Goal: Task Accomplishment & Management: Complete application form

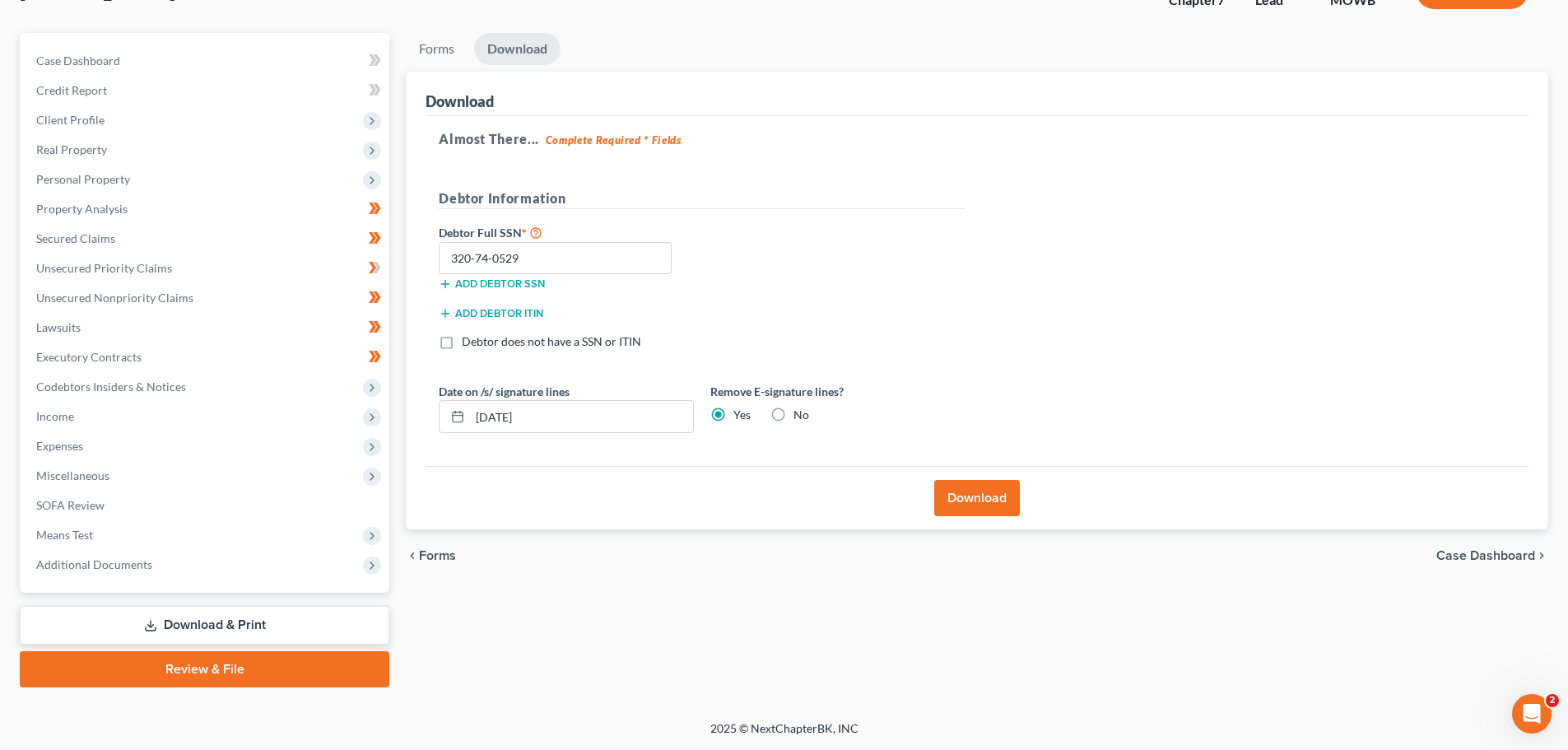
scroll to position [125, 0]
click at [103, 173] on span "Personal Property" at bounding box center [83, 178] width 94 height 14
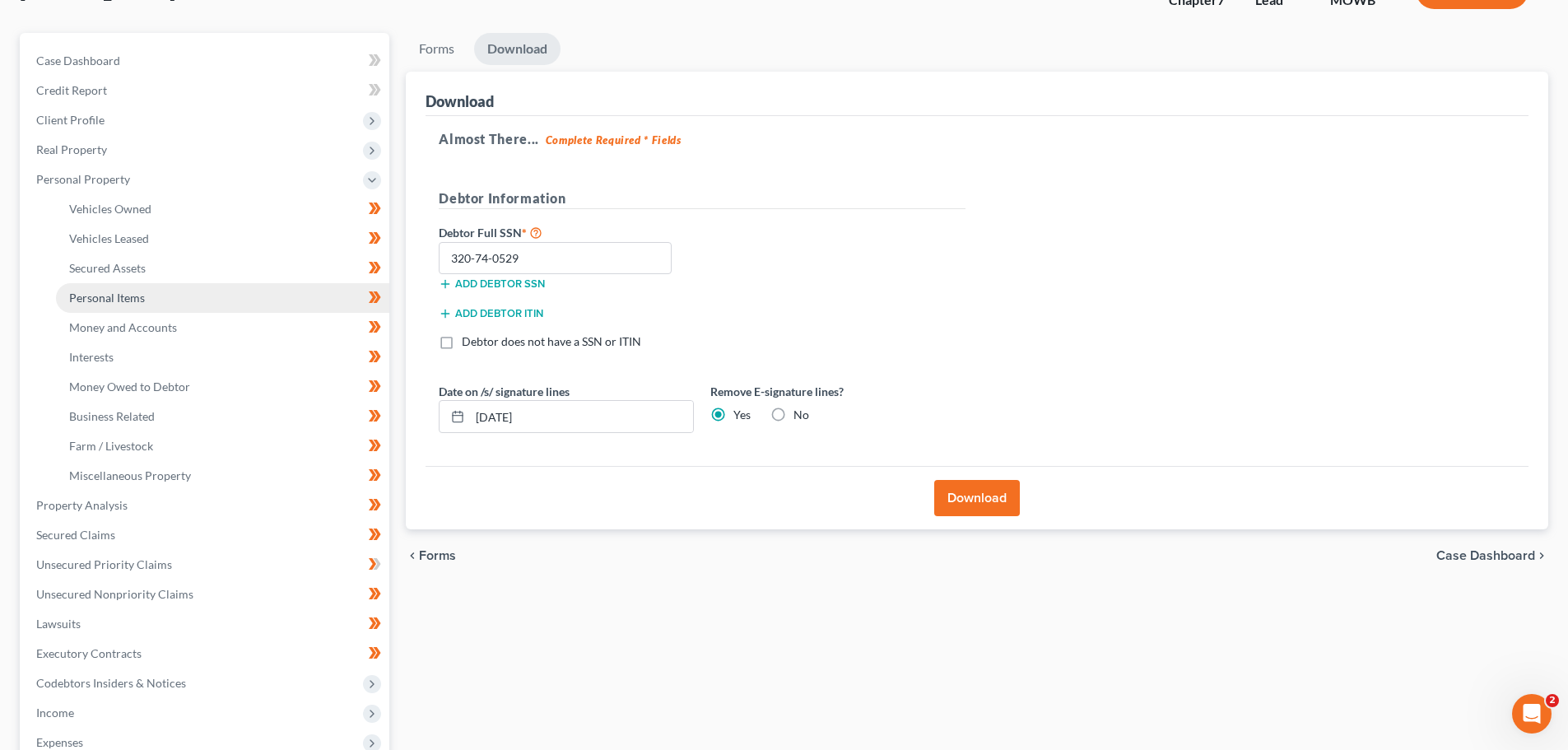
click at [89, 296] on span "Personal Items" at bounding box center [106, 297] width 75 height 14
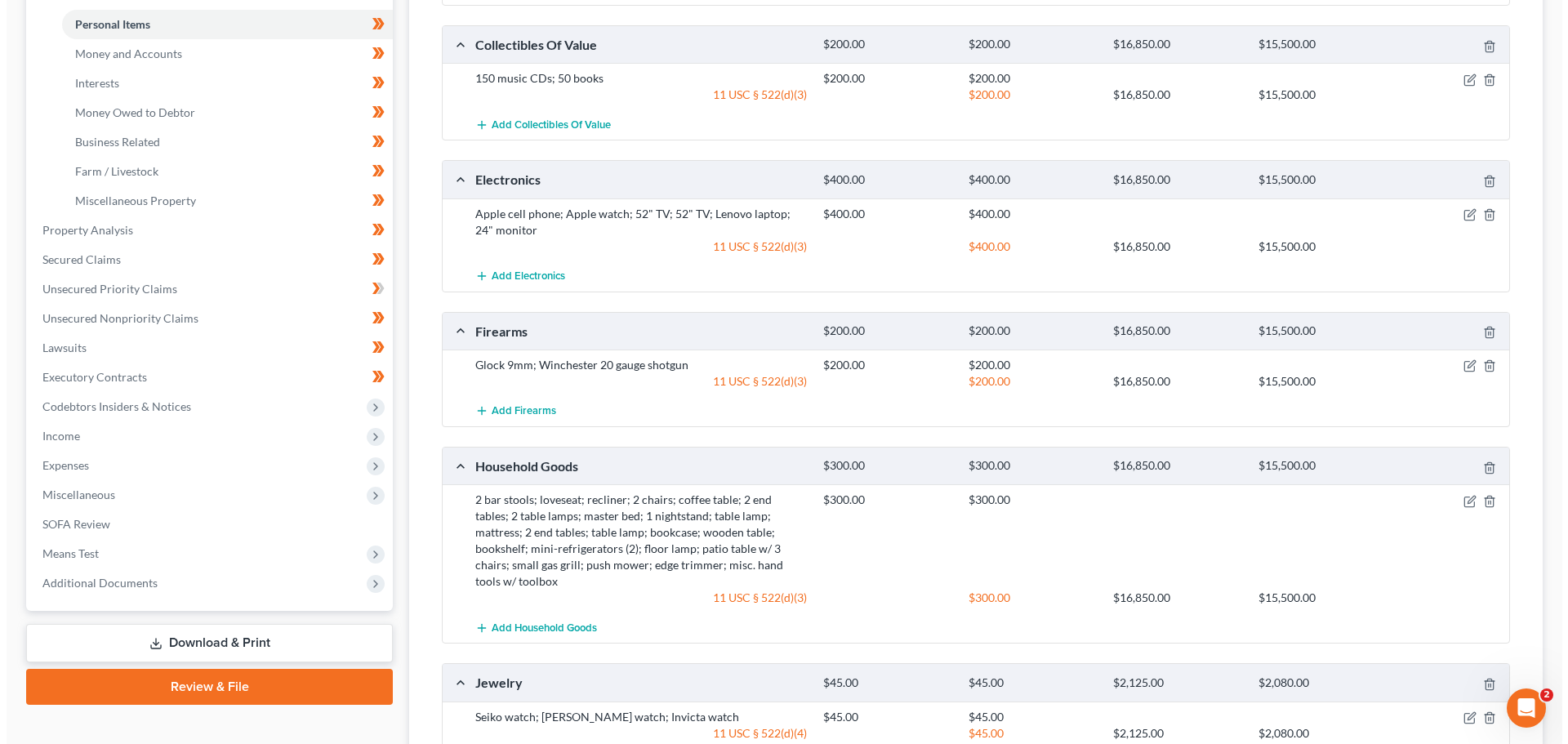
scroll to position [408, 0]
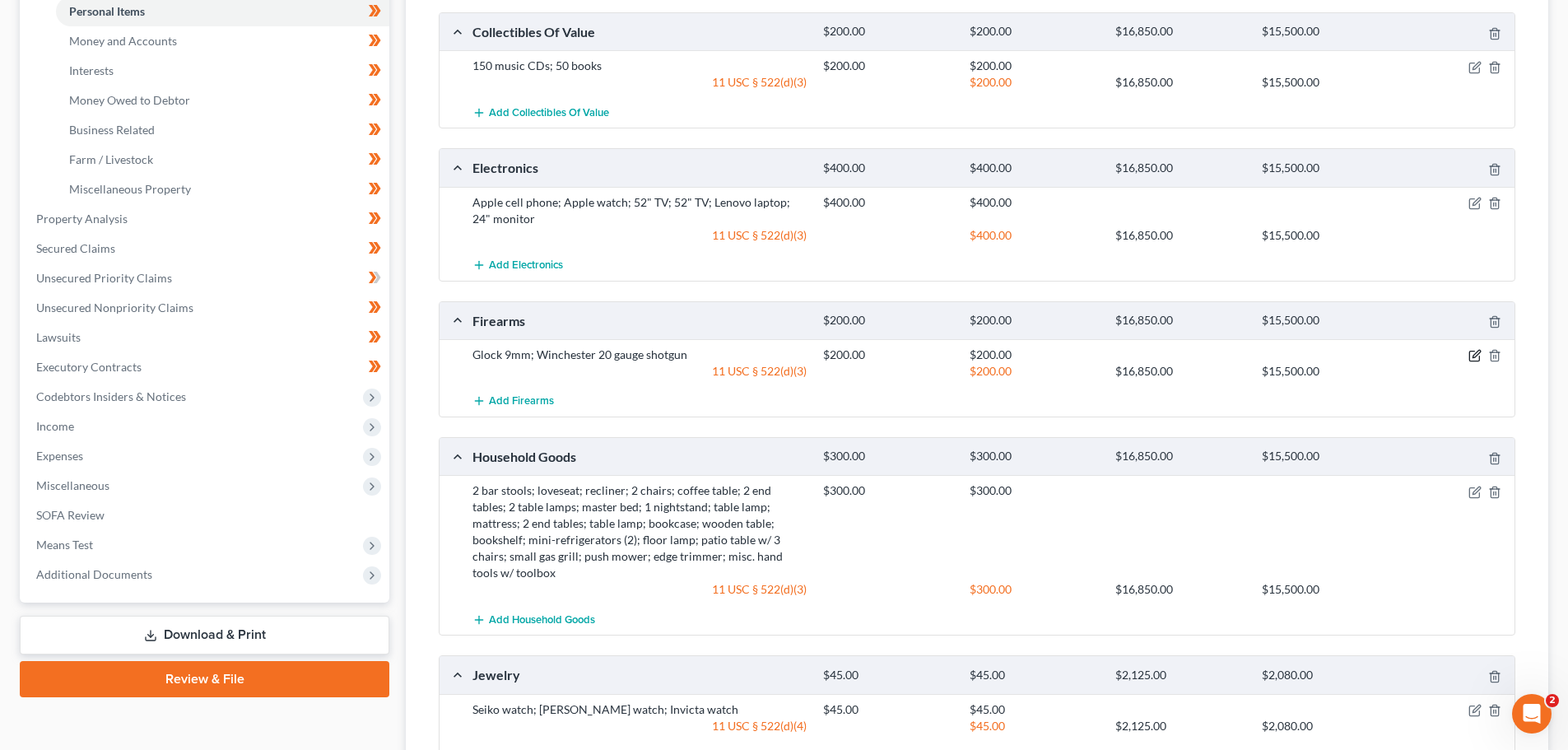
click at [1476, 354] on icon "button" at bounding box center [1476, 354] width 7 height 7
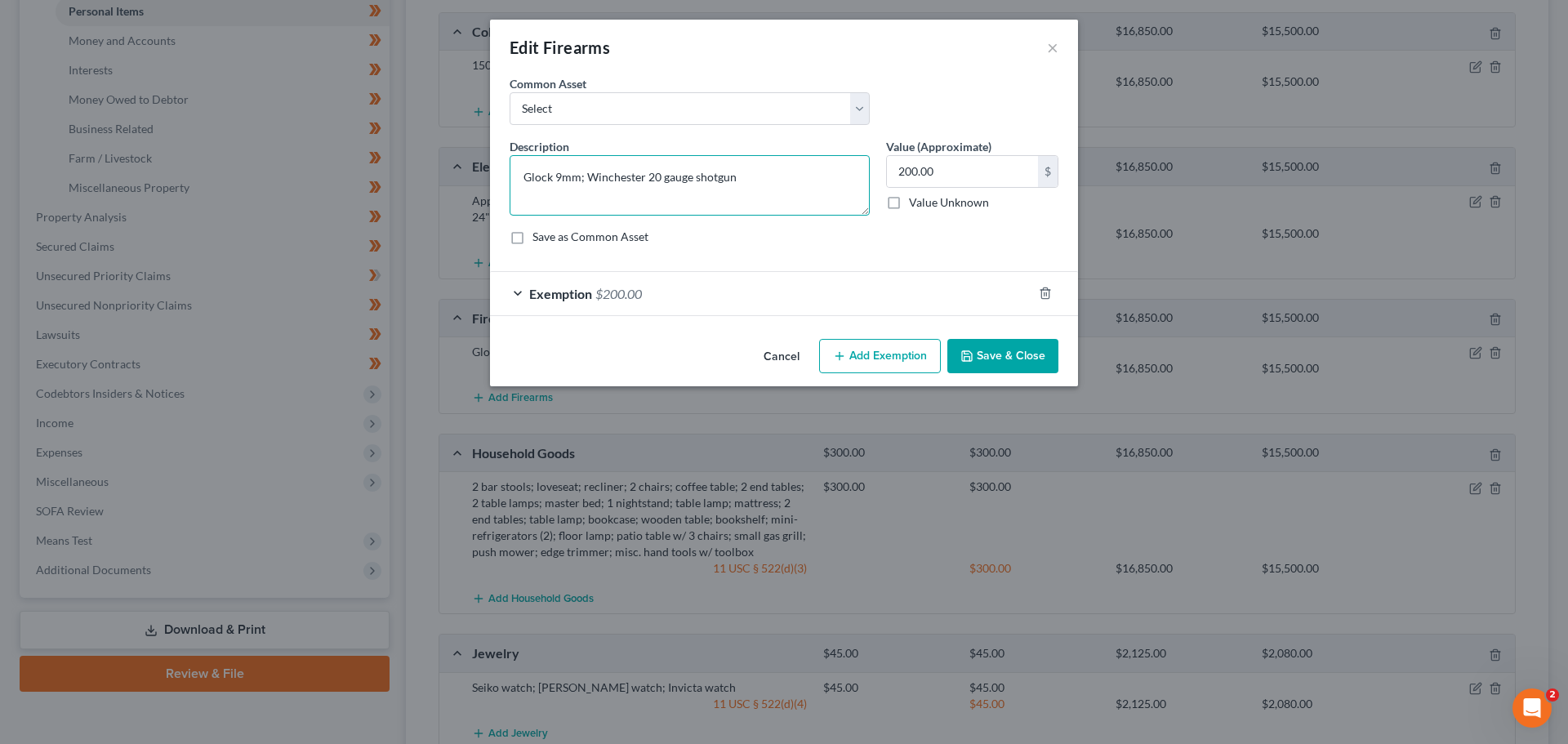
click at [743, 175] on textarea "Glock 9mm; Winchester 20 gauge shotgun" at bounding box center [689, 184] width 360 height 60
type textarea "Glock 9mm; Winchester 20 gauge shotgun; and Mossberg 12 gauge shotgun"
type input "400.00"
click at [523, 294] on div "Exemption $200.00" at bounding box center [761, 293] width 543 height 44
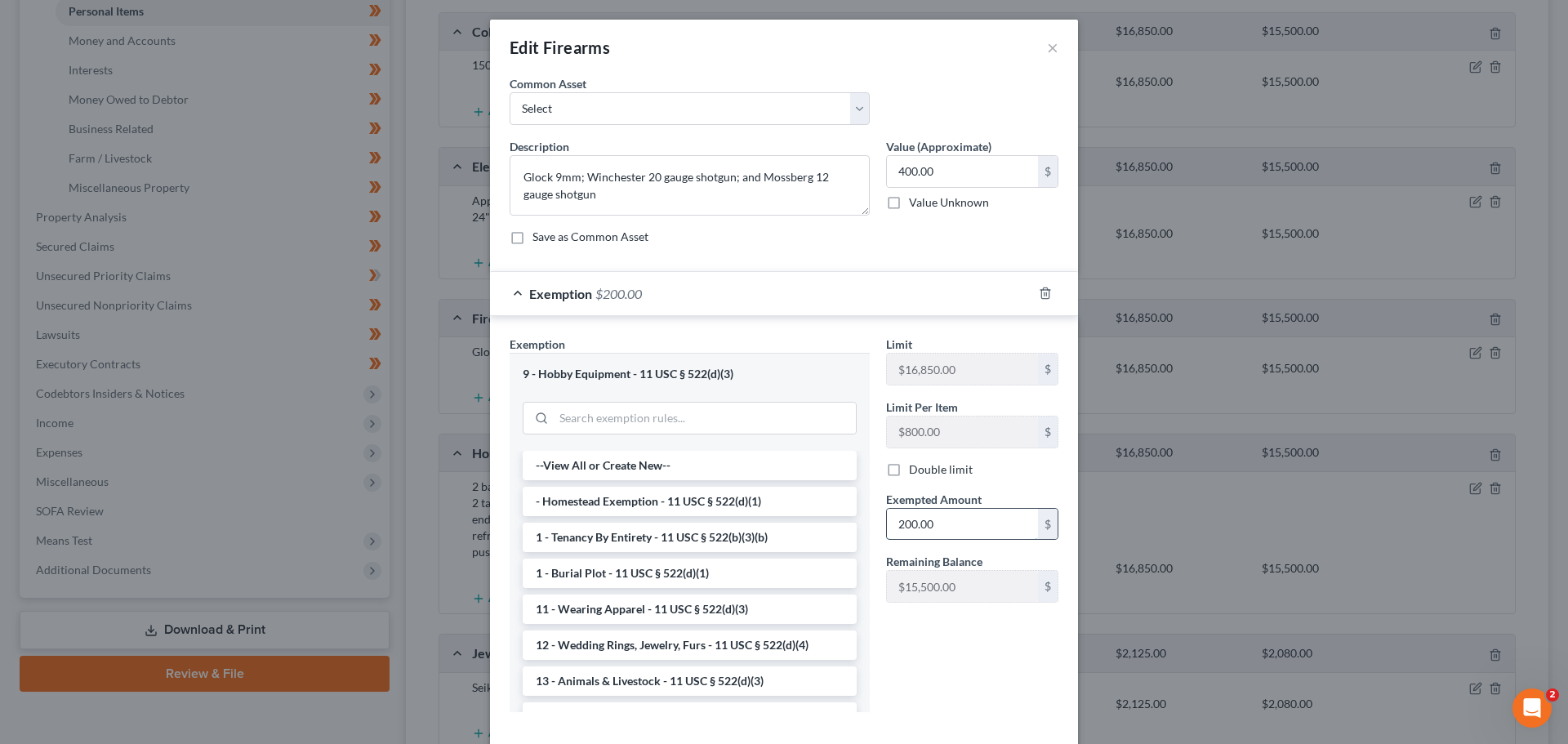
click at [958, 532] on input "200.00" at bounding box center [963, 524] width 152 height 31
type input "400.00"
click at [932, 630] on div "Limit $16,850.00 $ Limit Per Item $800.00 $ Double limit Exempted Amount * 400.…" at bounding box center [972, 530] width 189 height 388
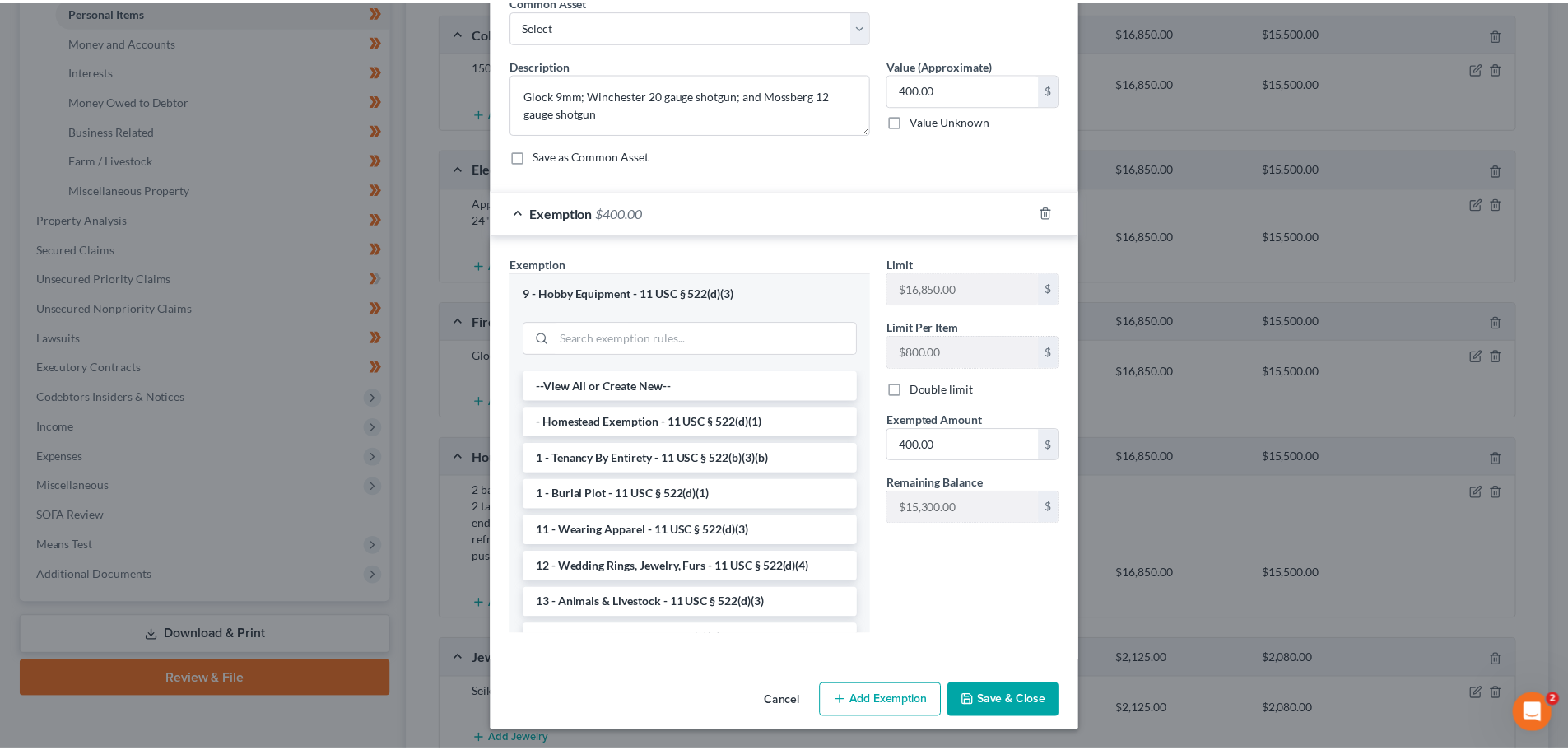
scroll to position [85, 0]
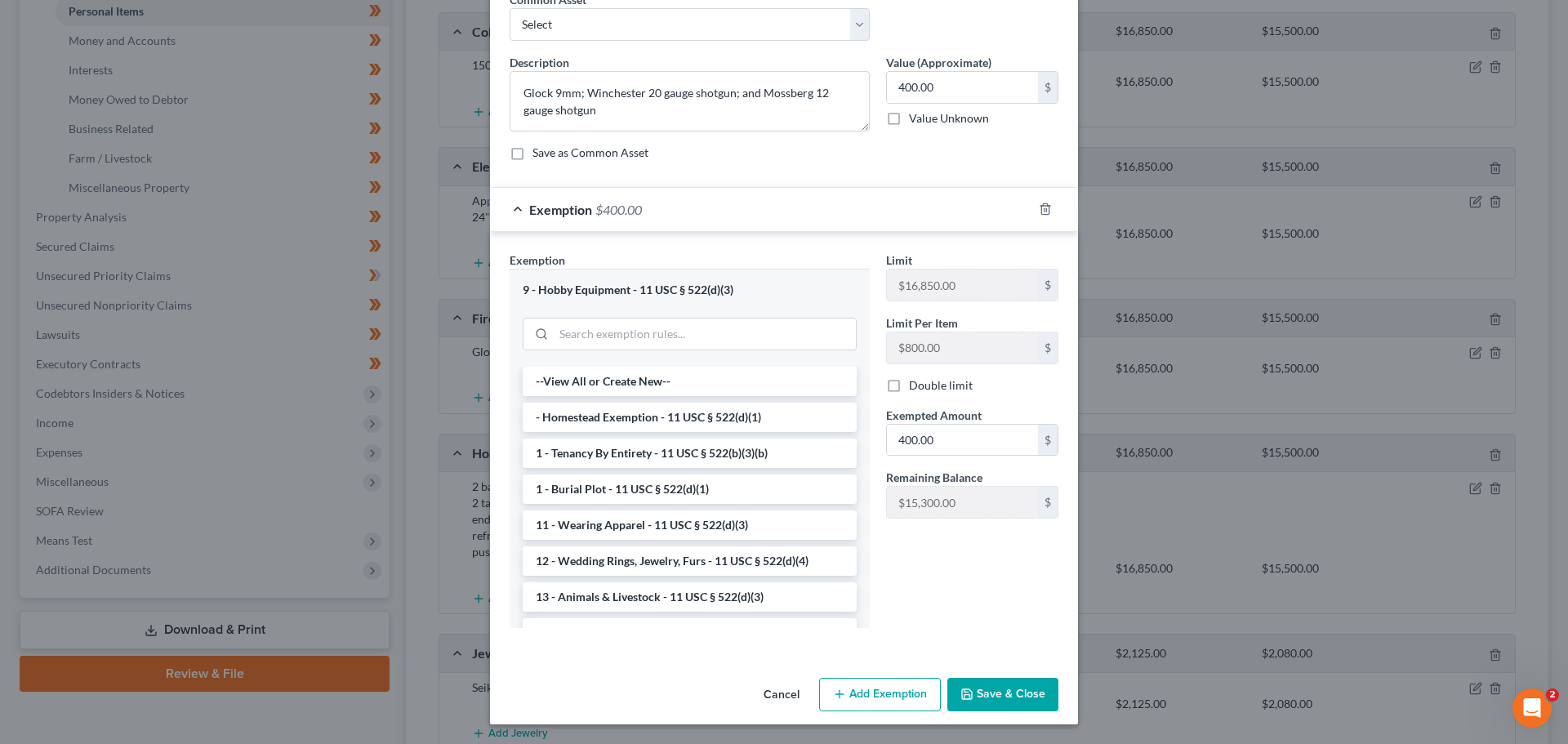
click at [994, 628] on div "Limit $16,850.00 $ Limit Per Item $800.00 $ Double limit Exempted Amount * 400.…" at bounding box center [972, 446] width 189 height 388
click at [988, 683] on button "Save & Close" at bounding box center [1003, 695] width 111 height 35
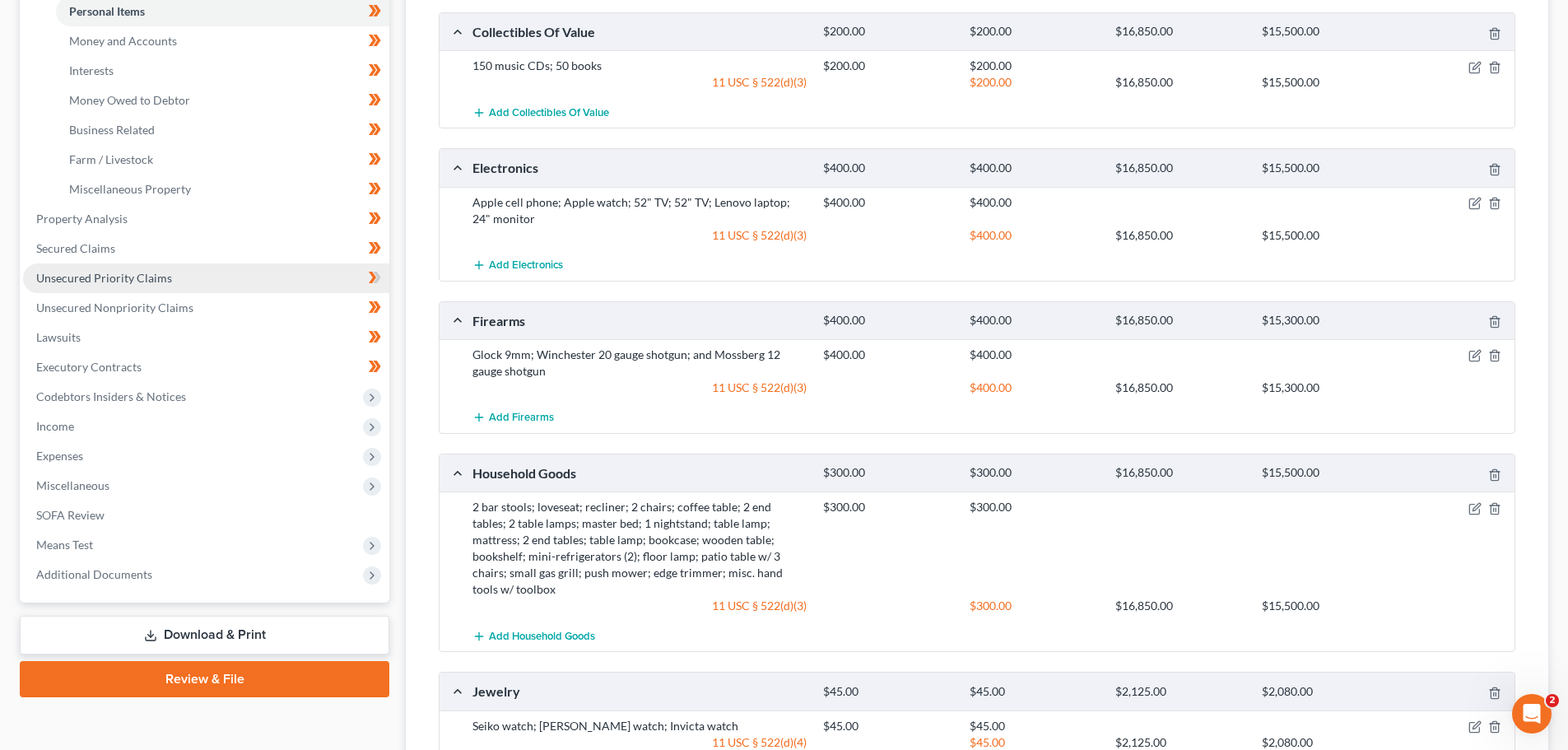
click at [83, 274] on span "Unsecured Priority Claims" at bounding box center [105, 277] width 136 height 14
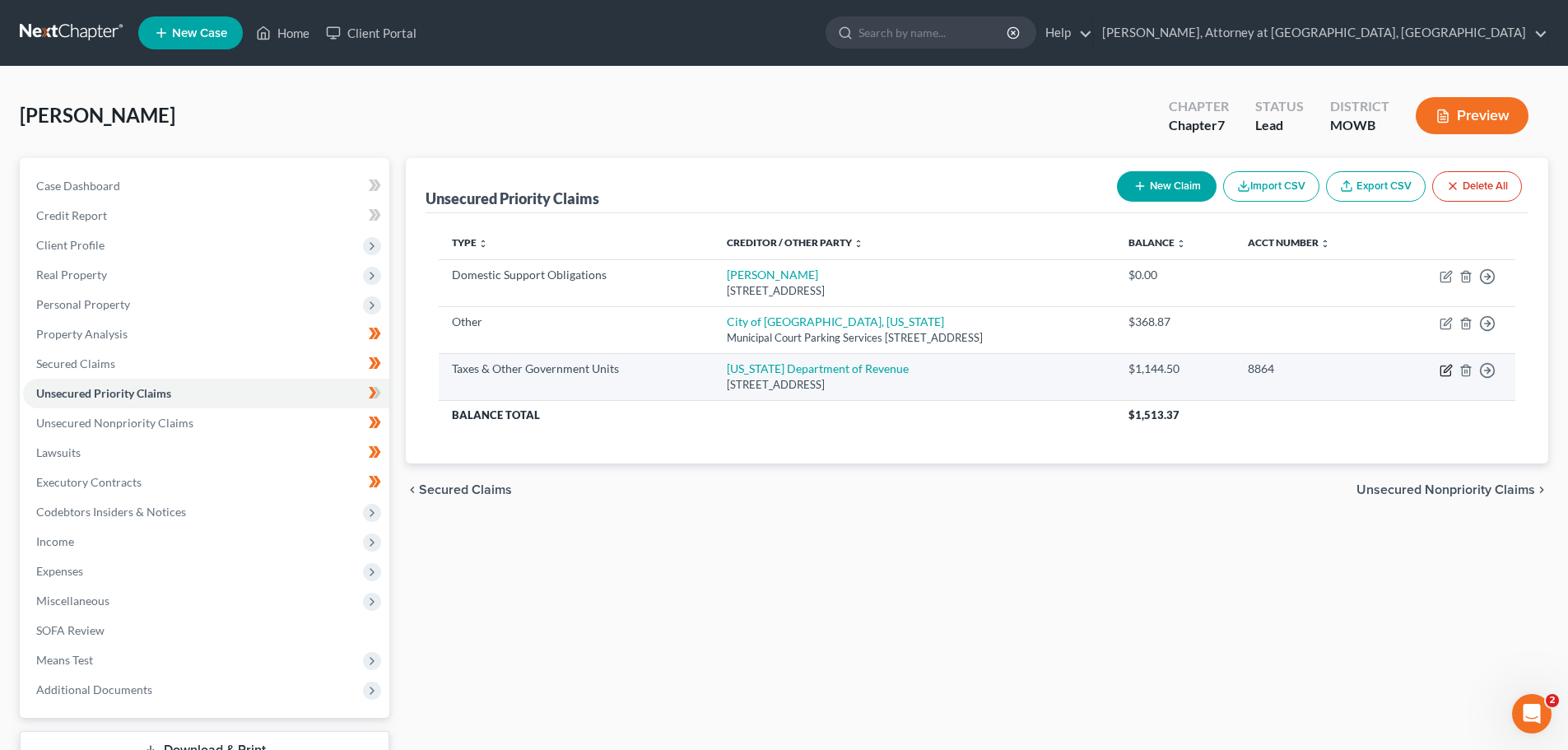
click at [1446, 368] on icon "button" at bounding box center [1446, 370] width 13 height 13
select select "2"
select select "38"
select select "3"
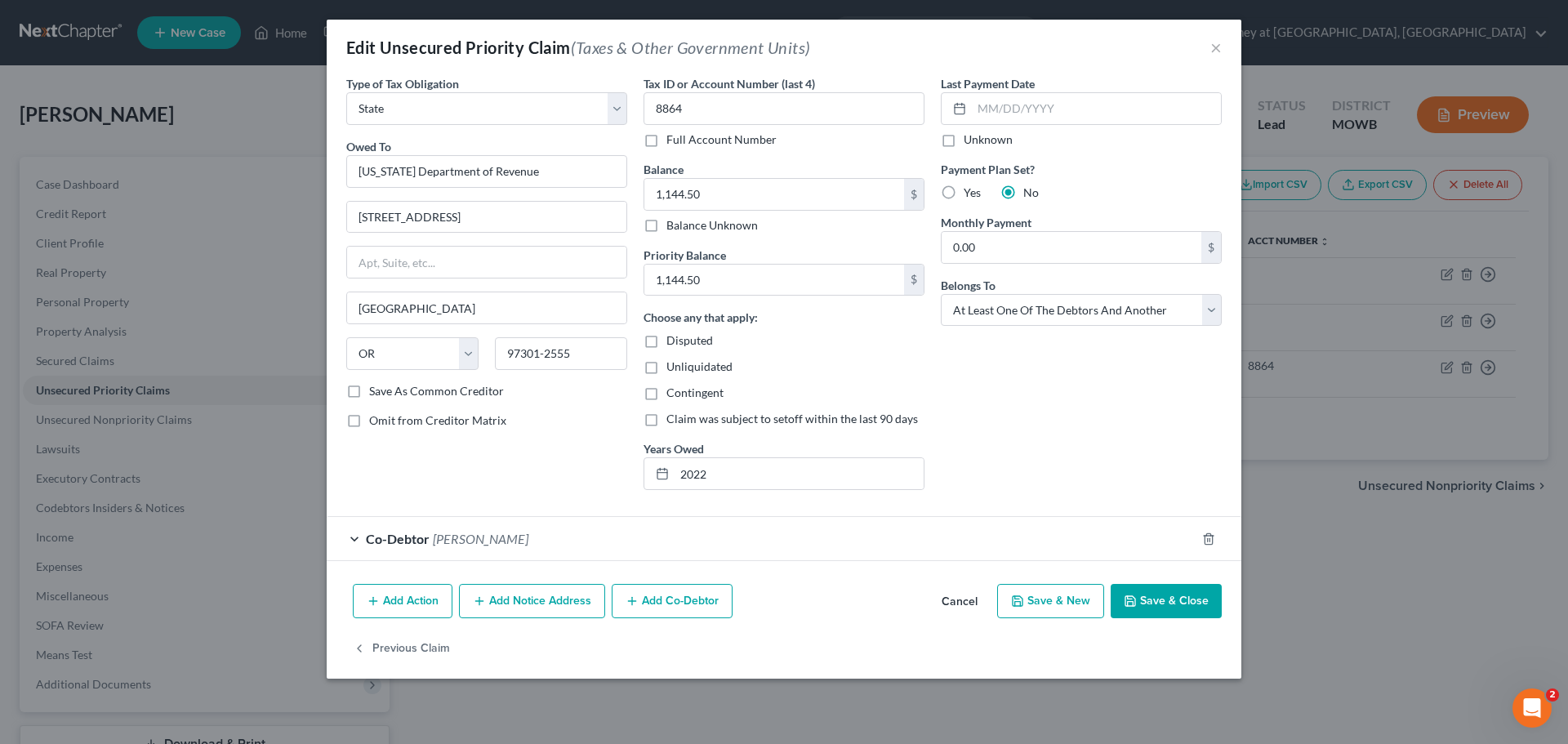
click at [369, 393] on label "Save As Common Creditor" at bounding box center [436, 391] width 135 height 16
click at [376, 393] on input "Save As Common Creditor" at bounding box center [380, 388] width 11 height 11
click at [1071, 592] on button "Save & New" at bounding box center [1051, 601] width 107 height 35
checkbox input "false"
select select "0"
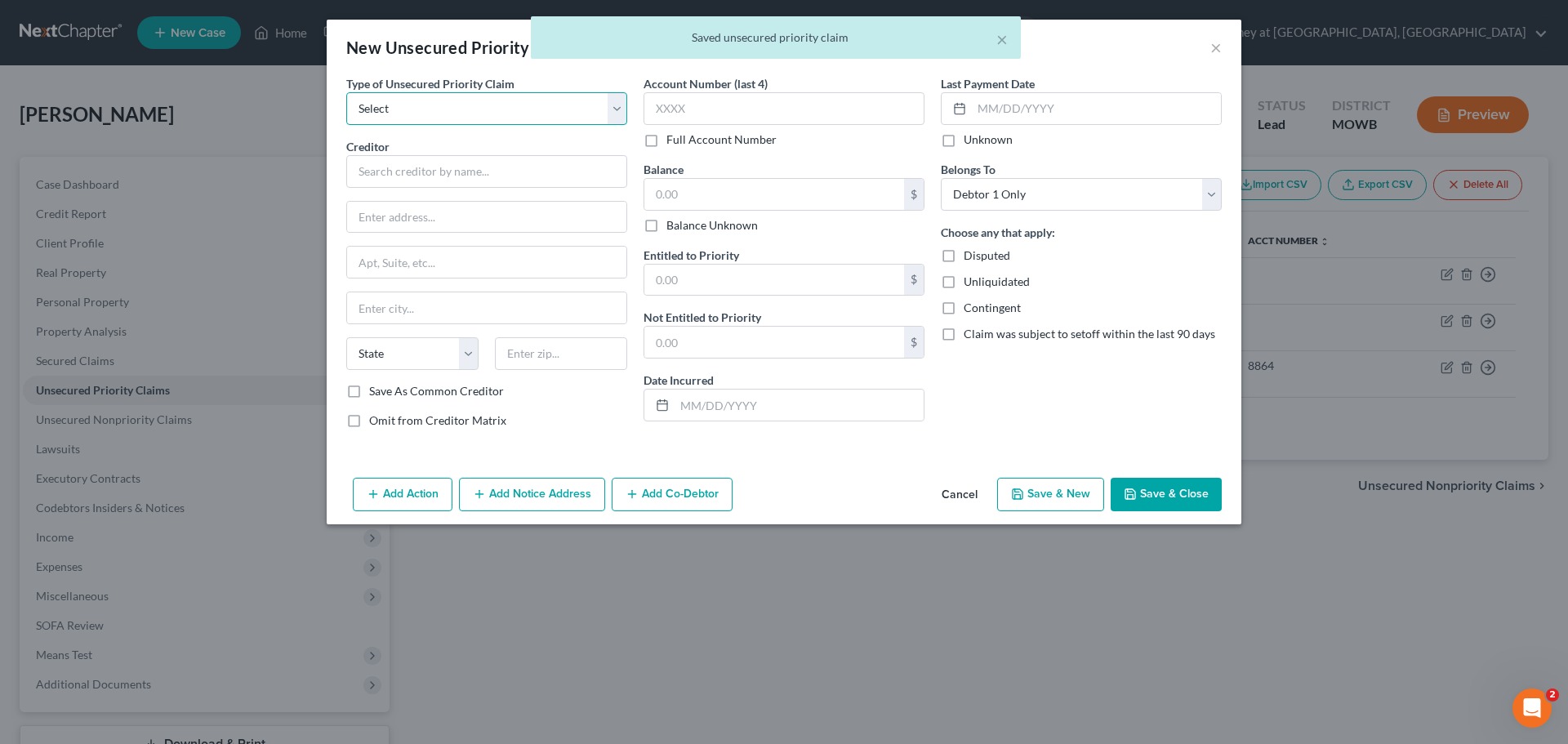
click at [620, 106] on select "Select Taxes & Other Government Units Domestic Support Obligations Extensions o…" at bounding box center [487, 109] width 281 height 33
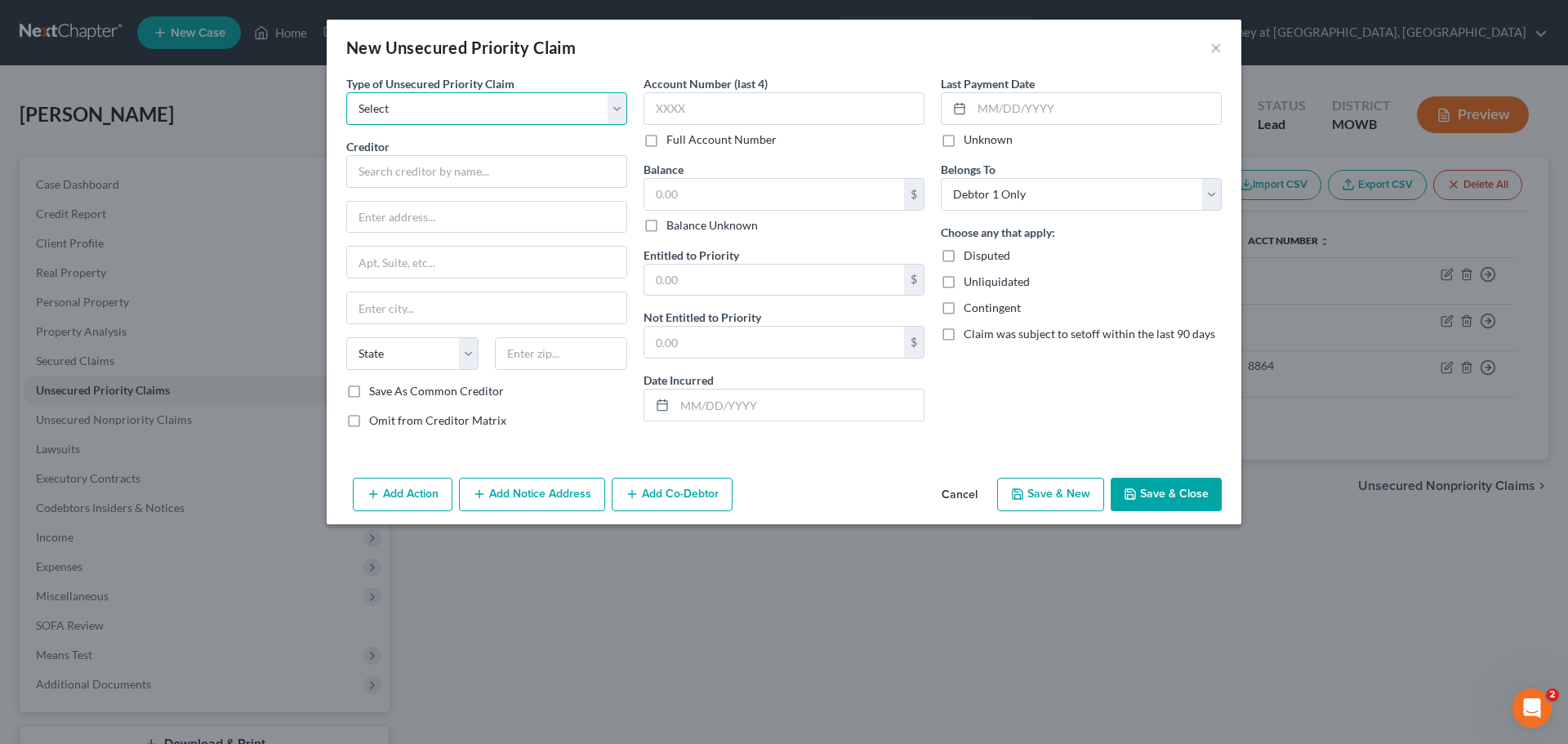
select select "0"
click at [347, 92] on select "Select Taxes & Other Government Units Domestic Support Obligations Extensions o…" at bounding box center [487, 109] width 281 height 33
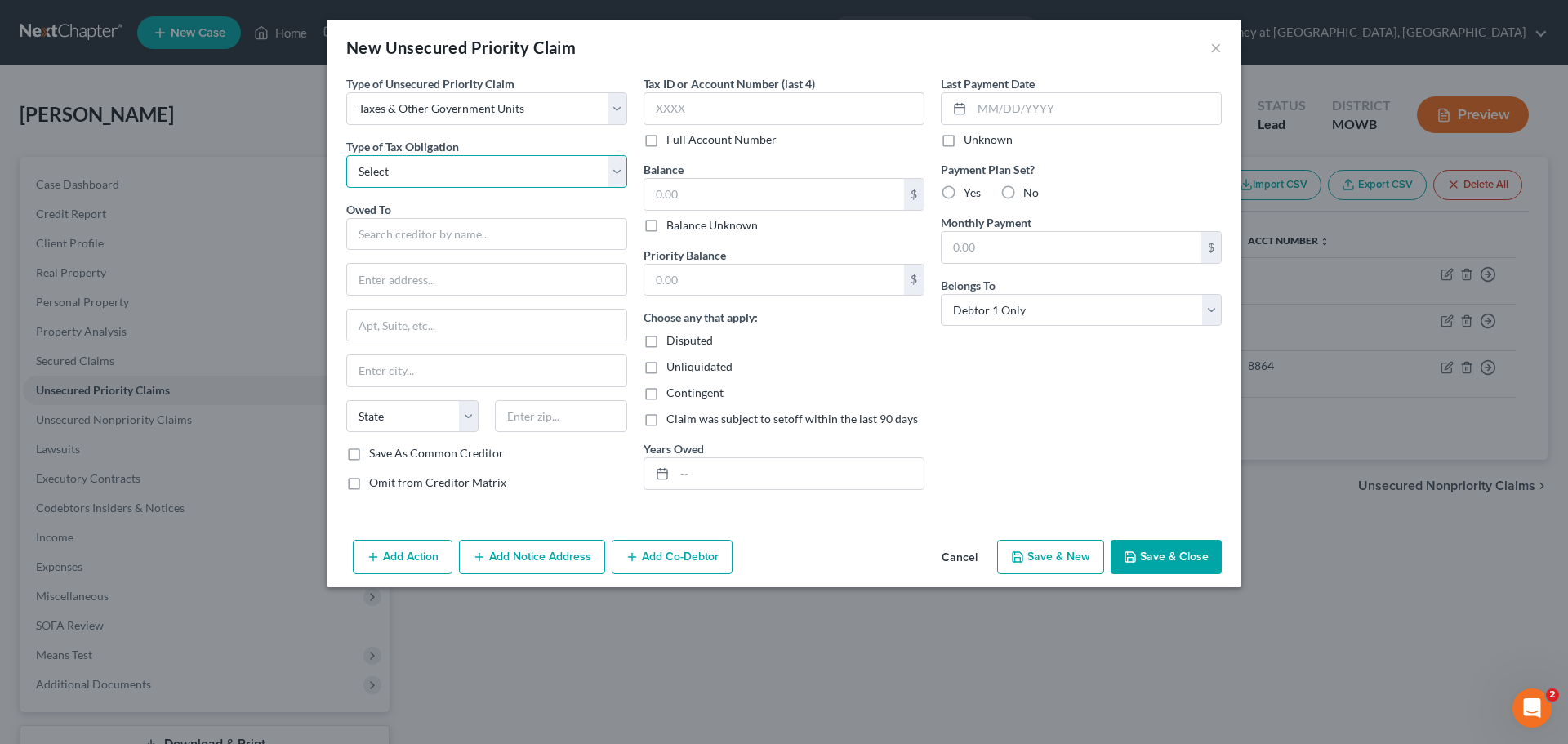
click at [436, 174] on select "Select Federal City State Franchise Tax Board Other" at bounding box center [487, 171] width 281 height 33
select select "2"
click at [347, 155] on select "Select Federal City State Franchise Tax Board Other" at bounding box center [487, 171] width 281 height 33
click at [401, 234] on input "text" at bounding box center [487, 235] width 281 height 33
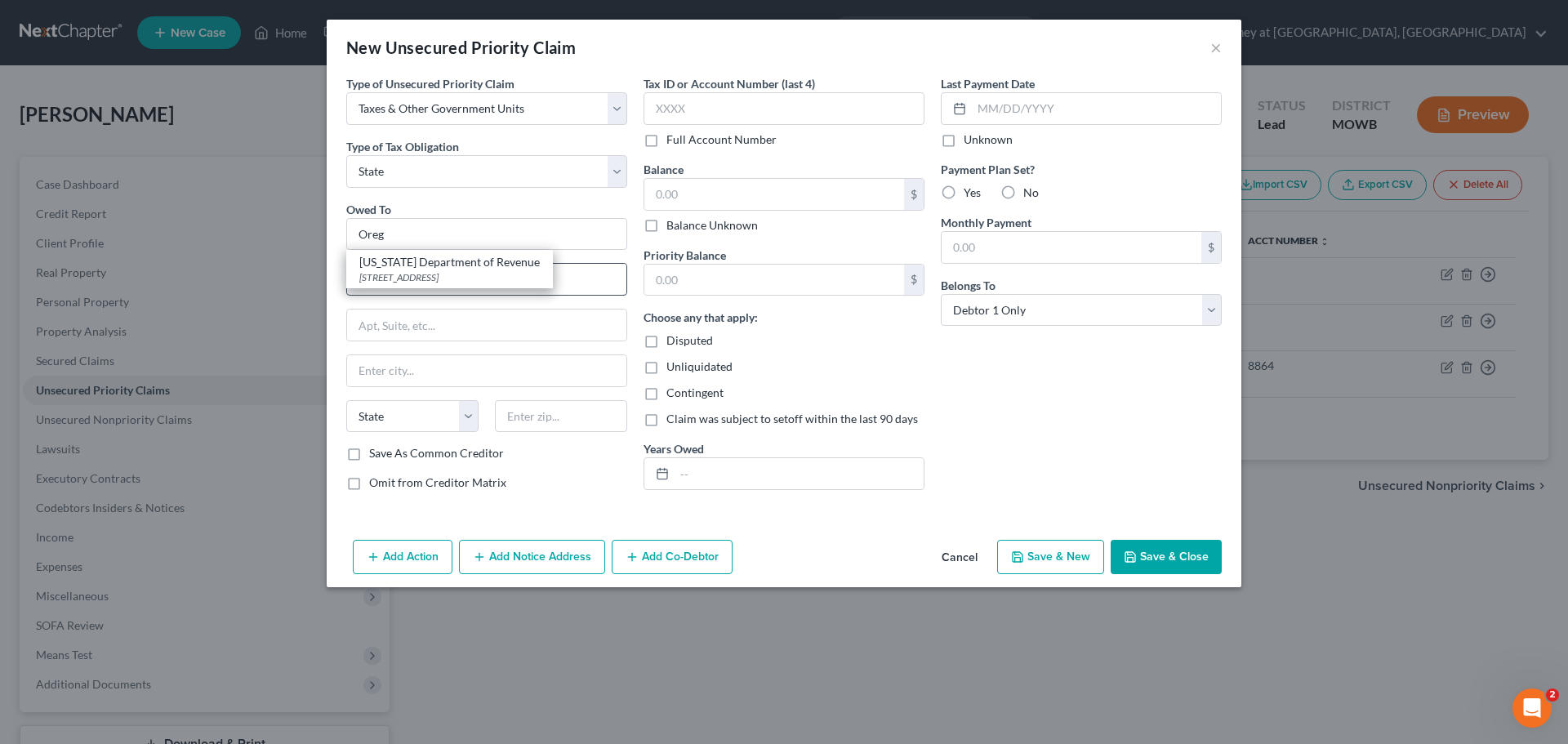
click at [406, 265] on div "Oregon Department of Revenue 955 Center St NE, Salem, OR 97301-2555" at bounding box center [450, 269] width 207 height 39
type input "Oregon Department of Revenue"
type input "955 Center St NE"
type input "Salem"
select select "38"
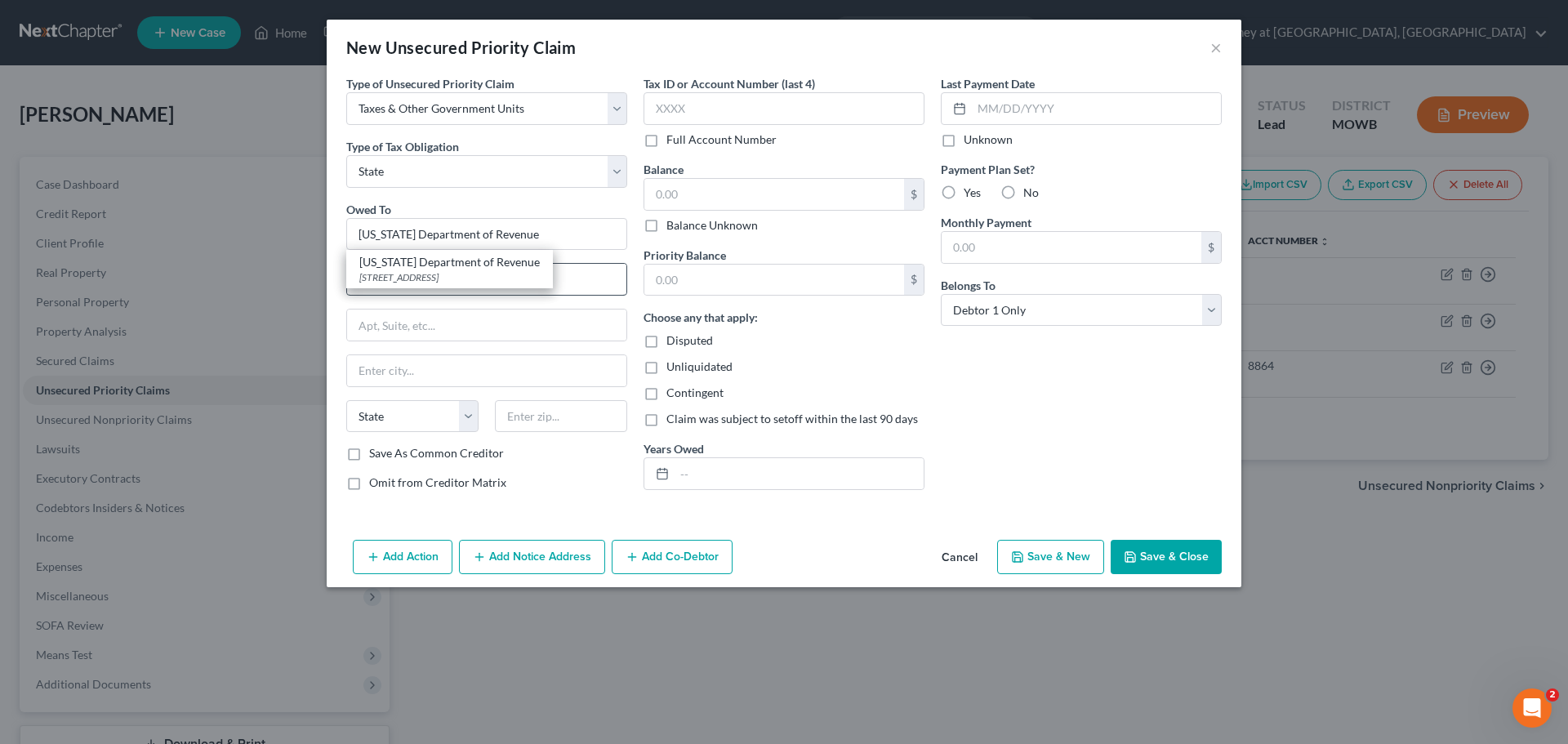
type input "97301-2555"
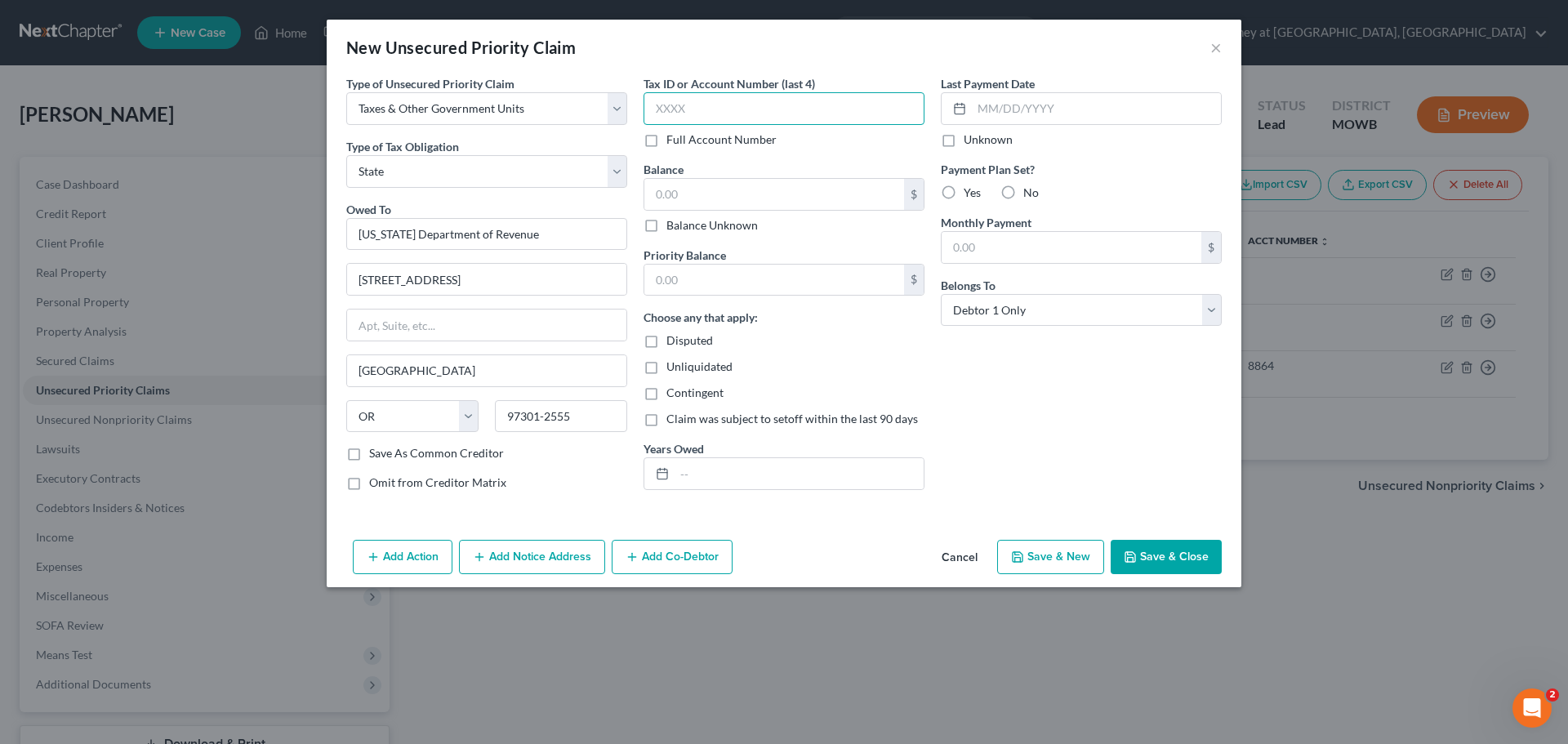
click at [704, 104] on input "text" at bounding box center [784, 109] width 281 height 33
type input "0529"
click at [689, 196] on input "text" at bounding box center [774, 194] width 259 height 31
type input "249.00"
click at [684, 276] on input "text" at bounding box center [774, 280] width 259 height 31
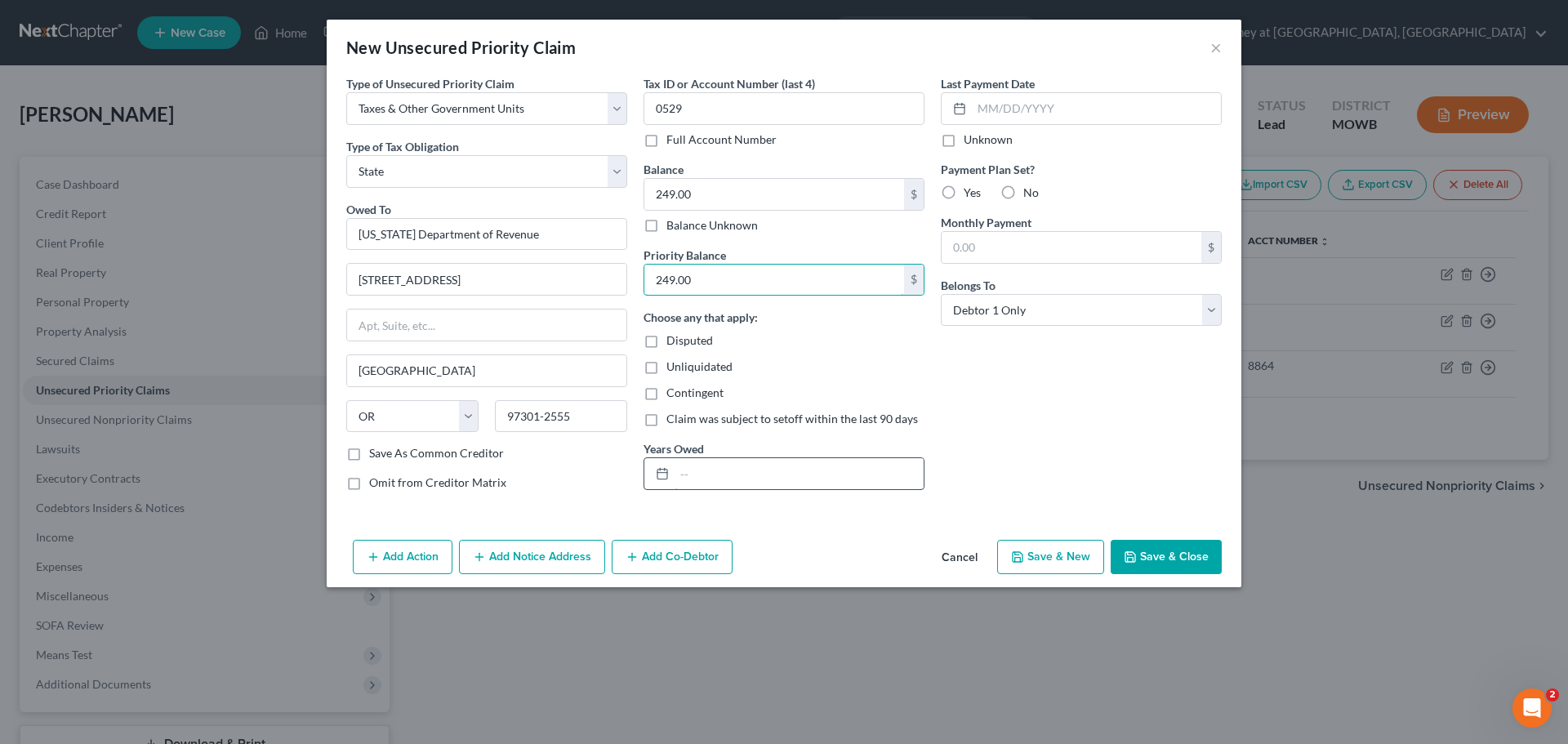
type input "249.00"
click at [706, 473] on input "text" at bounding box center [799, 473] width 250 height 31
type input "2024"
click at [1024, 193] on label "No" at bounding box center [1031, 193] width 16 height 16
click at [1030, 193] on input "No" at bounding box center [1035, 189] width 11 height 11
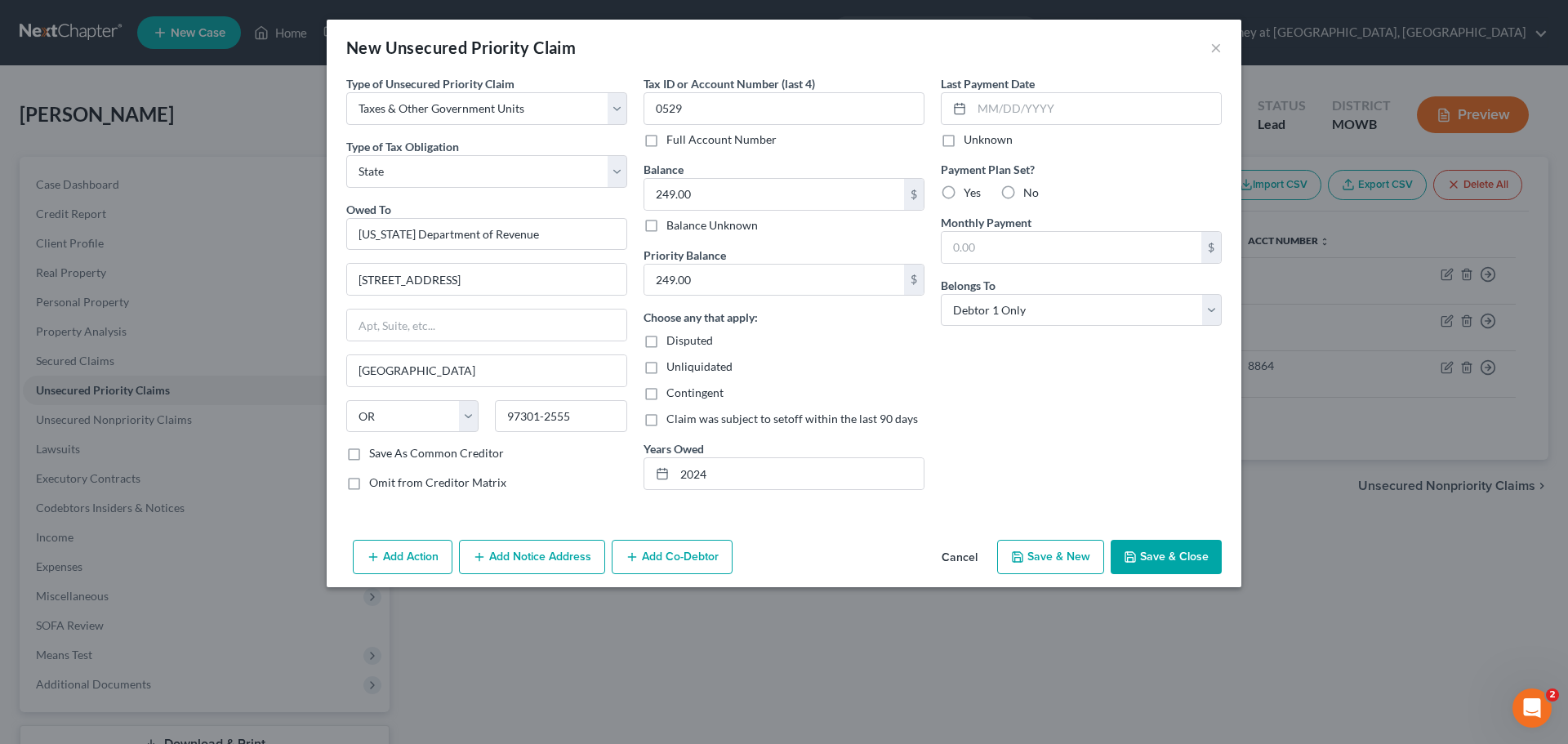
radio input "true"
click at [1164, 552] on button "Save & Close" at bounding box center [1166, 557] width 111 height 35
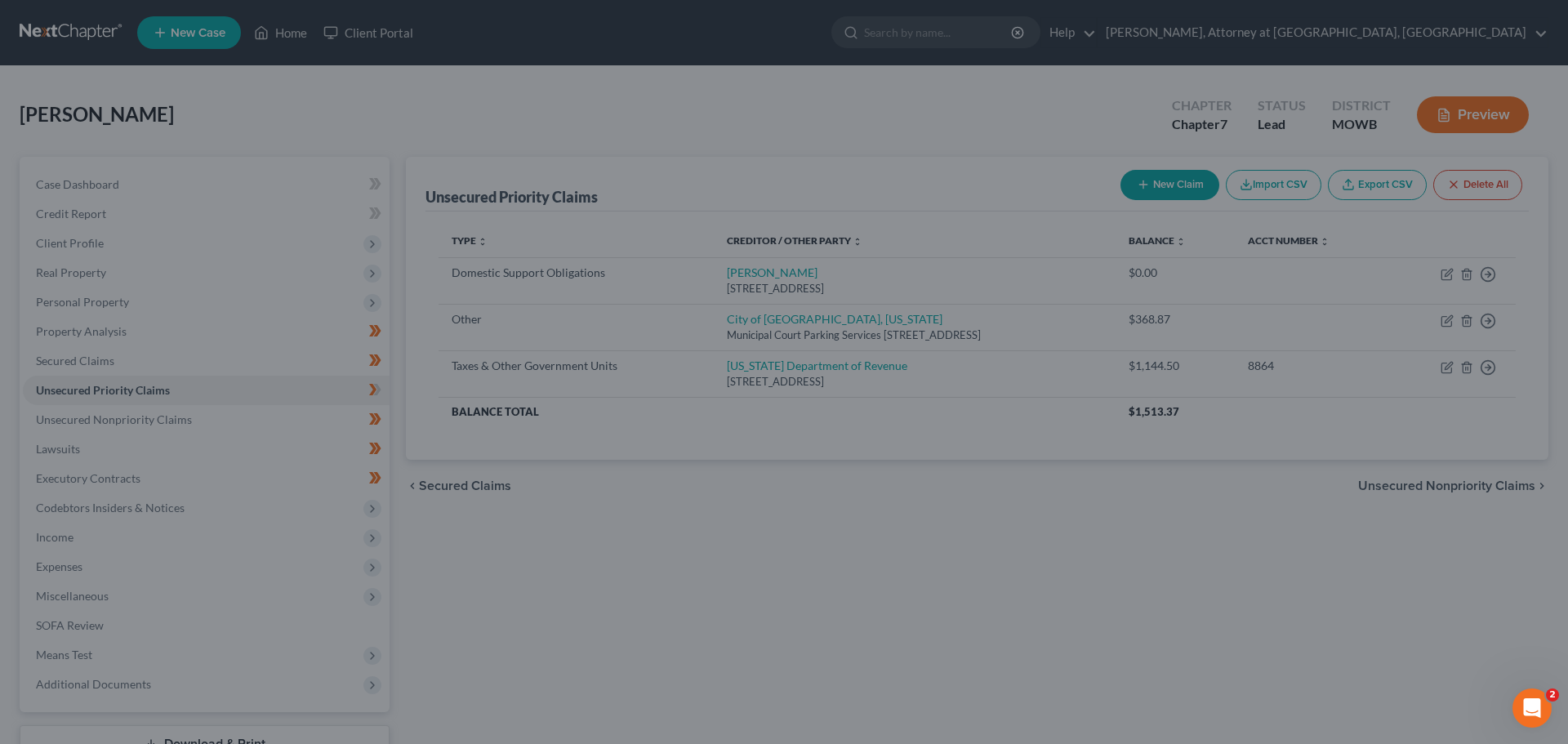
type input "0.00"
drag, startPoint x: 1164, startPoint y: 551, endPoint x: 1152, endPoint y: 557, distance: 13.4
click at [1164, 545] on div "Add Action Add Notice Address Add Co-Debtor Cancel Save & New Save & Close" at bounding box center [784, 527] width 796 height 47
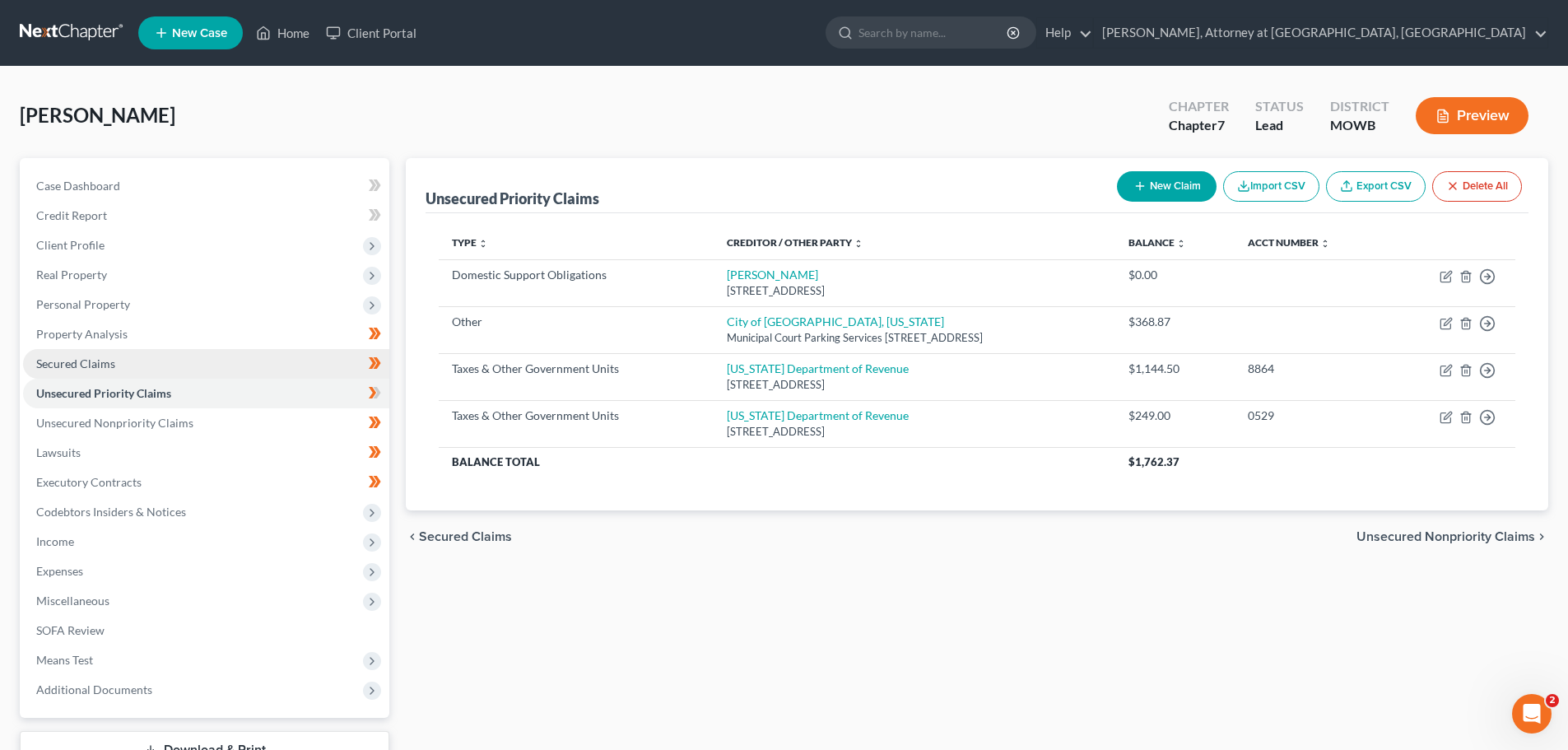
click at [55, 357] on span "Secured Claims" at bounding box center [75, 363] width 79 height 14
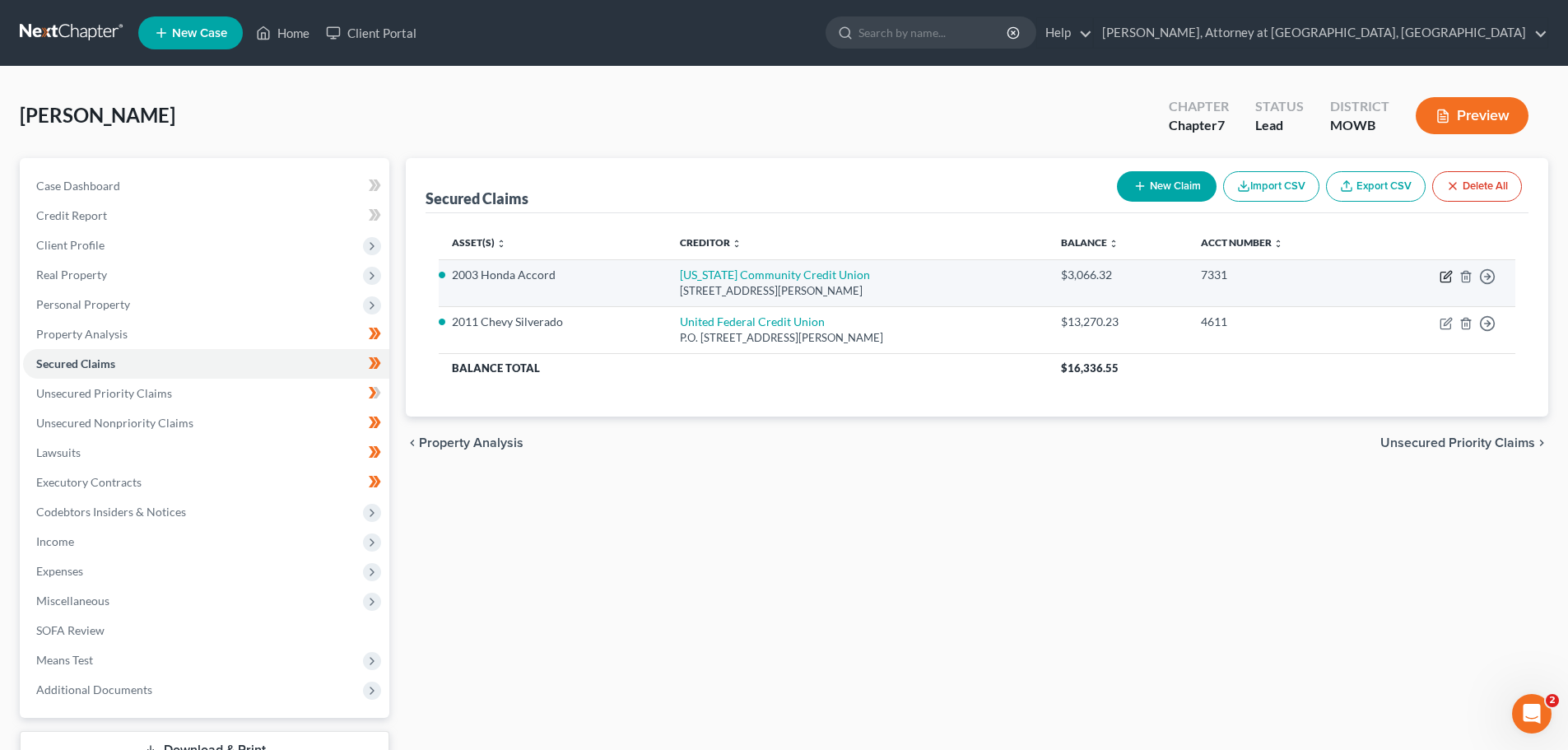
click at [1446, 273] on icon "button" at bounding box center [1446, 276] width 13 height 13
select select "38"
select select "2"
select select "0"
select select "1"
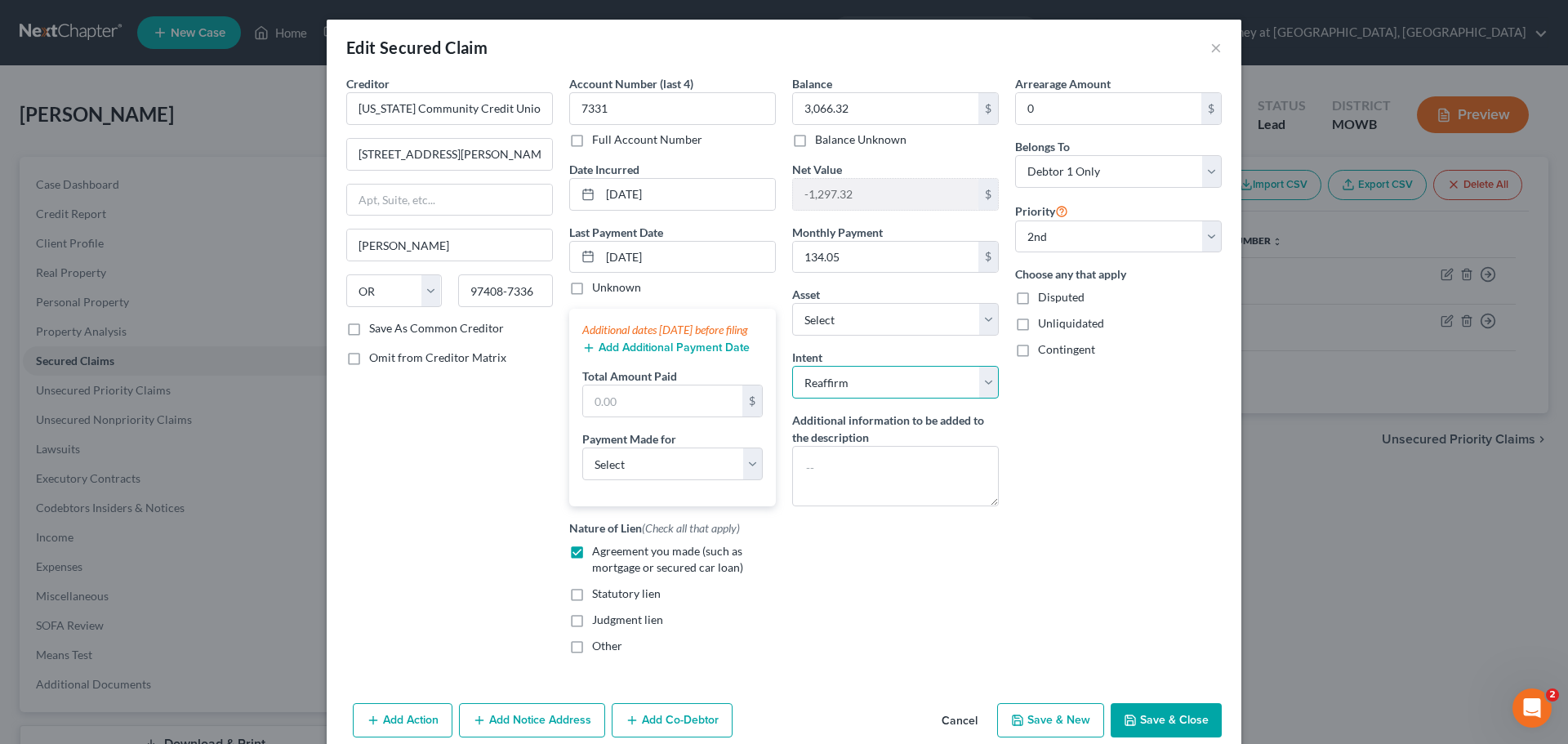
click at [982, 379] on select "Select Surrender Redeem Reaffirm Avoid Other" at bounding box center [895, 382] width 207 height 33
select select "0"
click at [792, 365] on select "Select Surrender Redeem Reaffirm Avoid Other" at bounding box center [895, 382] width 207 height 33
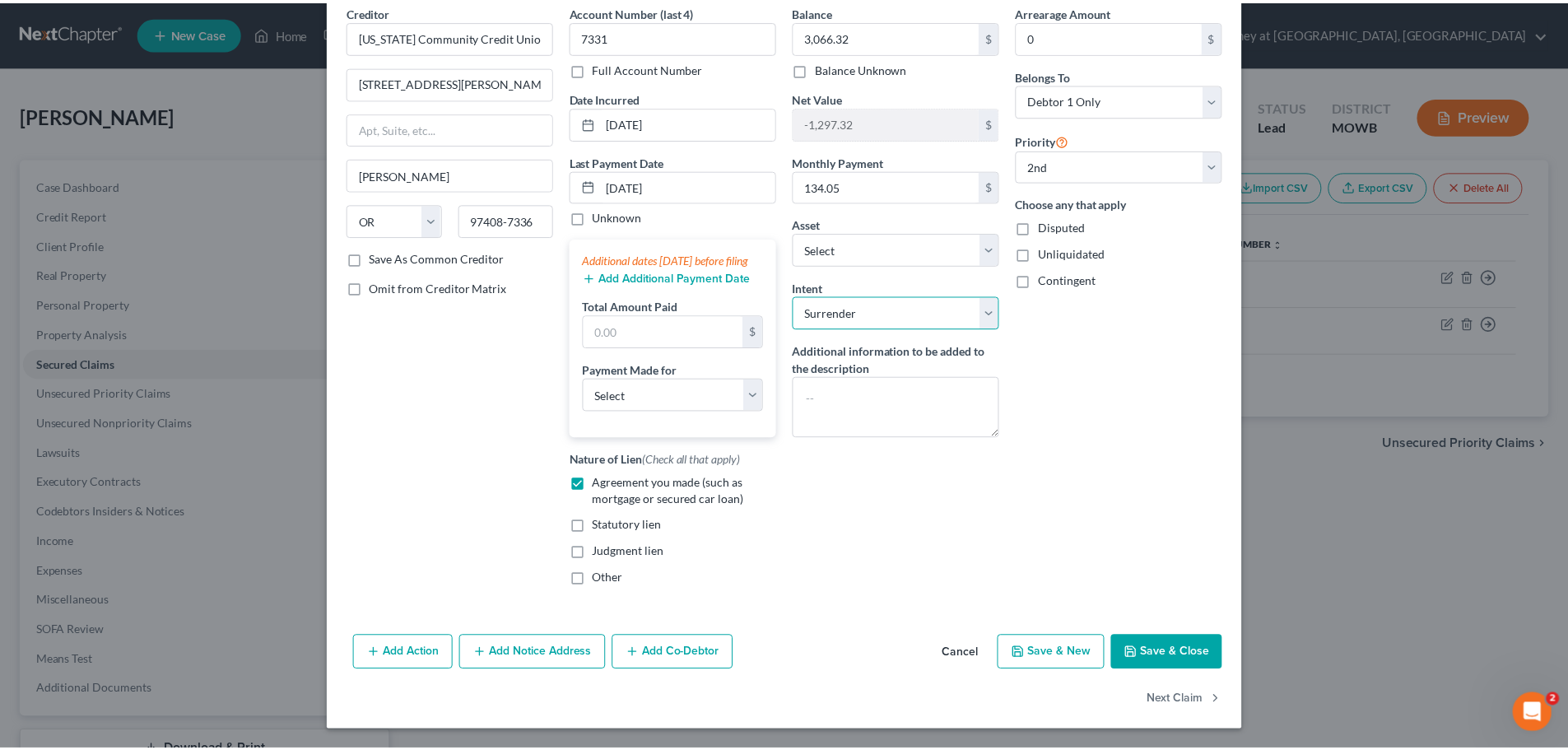
scroll to position [90, 0]
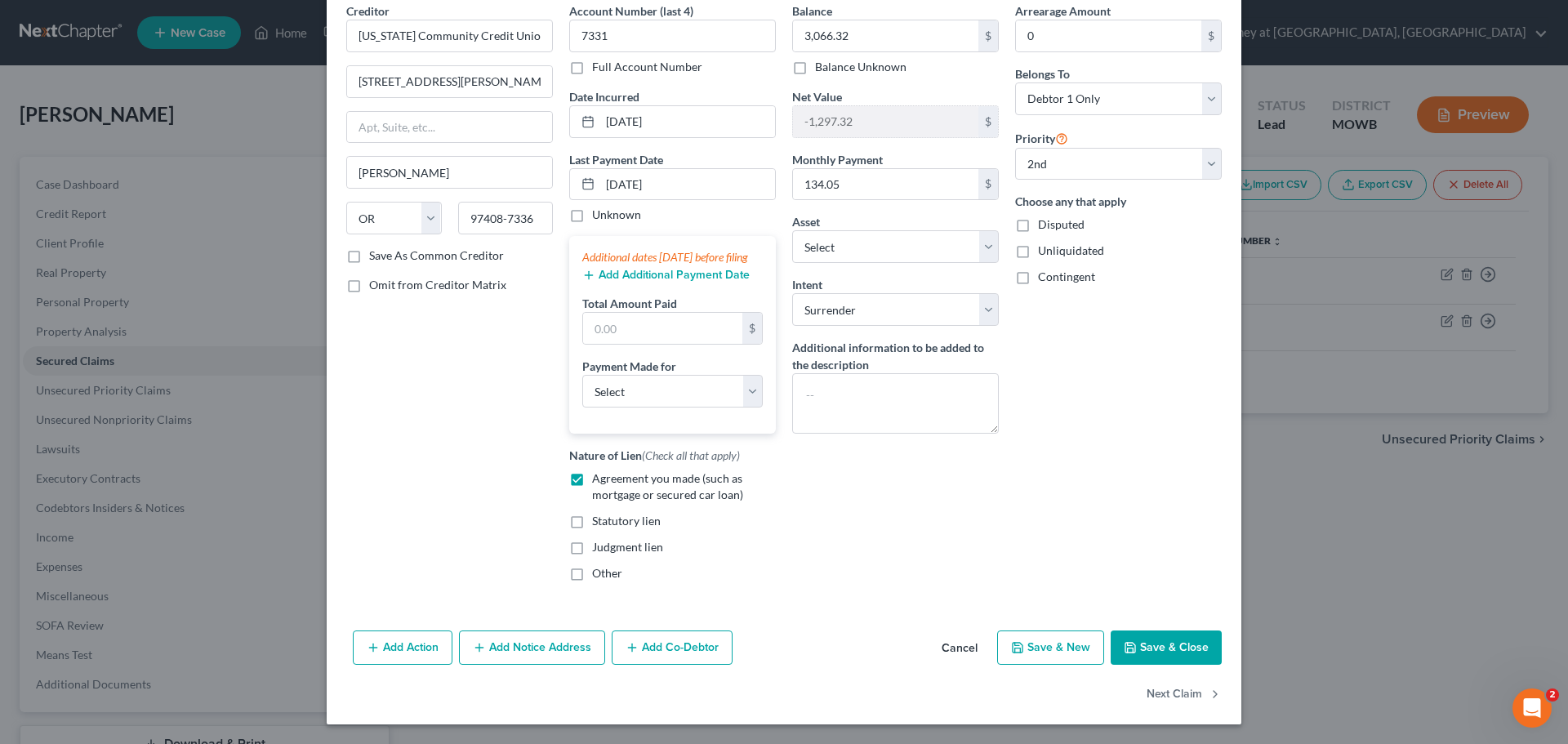
click at [1169, 643] on button "Save & Close" at bounding box center [1166, 648] width 111 height 35
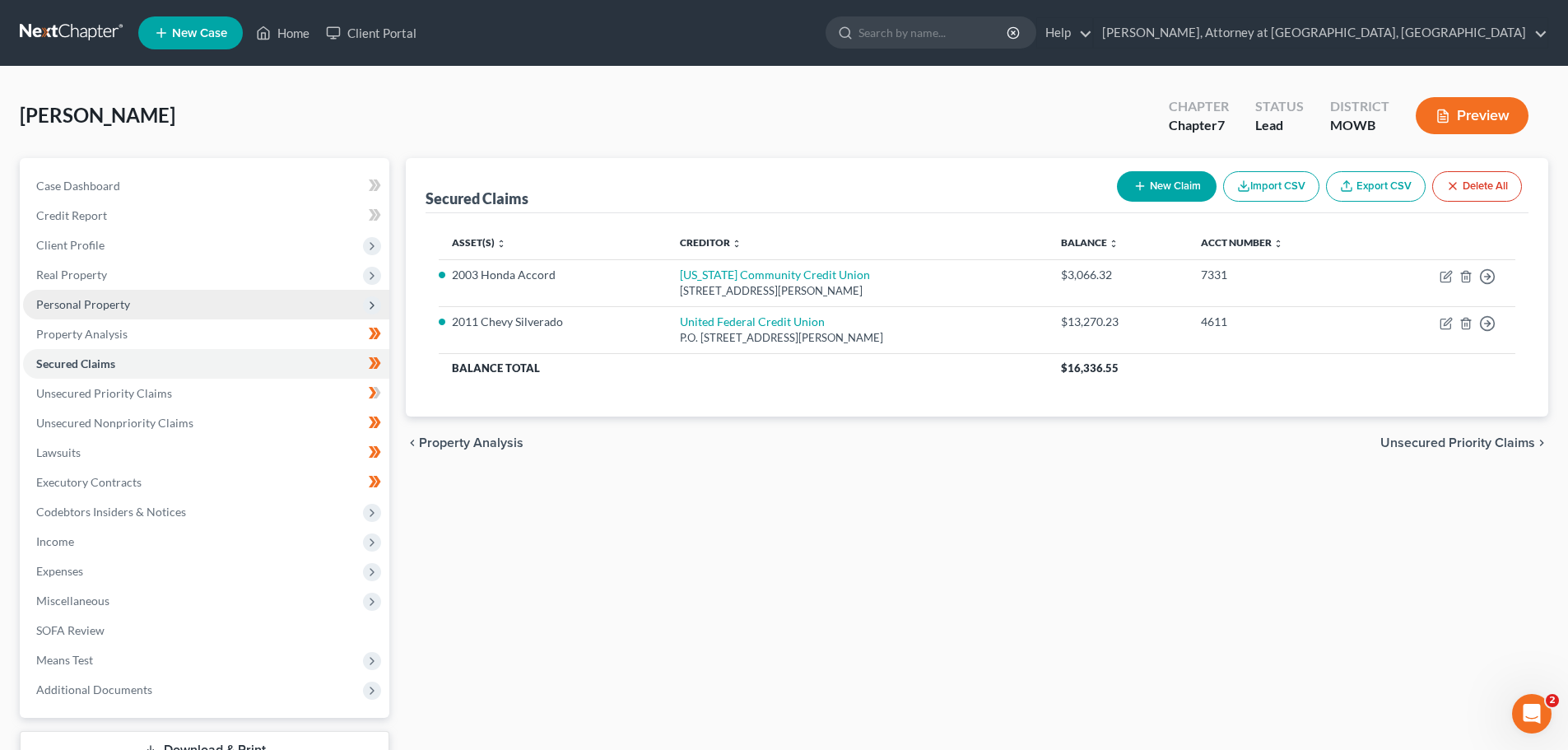
click at [73, 300] on span "Personal Property" at bounding box center [83, 304] width 94 height 14
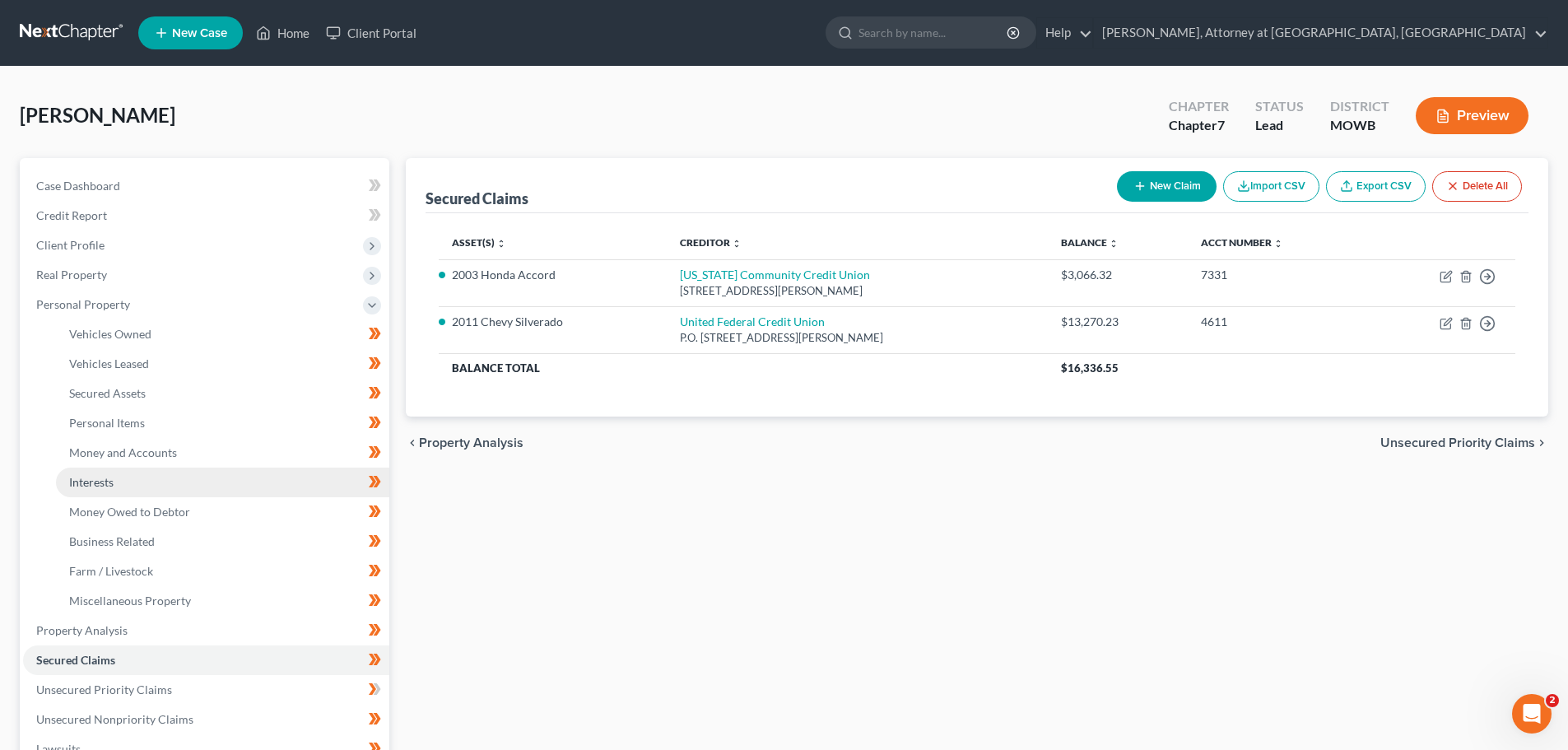
click at [93, 479] on span "Interests" at bounding box center [91, 481] width 45 height 14
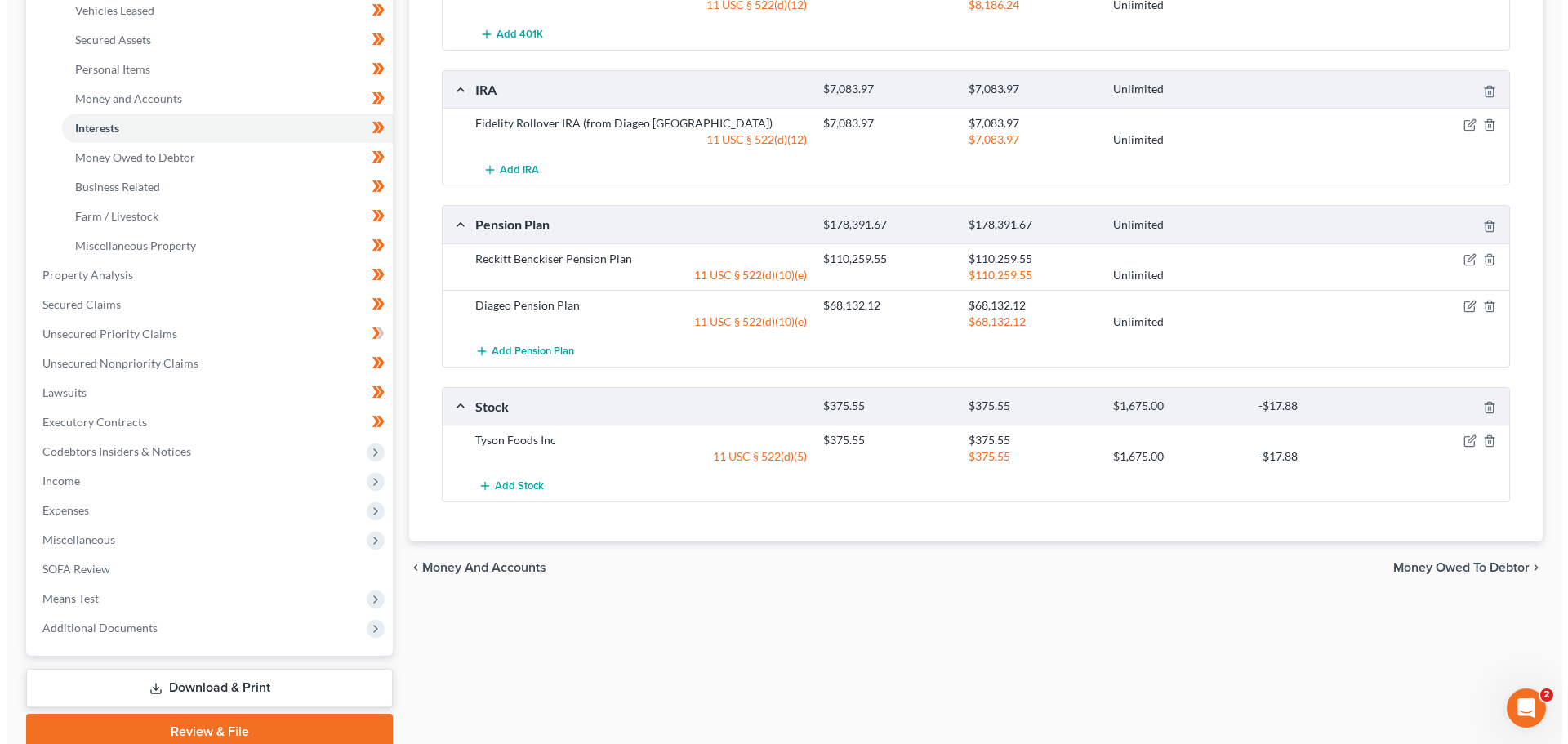
scroll to position [408, 0]
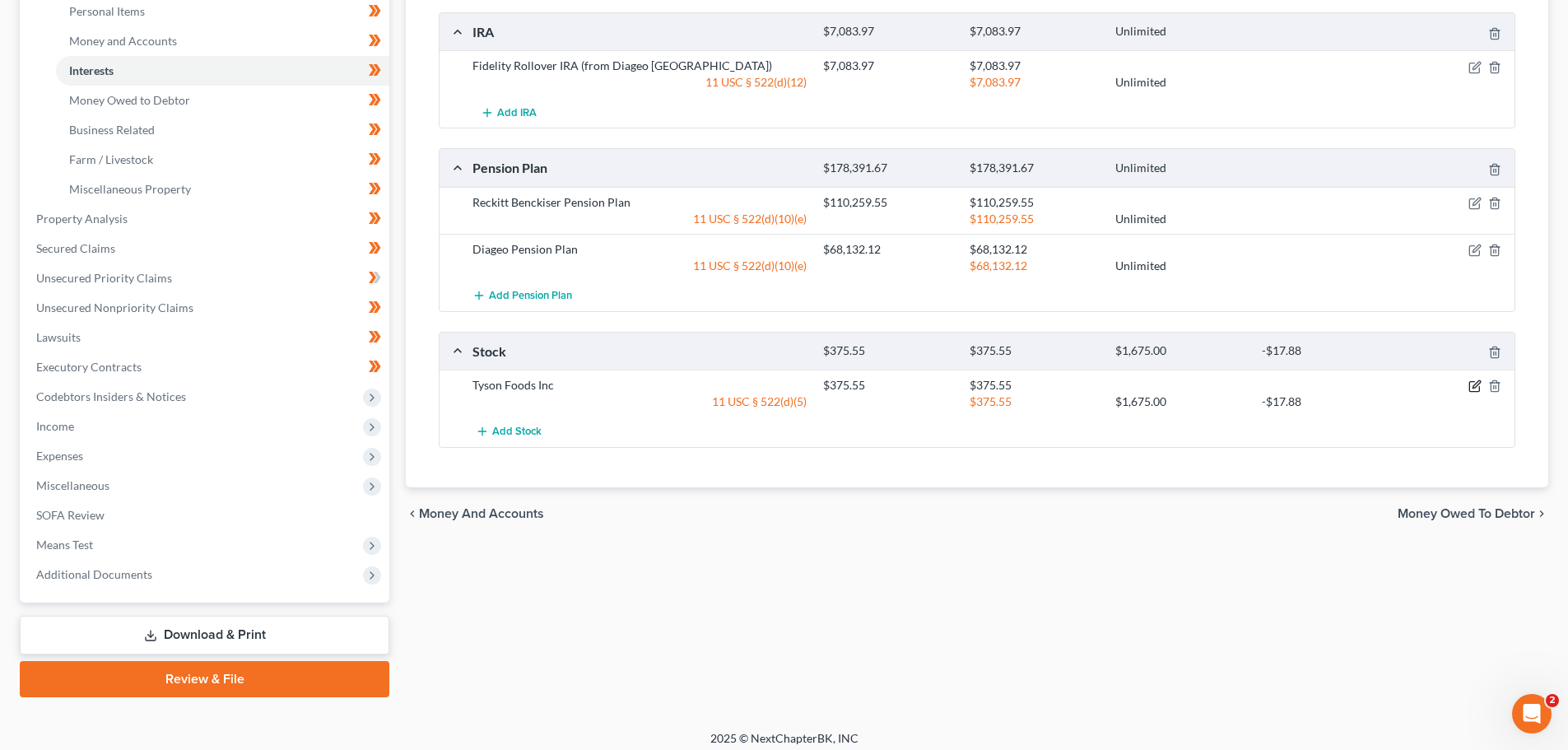
click at [1474, 378] on div at bounding box center [1457, 385] width 117 height 17
click at [1475, 386] on icon "button" at bounding box center [1475, 386] width 13 height 13
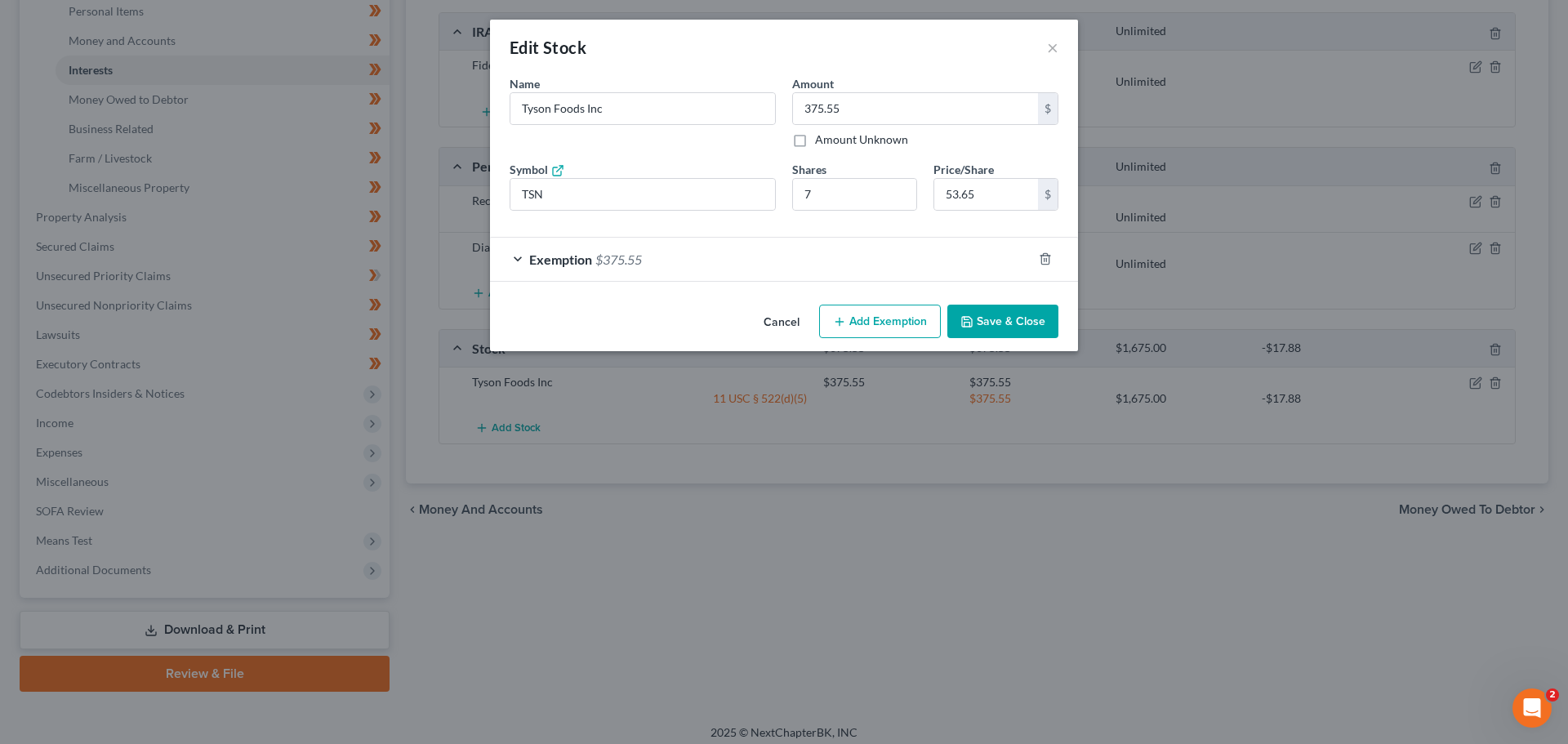
click at [516, 255] on div "Exemption $375.55" at bounding box center [761, 259] width 543 height 44
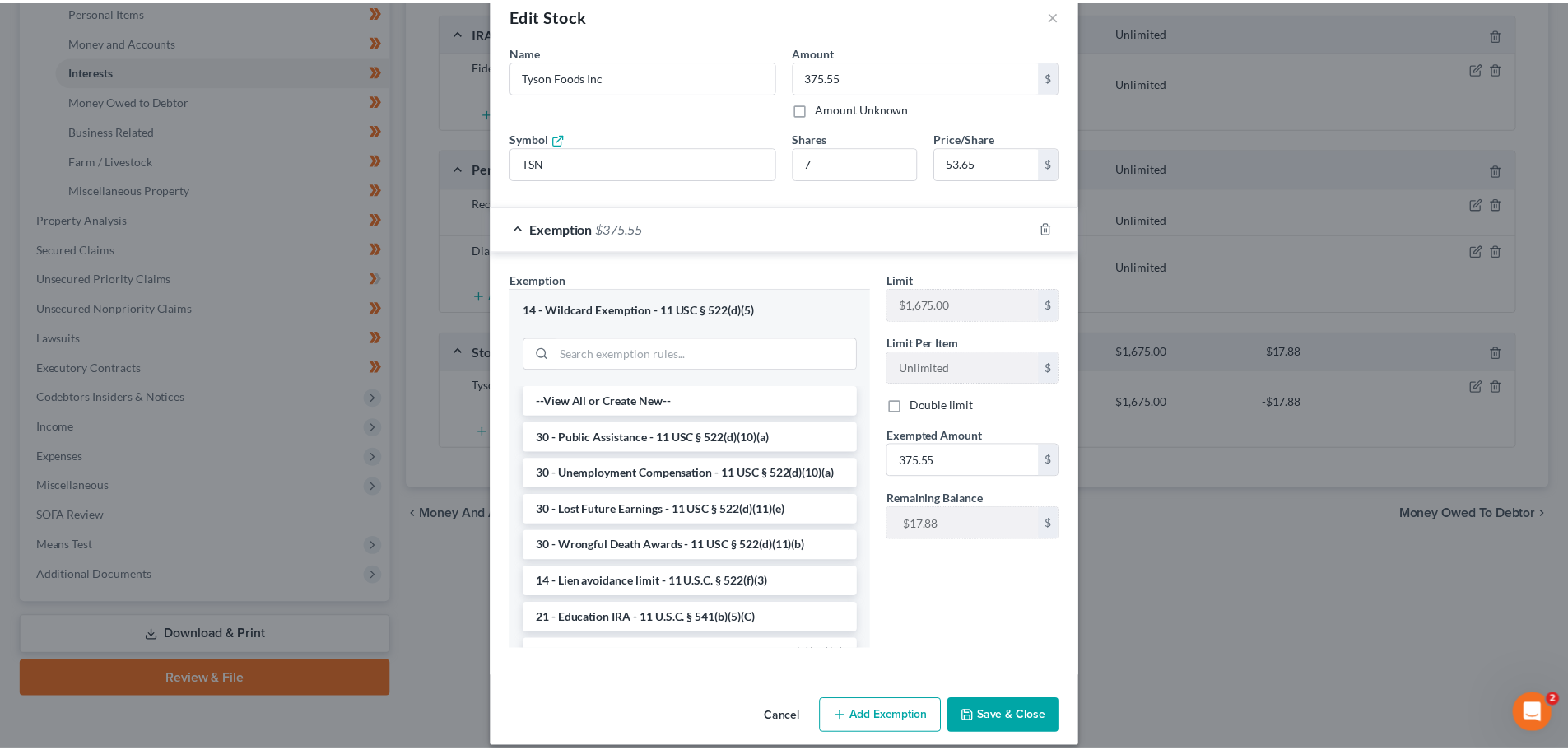
scroll to position [51, 0]
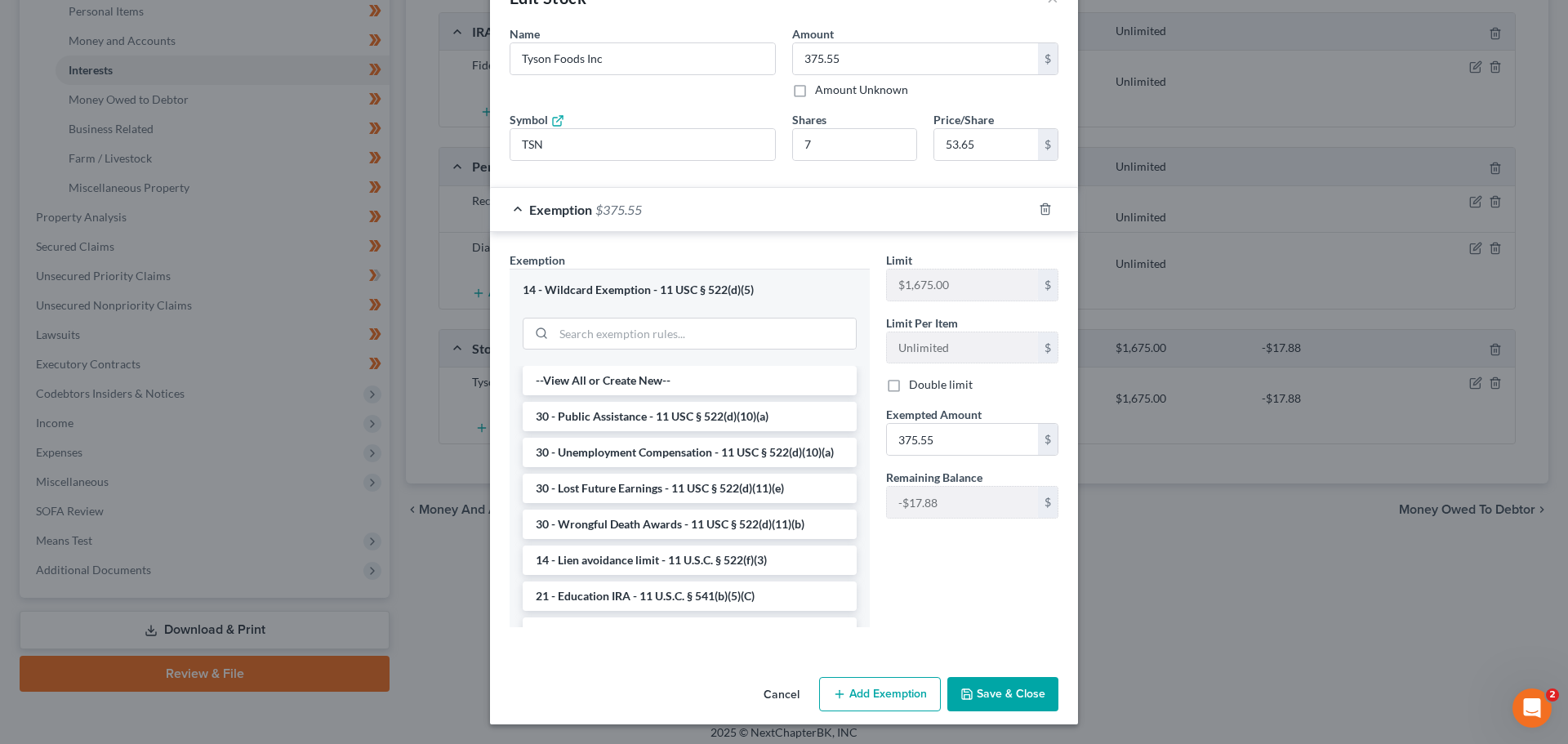
click at [992, 687] on button "Save & Close" at bounding box center [1003, 694] width 111 height 35
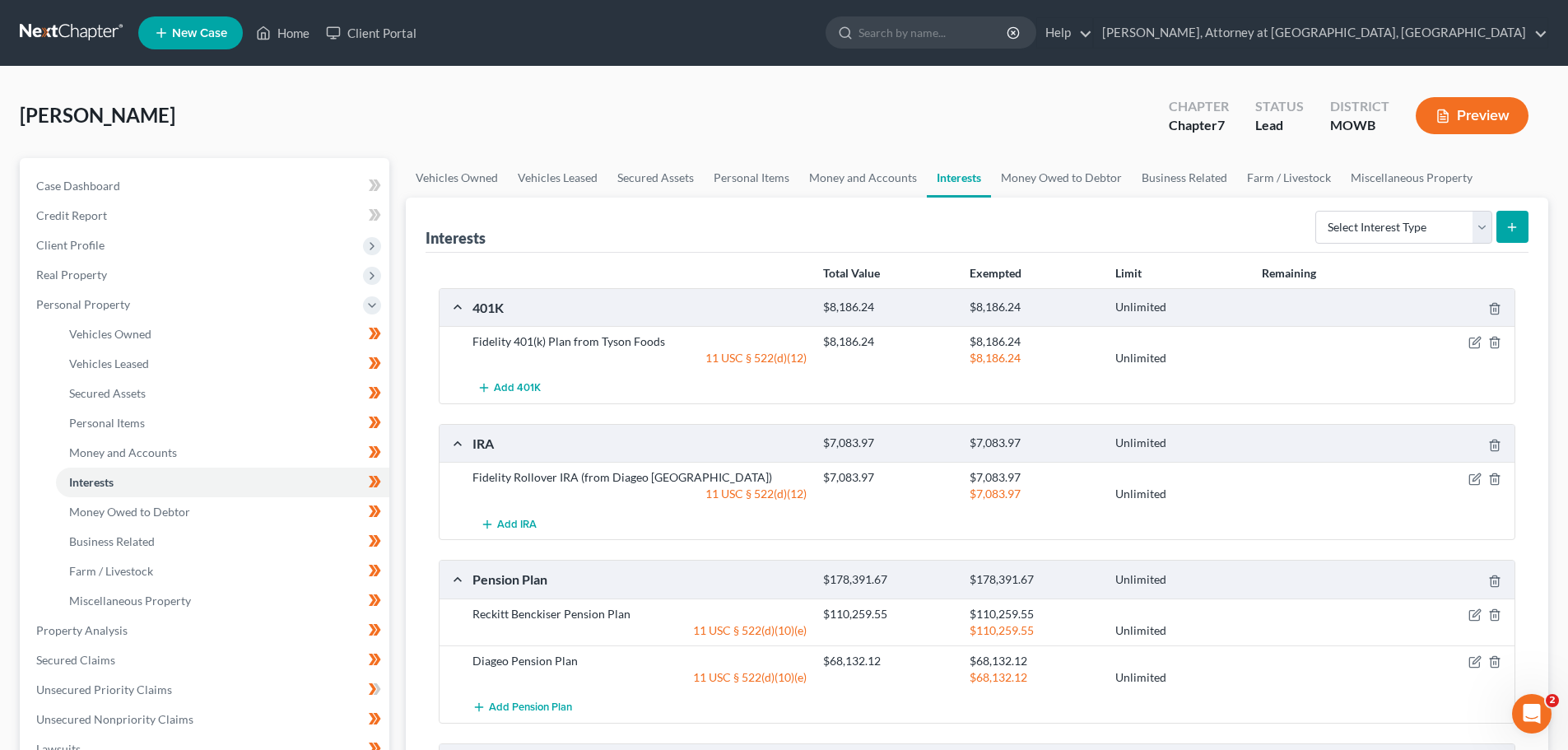
scroll to position [247, 0]
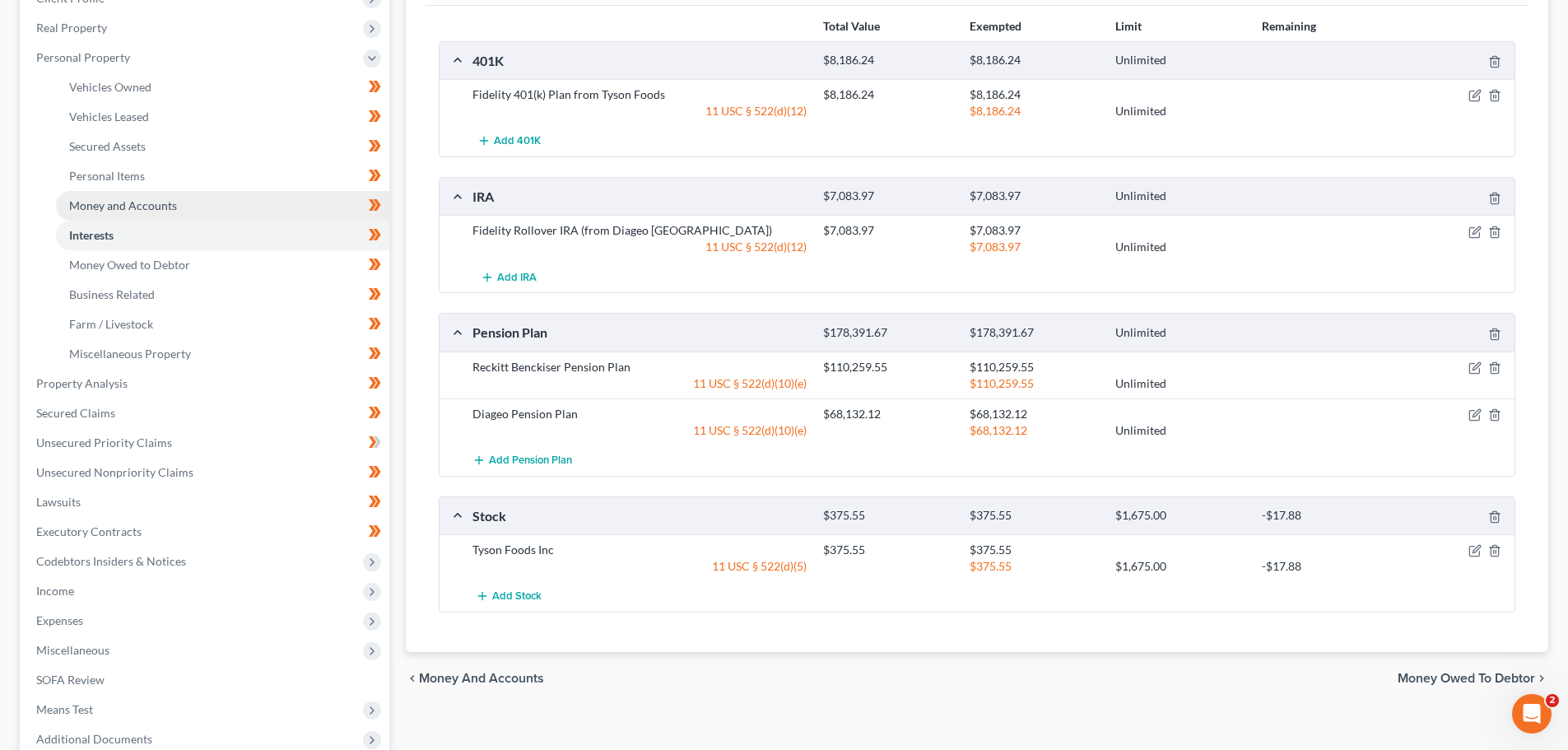
click at [90, 200] on span "Money and Accounts" at bounding box center [123, 205] width 108 height 14
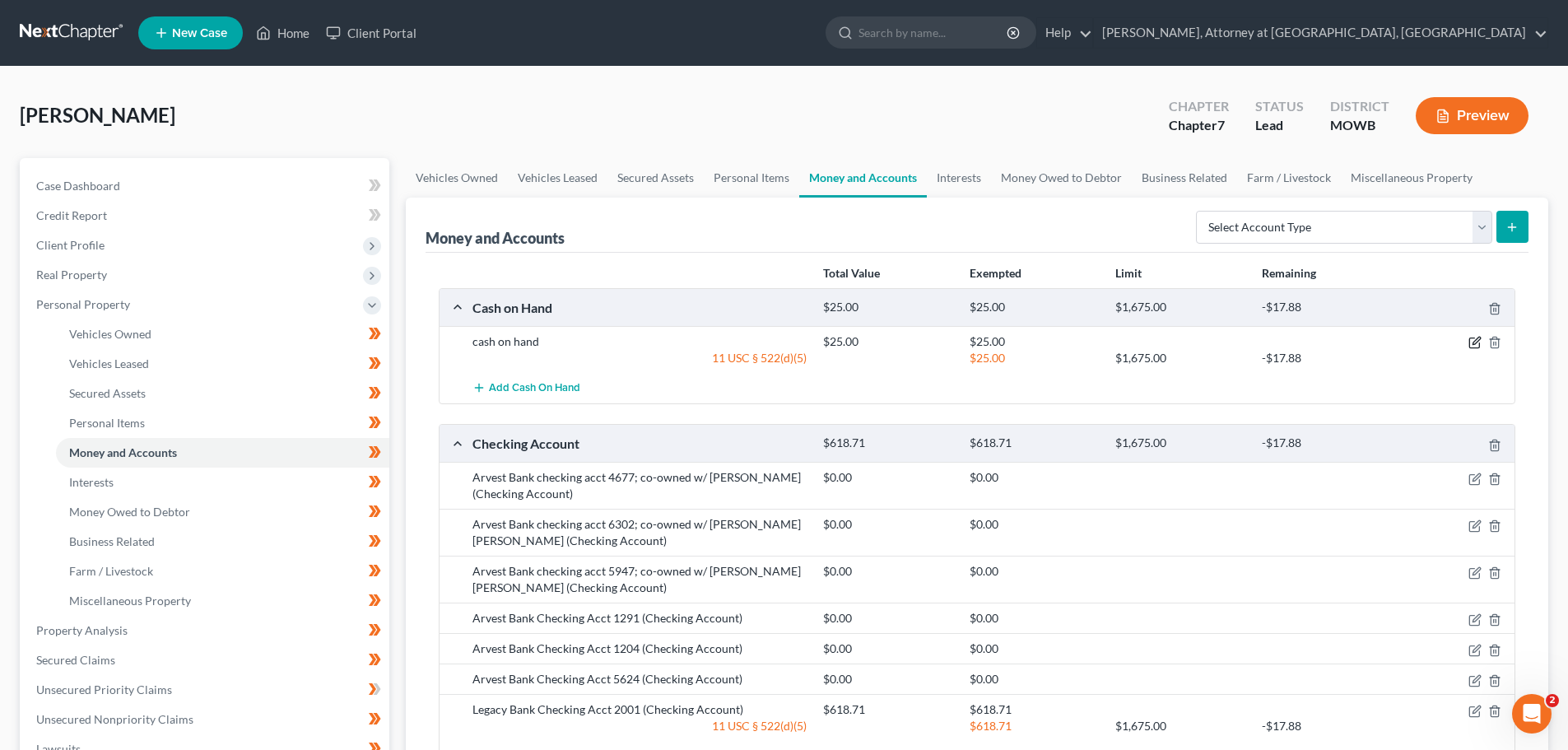
click at [1478, 341] on icon "button" at bounding box center [1475, 343] width 13 height 13
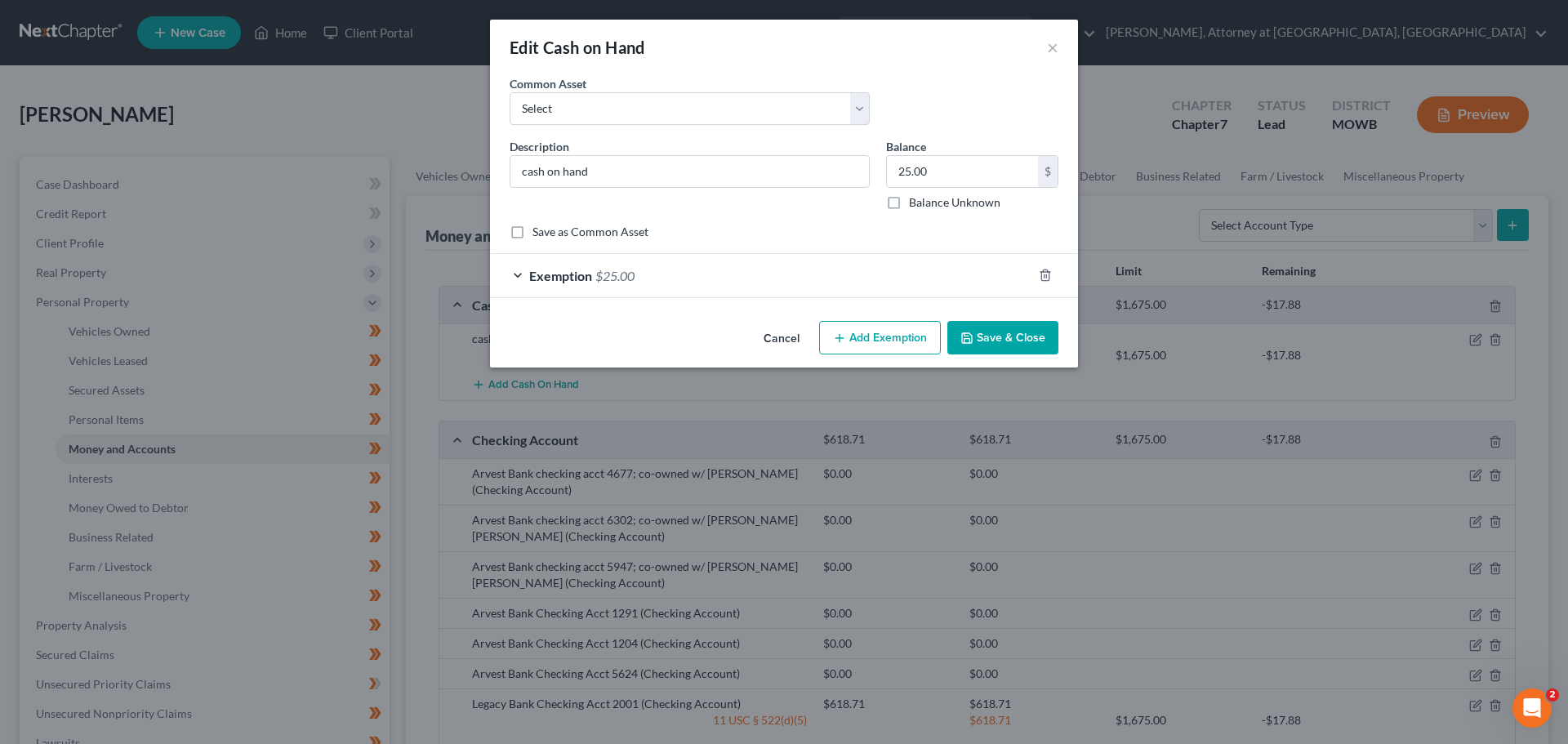
click at [515, 271] on div "Exemption $25.00" at bounding box center [761, 275] width 543 height 44
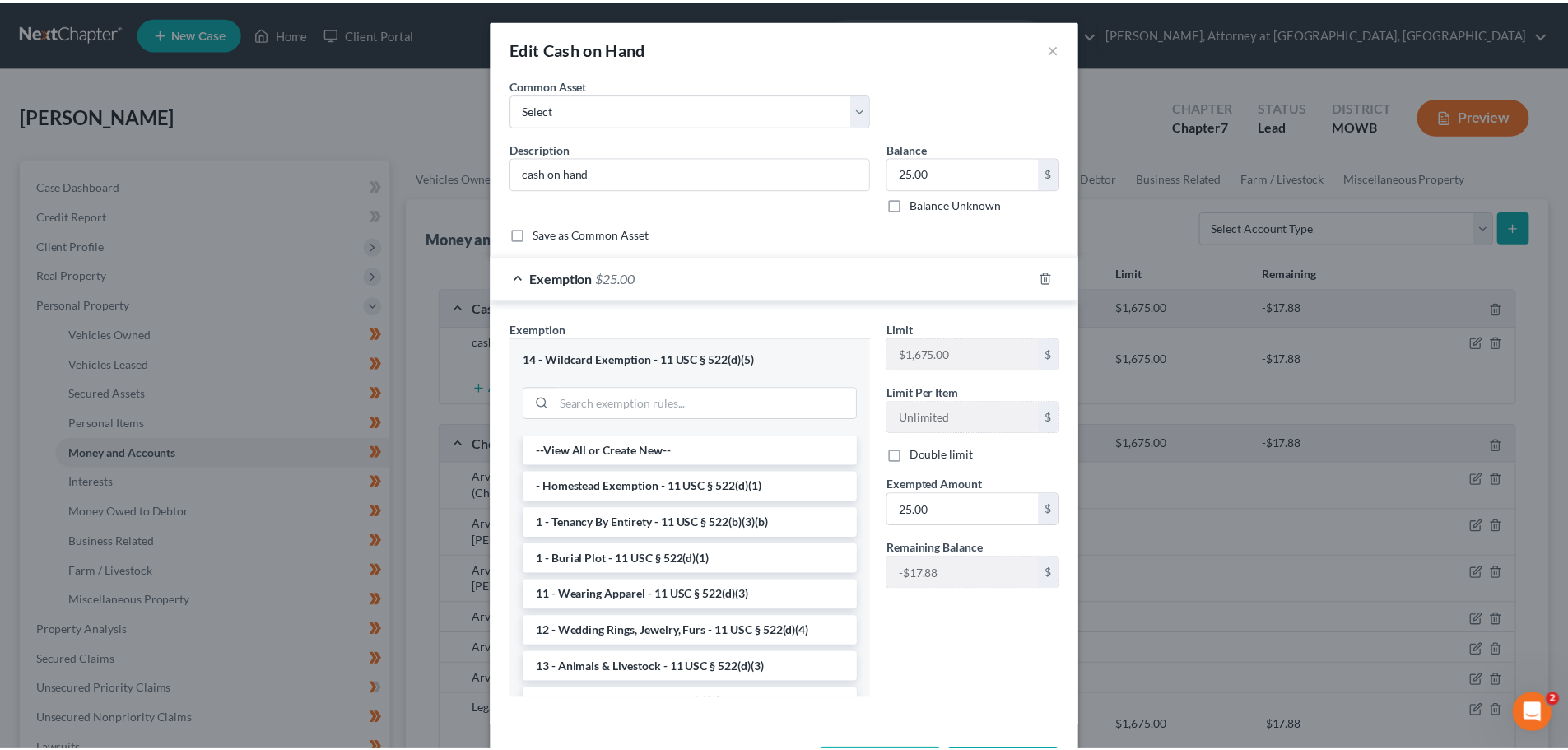
scroll to position [66, 0]
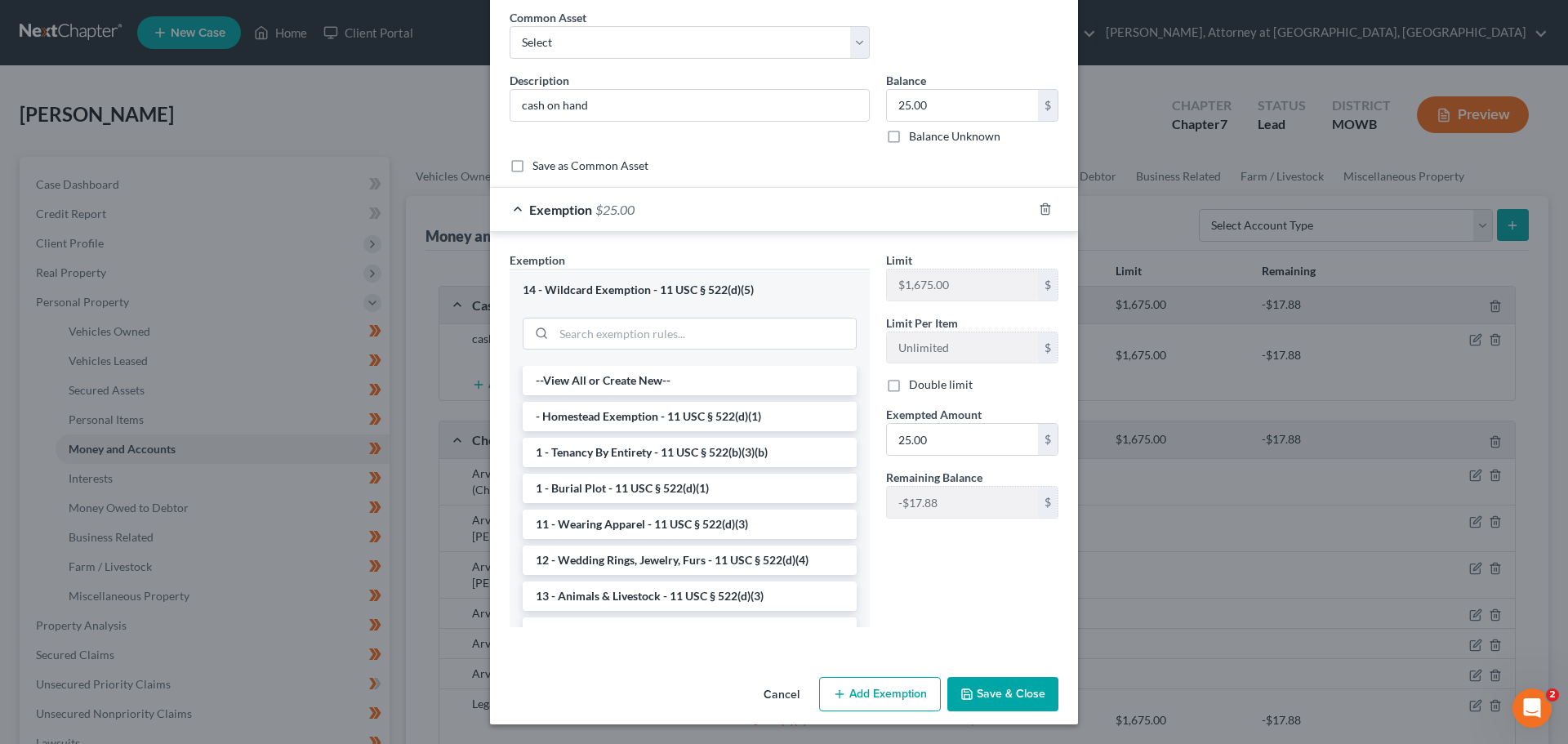
click at [992, 688] on button "Save & Close" at bounding box center [1003, 694] width 111 height 35
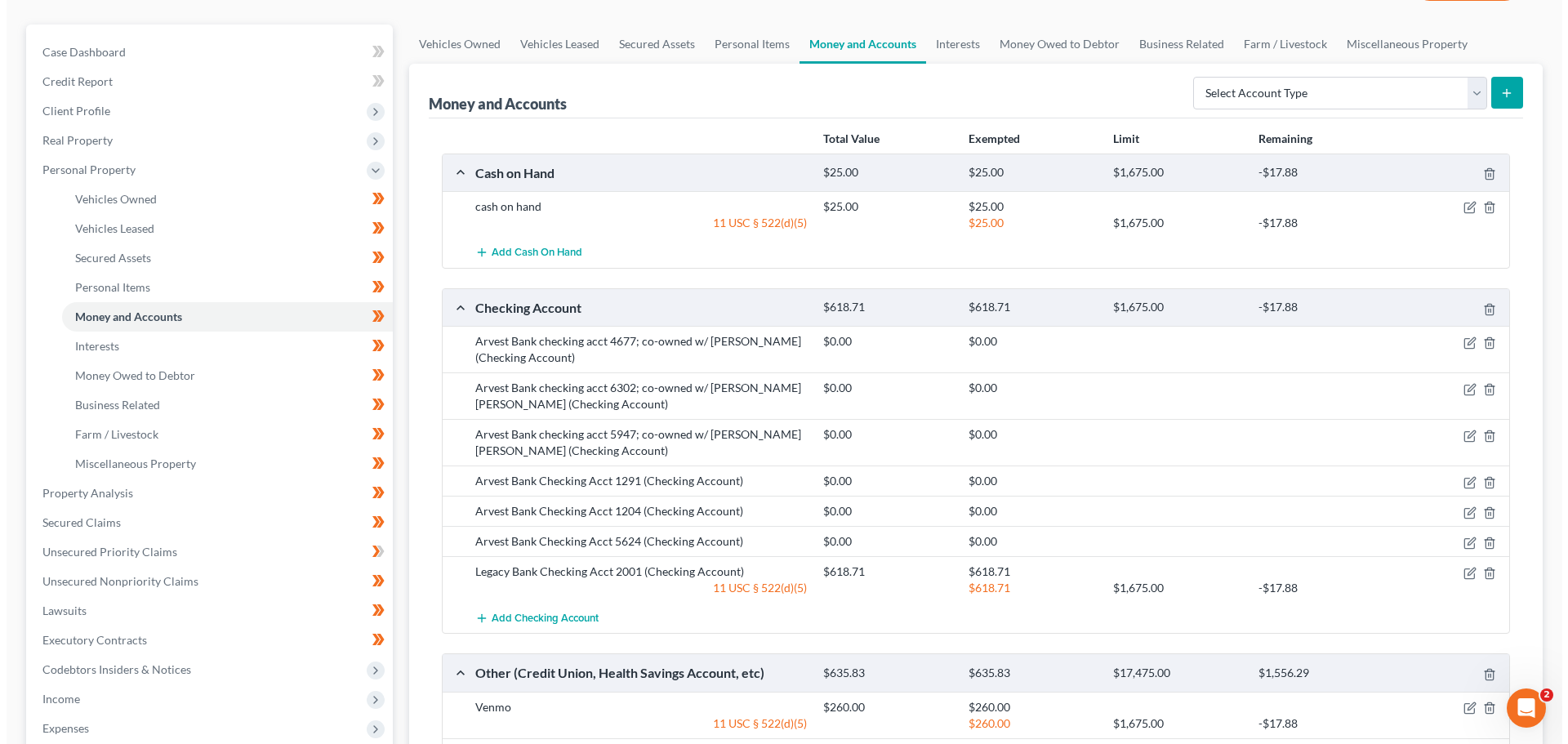
scroll to position [163, 0]
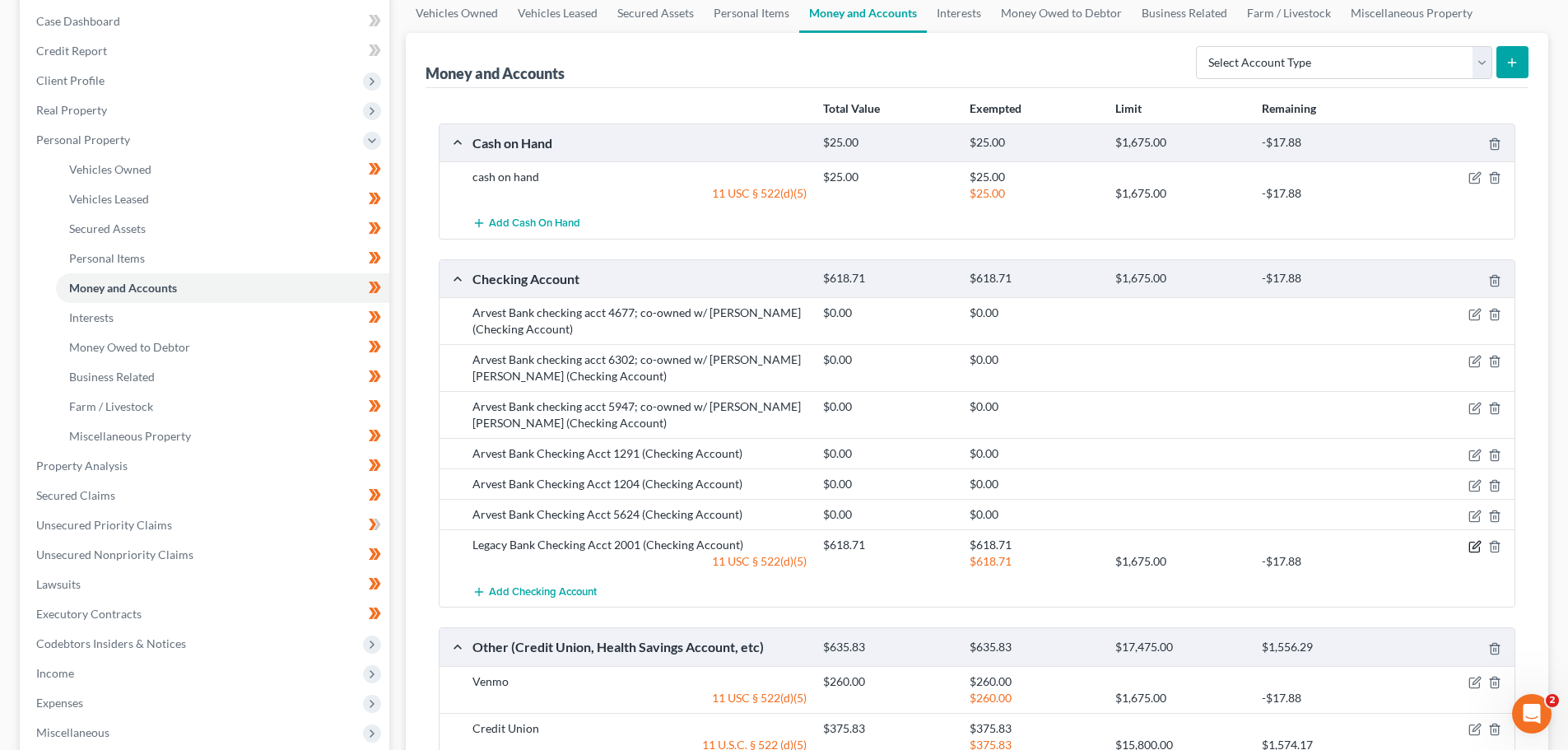
click at [1474, 543] on icon "button" at bounding box center [1474, 547] width 10 height 10
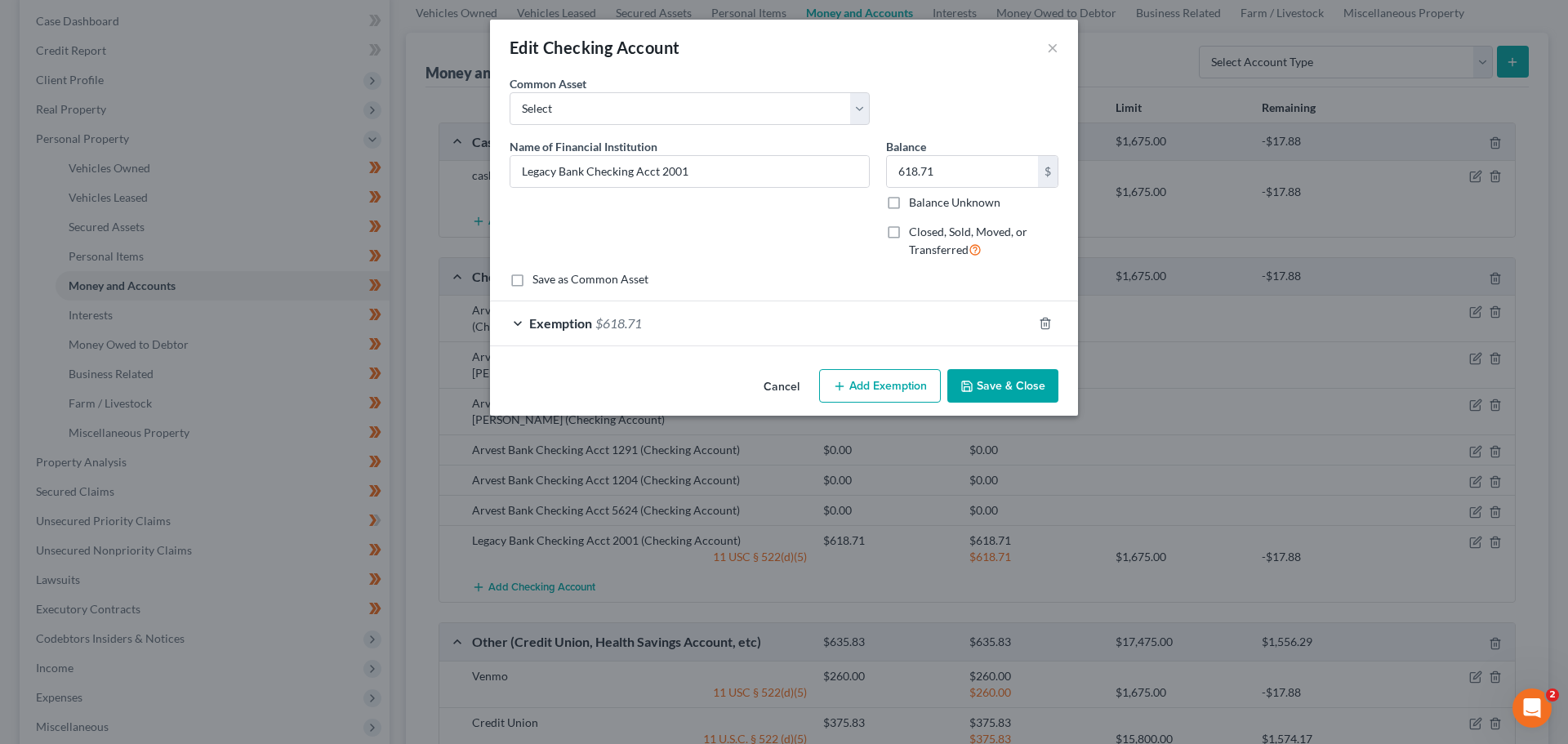
click at [516, 318] on div "Exemption $618.71" at bounding box center [761, 323] width 543 height 44
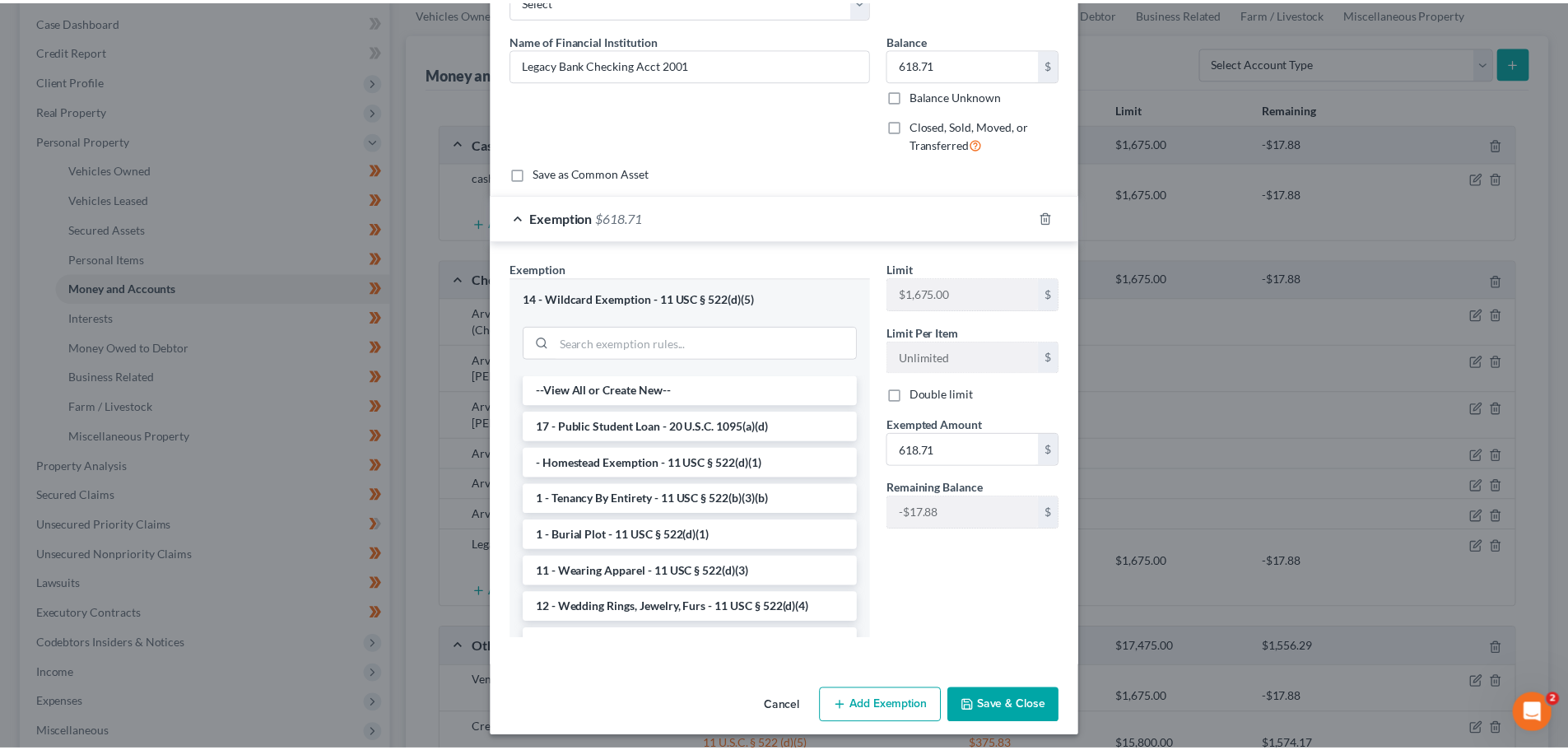
scroll to position [115, 0]
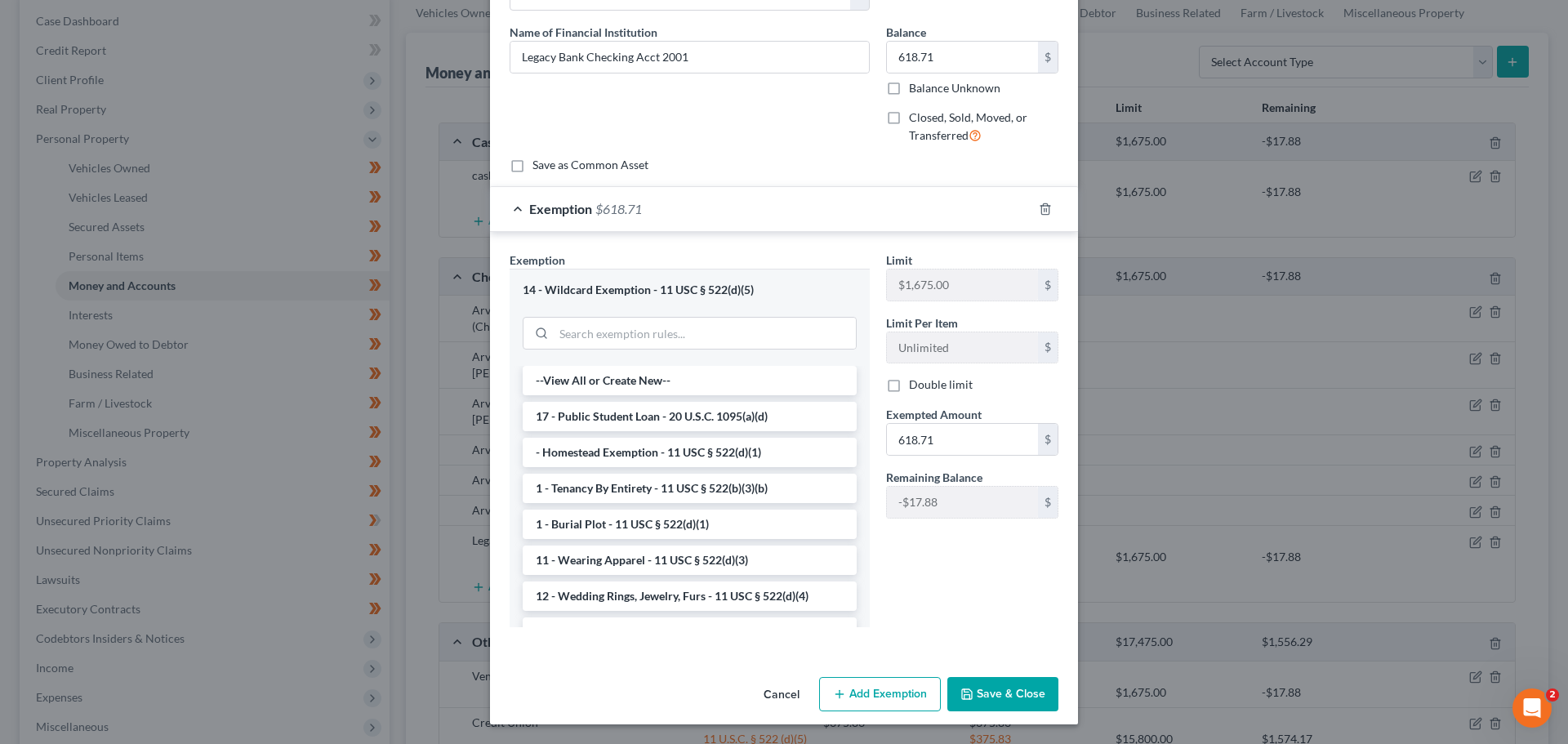
click at [989, 693] on button "Save & Close" at bounding box center [1003, 694] width 111 height 35
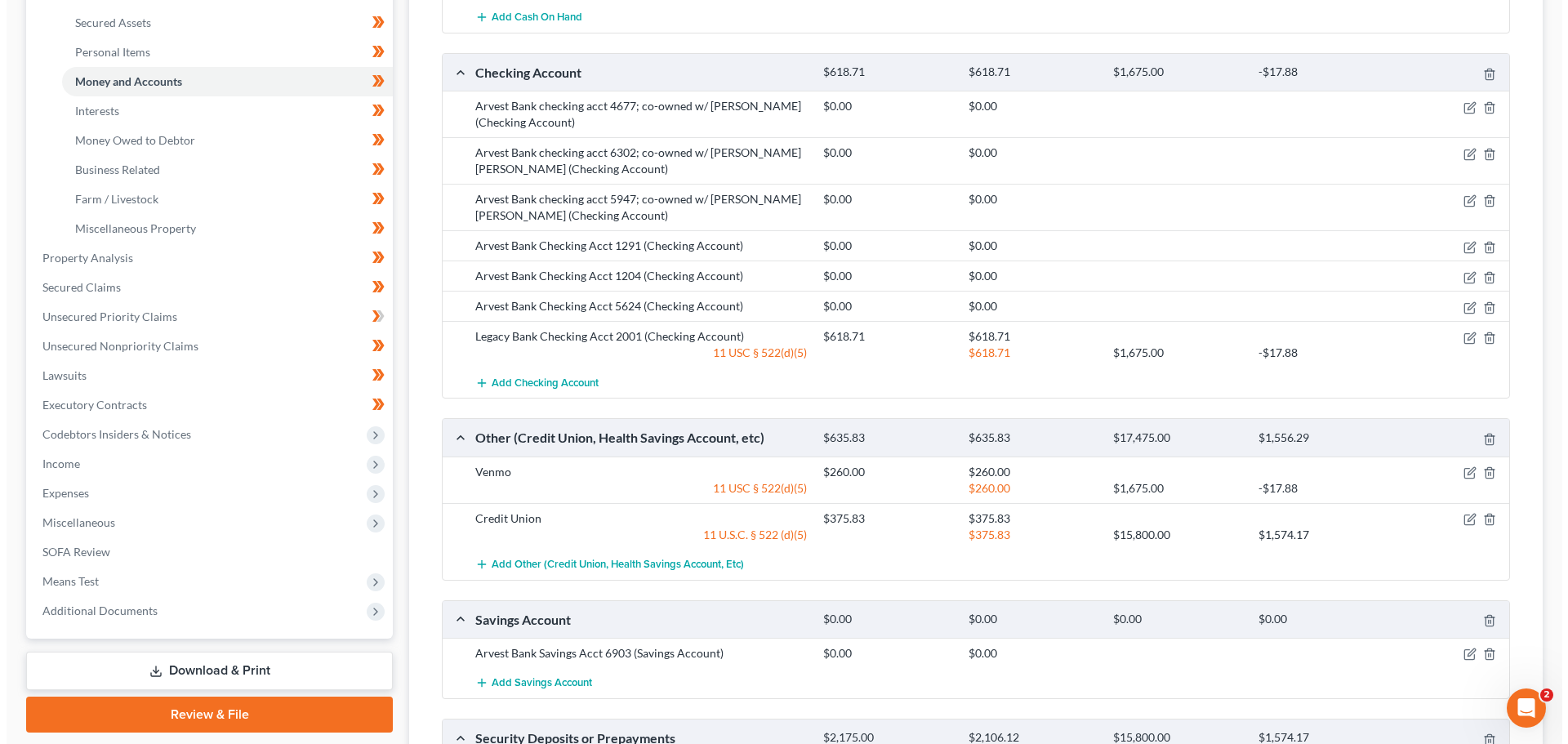
scroll to position [408, 0]
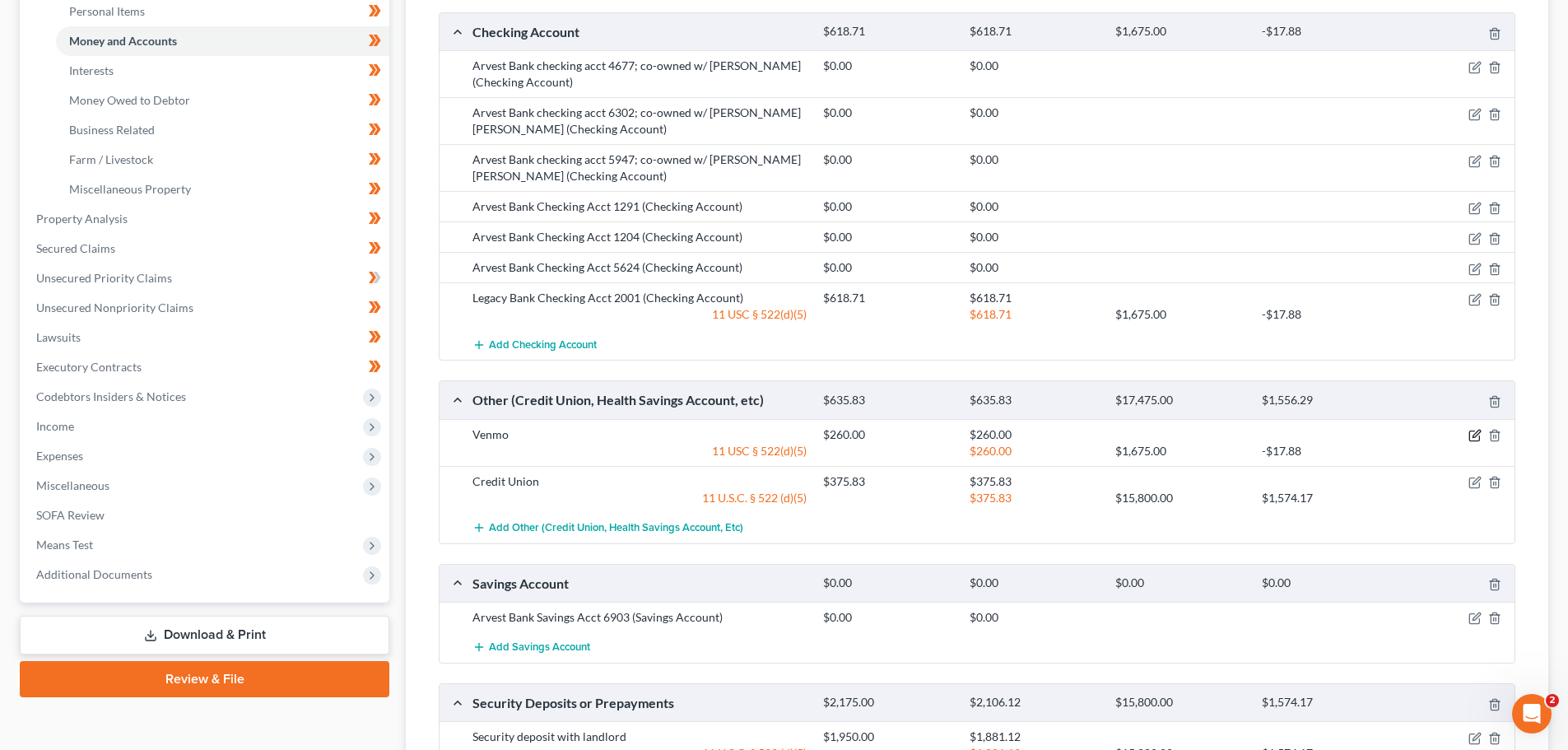
click at [1473, 432] on icon "button" at bounding box center [1475, 436] width 13 height 13
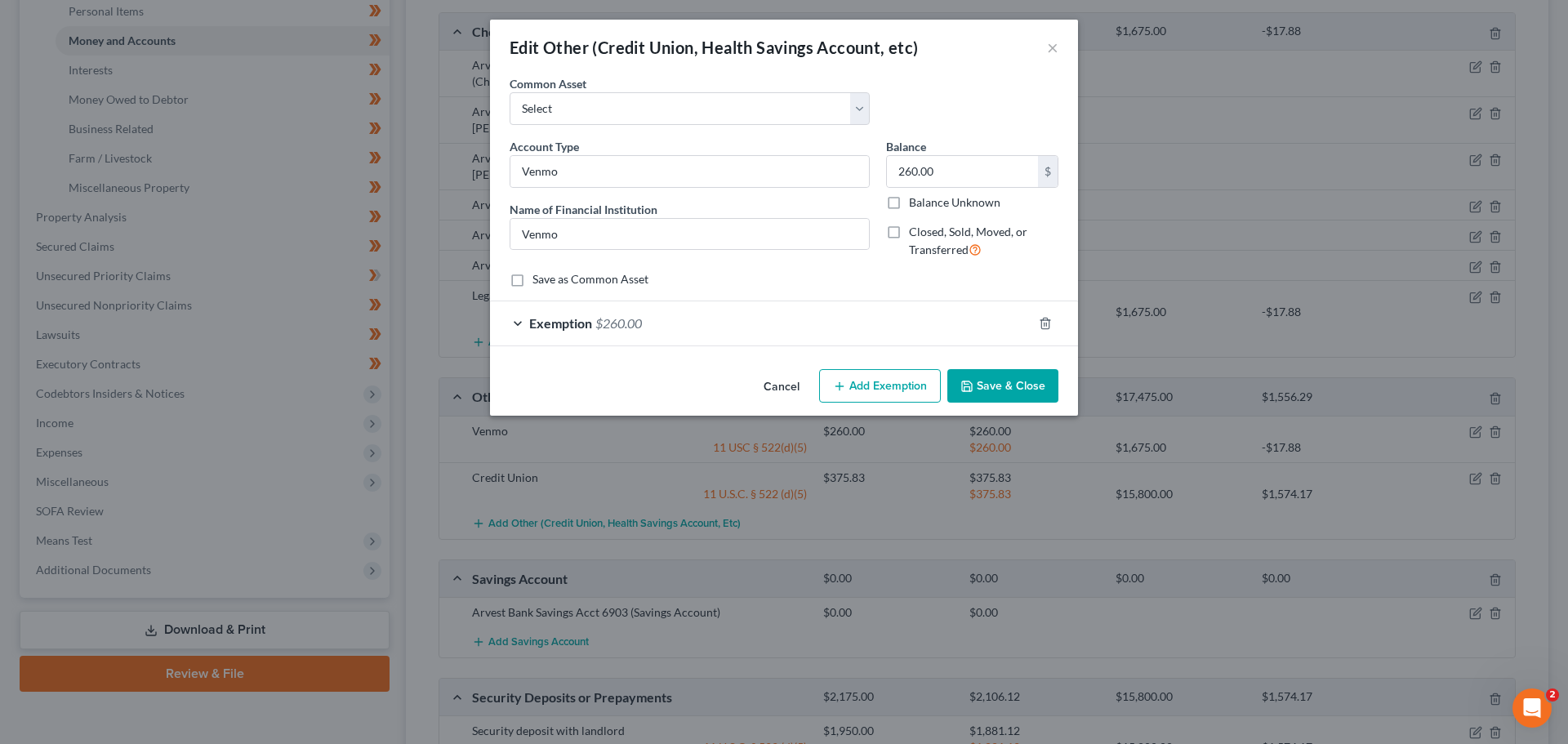
click at [522, 319] on div "Exemption $260.00" at bounding box center [761, 323] width 543 height 44
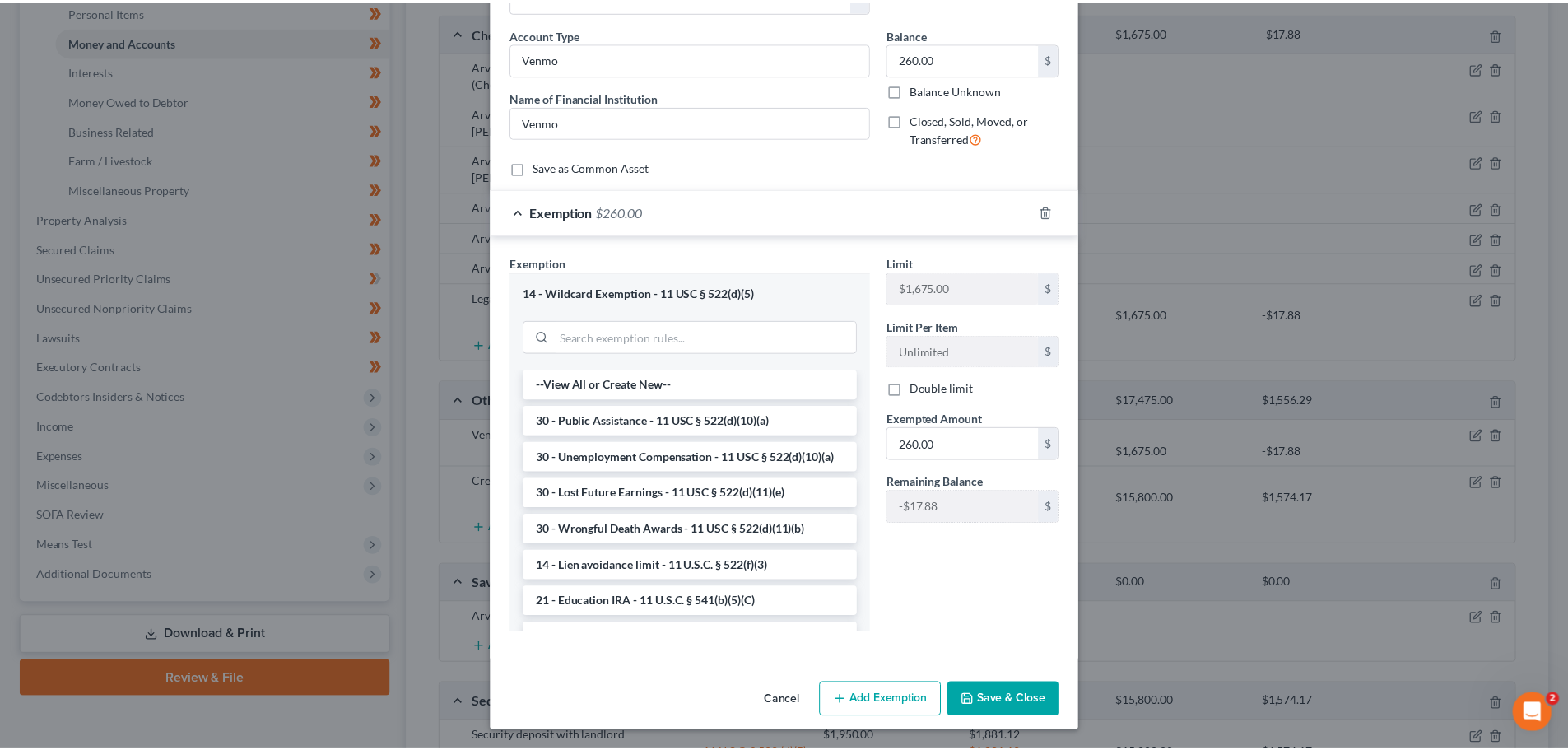
scroll to position [115, 0]
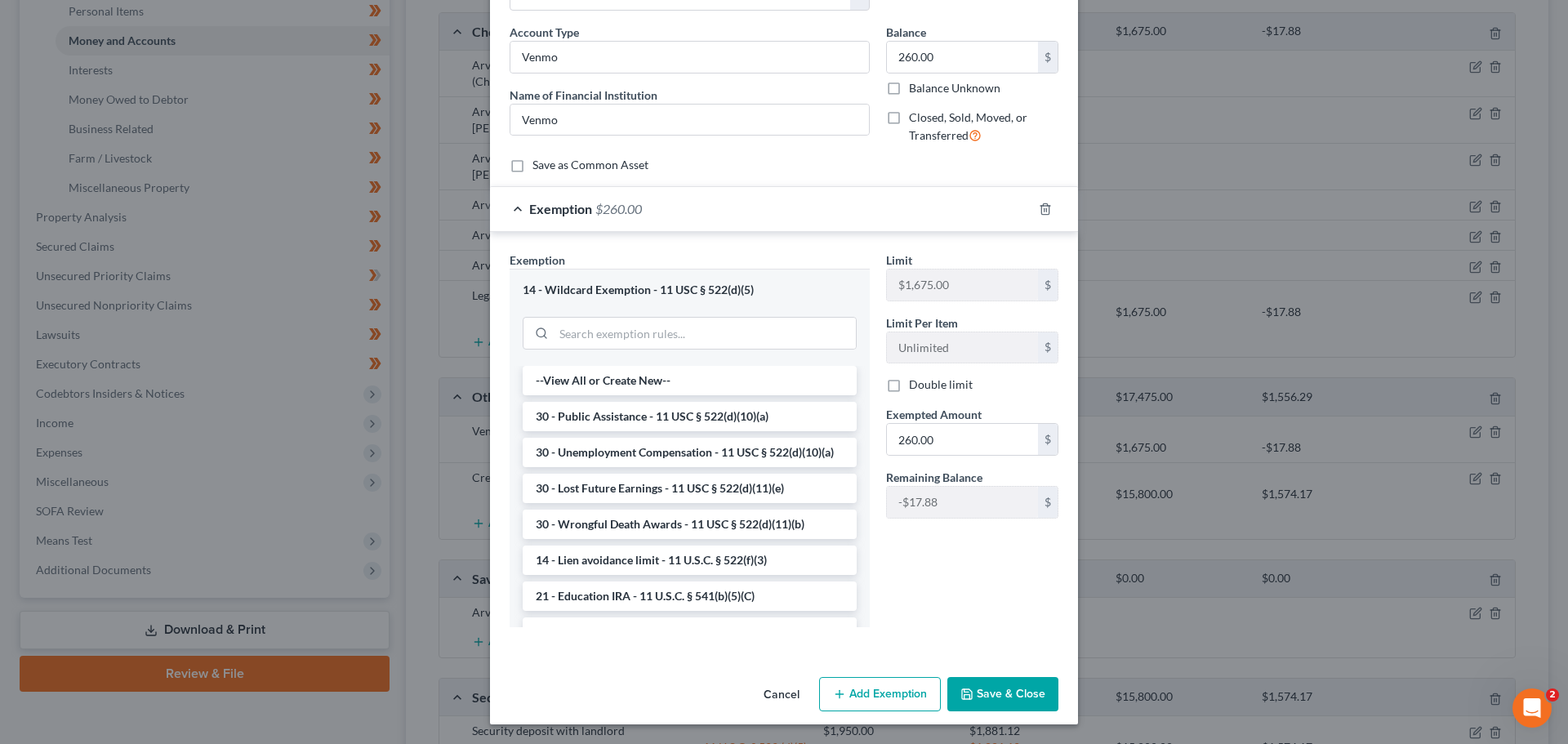
click at [1010, 682] on button "Save & Close" at bounding box center [1003, 694] width 111 height 35
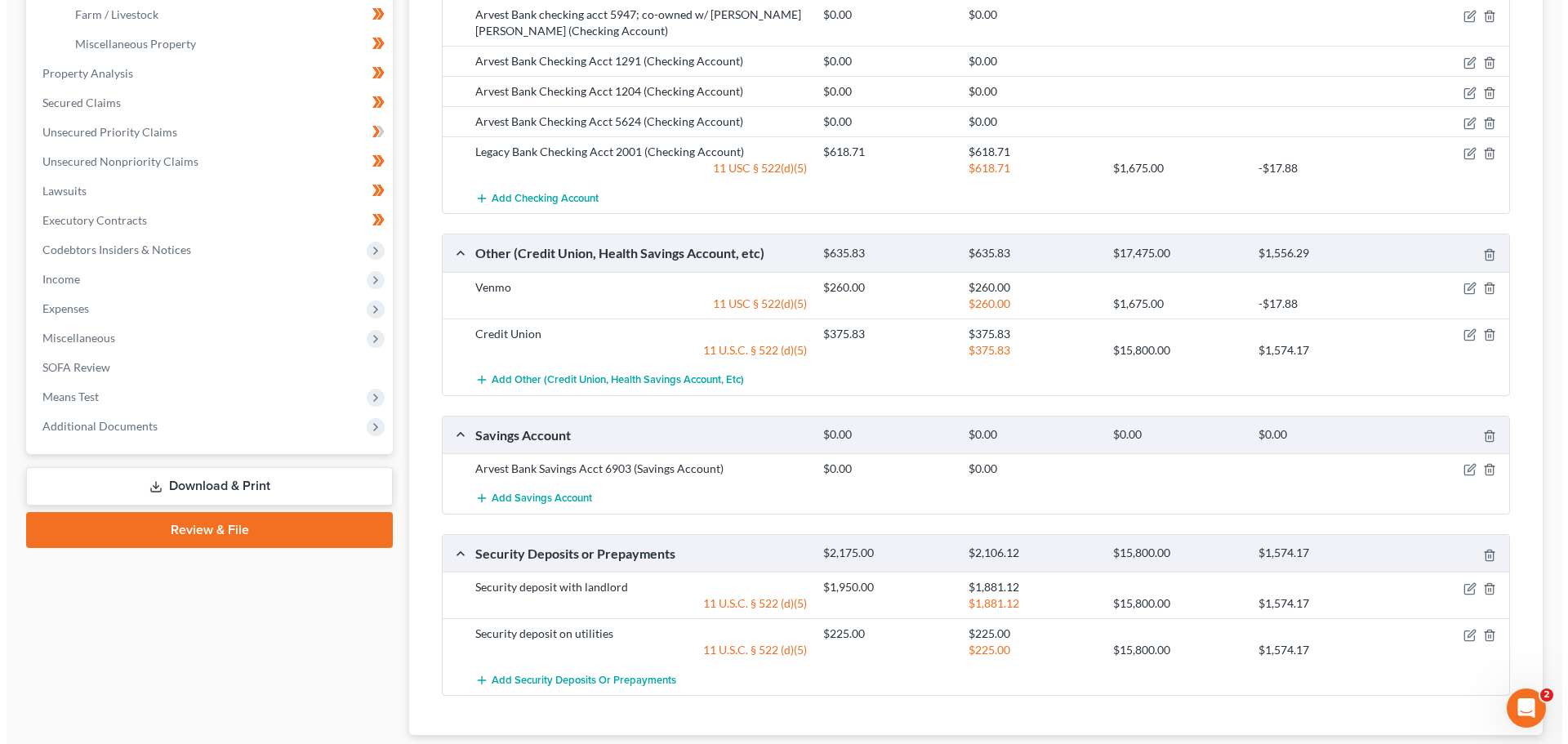
scroll to position [571, 0]
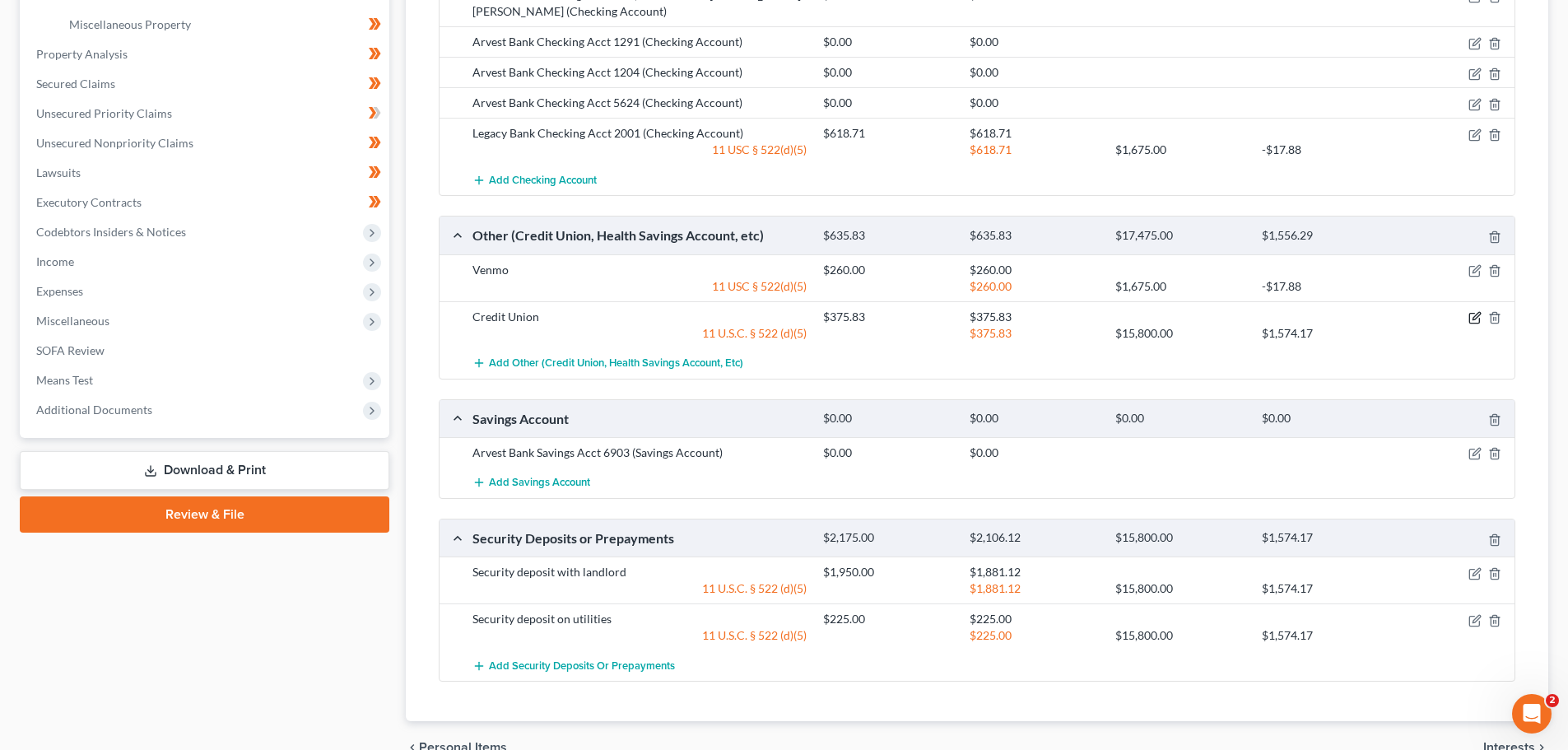
click at [1470, 318] on icon "button" at bounding box center [1475, 318] width 13 height 13
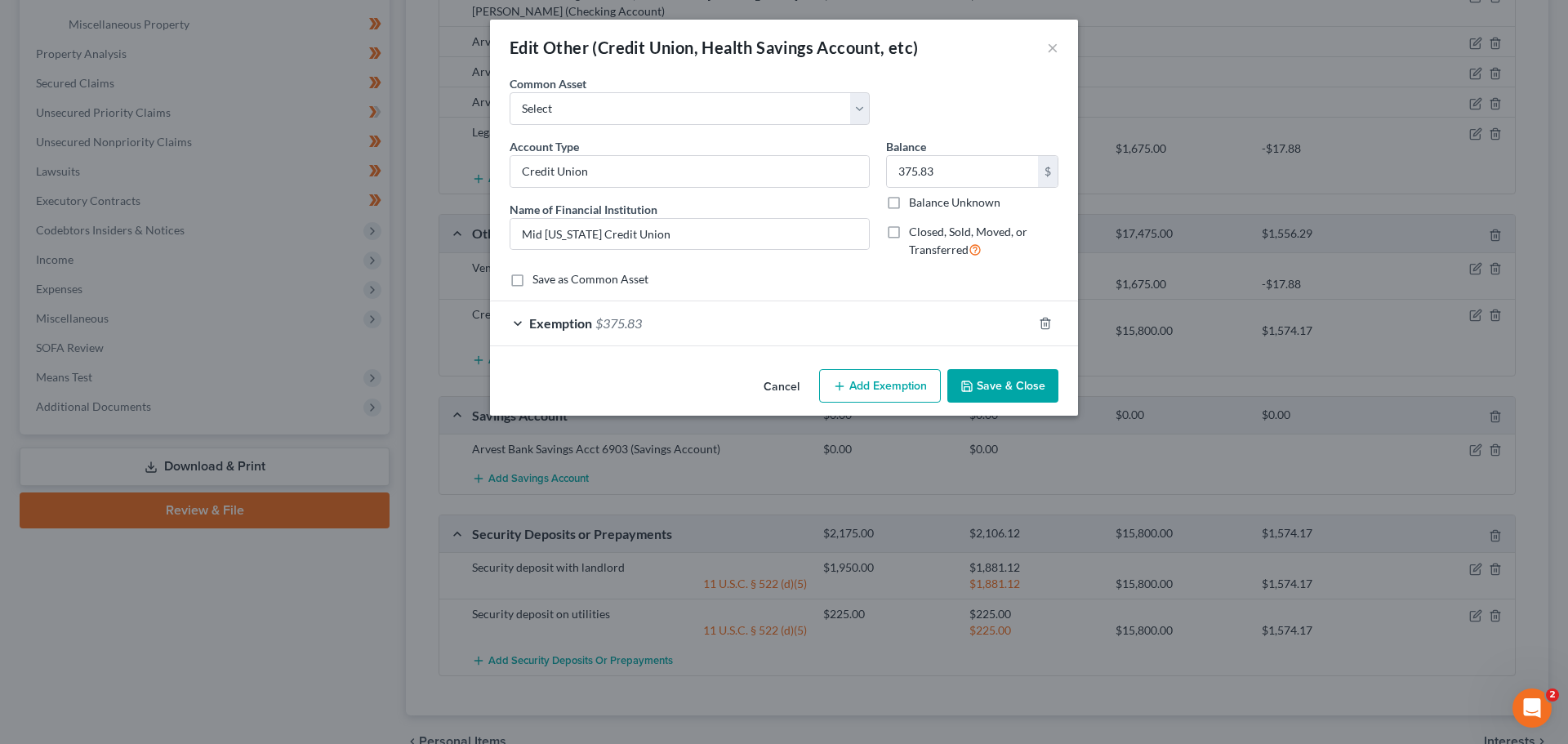
click at [516, 319] on div "Exemption $375.83" at bounding box center [761, 323] width 543 height 44
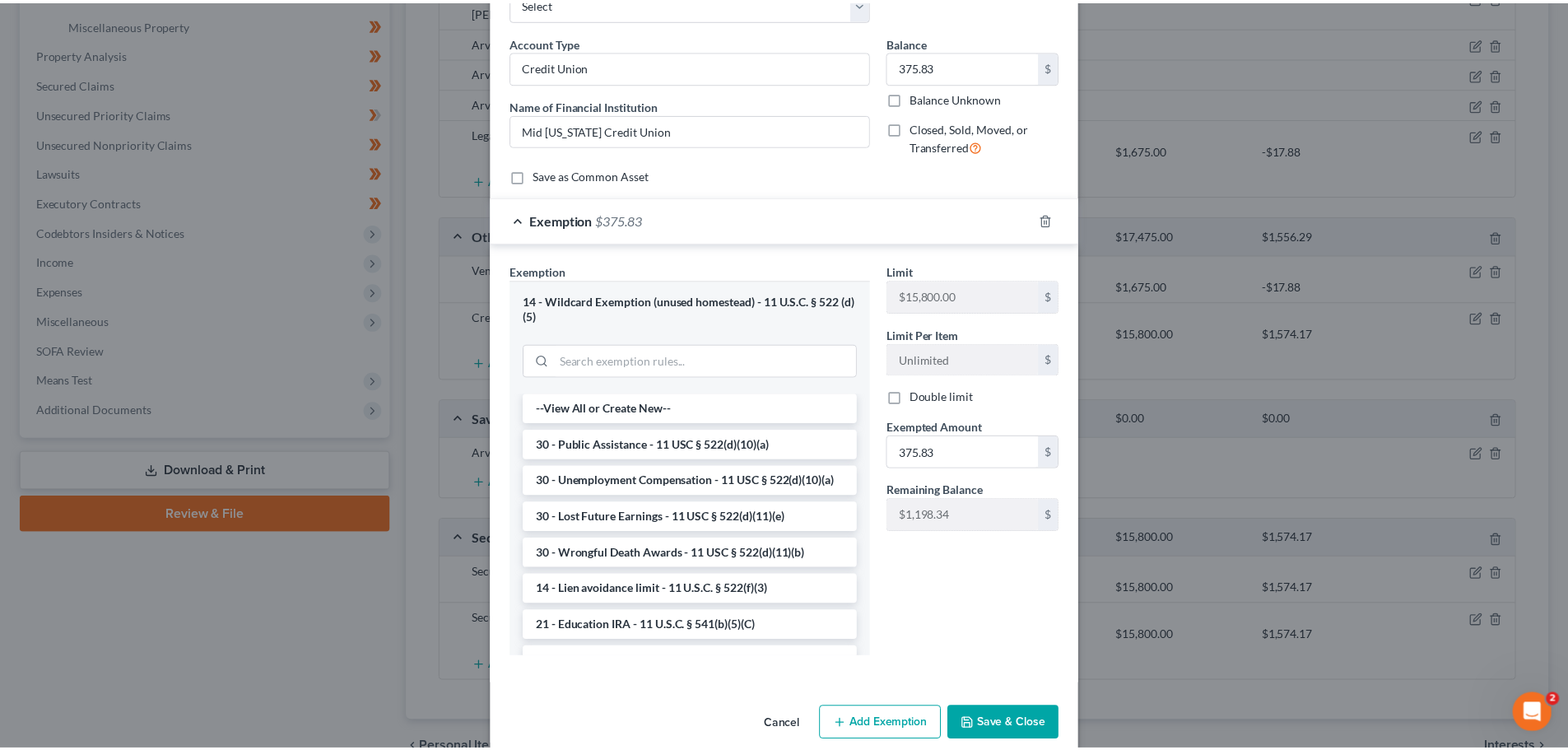
scroll to position [130, 0]
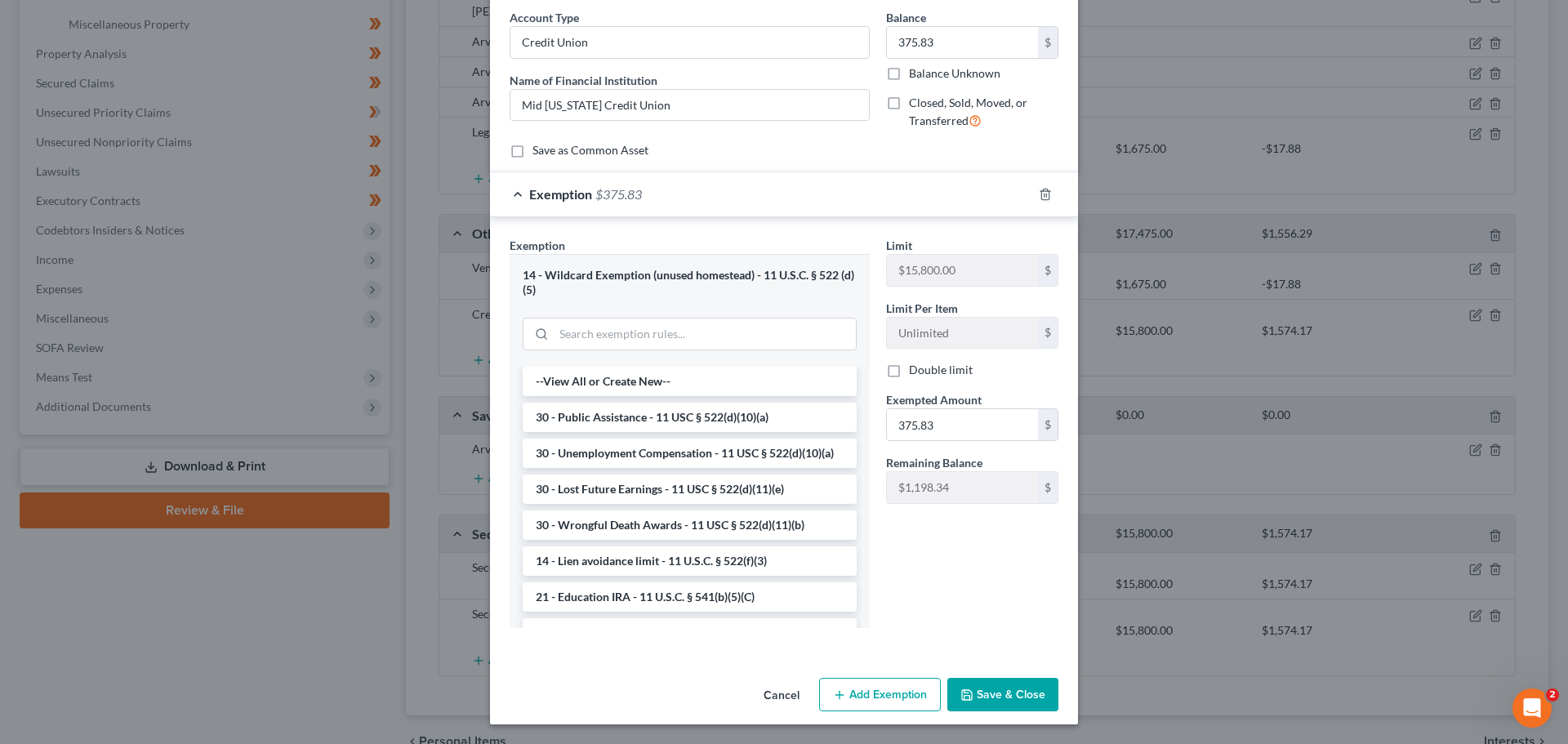
click at [998, 686] on button "Save & Close" at bounding box center [1003, 695] width 111 height 35
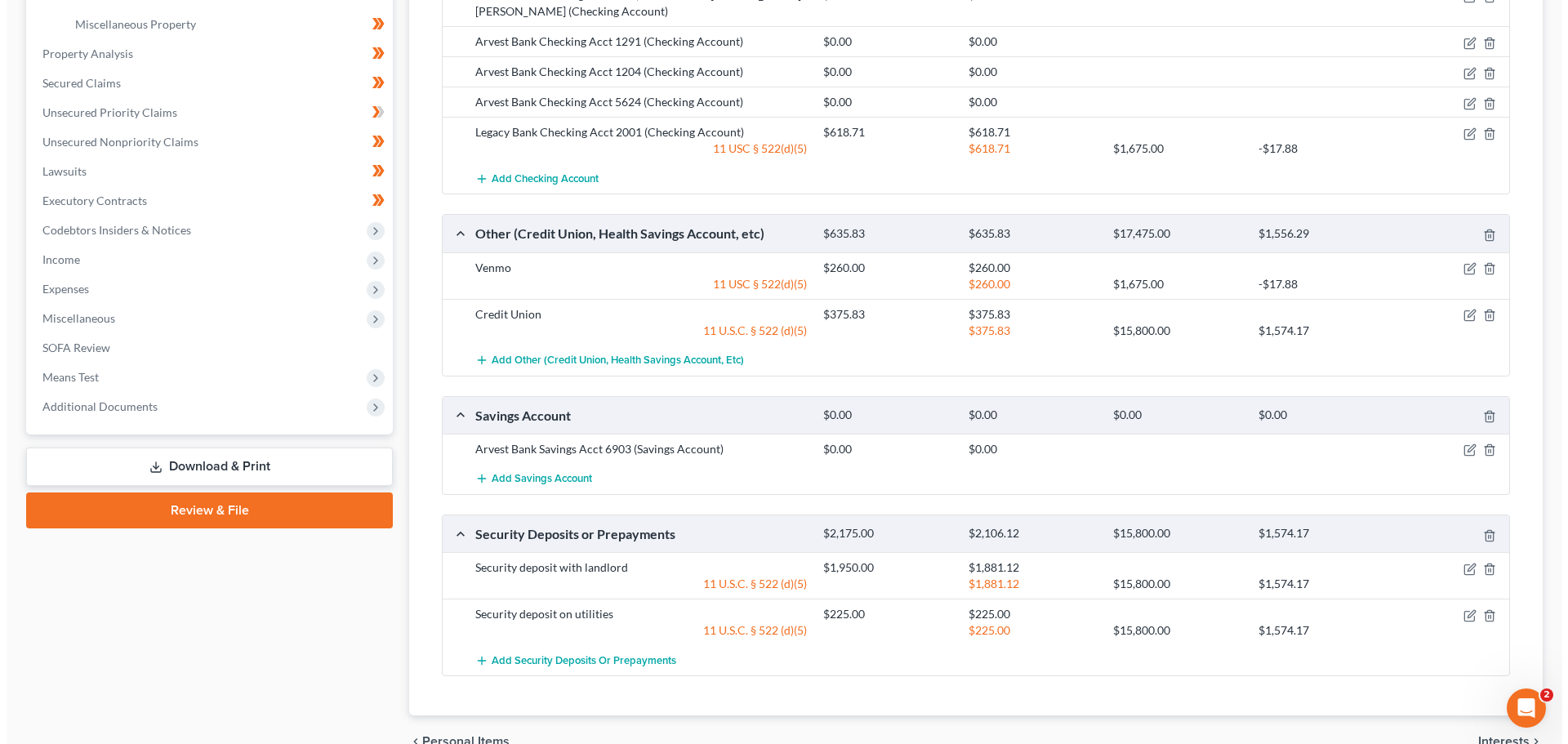
scroll to position [658, 0]
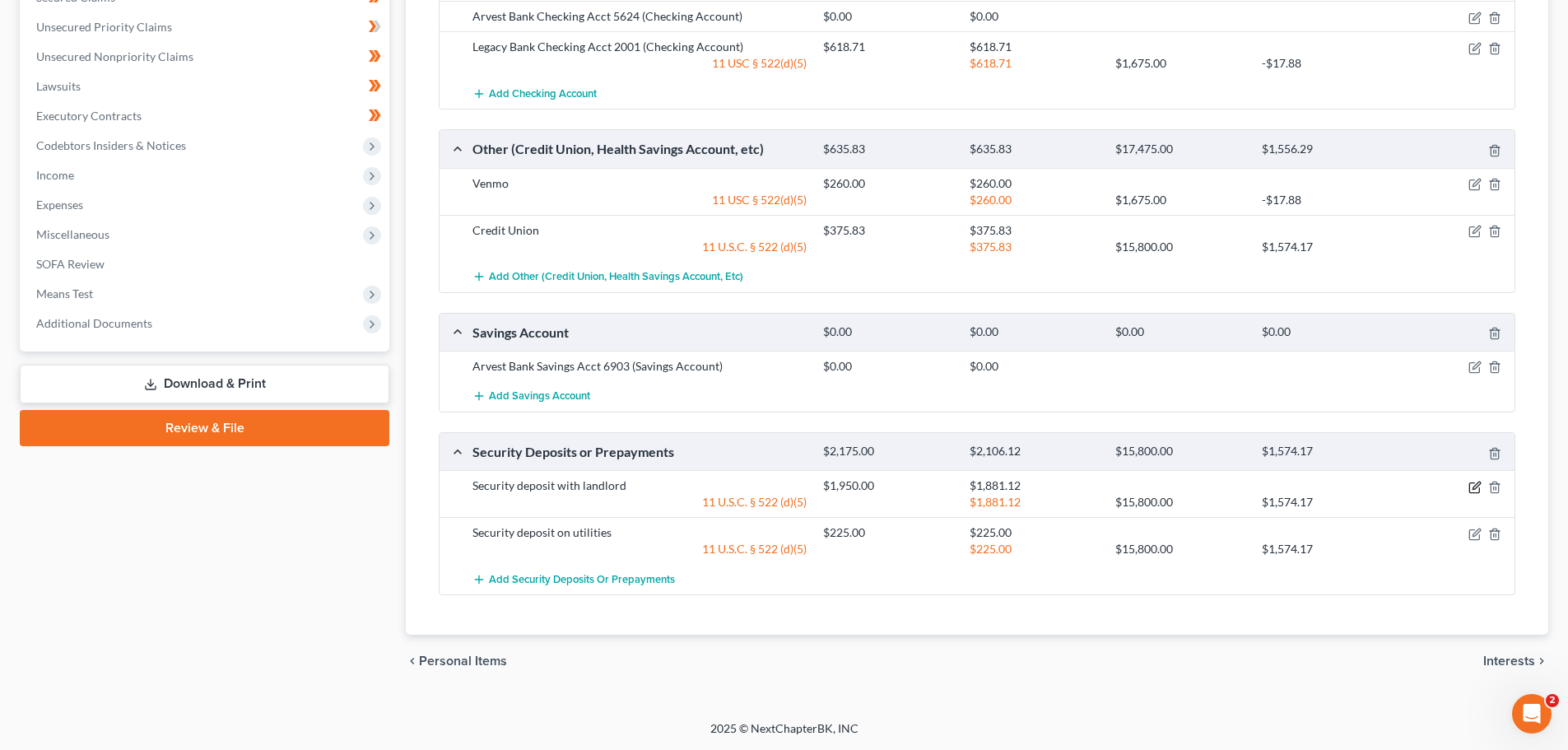
click at [1478, 482] on icon "button" at bounding box center [1476, 485] width 7 height 7
select select "3"
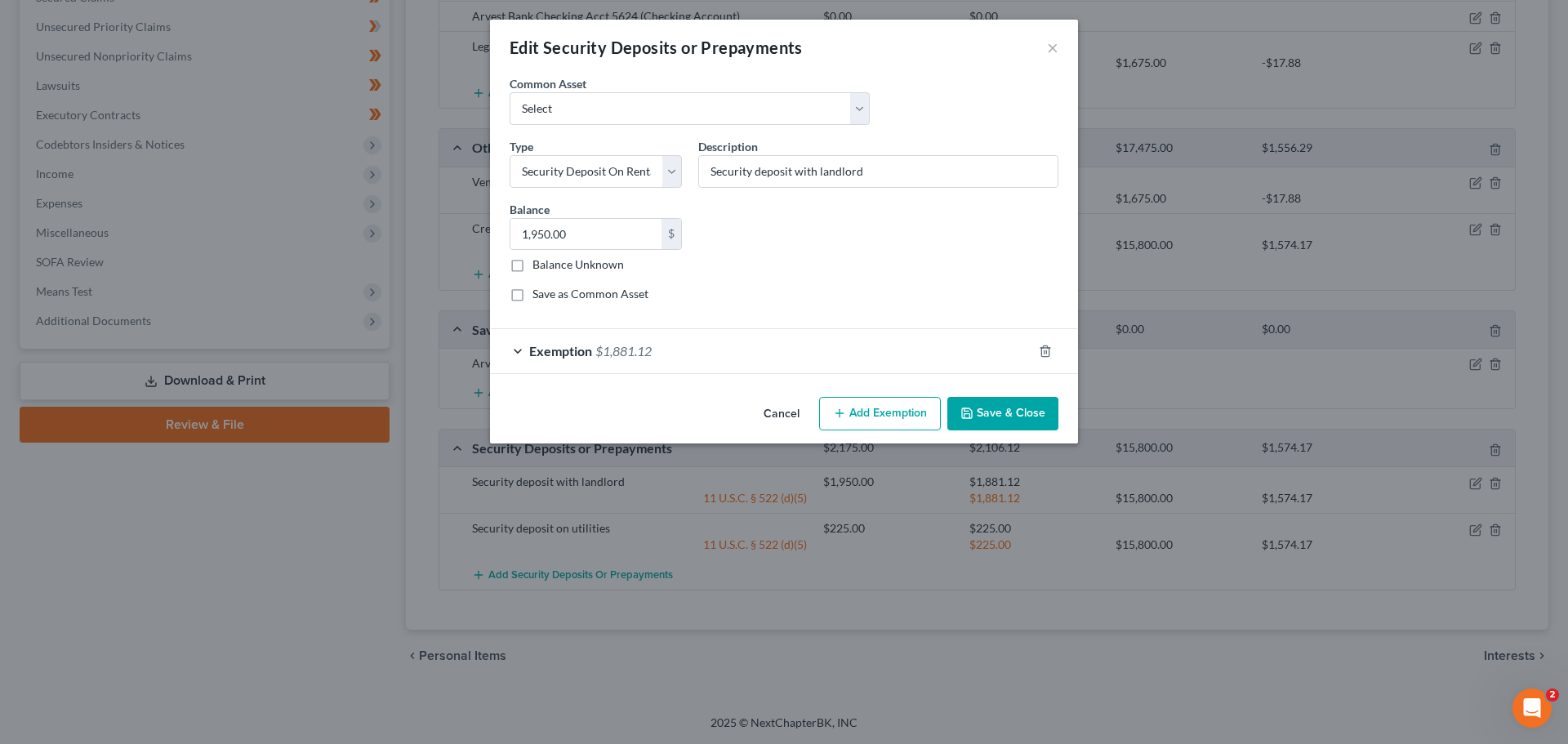
click at [520, 351] on div "Exemption $1,881.12" at bounding box center [761, 351] width 543 height 44
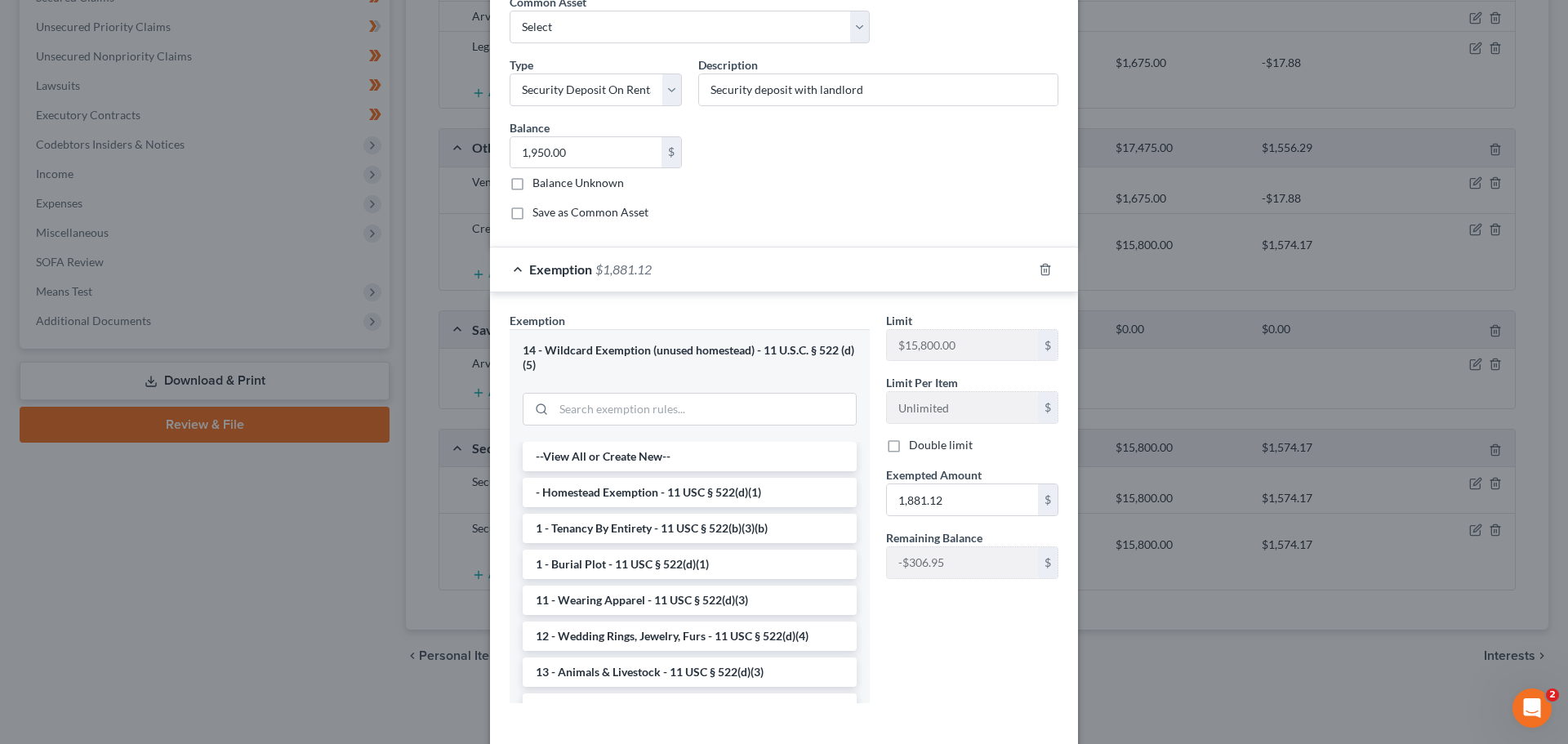
scroll to position [156, 0]
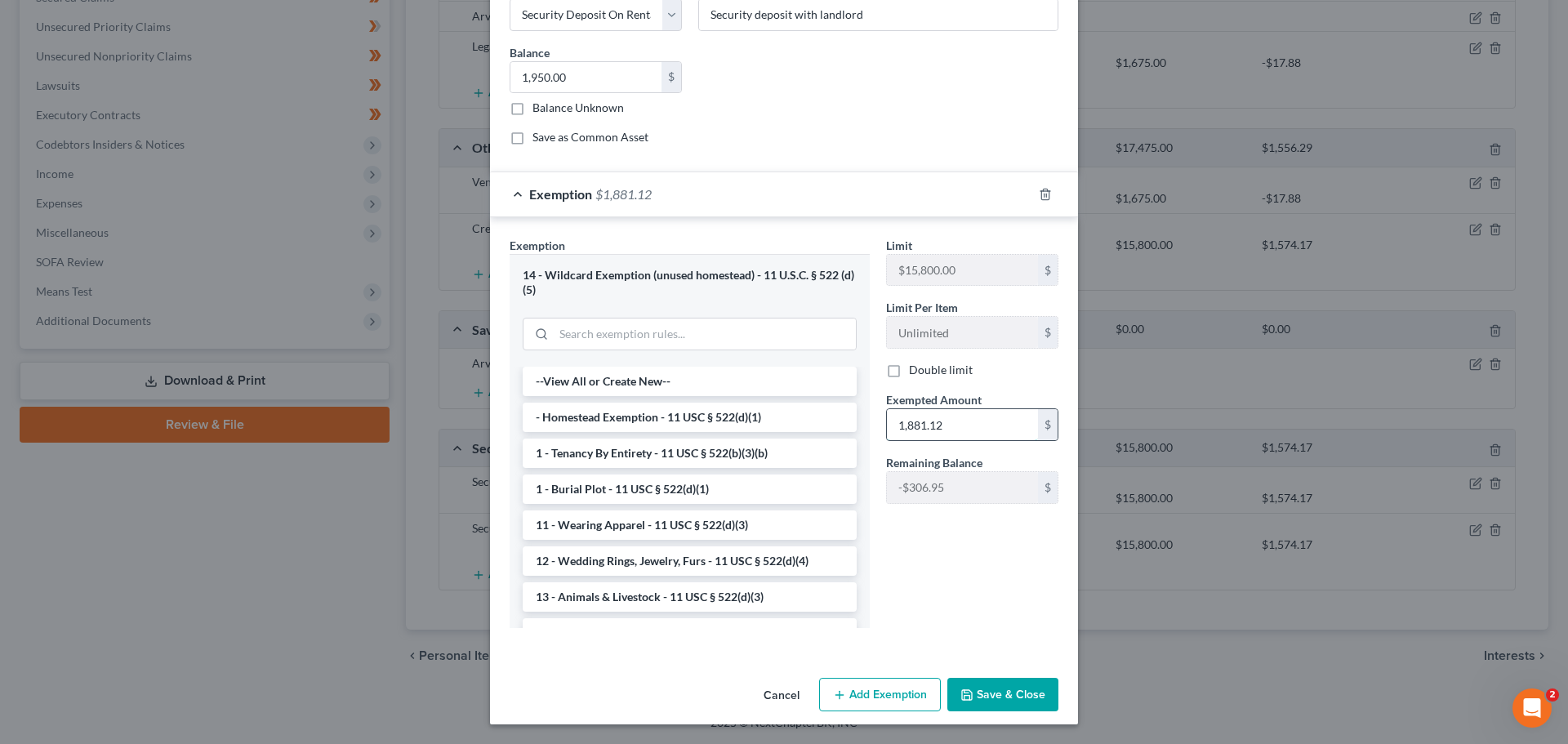
click at [976, 427] on input "1,881.12" at bounding box center [963, 425] width 152 height 31
type input "1,574.17"
click at [978, 621] on div "Limit $15,800.00 $ Limit Per Item Unlimited $ Double limit Exempted Amount * 1,…" at bounding box center [972, 439] width 189 height 404
click at [1001, 691] on button "Save & Close" at bounding box center [1003, 695] width 111 height 35
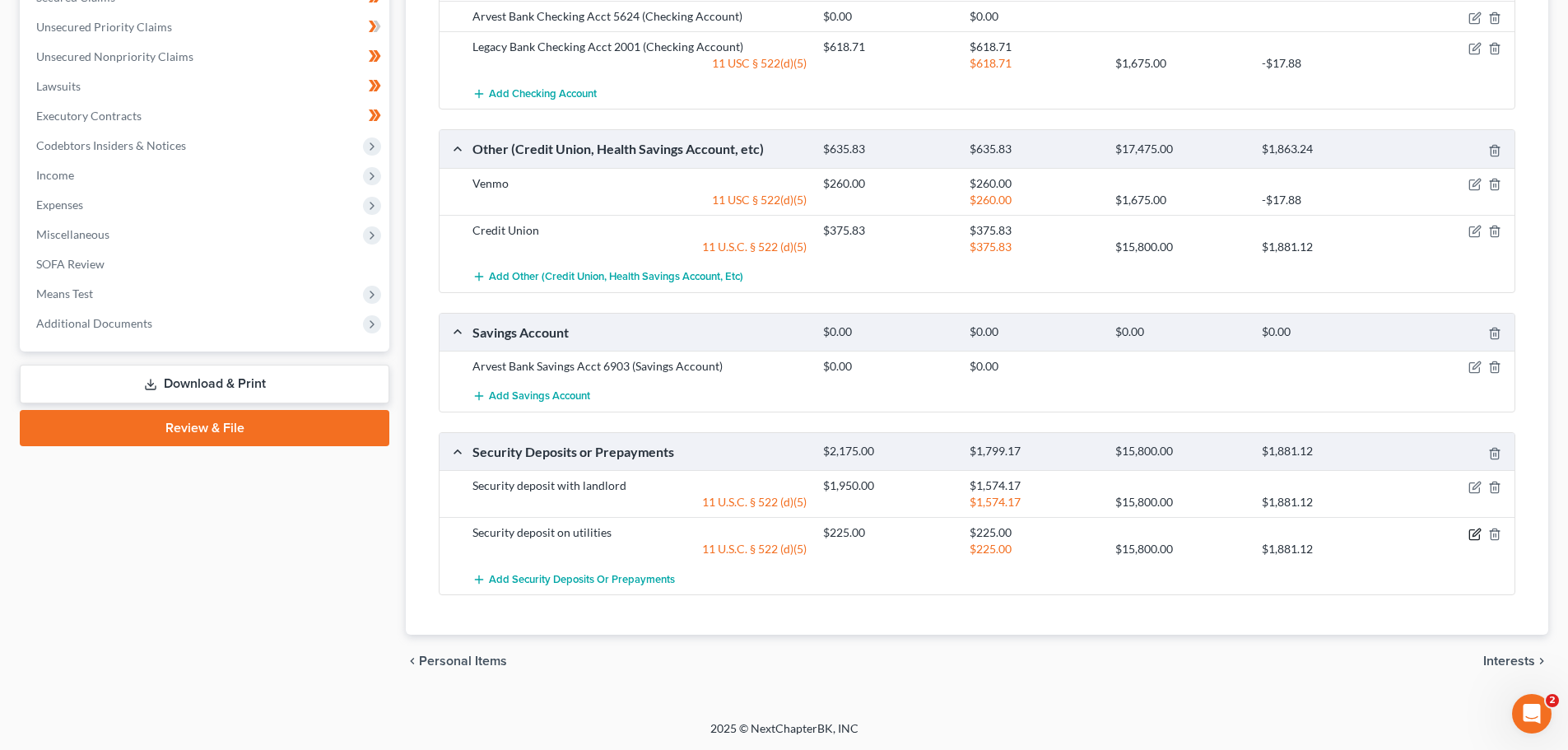
click at [1476, 535] on icon "button" at bounding box center [1476, 532] width 7 height 7
select select "0"
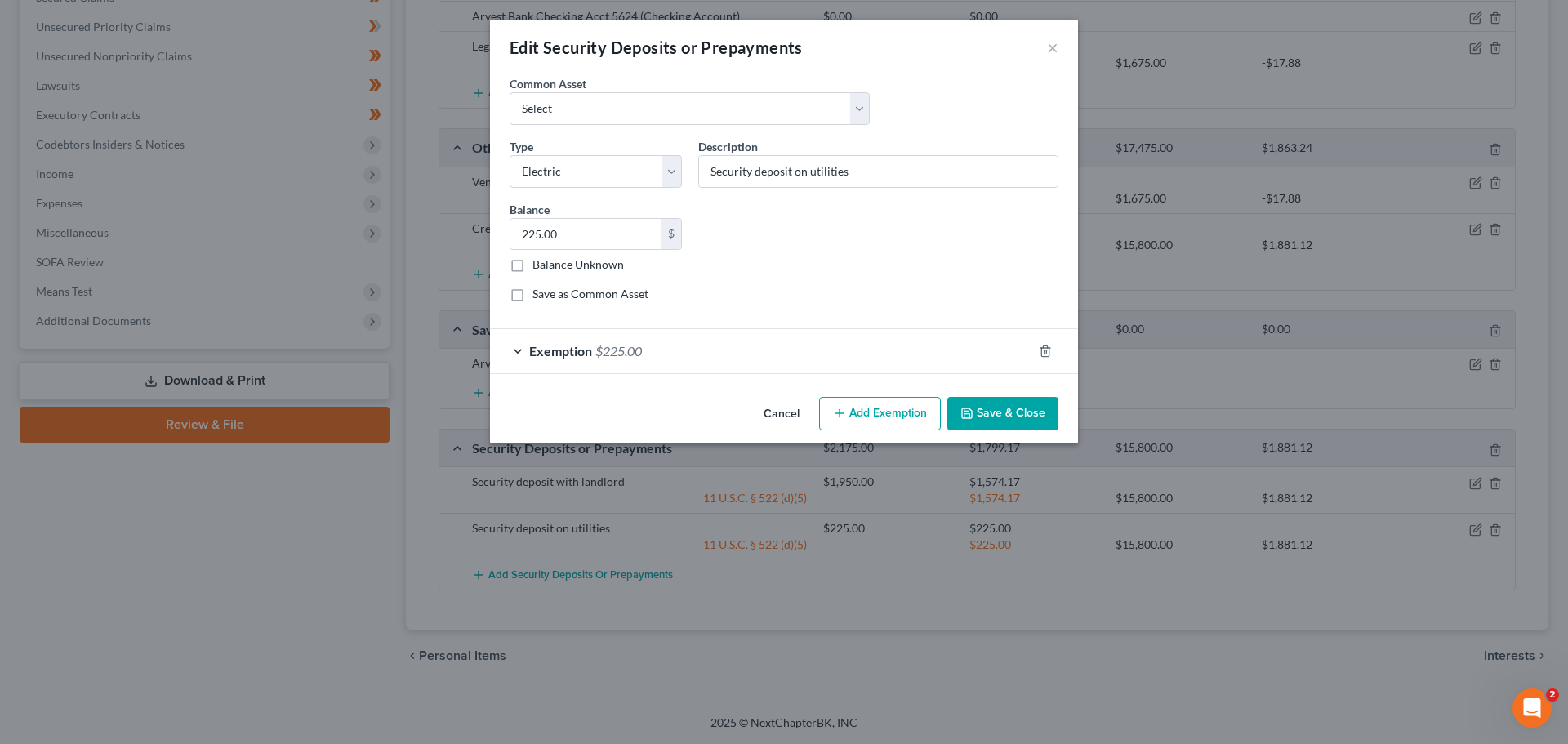
click at [516, 346] on div "Exemption $225.00" at bounding box center [761, 351] width 543 height 44
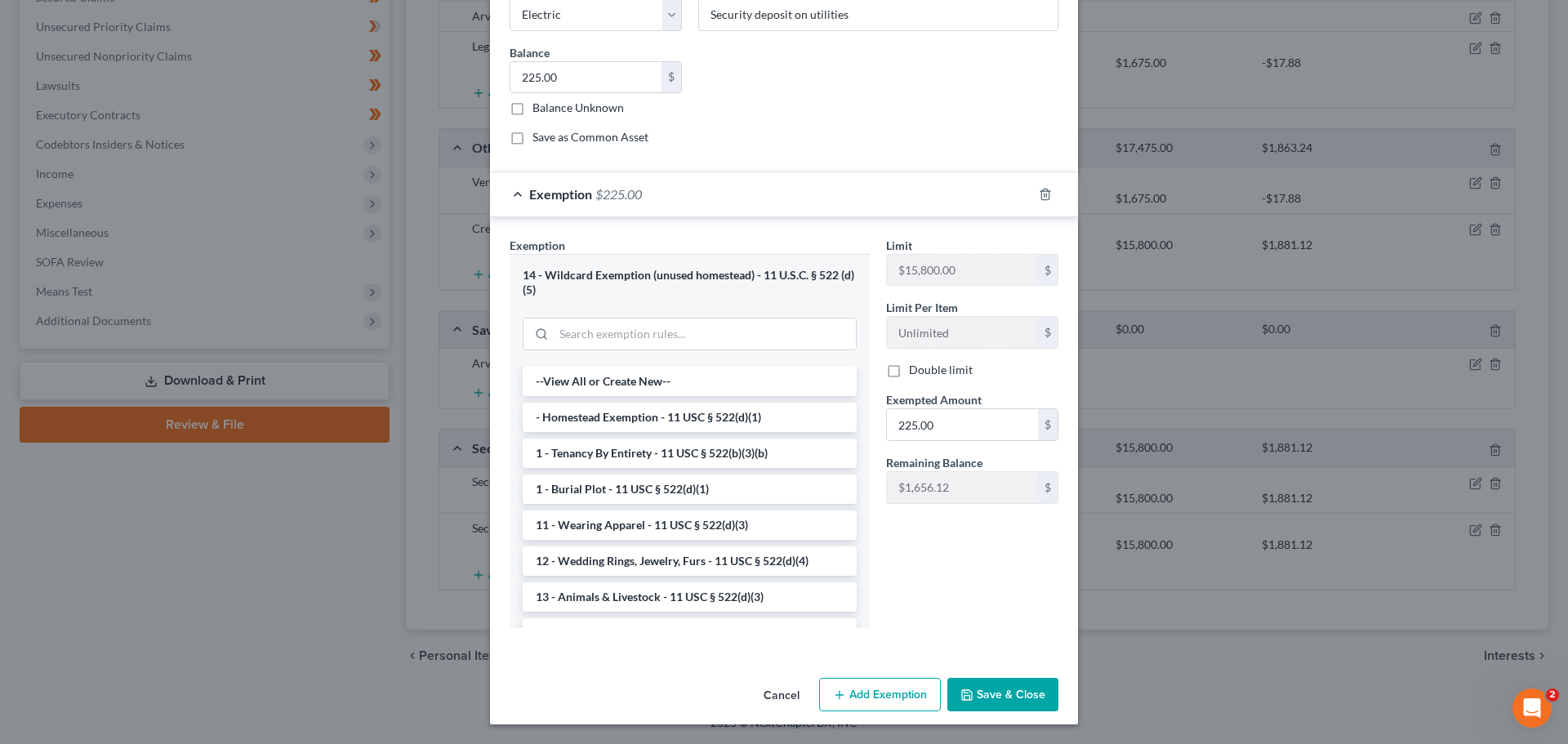
click at [993, 688] on button "Save & Close" at bounding box center [1003, 695] width 111 height 35
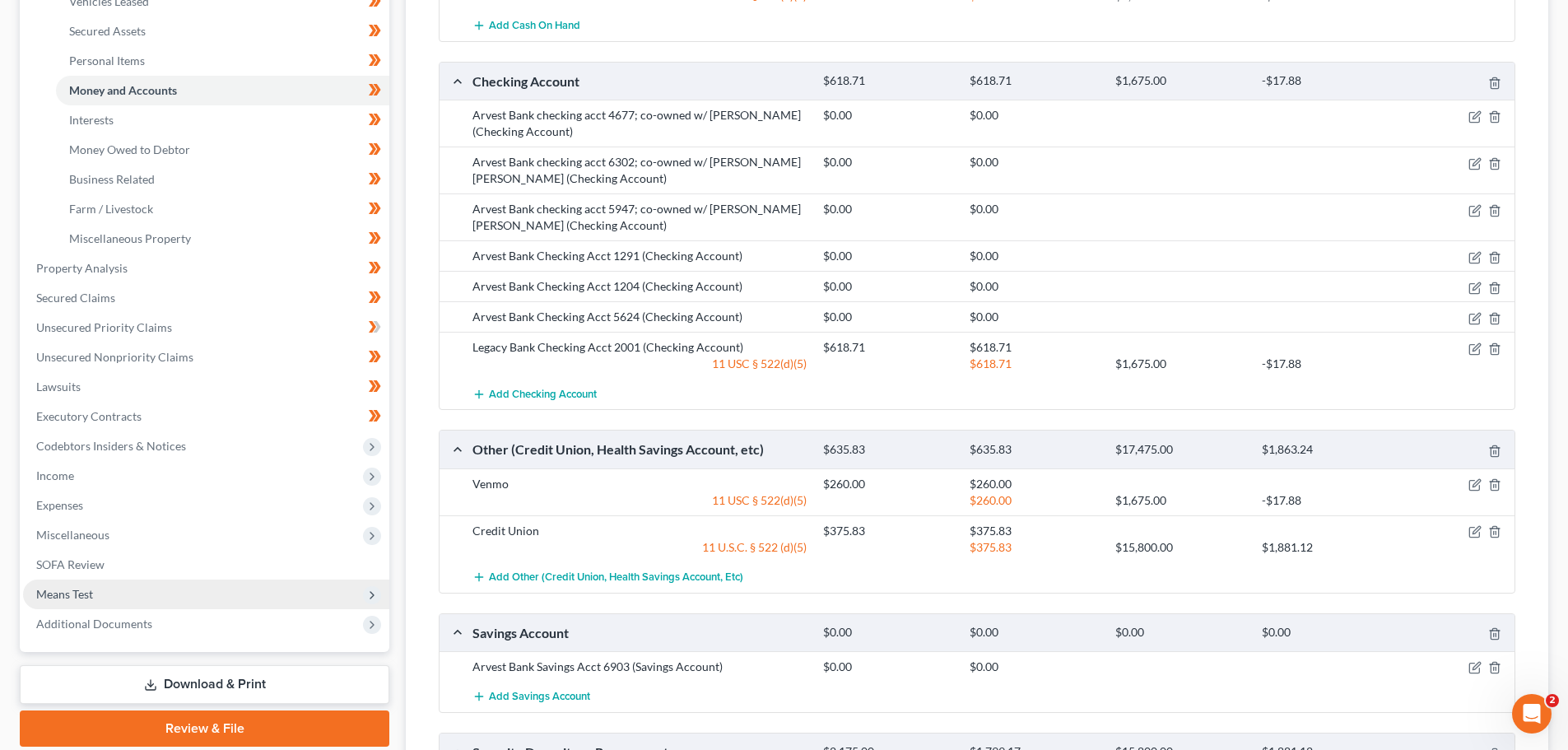
scroll to position [334, 0]
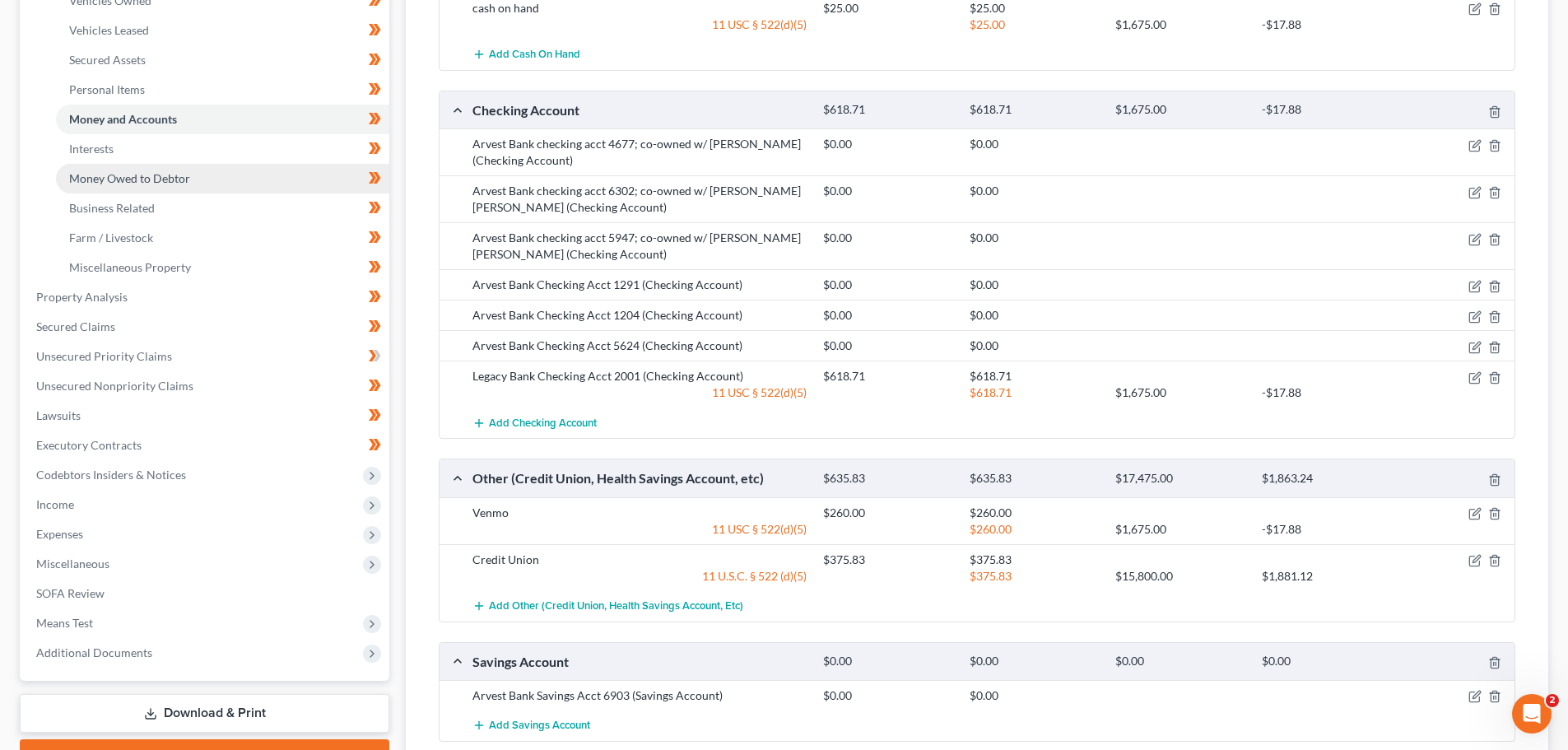
click at [104, 173] on span "Money Owed to Debtor" at bounding box center [129, 178] width 121 height 14
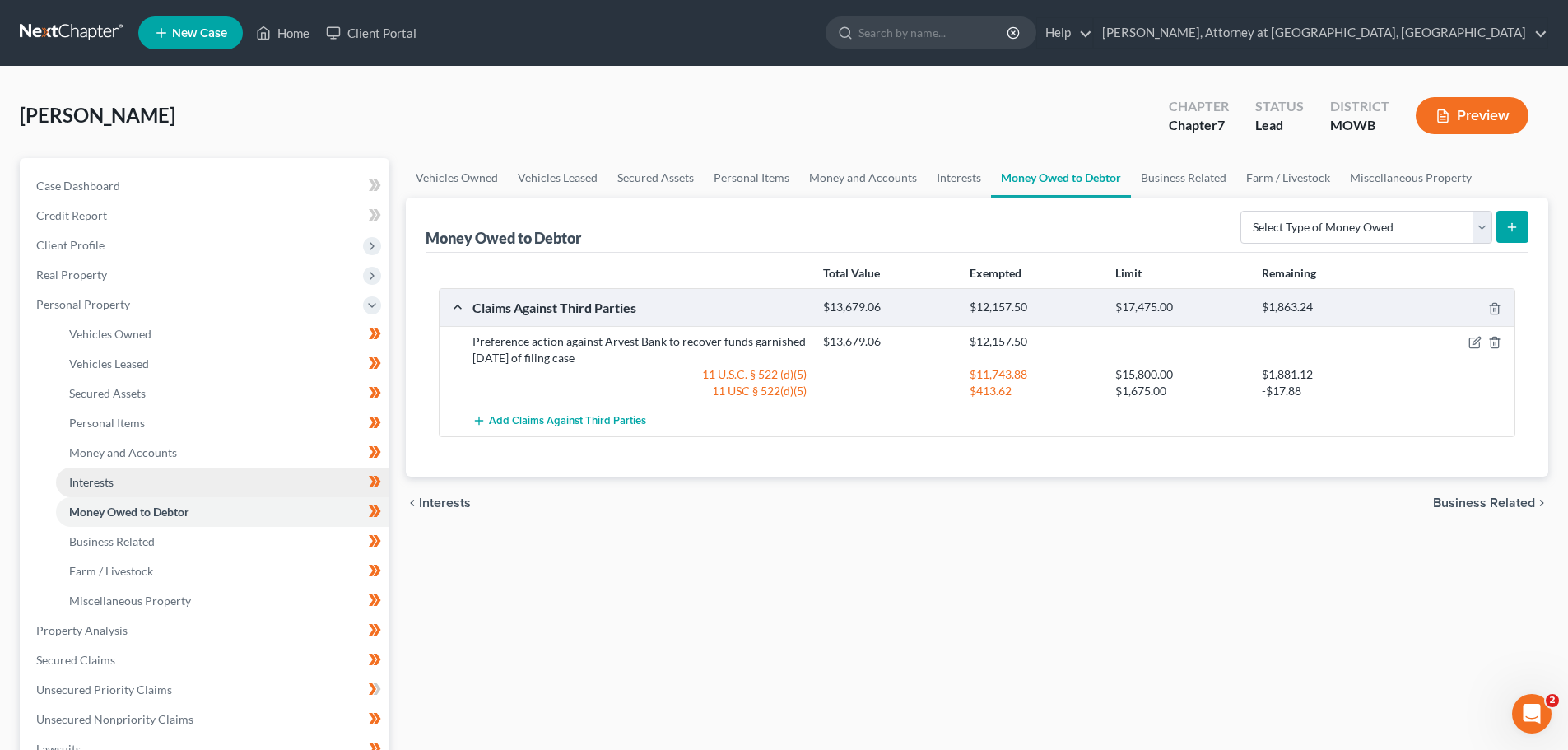
click at [90, 475] on span "Interests" at bounding box center [91, 481] width 45 height 14
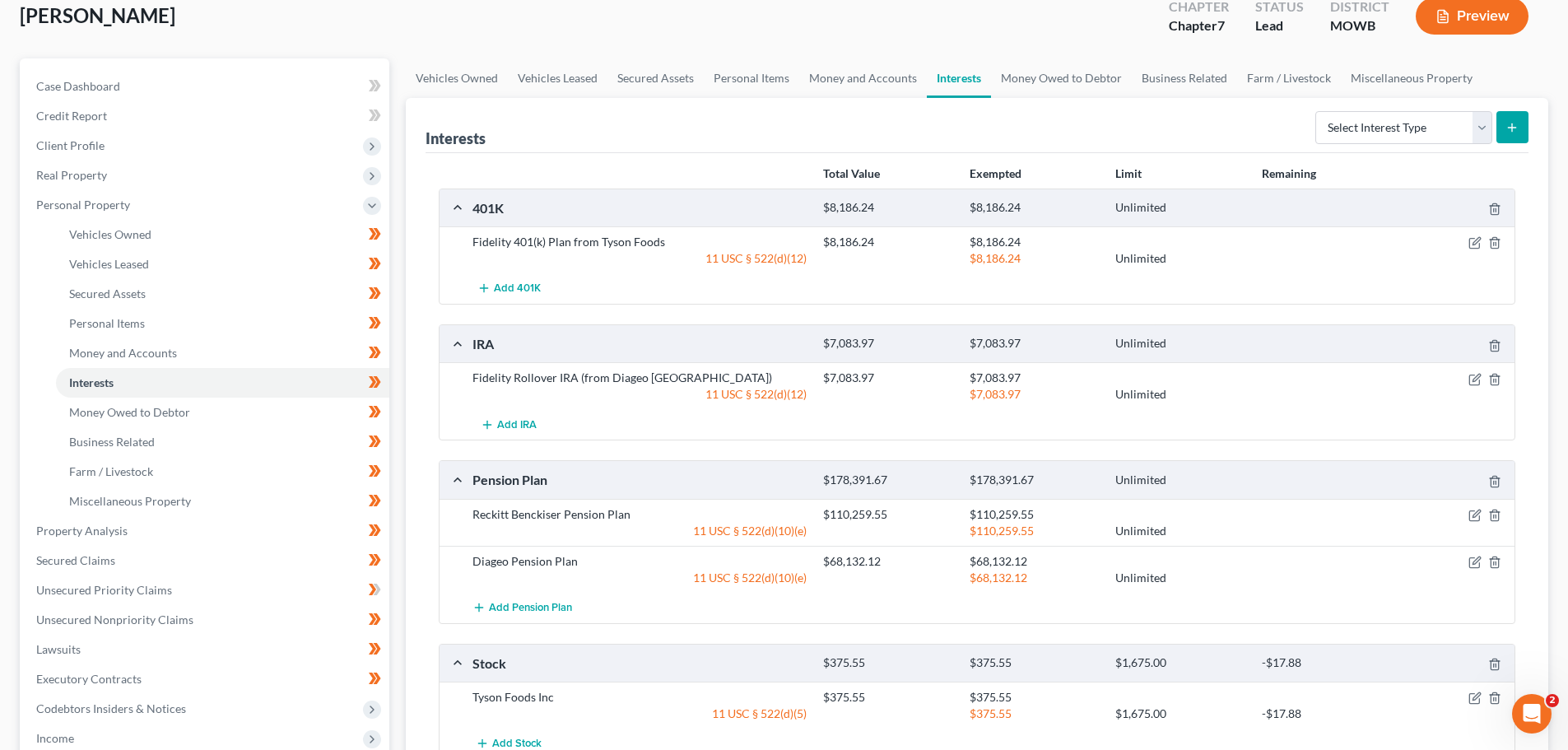
scroll to position [82, 0]
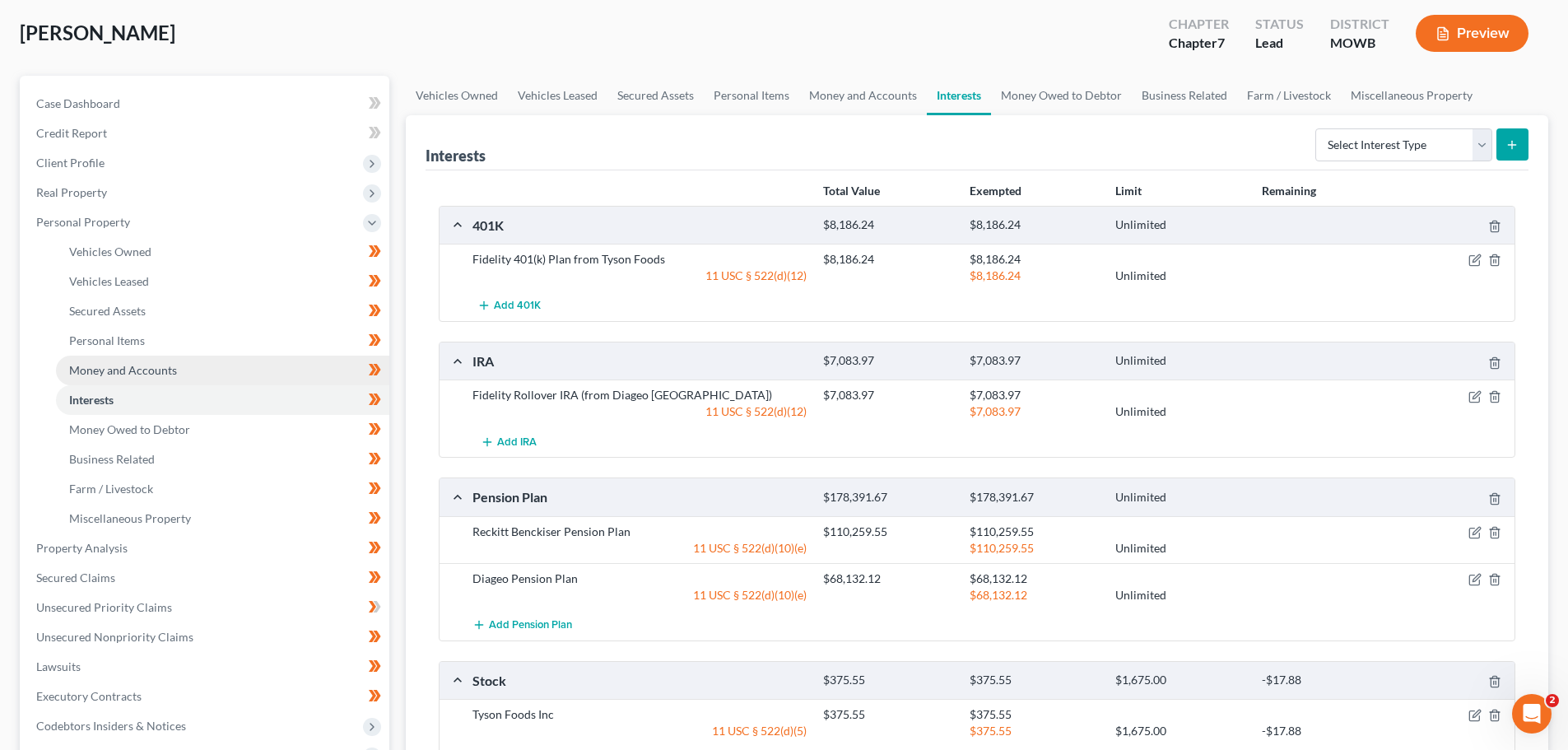
click at [100, 363] on span "Money and Accounts" at bounding box center [123, 369] width 108 height 14
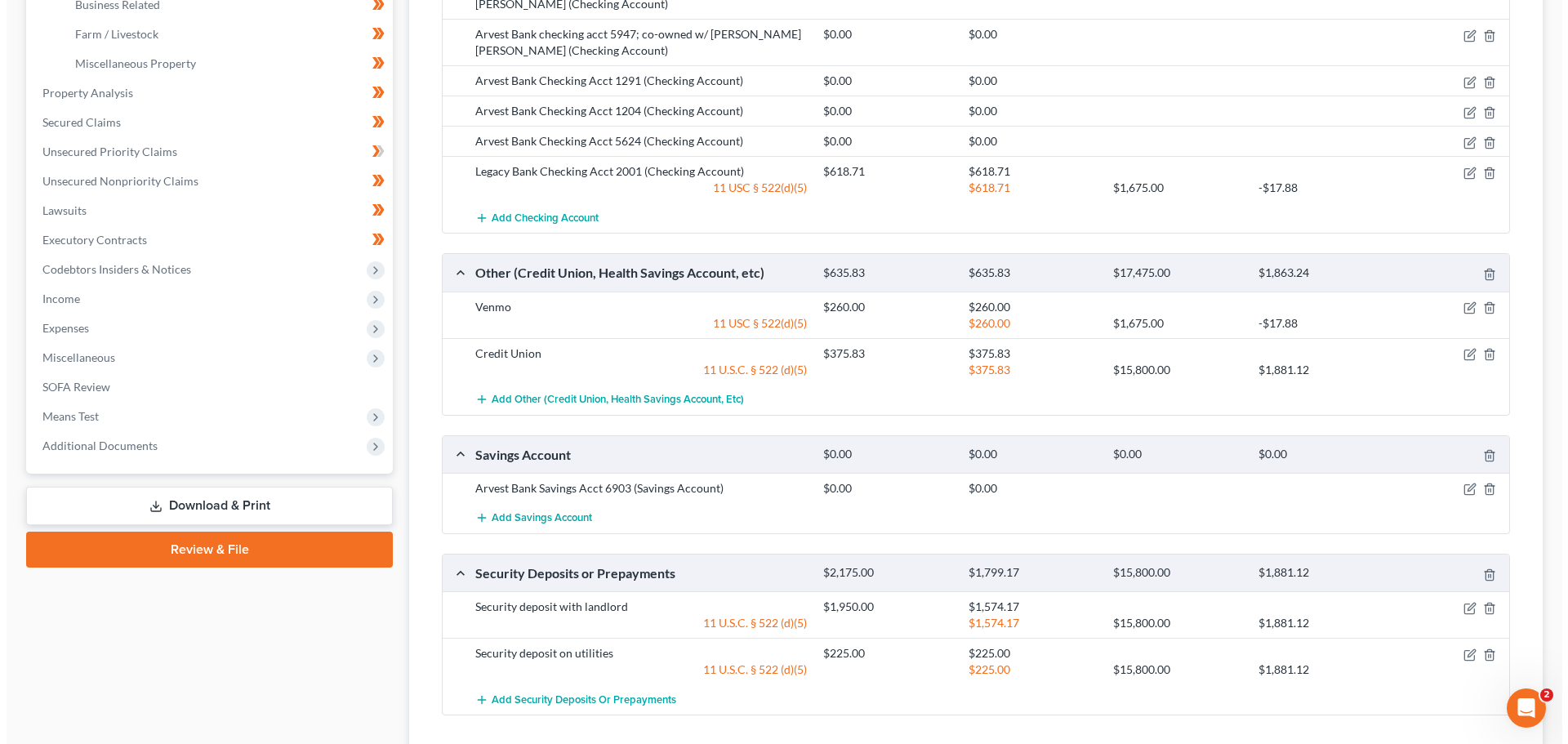
scroll to position [494, 0]
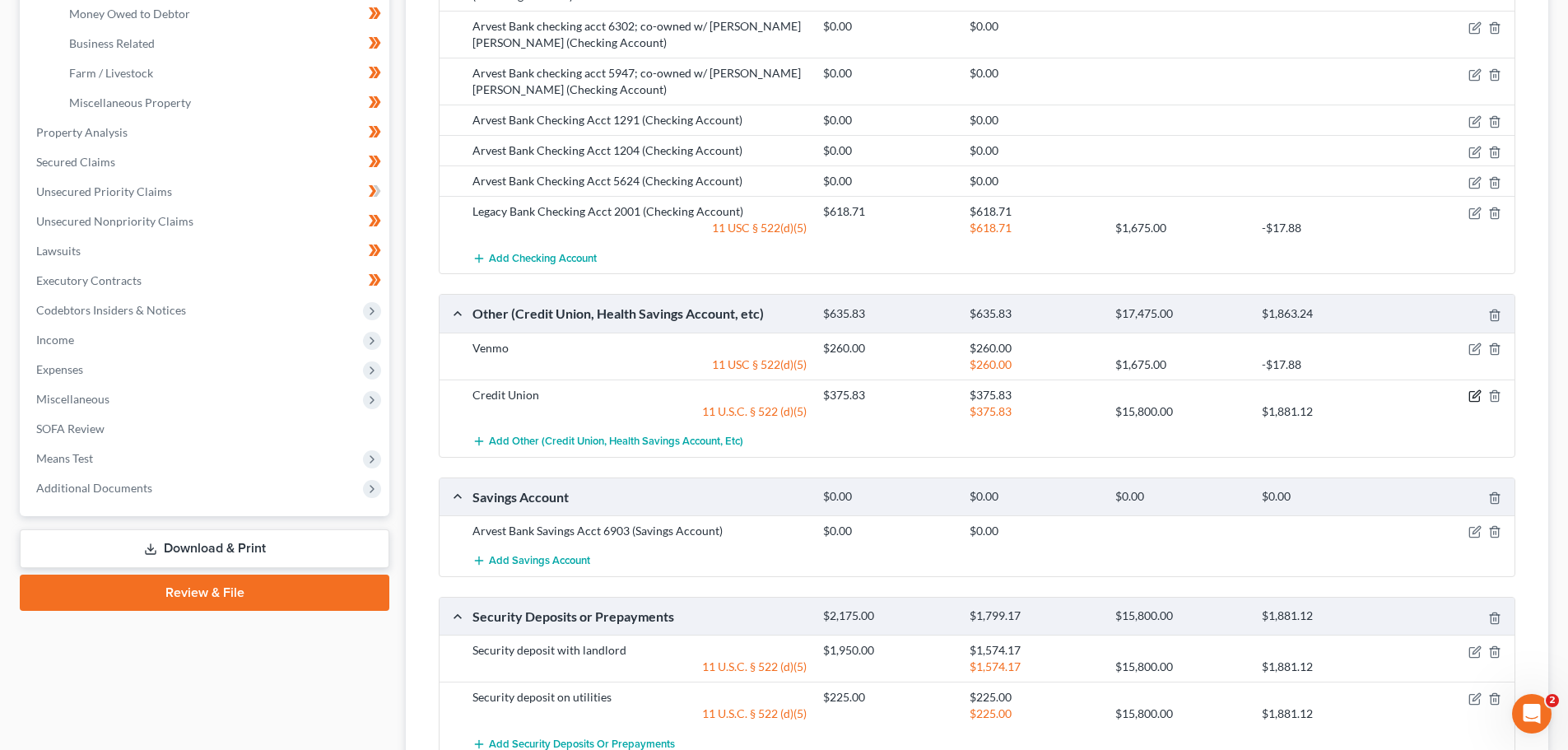
click at [1474, 394] on icon "button" at bounding box center [1475, 396] width 13 height 13
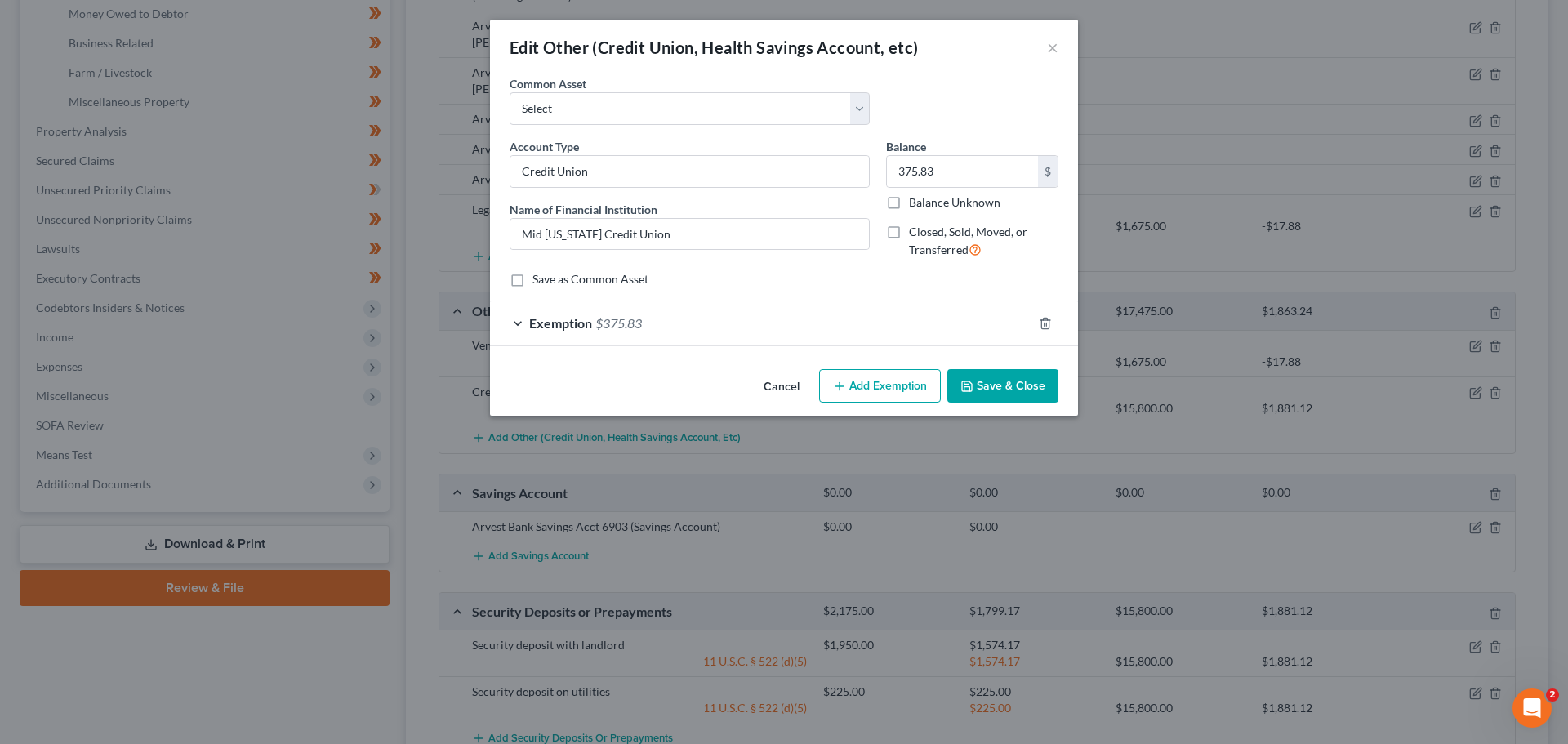
click at [514, 322] on div "Exemption $375.83" at bounding box center [761, 323] width 543 height 44
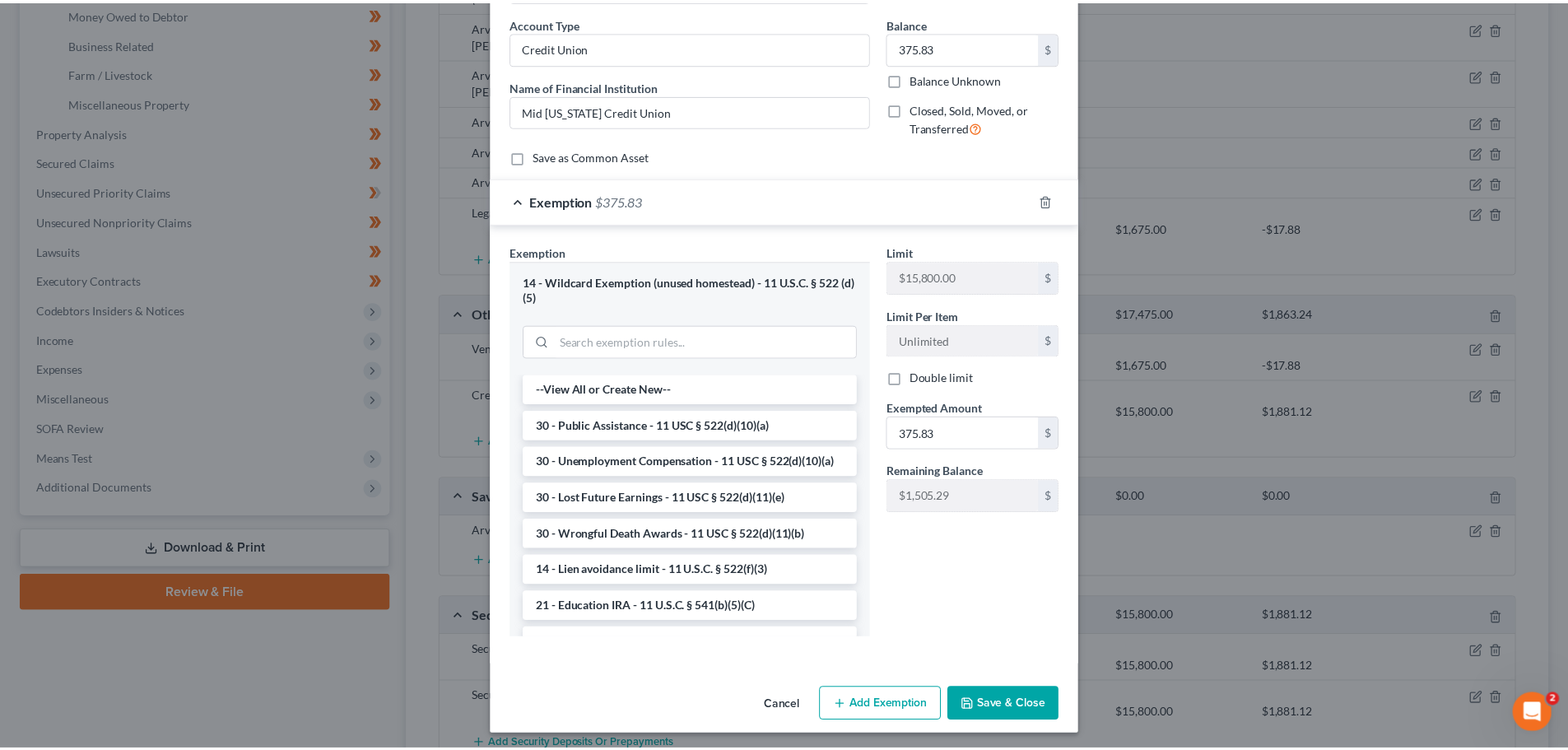
scroll to position [130, 0]
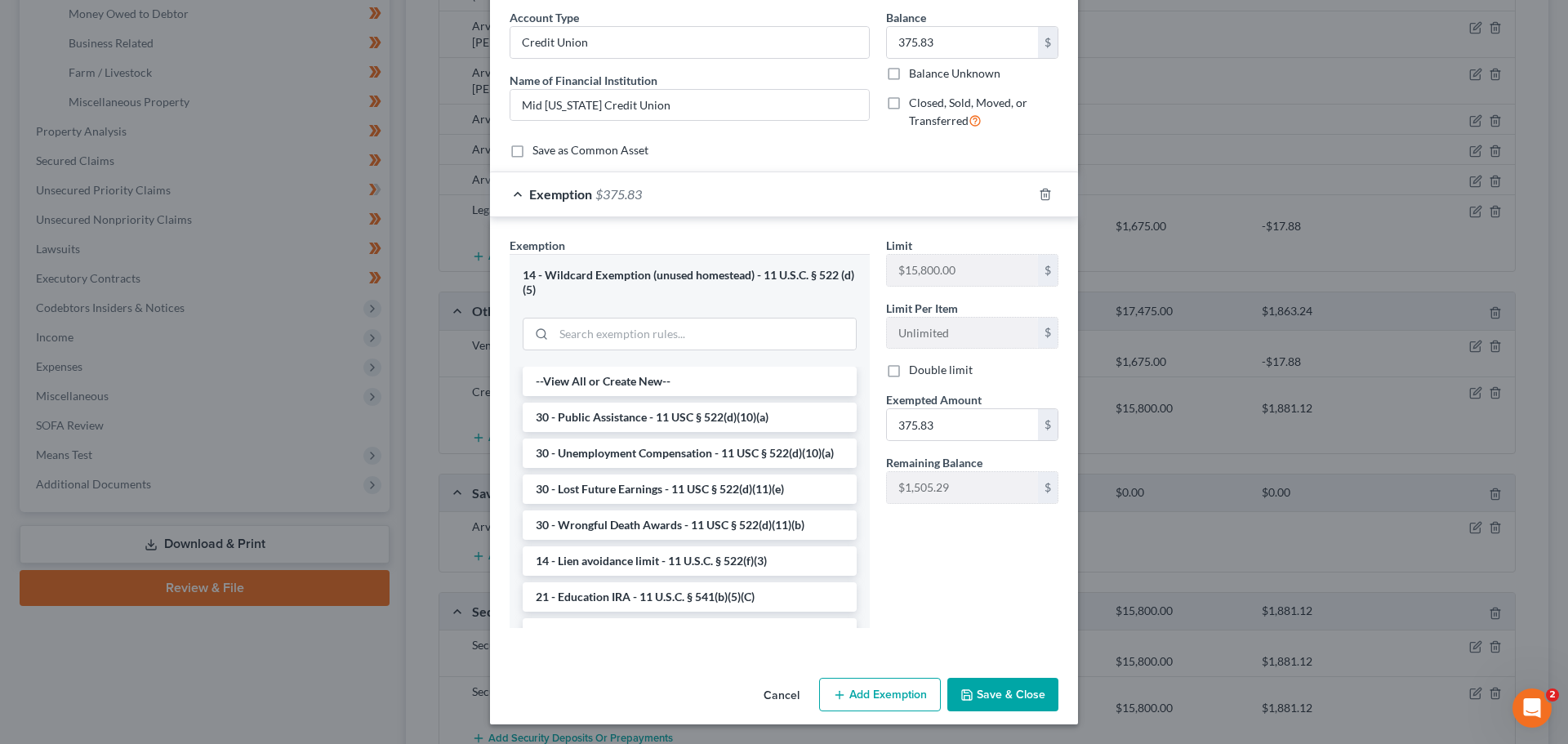
click at [992, 555] on div "Limit $15,800.00 $ Limit Per Item Unlimited $ Double limit Exempted Amount * 37…" at bounding box center [972, 439] width 189 height 404
click at [993, 690] on button "Save & Close" at bounding box center [1003, 695] width 111 height 35
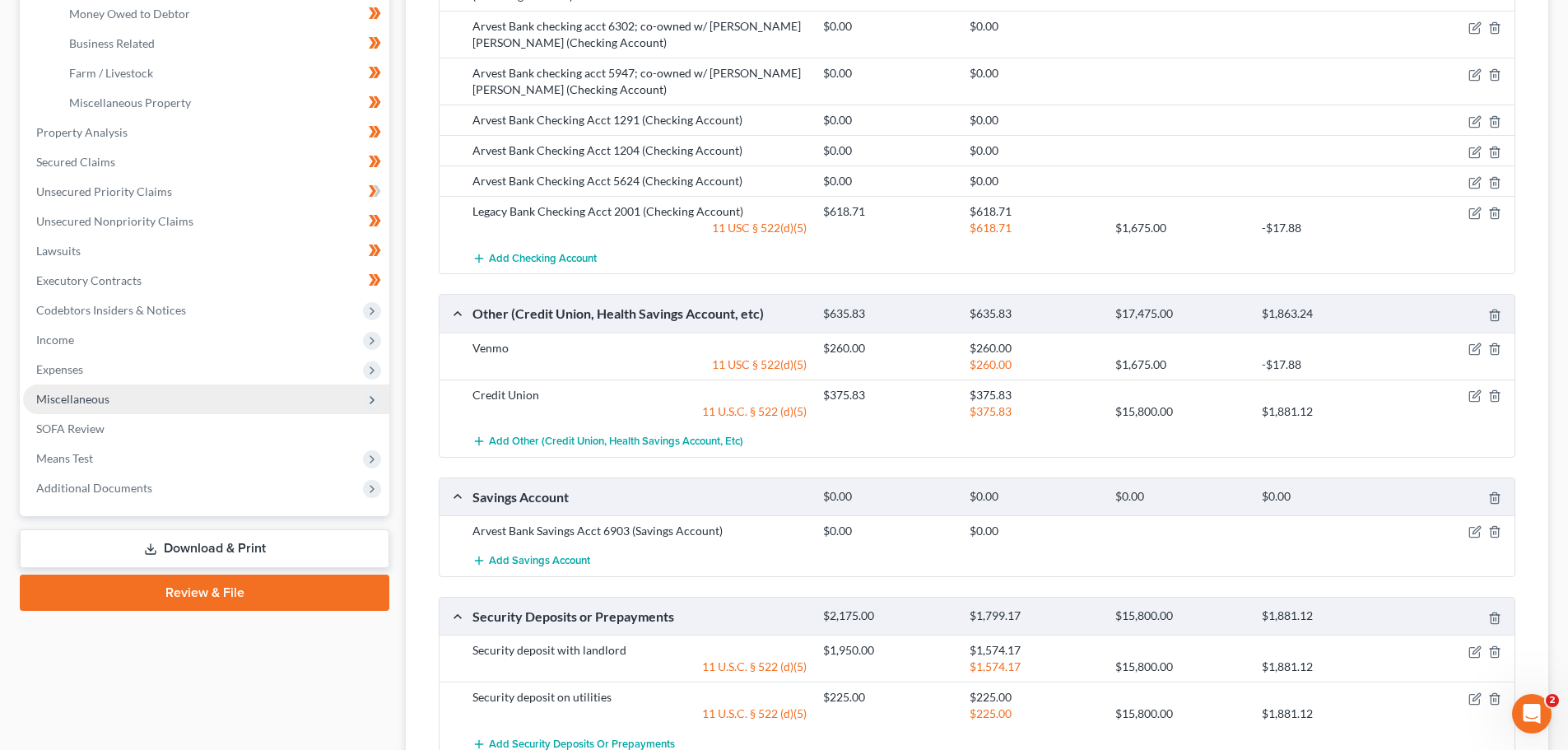
click at [75, 397] on span "Miscellaneous" at bounding box center [73, 398] width 73 height 14
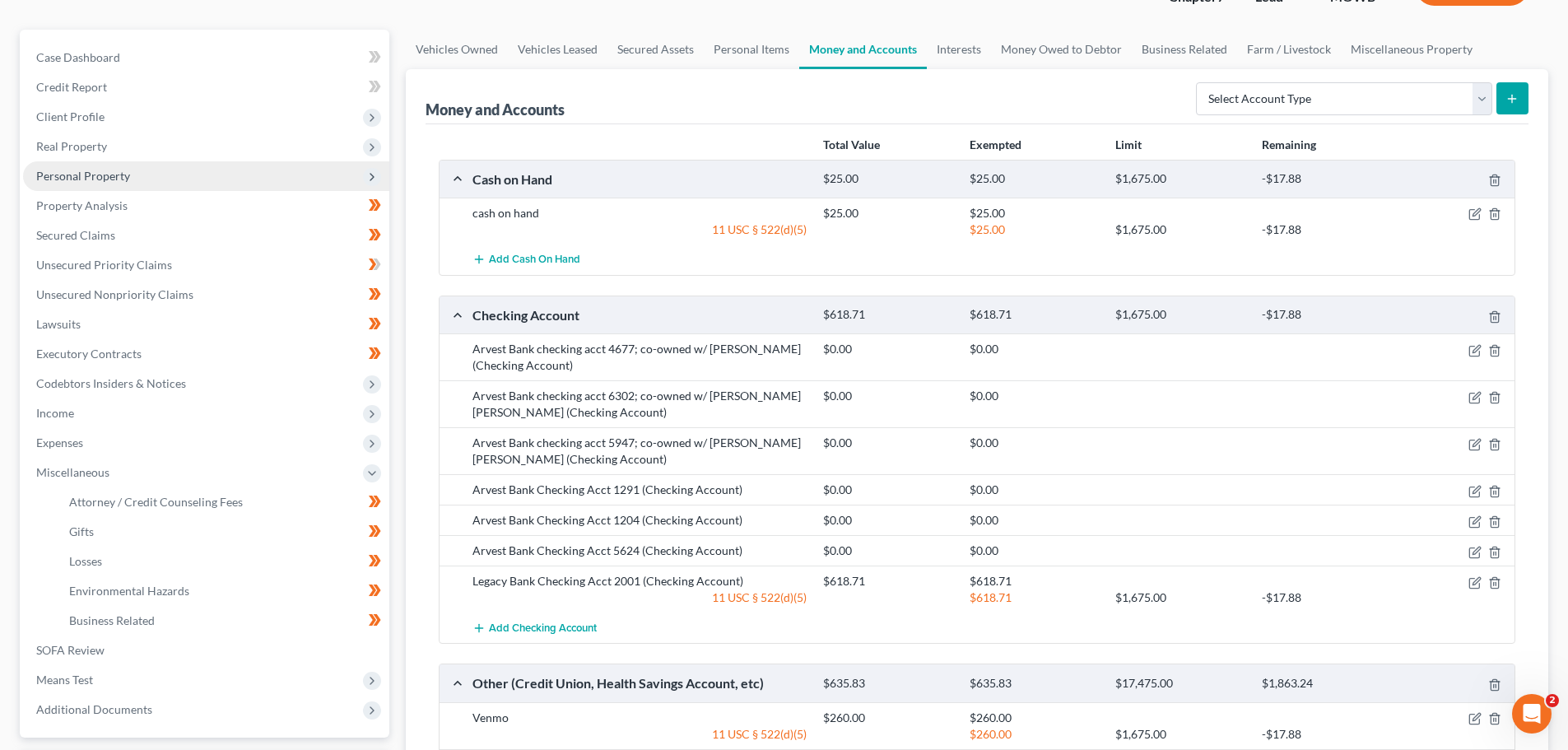
scroll to position [86, 0]
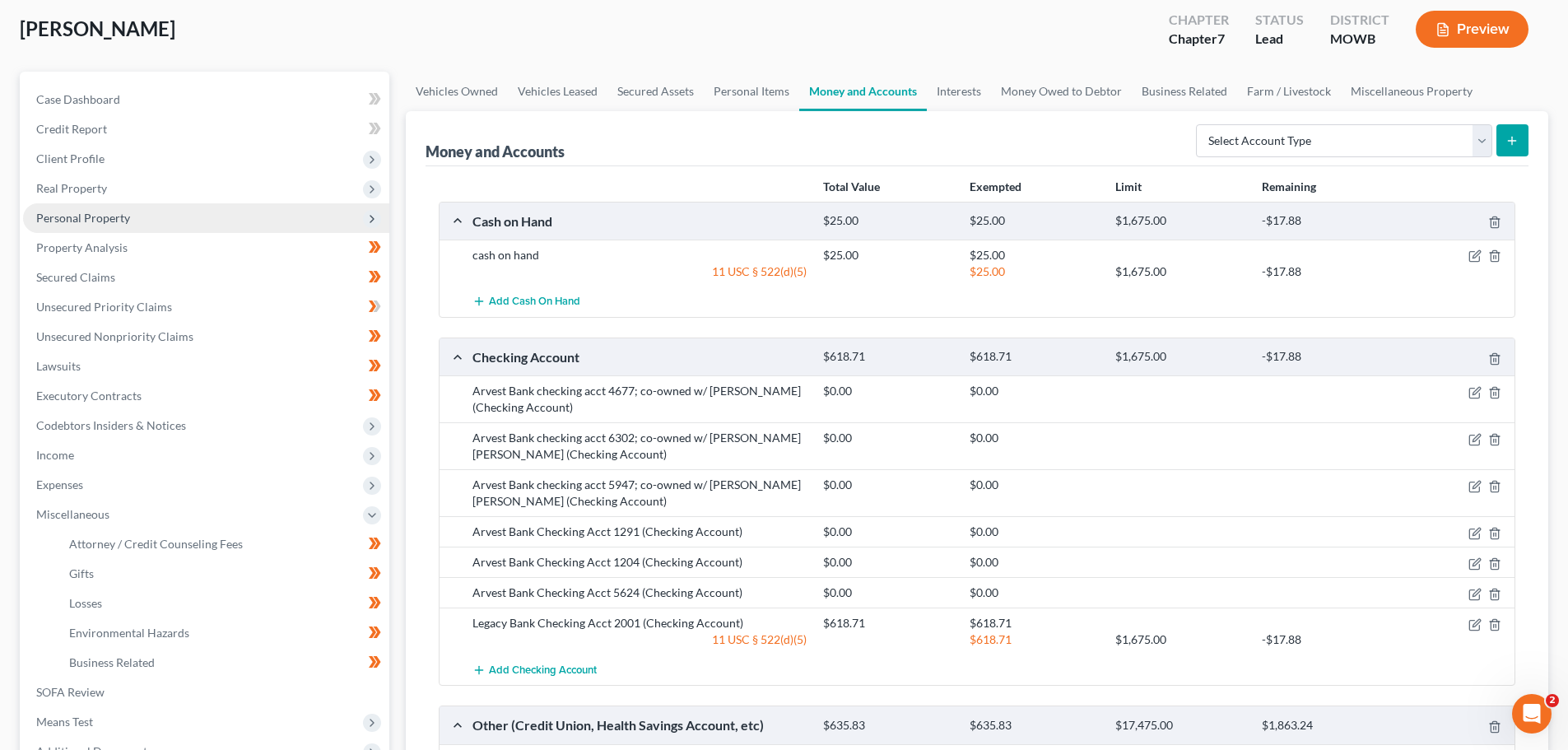
click at [75, 209] on span "Personal Property" at bounding box center [206, 218] width 366 height 30
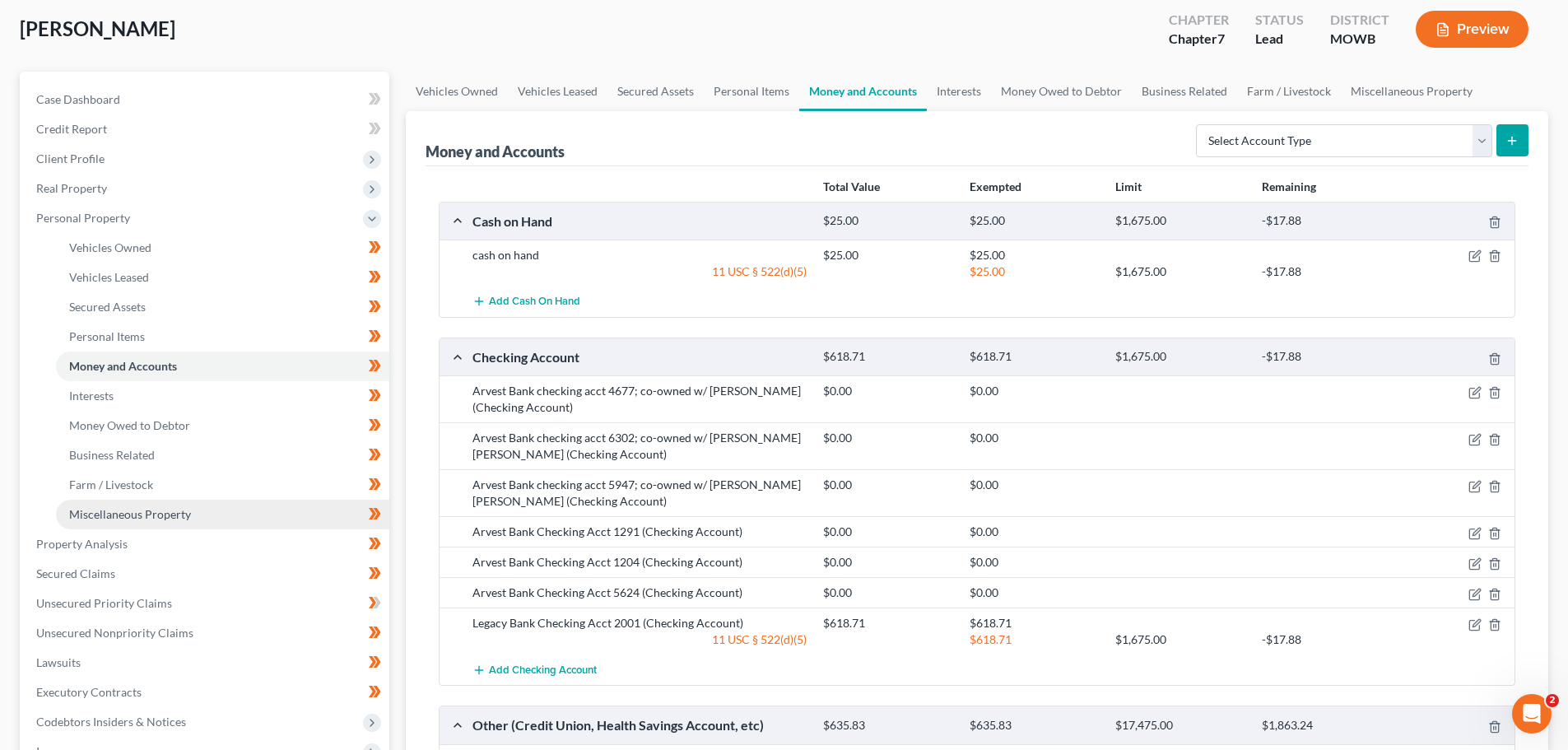
click at [96, 511] on span "Miscellaneous Property" at bounding box center [129, 514] width 122 height 14
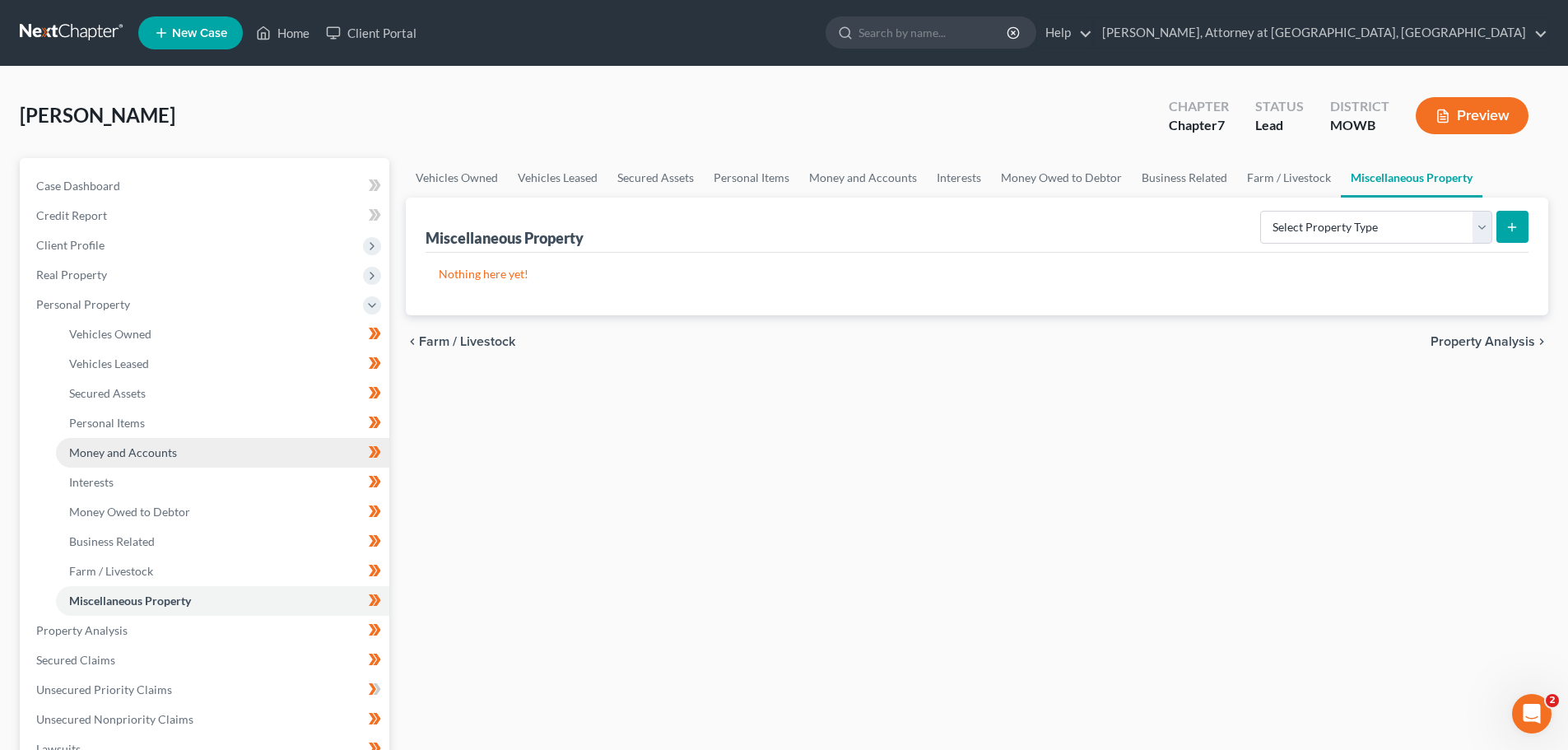
click at [95, 450] on span "Money and Accounts" at bounding box center [123, 452] width 108 height 14
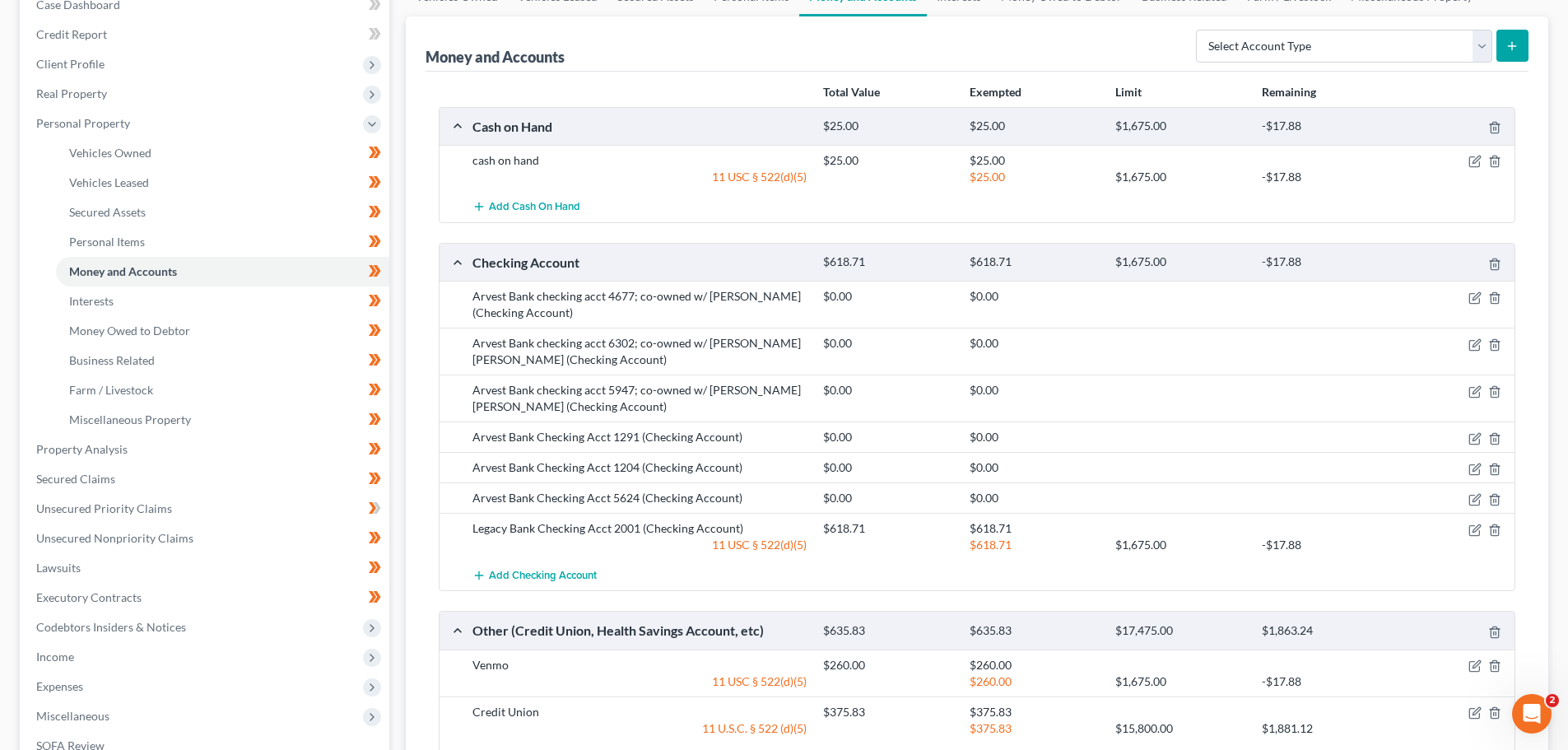
scroll to position [168, 0]
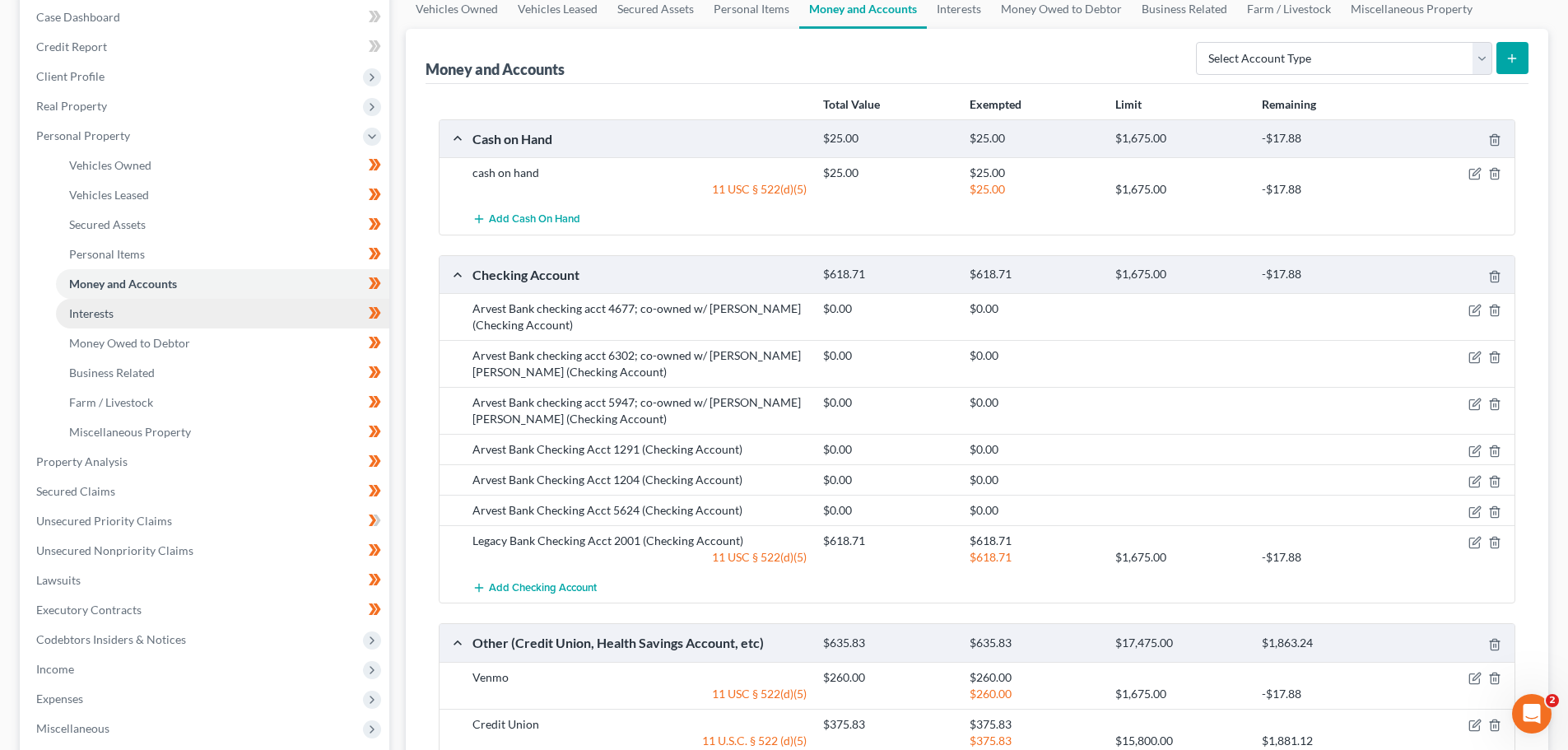
click at [85, 310] on span "Interests" at bounding box center [91, 313] width 45 height 14
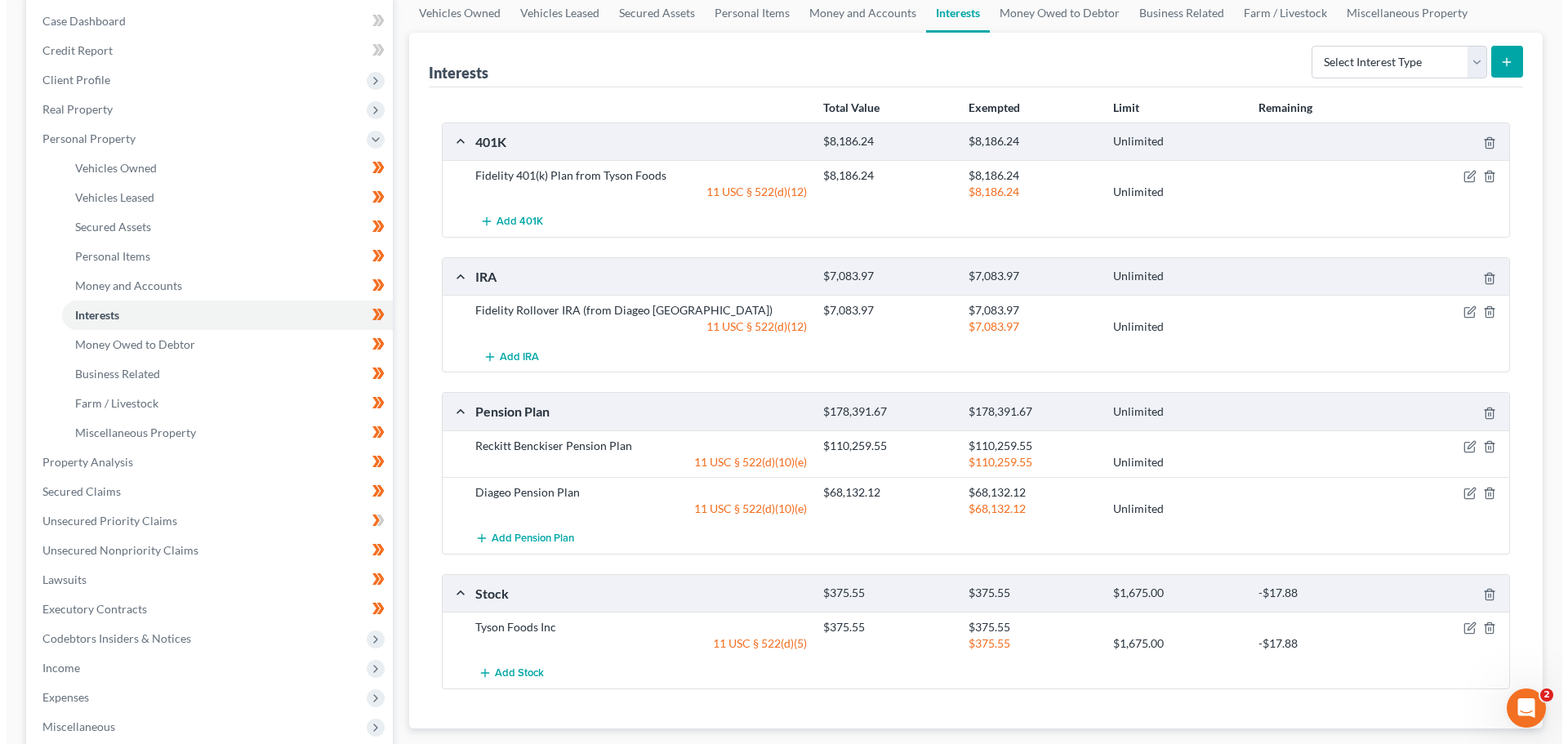
scroll to position [245, 0]
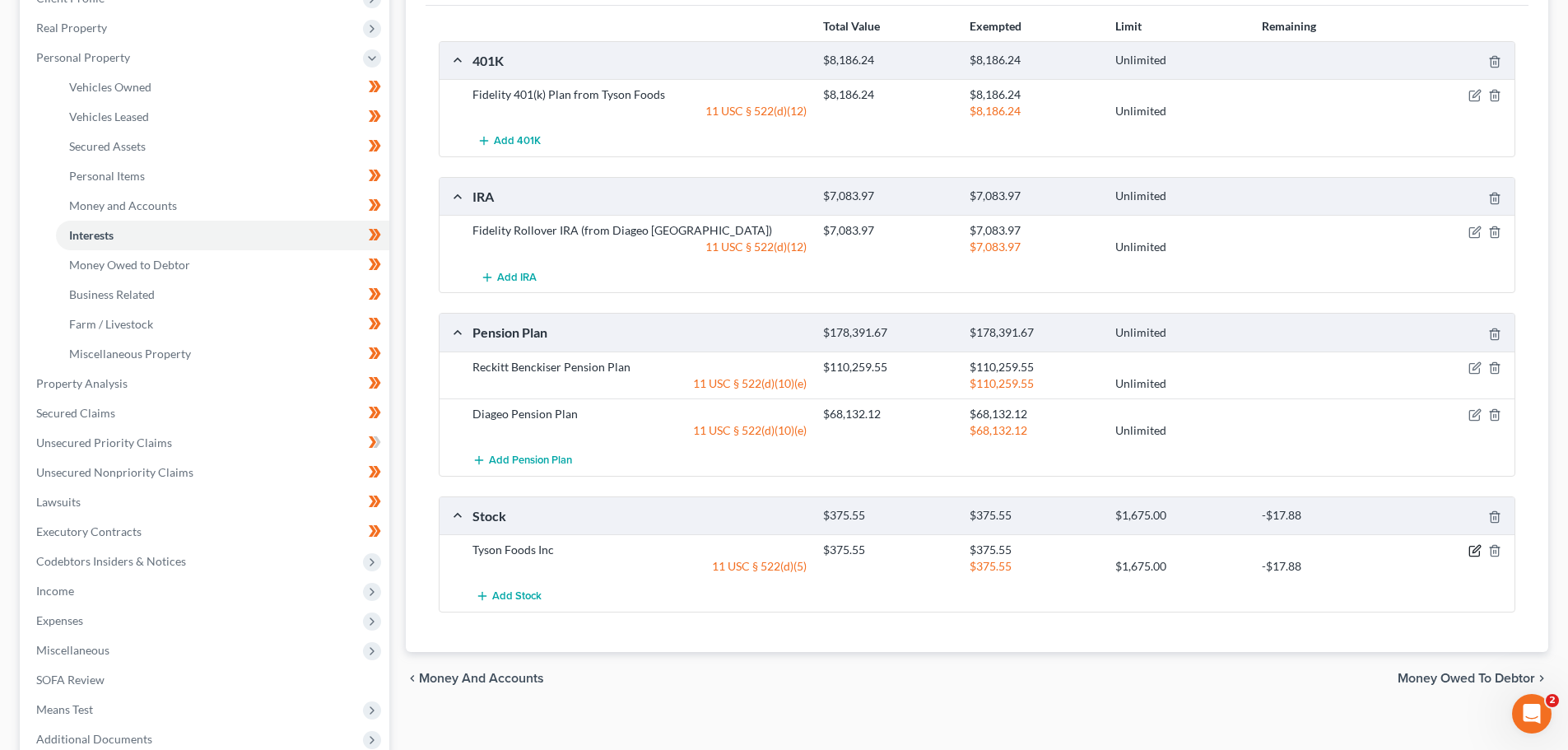
click at [1474, 545] on icon "button" at bounding box center [1475, 551] width 13 height 13
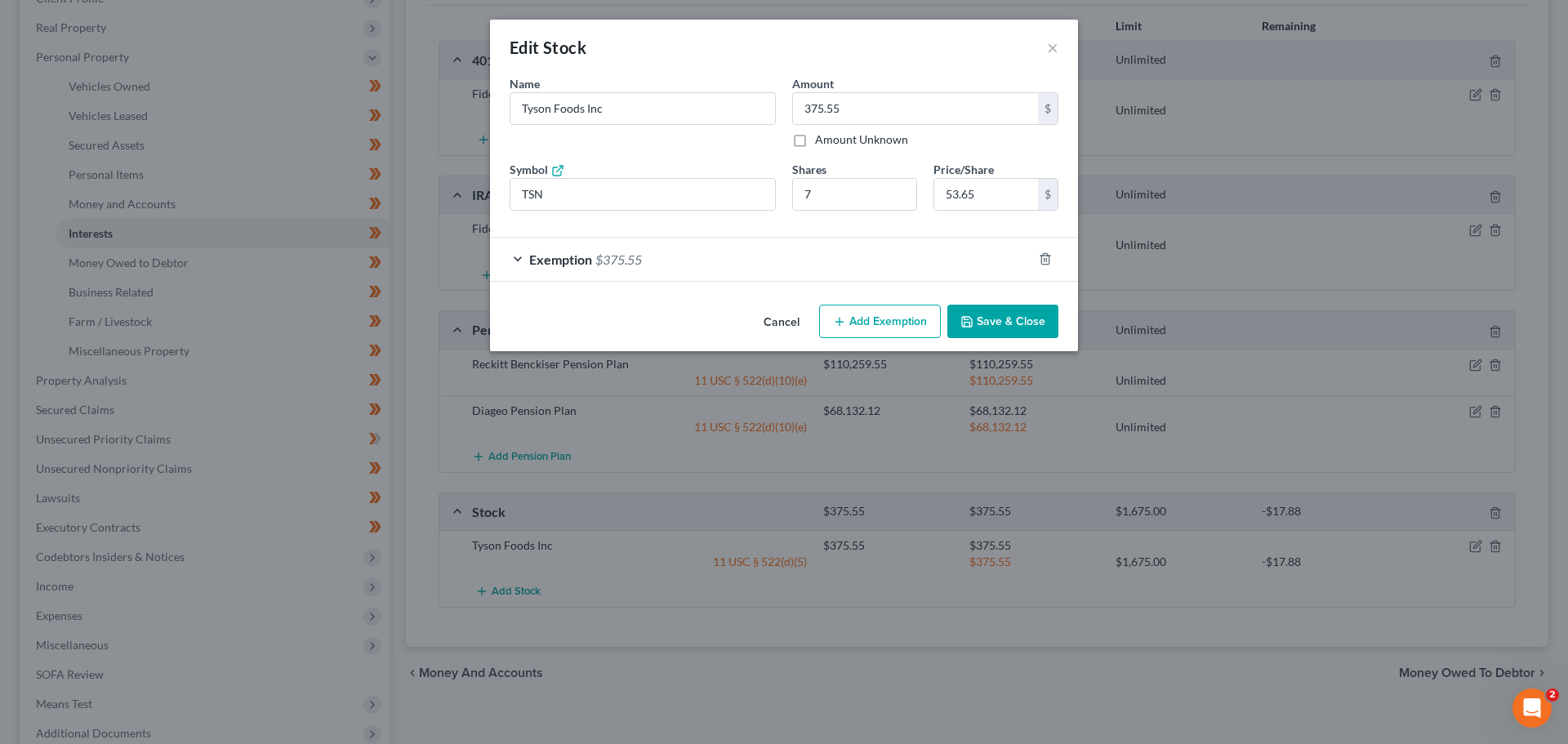
click at [511, 235] on form "An exemption set must first be selected from the Filing Information section. Na…" at bounding box center [784, 178] width 549 height 207
click at [515, 253] on div "Exemption $375.55" at bounding box center [761, 259] width 543 height 44
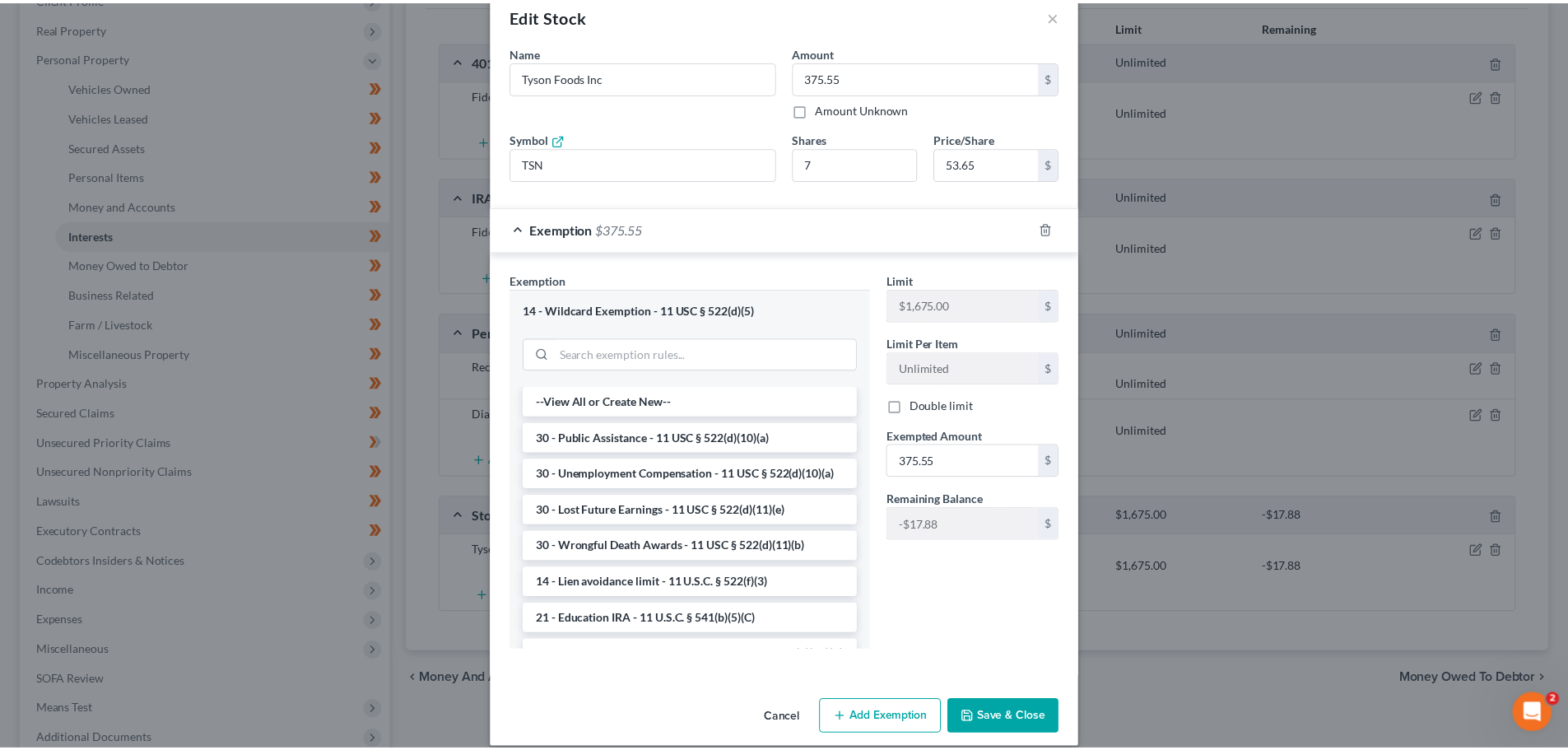
scroll to position [51, 0]
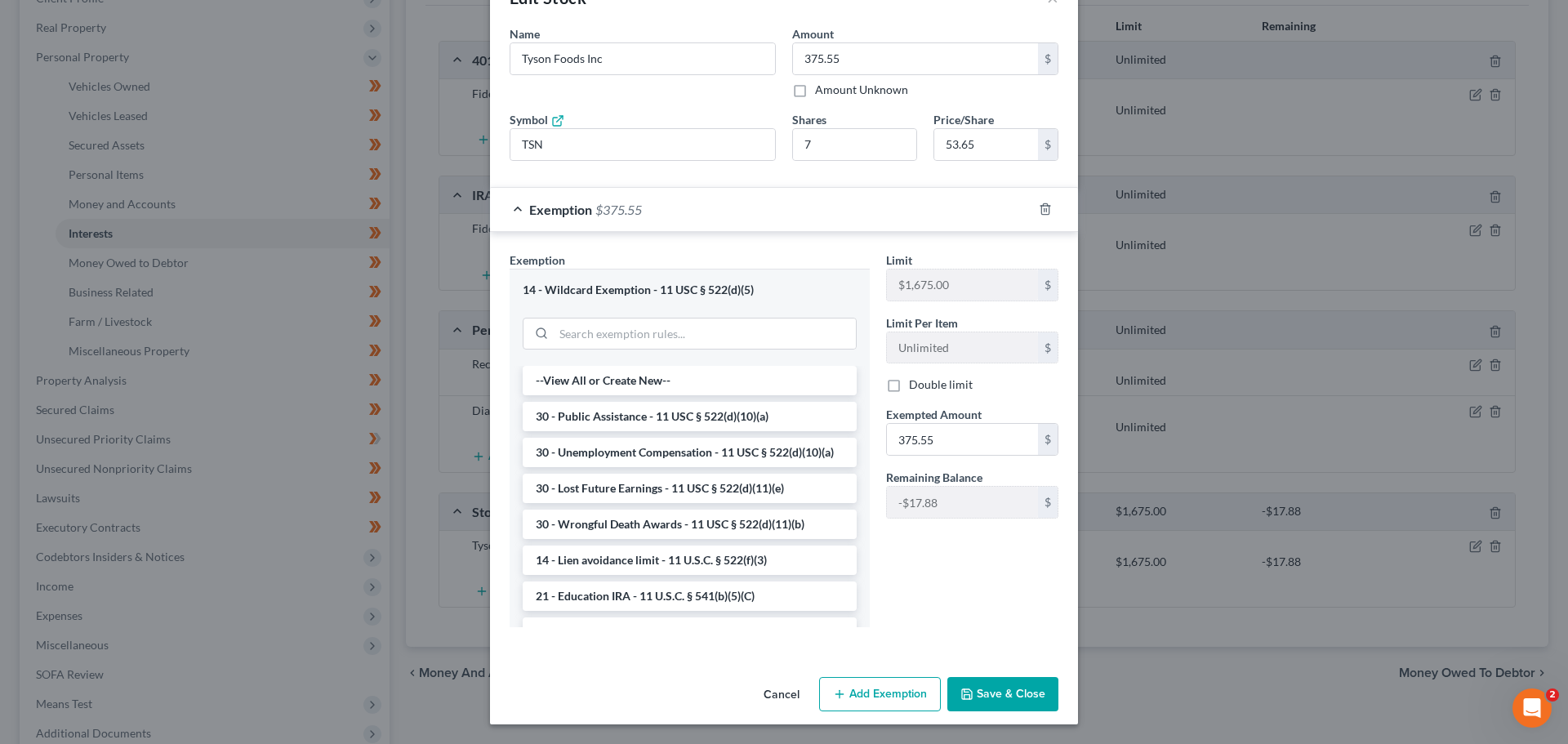
click at [986, 686] on button "Save & Close" at bounding box center [1003, 694] width 111 height 35
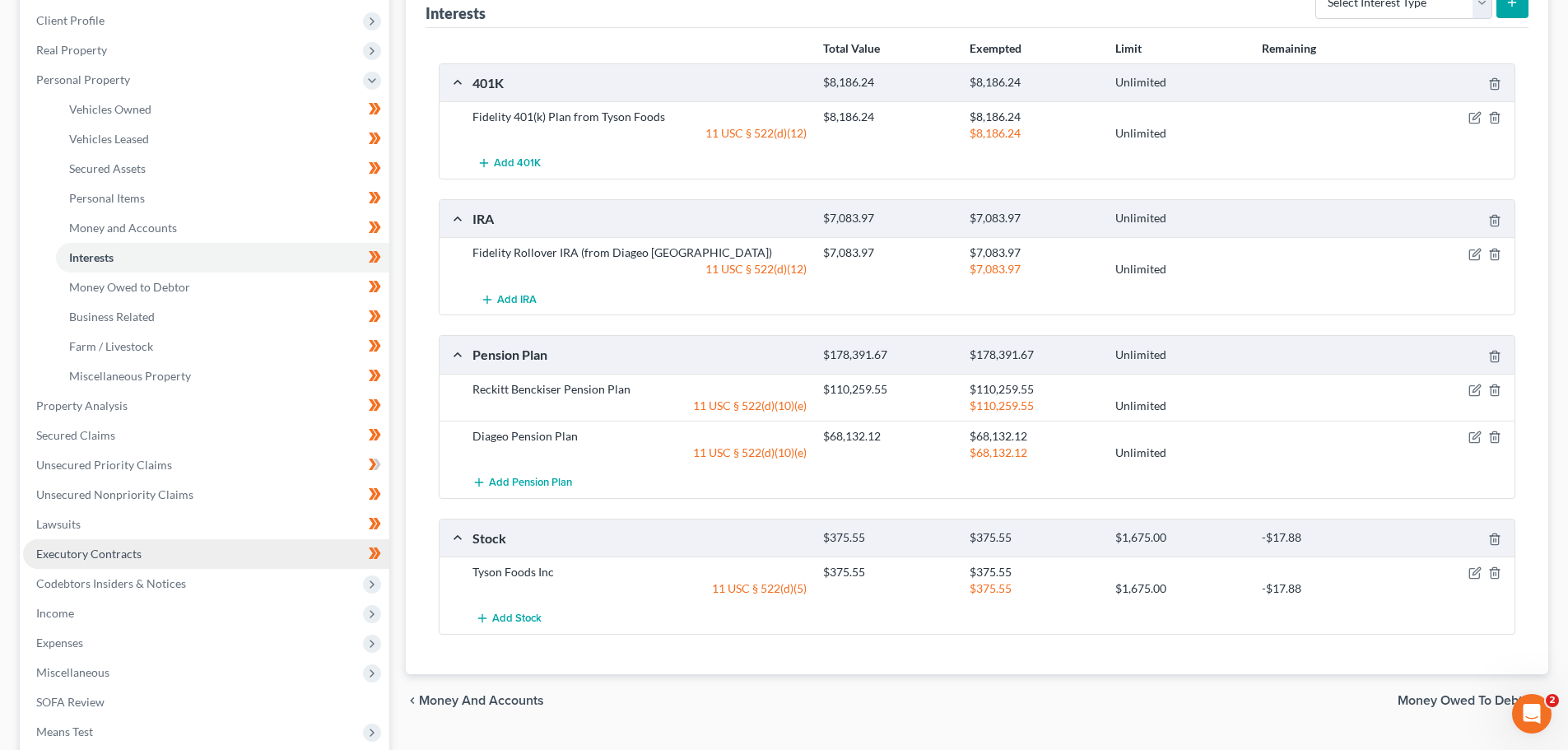
scroll to position [247, 0]
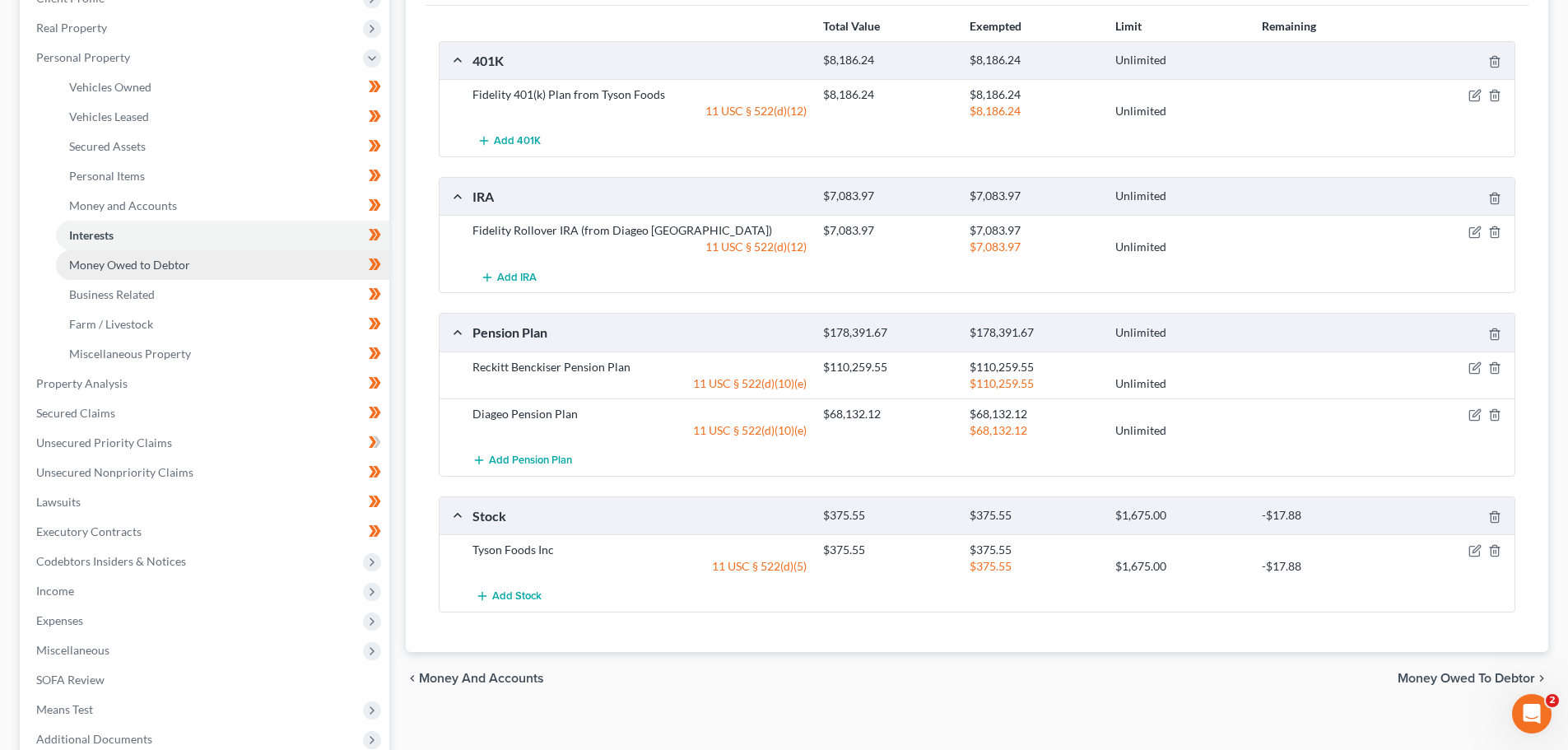
click at [114, 261] on span "Money Owed to Debtor" at bounding box center [129, 264] width 121 height 14
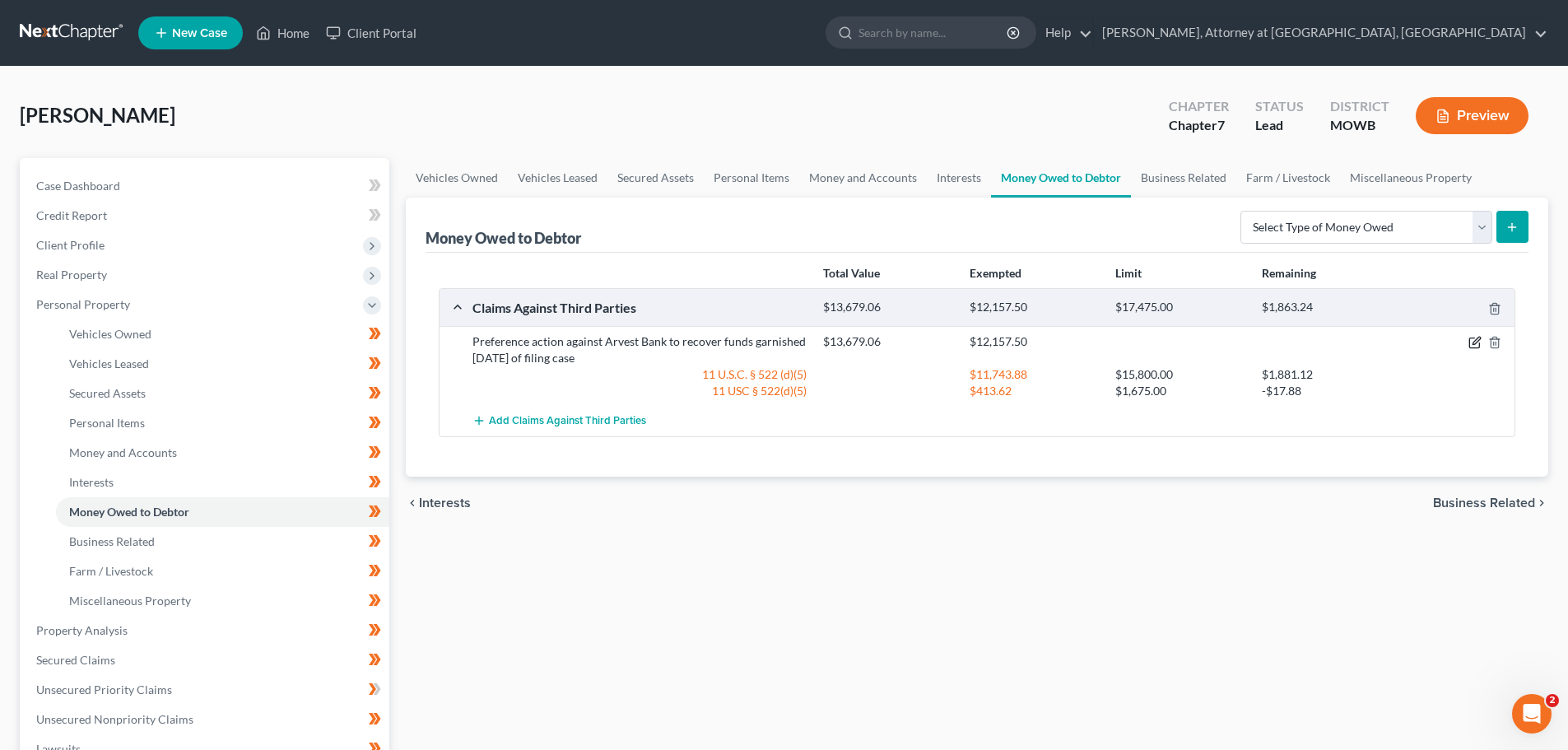
click at [1473, 340] on icon "button" at bounding box center [1475, 343] width 13 height 13
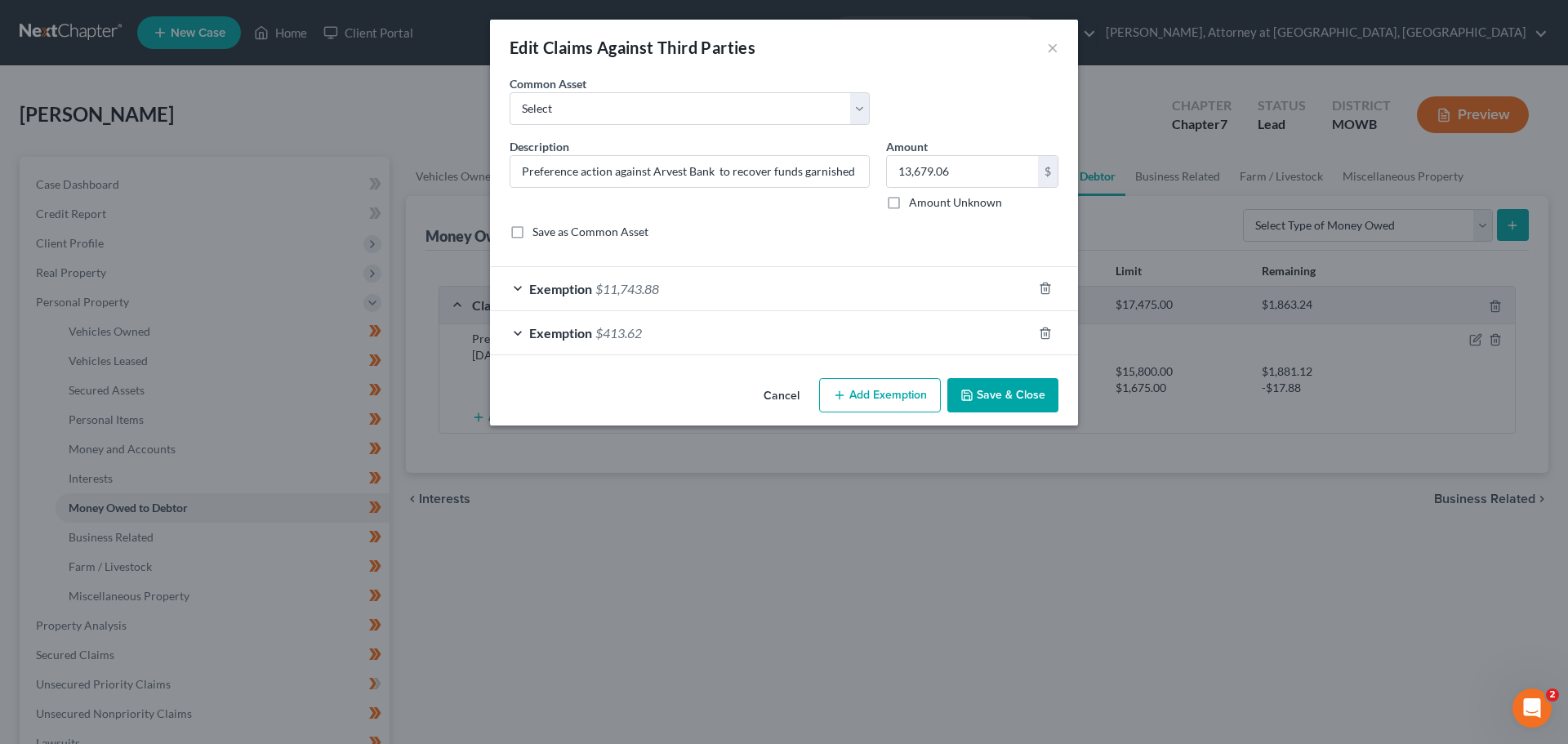
click at [516, 283] on div "Exemption $11,743.88" at bounding box center [761, 288] width 543 height 44
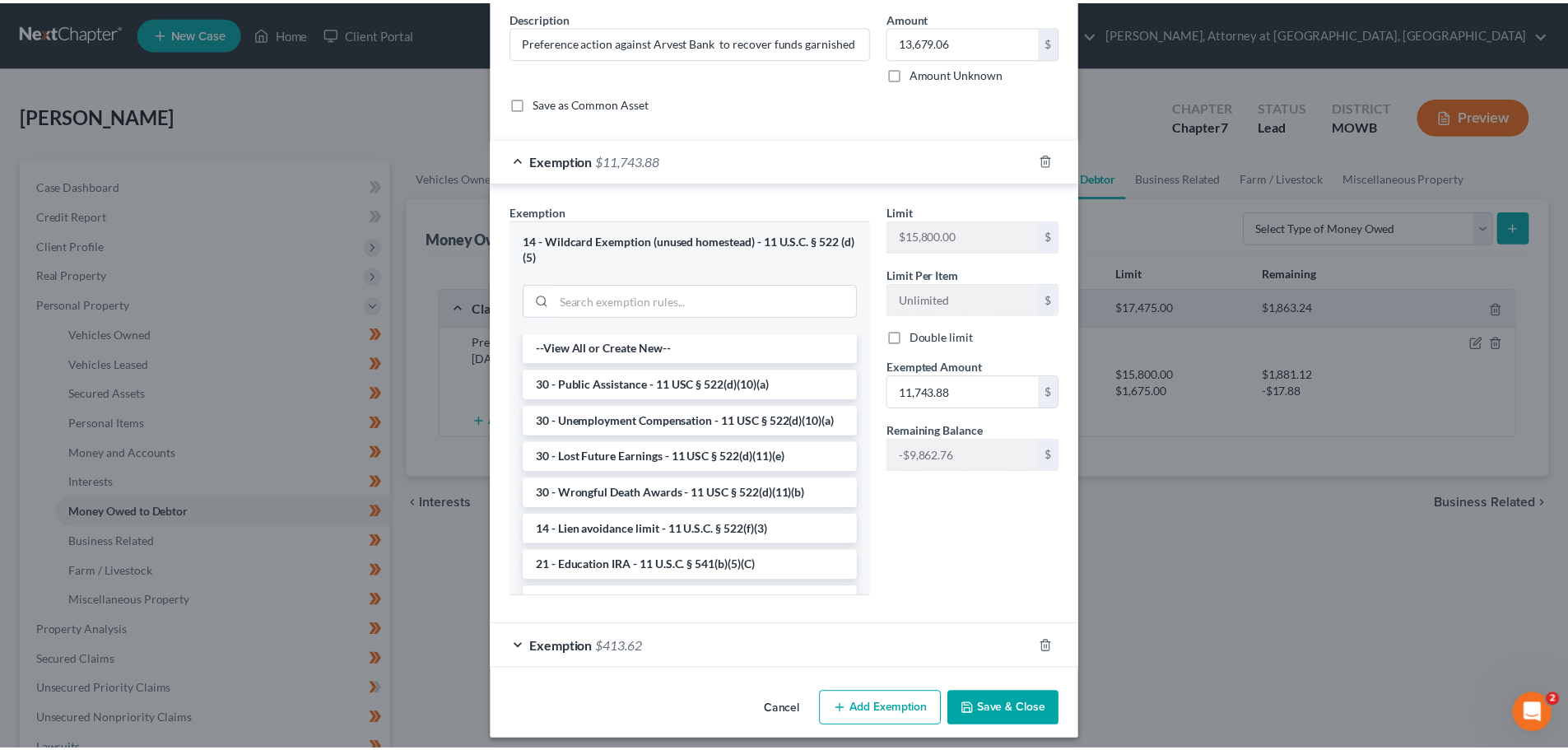
scroll to position [141, 0]
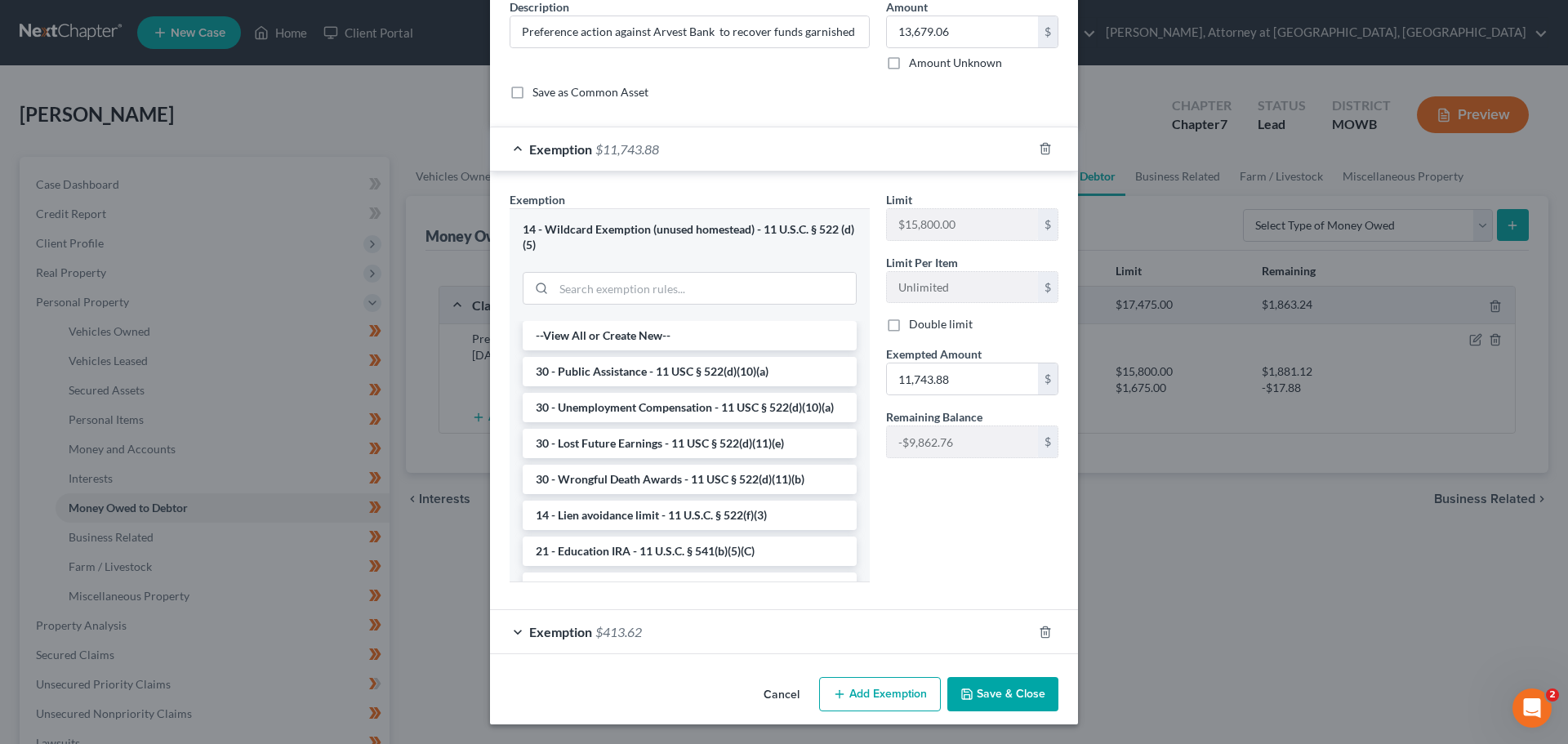
click at [991, 684] on button "Save & Close" at bounding box center [1003, 694] width 111 height 35
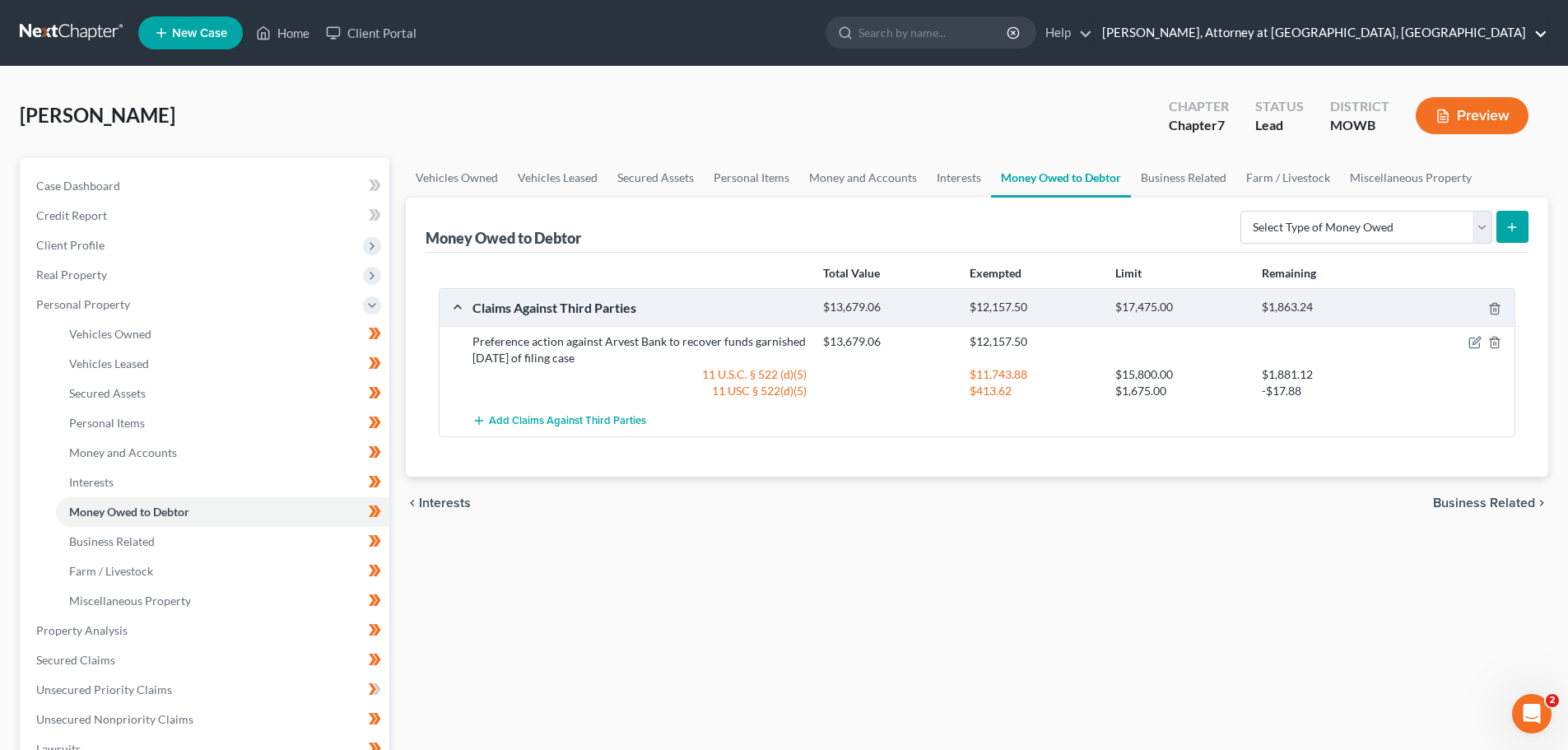
click at [1535, 30] on link "[PERSON_NAME], Attorney at [GEOGRAPHIC_DATA], [GEOGRAPHIC_DATA]" at bounding box center [1320, 33] width 454 height 30
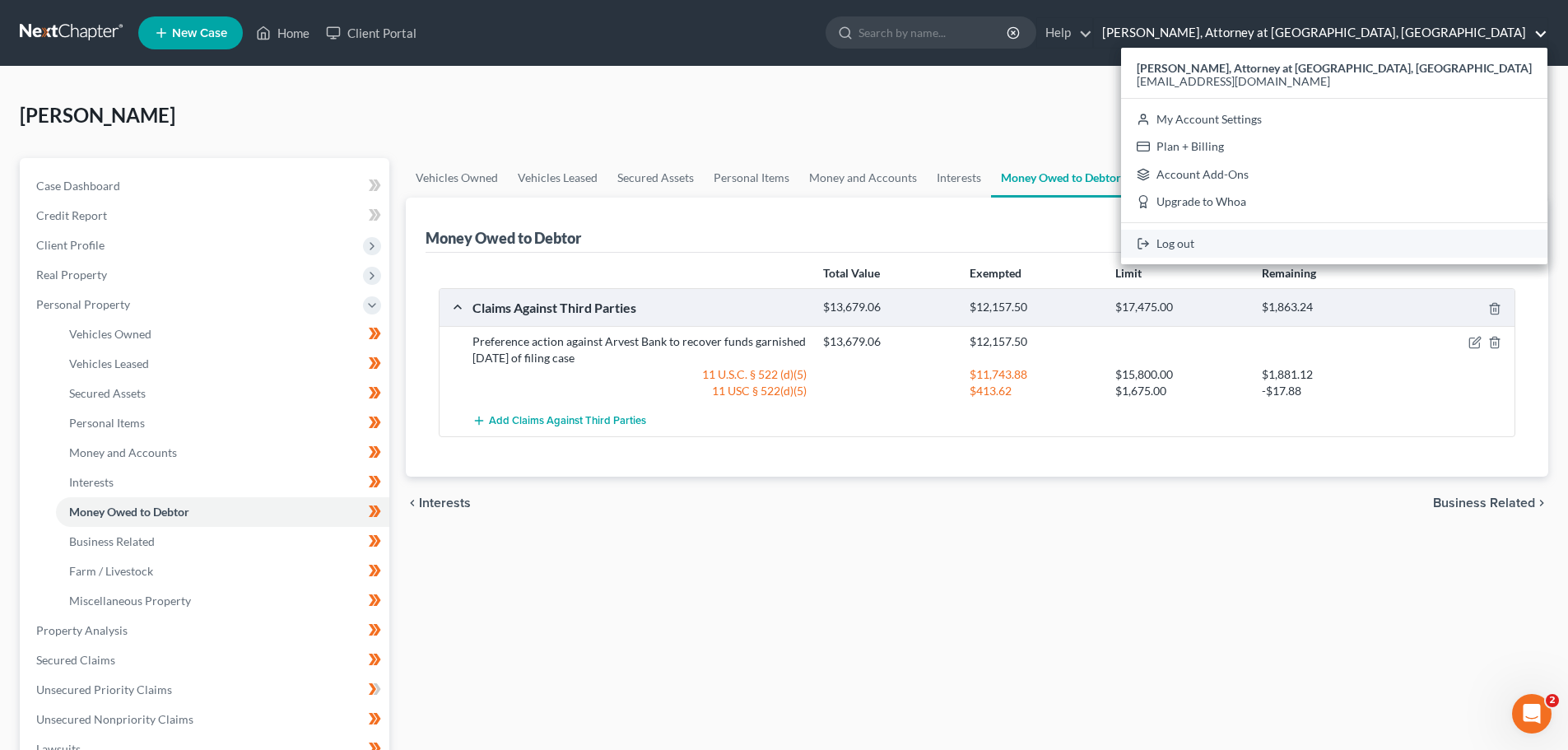
click at [1389, 238] on link "Log out" at bounding box center [1334, 244] width 426 height 28
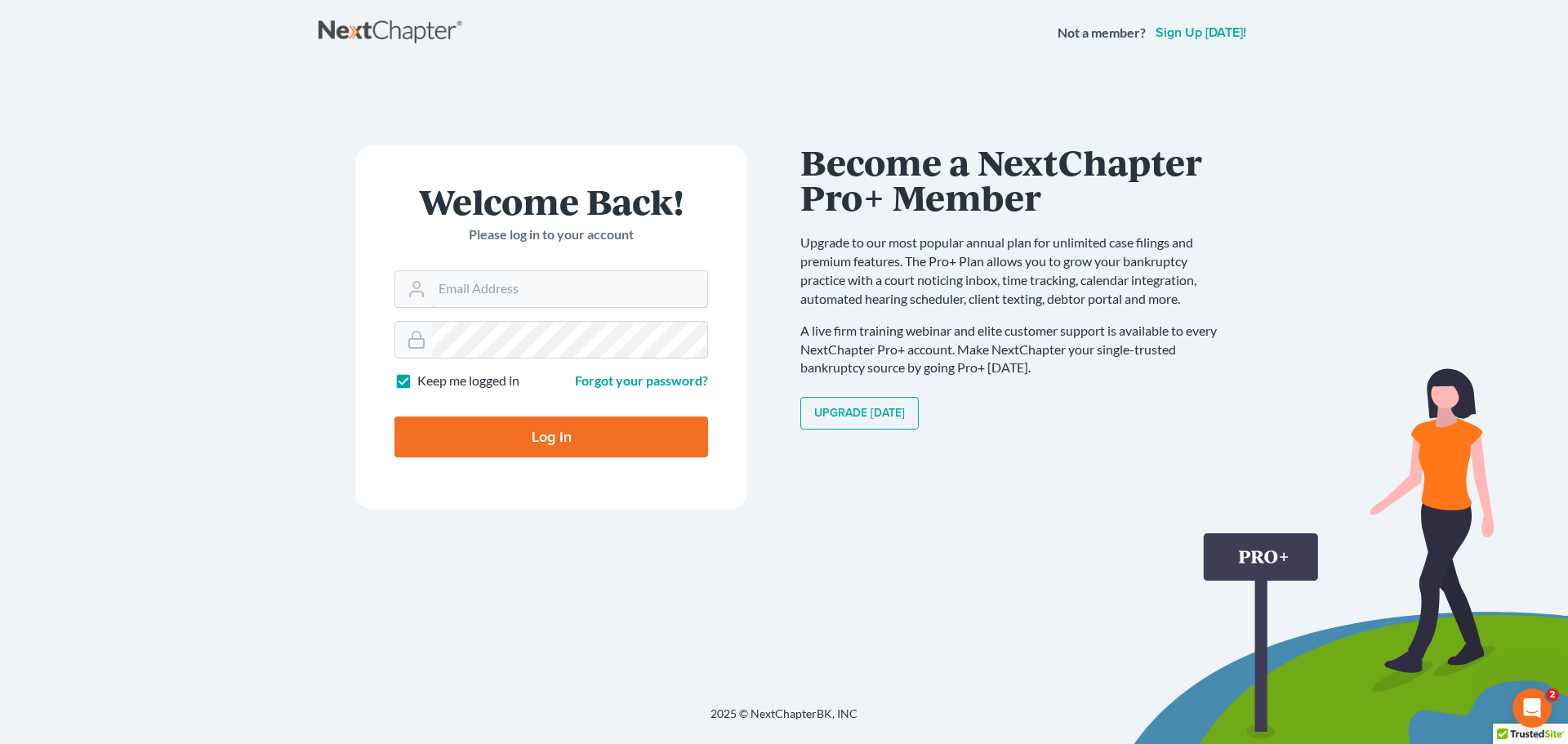
type input "[EMAIL_ADDRESS][DOMAIN_NAME]"
click at [540, 433] on input "Log In" at bounding box center [551, 437] width 314 height 41
type input "Thinking..."
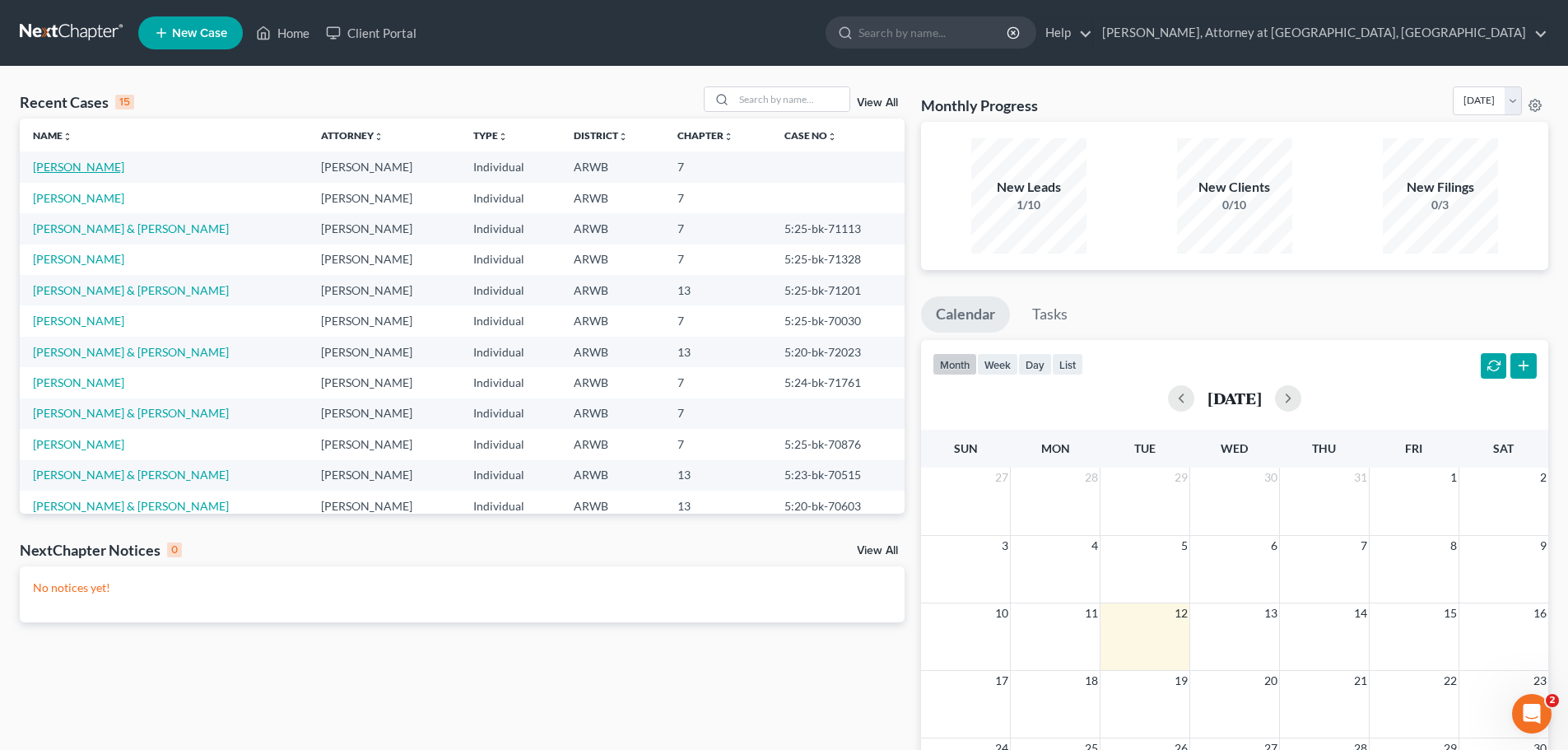
click at [54, 163] on link "[PERSON_NAME]" at bounding box center [79, 166] width 91 height 14
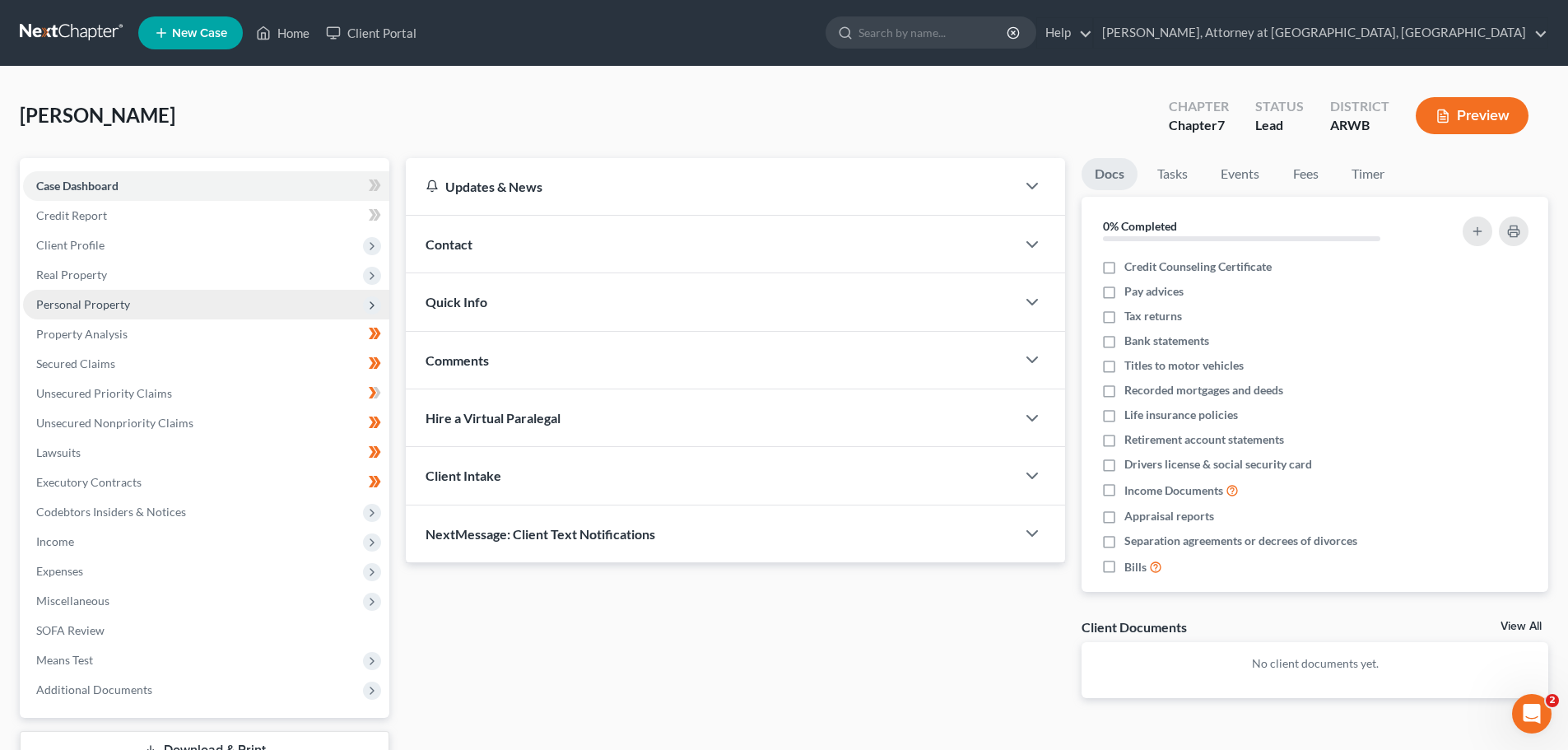
click at [63, 299] on span "Personal Property" at bounding box center [83, 304] width 94 height 14
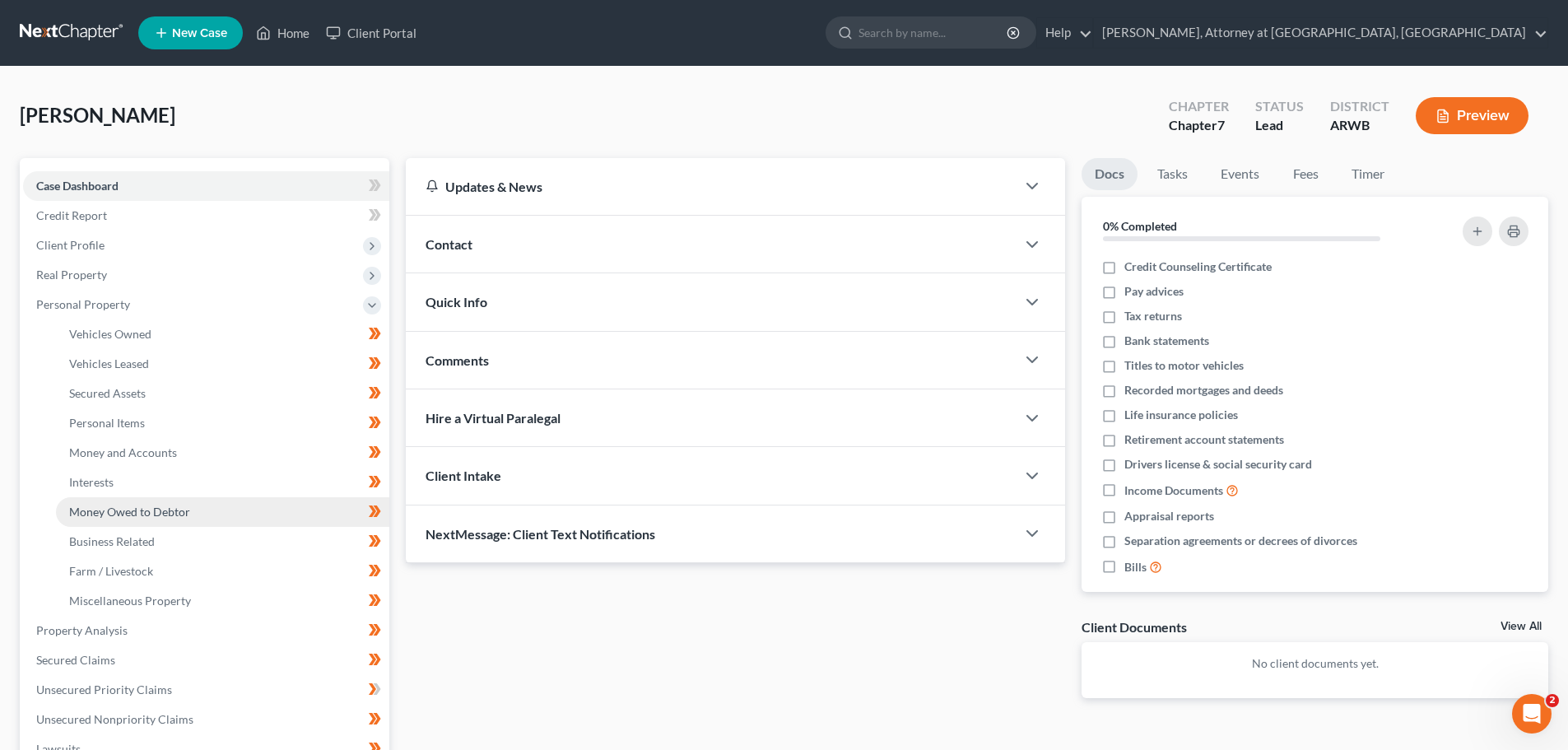
click at [115, 509] on span "Money Owed to Debtor" at bounding box center [129, 511] width 121 height 14
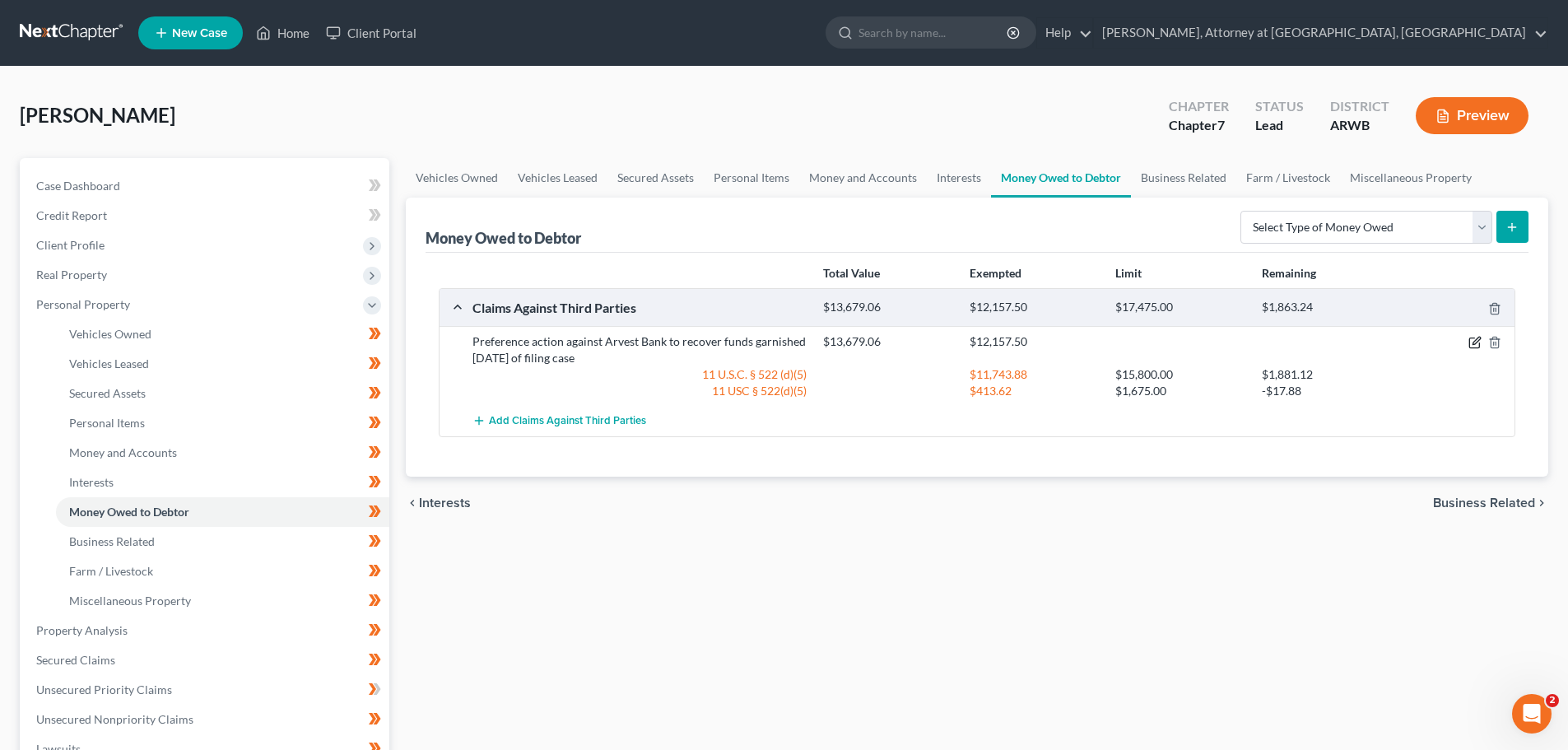
click at [1475, 339] on icon "button" at bounding box center [1475, 343] width 13 height 13
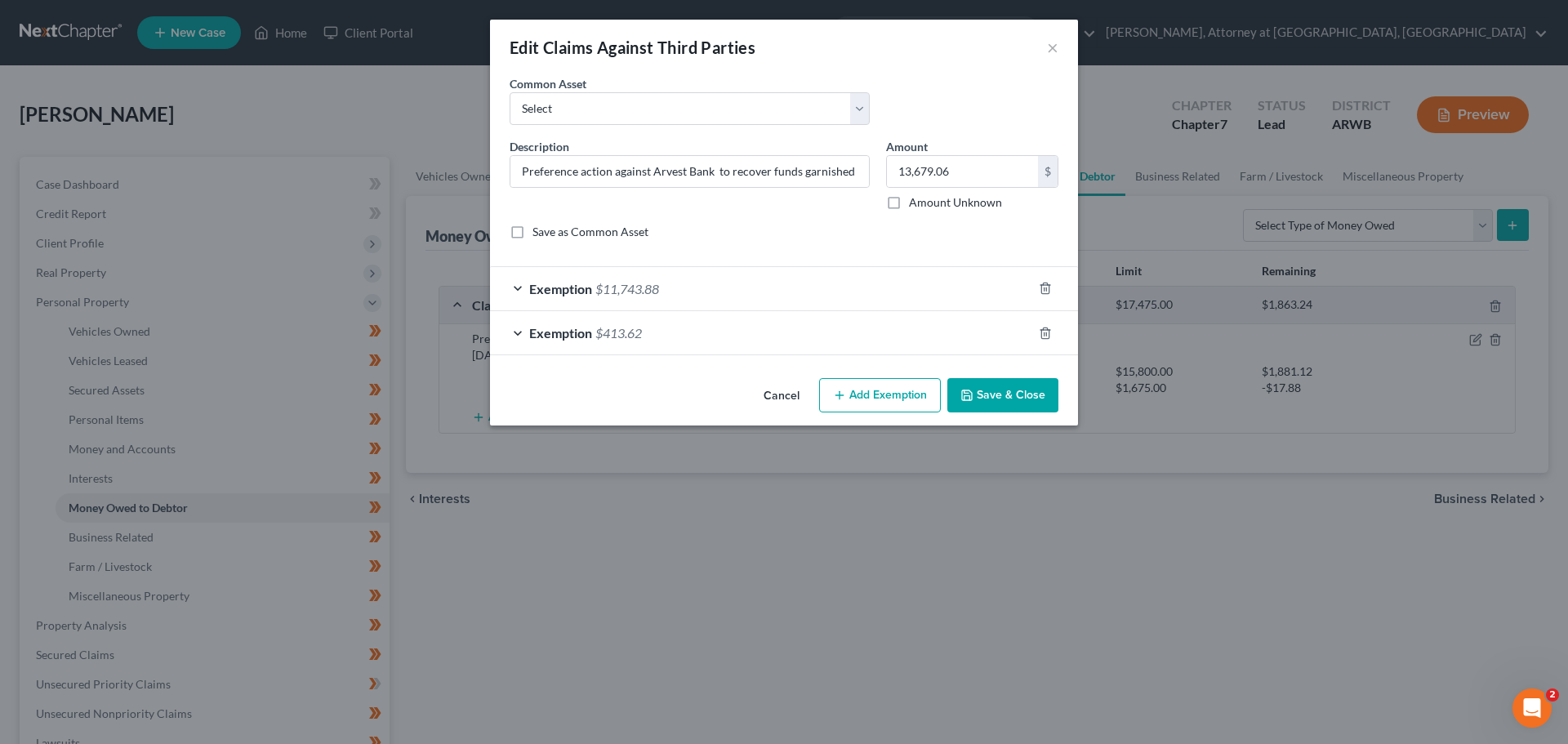
click at [516, 284] on div "Exemption $11,743.88" at bounding box center [761, 288] width 543 height 44
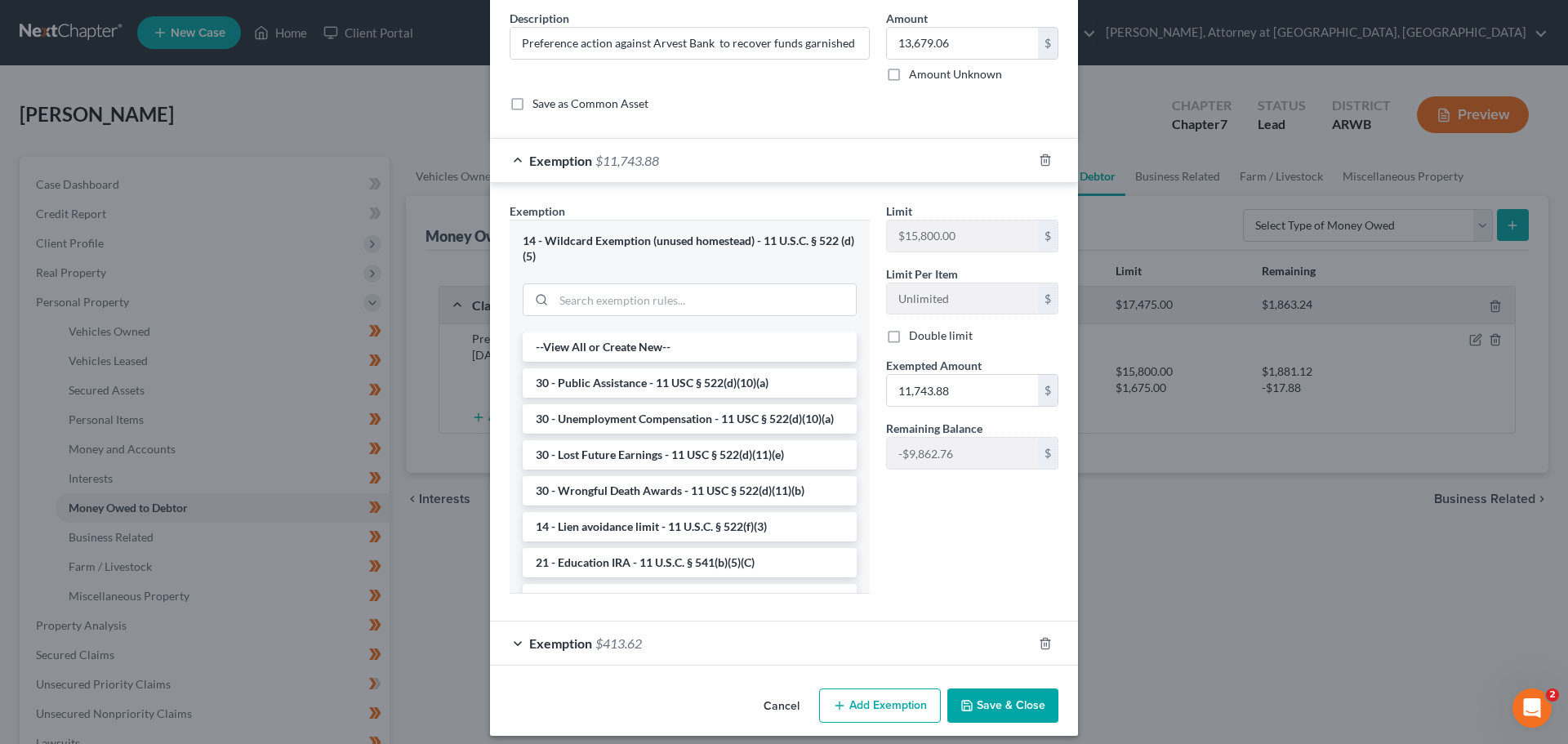
scroll to position [140, 0]
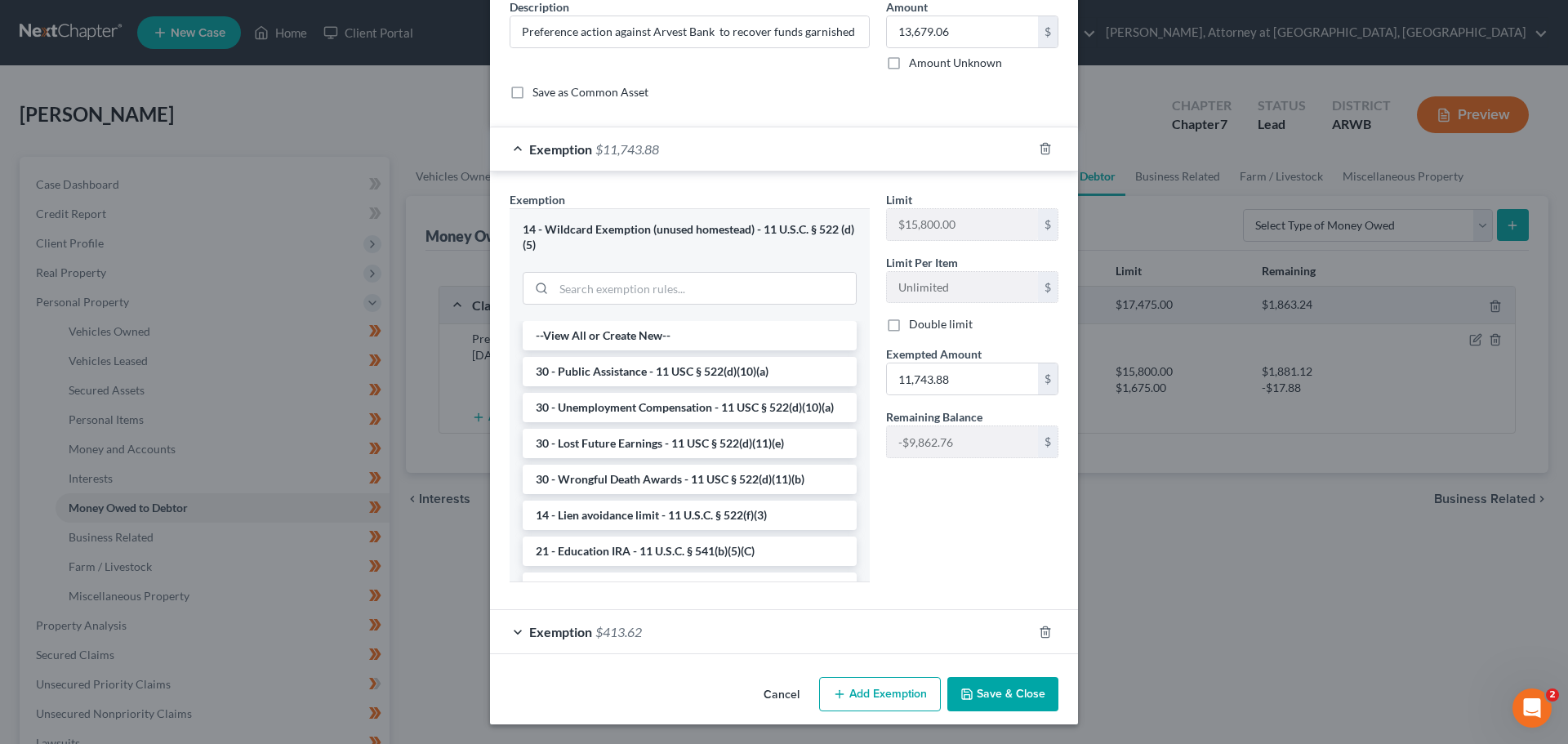
click at [511, 624] on div "Exemption $413.62" at bounding box center [761, 631] width 543 height 44
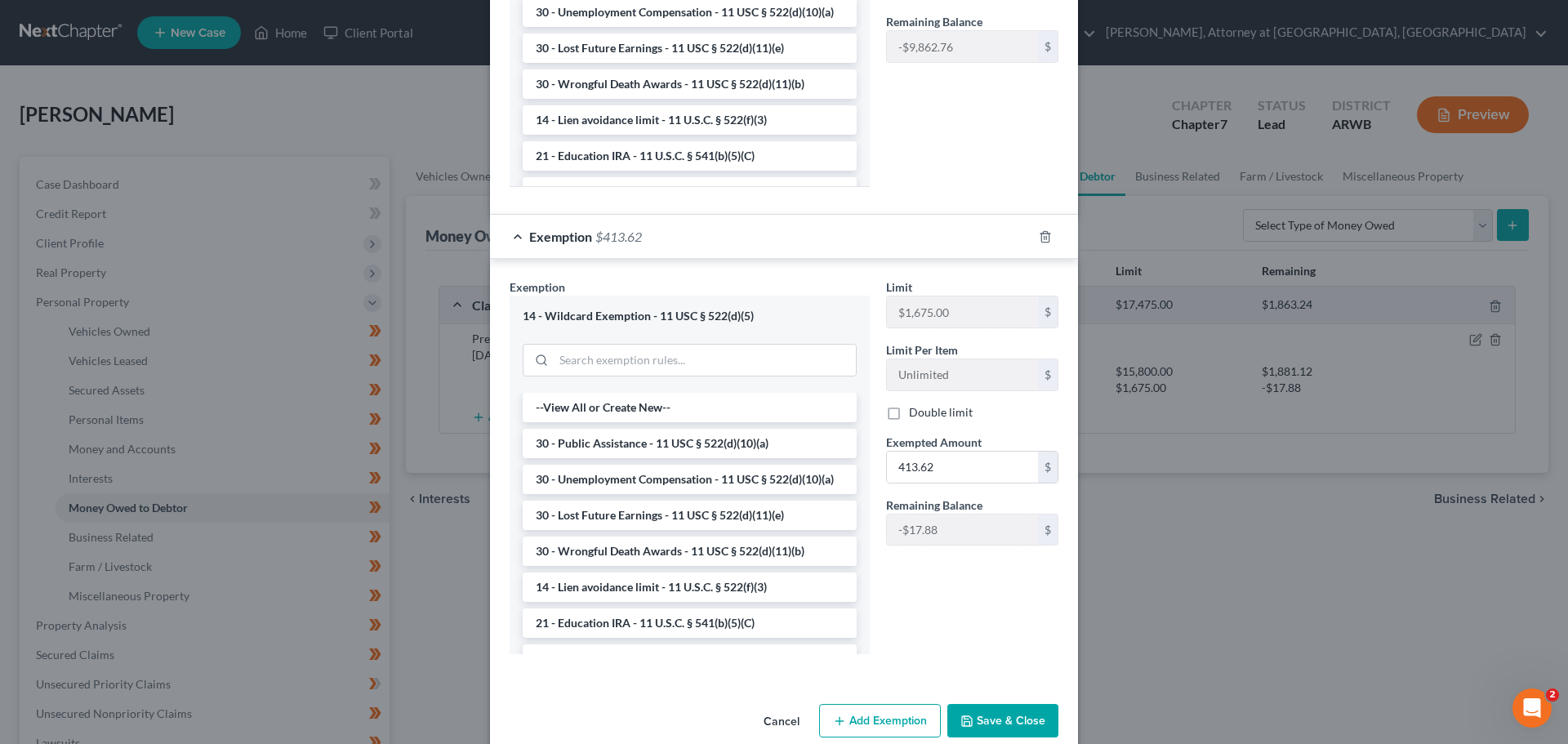
scroll to position [560, 0]
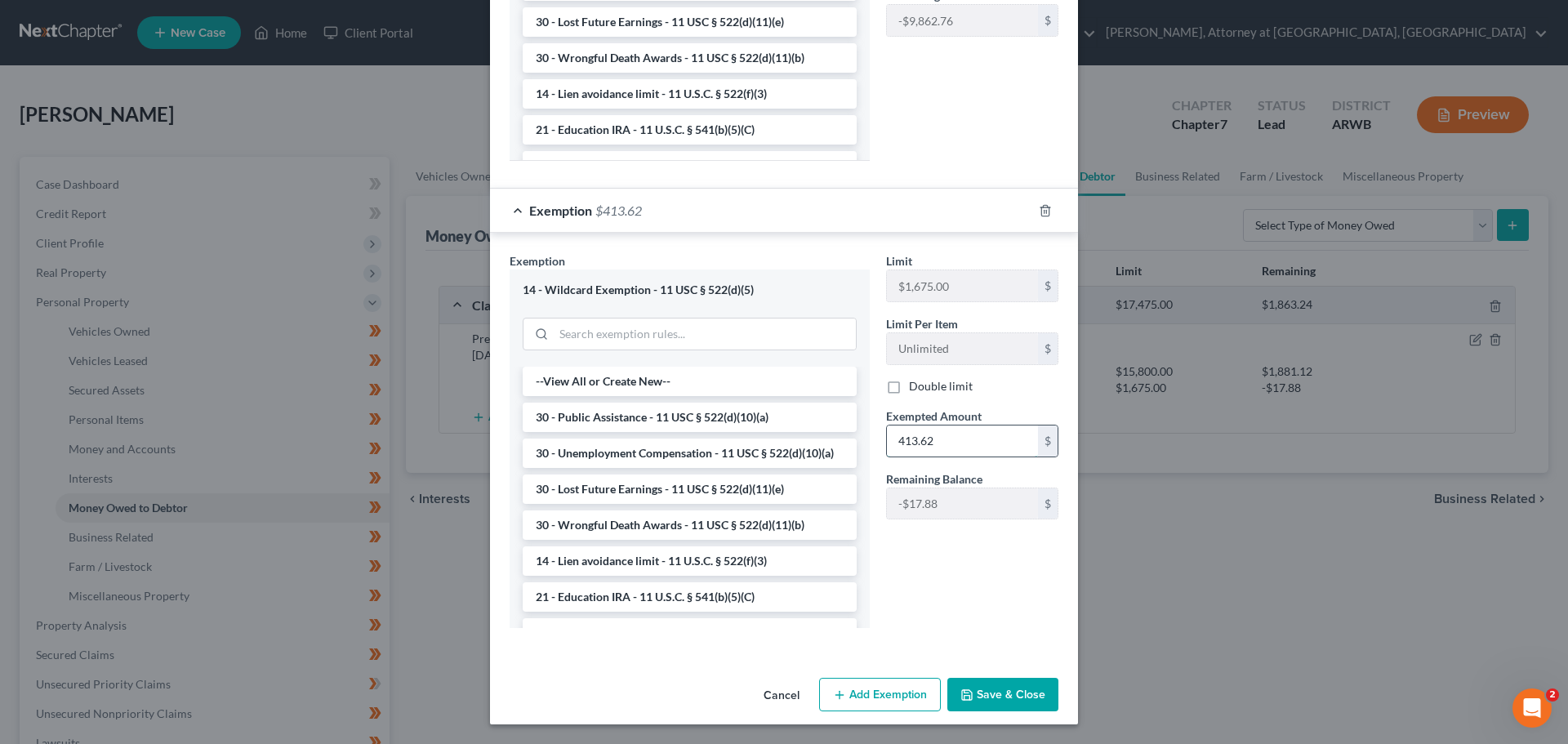
click at [950, 435] on input "413.62" at bounding box center [963, 441] width 152 height 31
type input "395.74"
drag, startPoint x: 963, startPoint y: 570, endPoint x: 955, endPoint y: 558, distance: 14.4
click at [963, 565] on div "Limit $1,675.00 $ Limit Per Item Unlimited $ Double limit Exempted Amount * 395…" at bounding box center [972, 446] width 189 height 388
click at [1004, 700] on button "Save & Close" at bounding box center [1003, 695] width 111 height 35
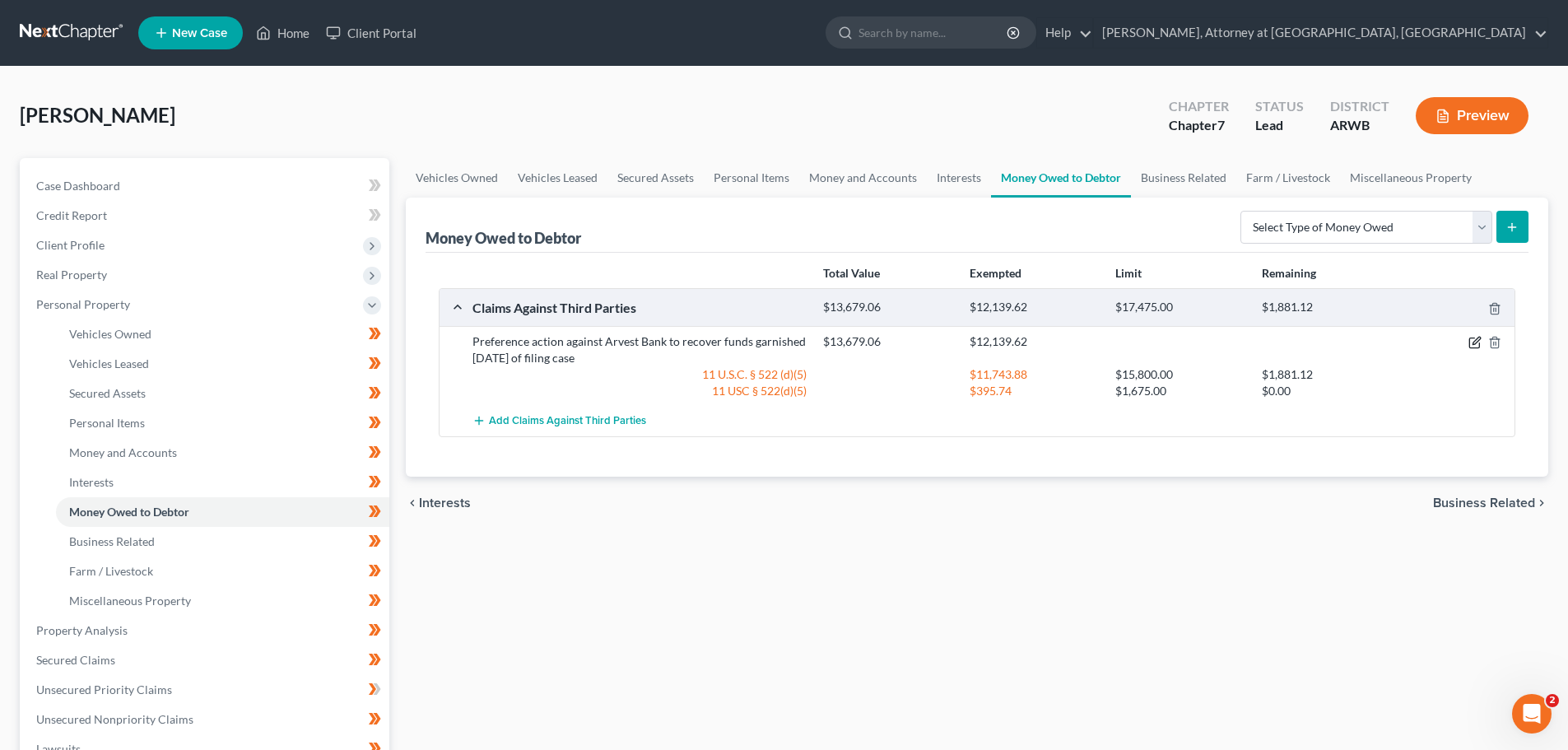
click at [1476, 339] on icon "button" at bounding box center [1475, 343] width 13 height 13
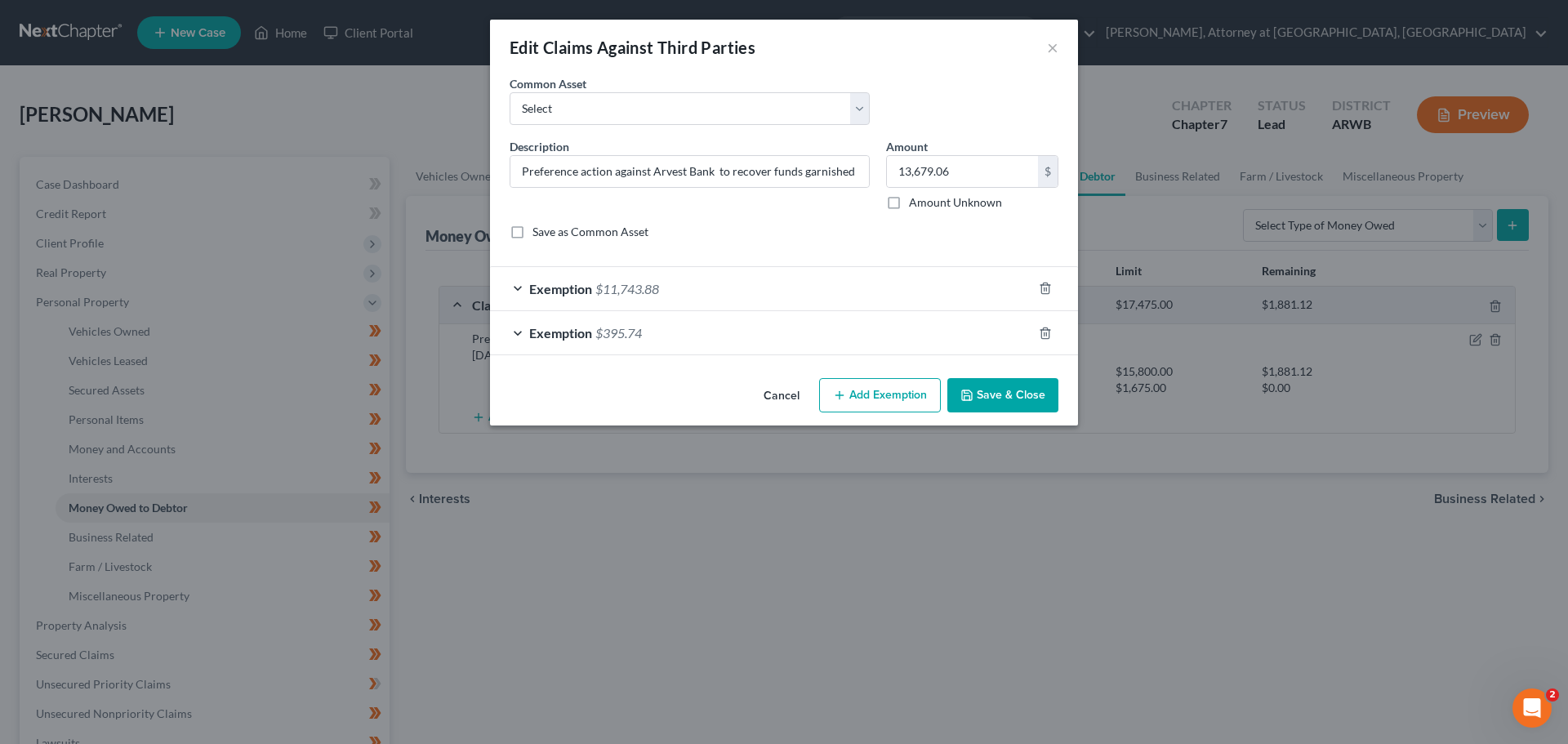
click at [516, 284] on div "Exemption $11,743.88" at bounding box center [761, 288] width 543 height 44
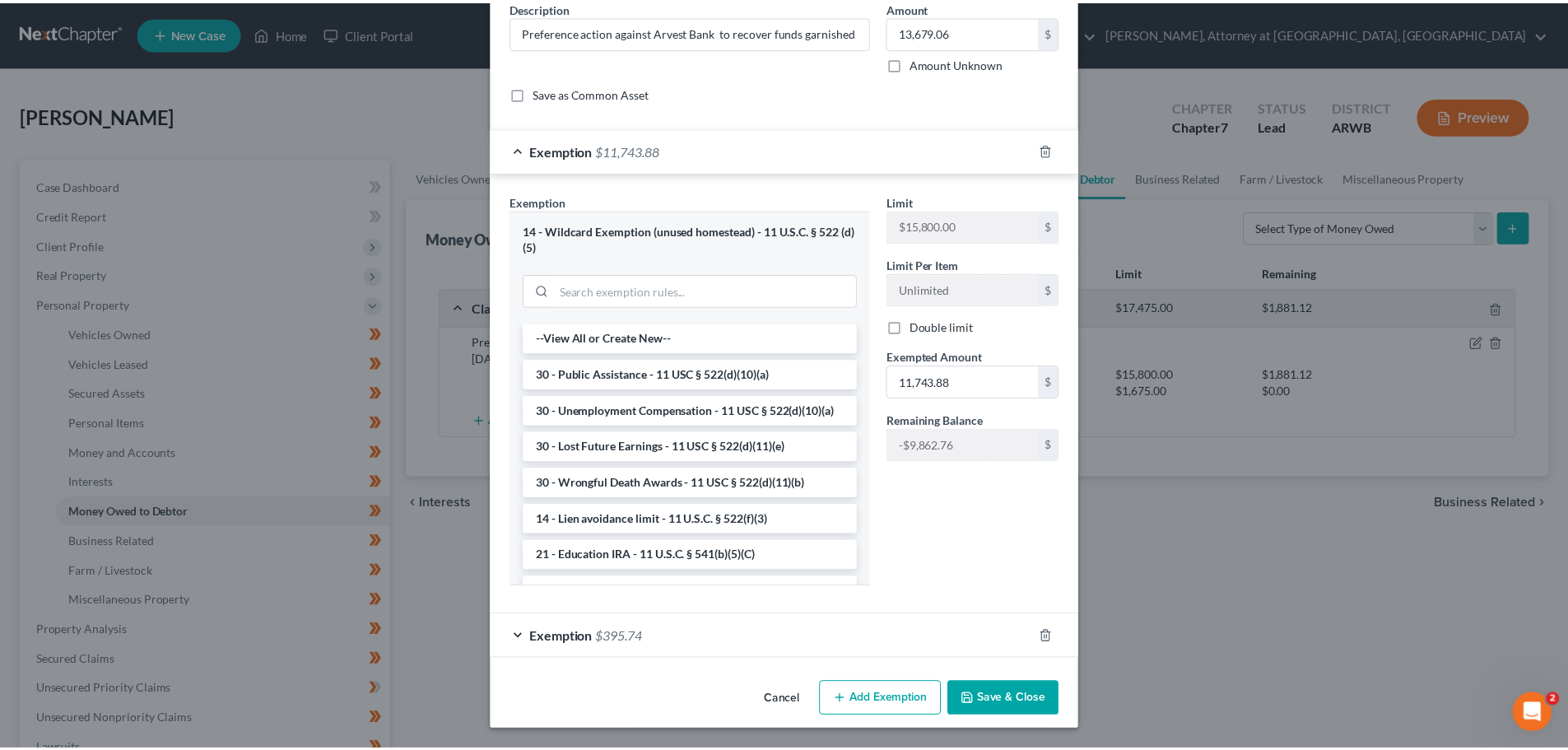
scroll to position [141, 0]
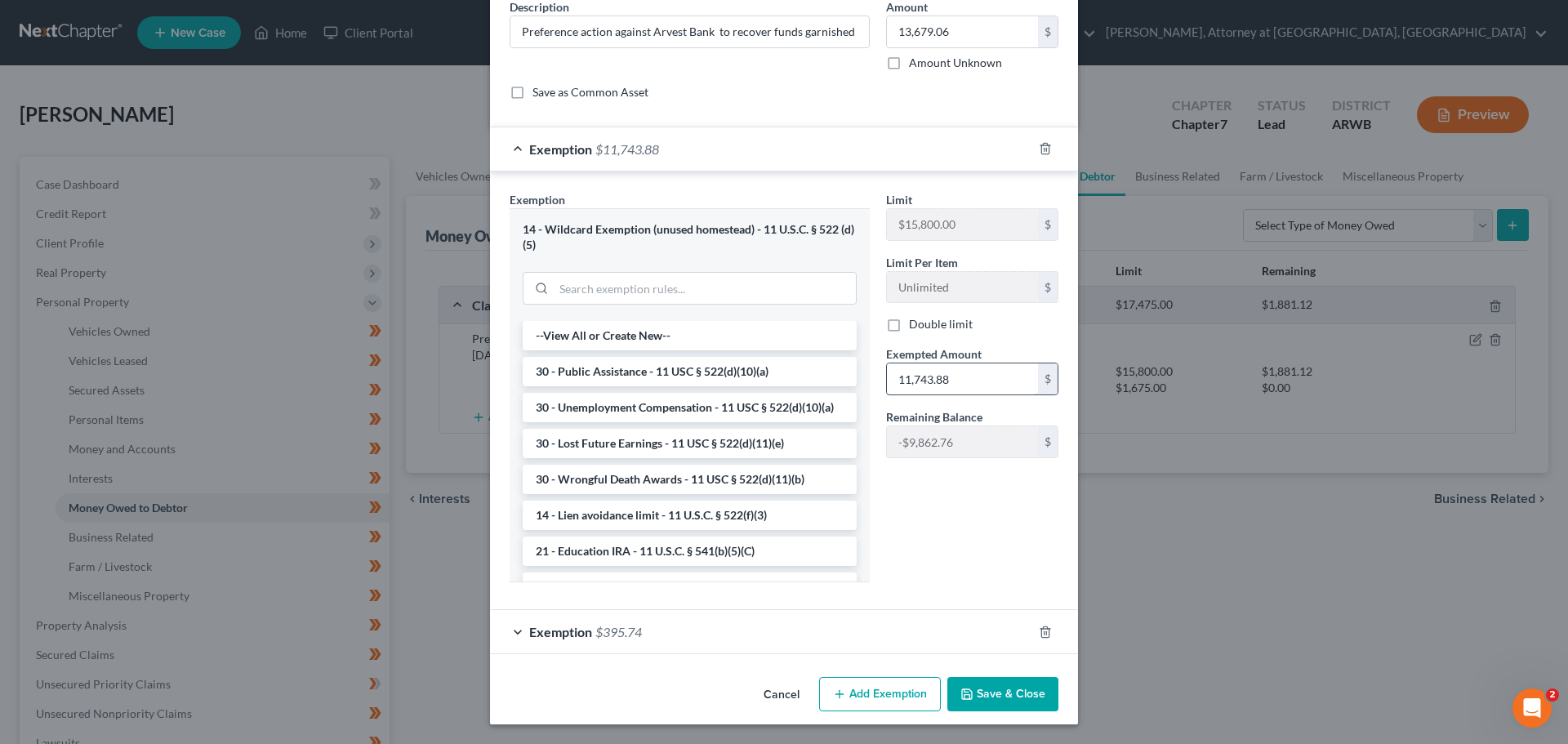
click at [977, 381] on input "11,743.88" at bounding box center [963, 379] width 152 height 31
click at [977, 384] on input "13,249.17" at bounding box center [963, 379] width 152 height 31
type input "13,249.17"
click at [997, 692] on button "Save & Close" at bounding box center [1003, 694] width 111 height 35
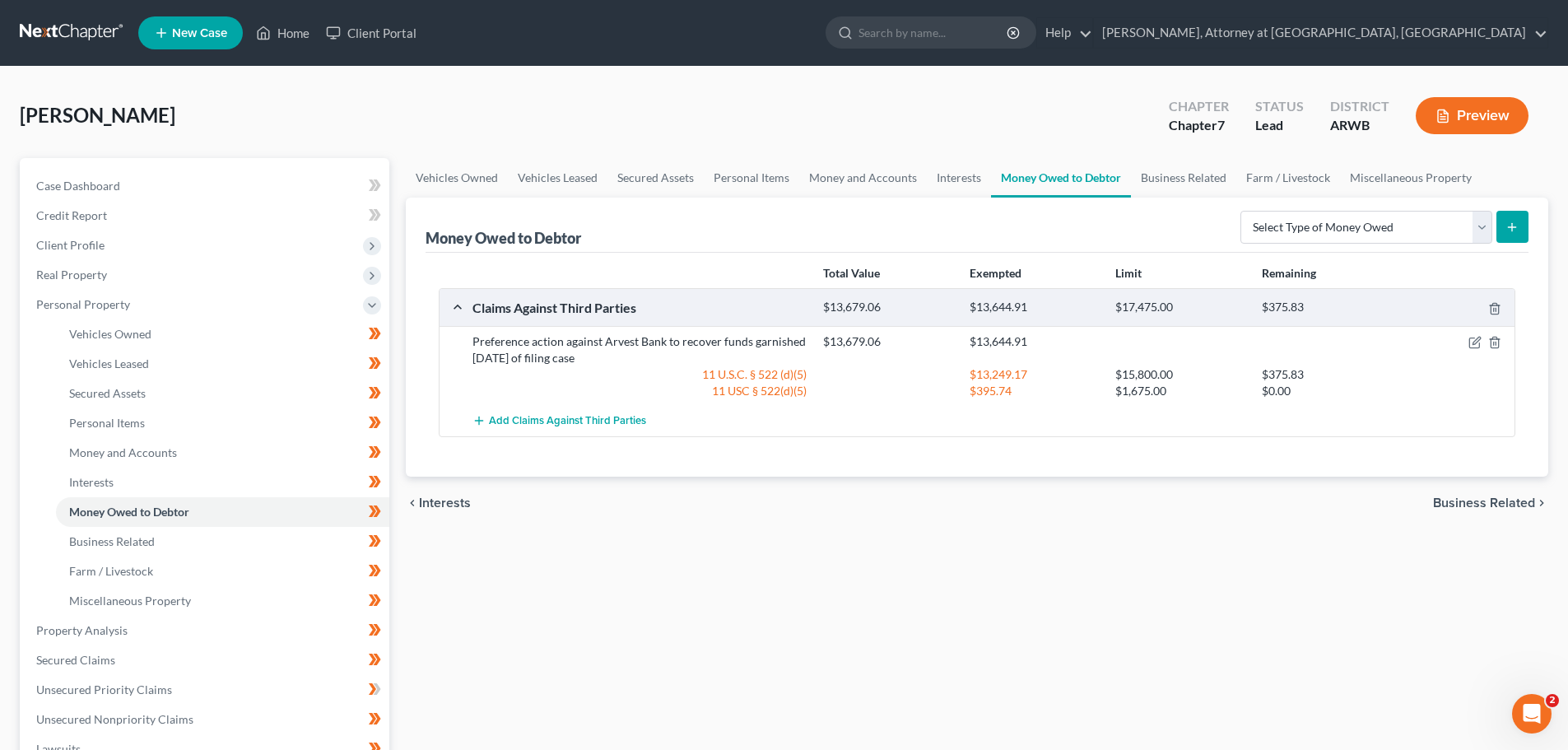
click at [914, 567] on div "Vehicles Owned Vehicles Leased Secured Assets Personal Items Money and Accounts…" at bounding box center [976, 633] width 1159 height 951
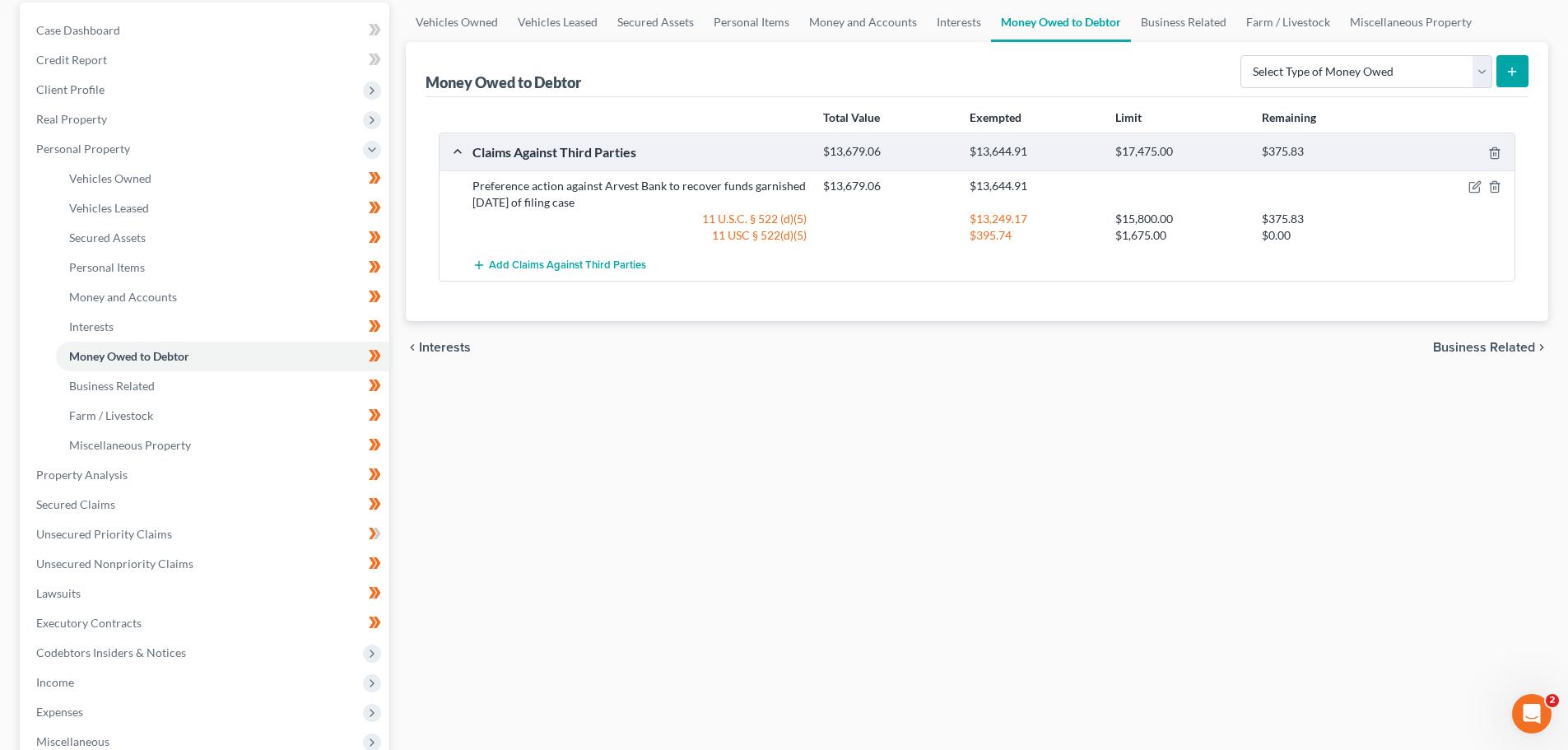
scroll to position [329, 0]
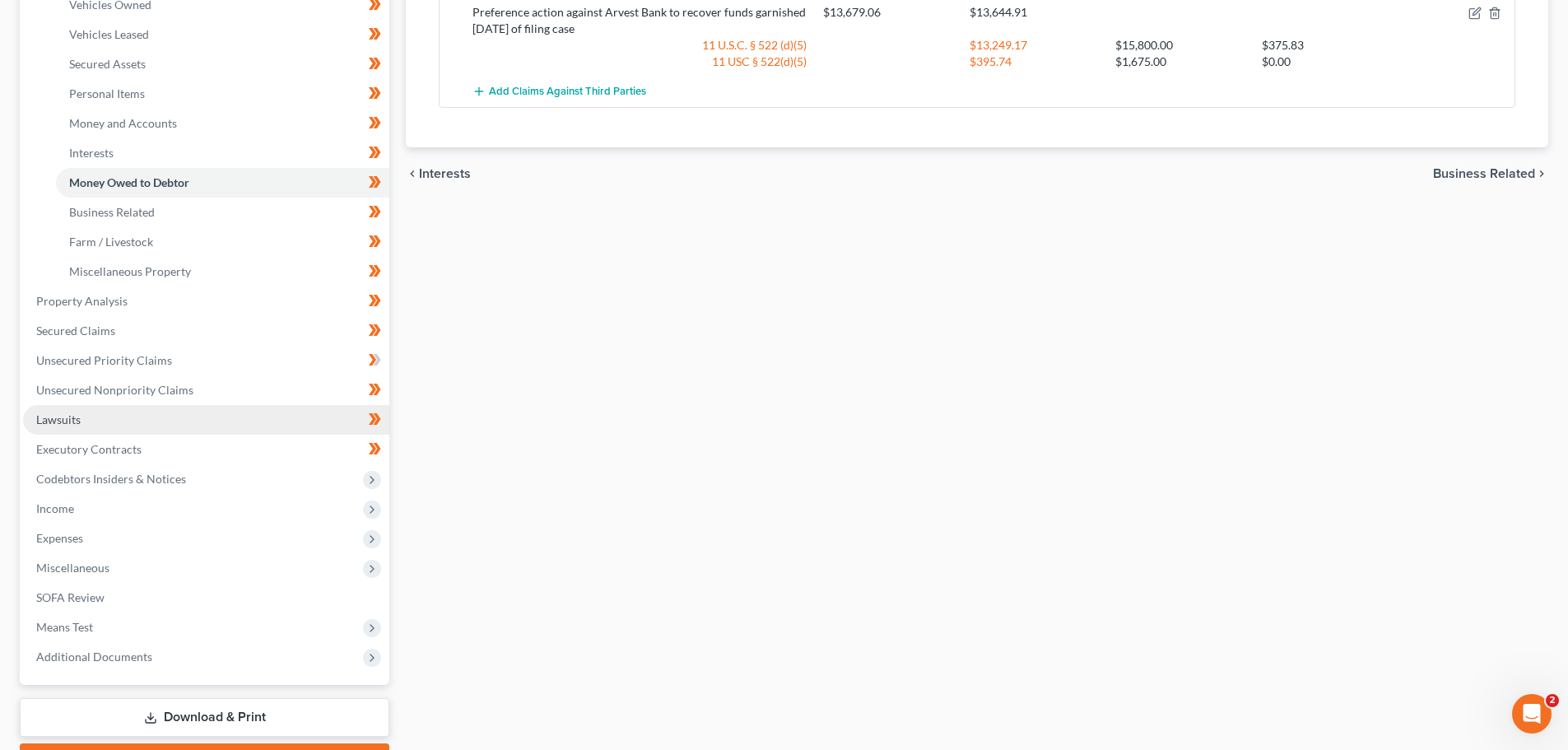
click at [48, 416] on span "Lawsuits" at bounding box center [59, 419] width 45 height 14
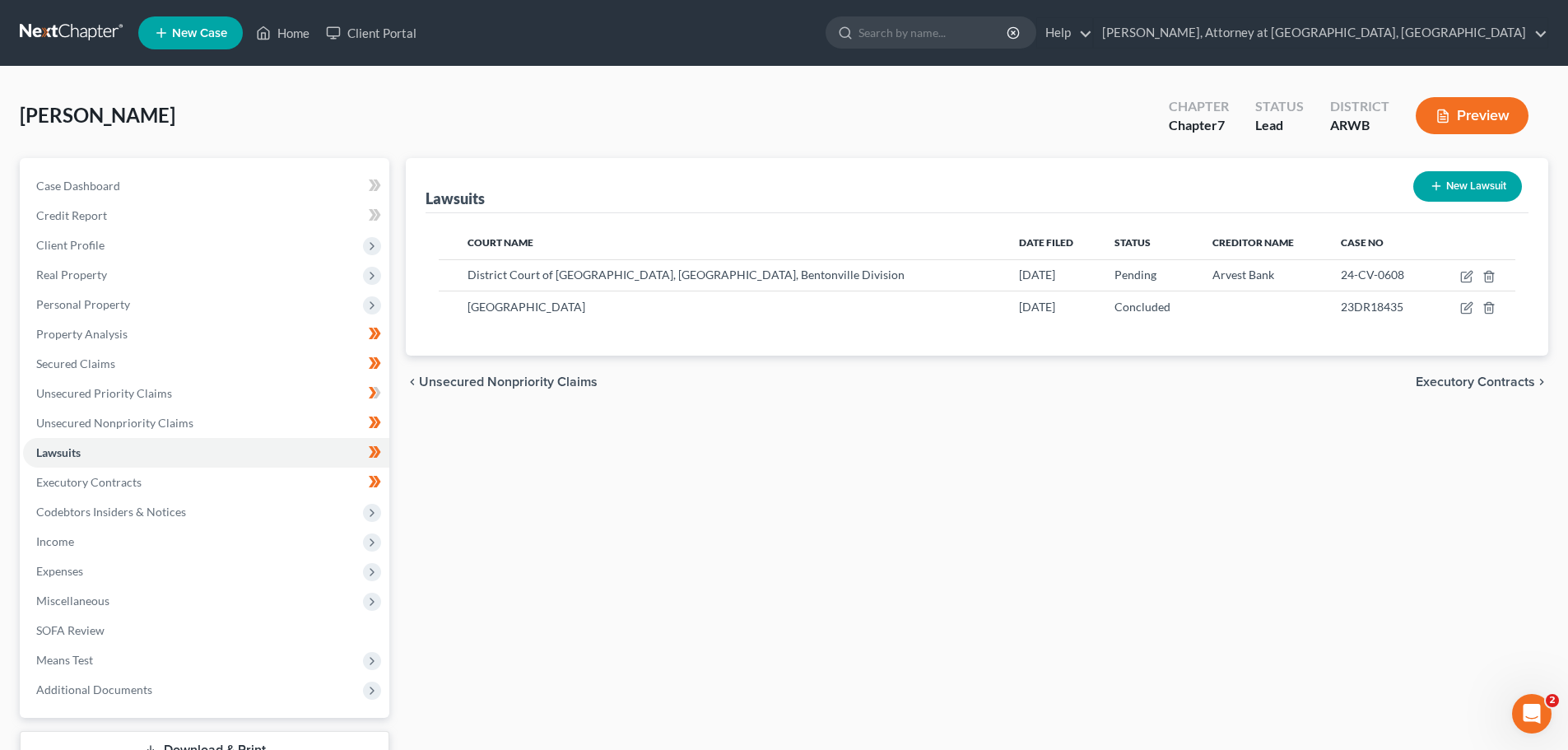
click at [1462, 105] on button "Preview" at bounding box center [1472, 115] width 113 height 37
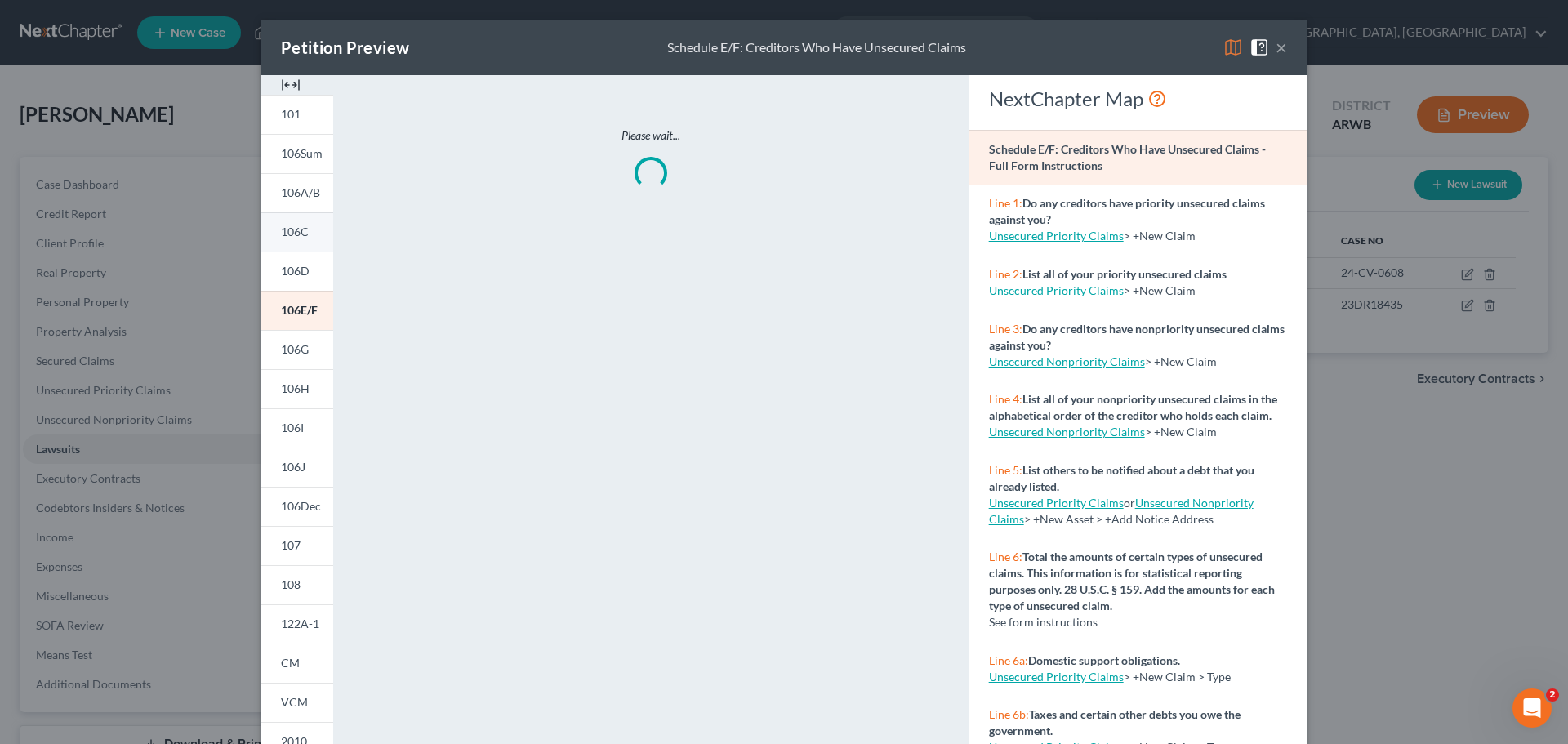
click at [281, 227] on span "106C" at bounding box center [295, 231] width 28 height 14
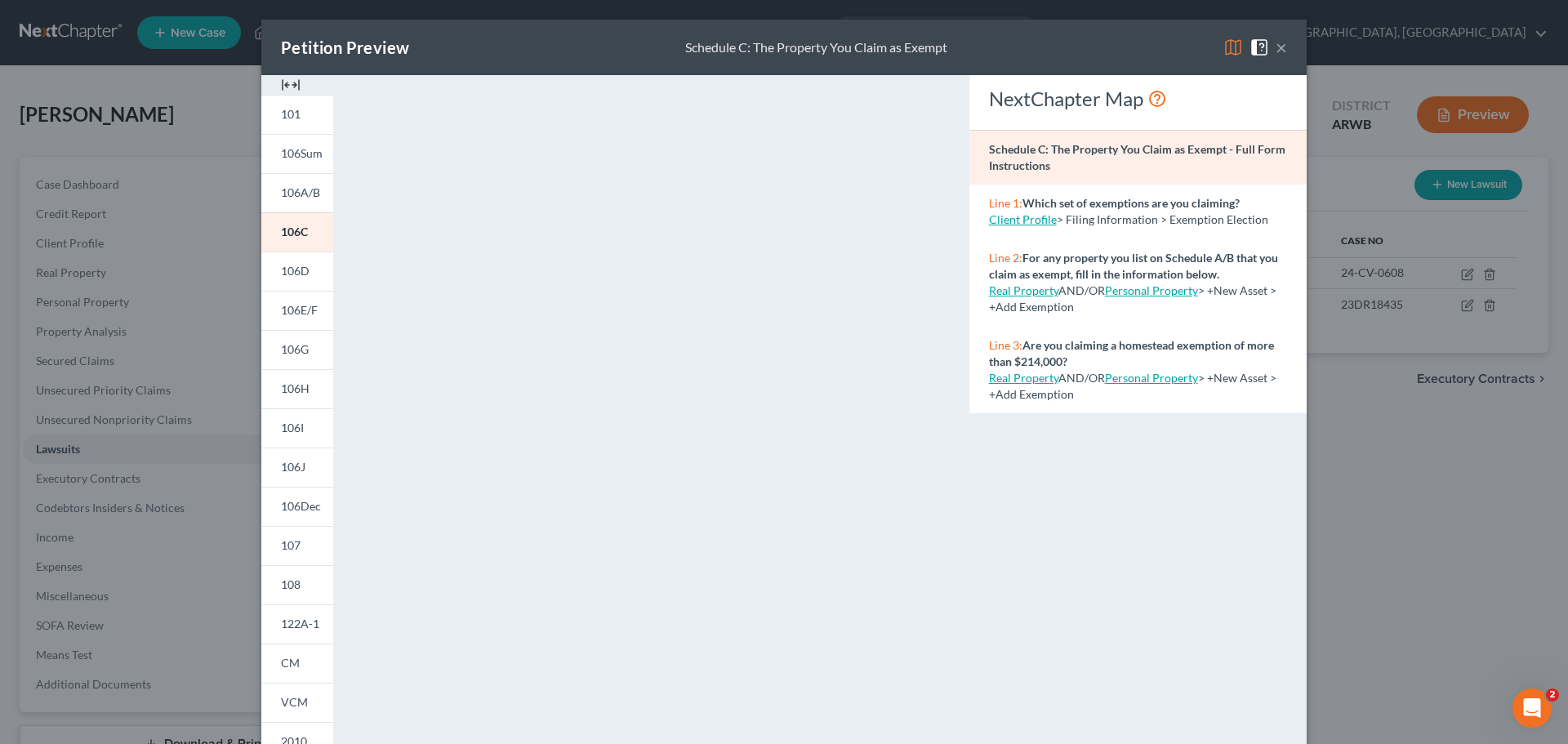
click at [1276, 46] on button "×" at bounding box center [1281, 48] width 12 height 20
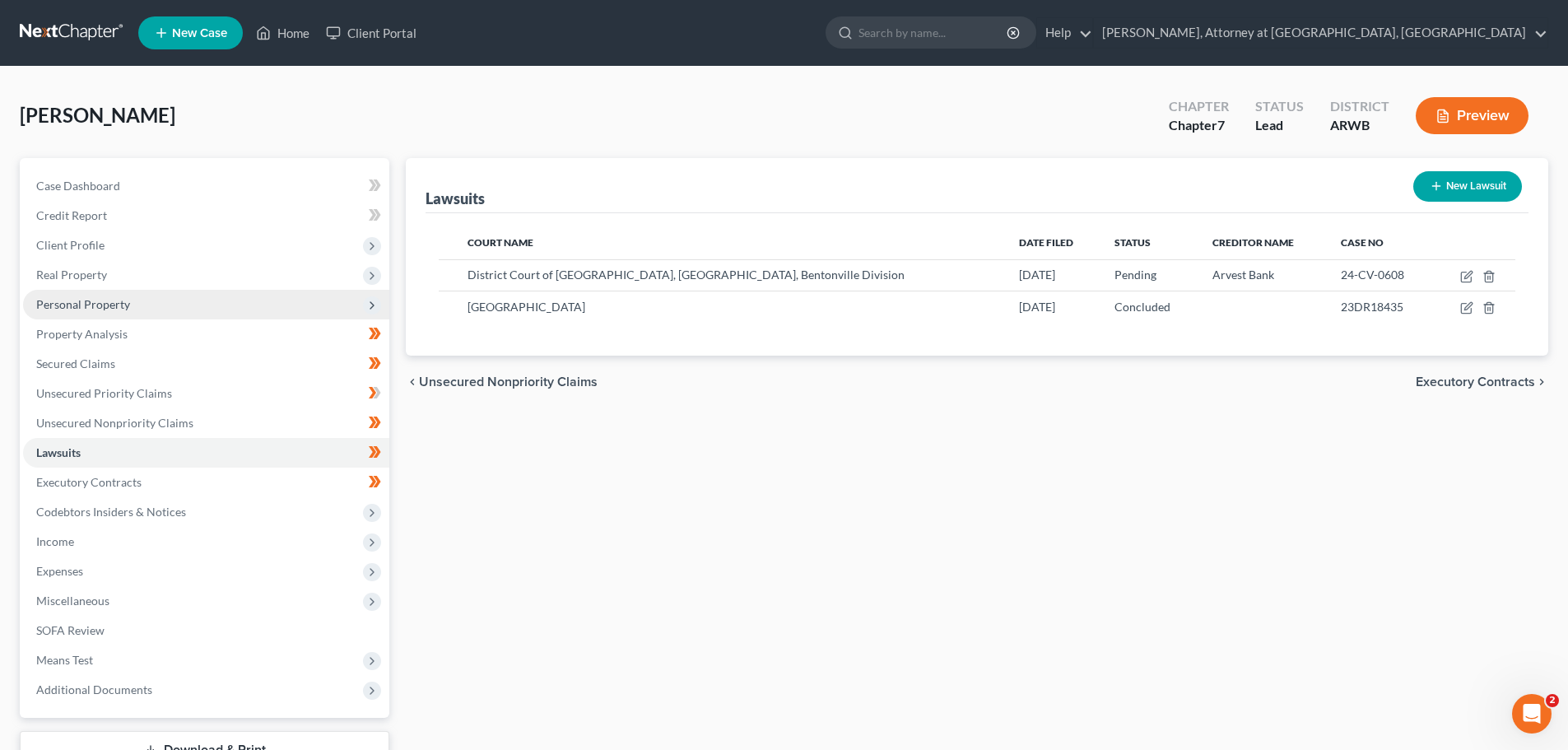
click at [58, 295] on span "Personal Property" at bounding box center [206, 304] width 366 height 30
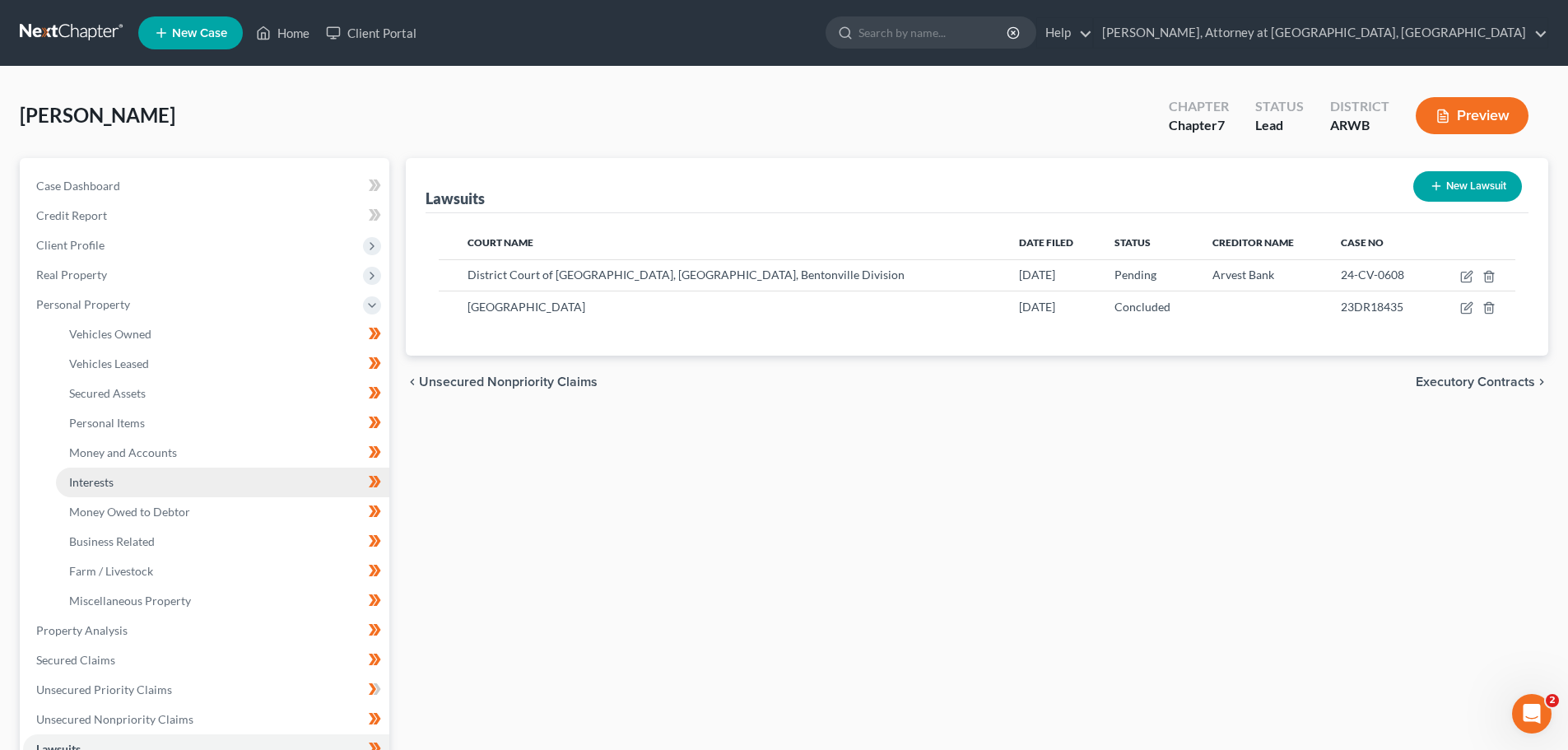
click at [92, 475] on span "Interests" at bounding box center [91, 481] width 45 height 14
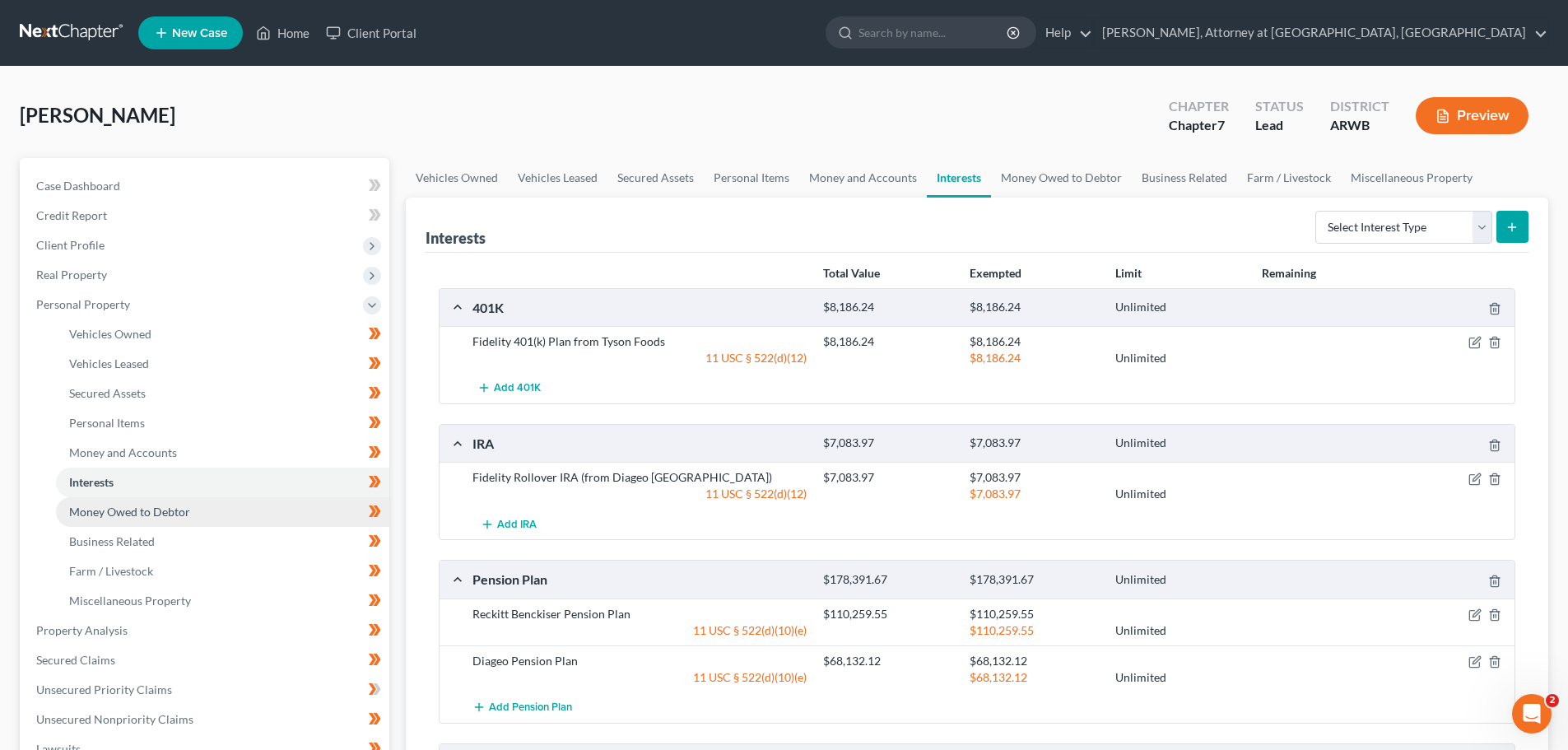
click at [90, 504] on span "Money Owed to Debtor" at bounding box center [129, 511] width 121 height 14
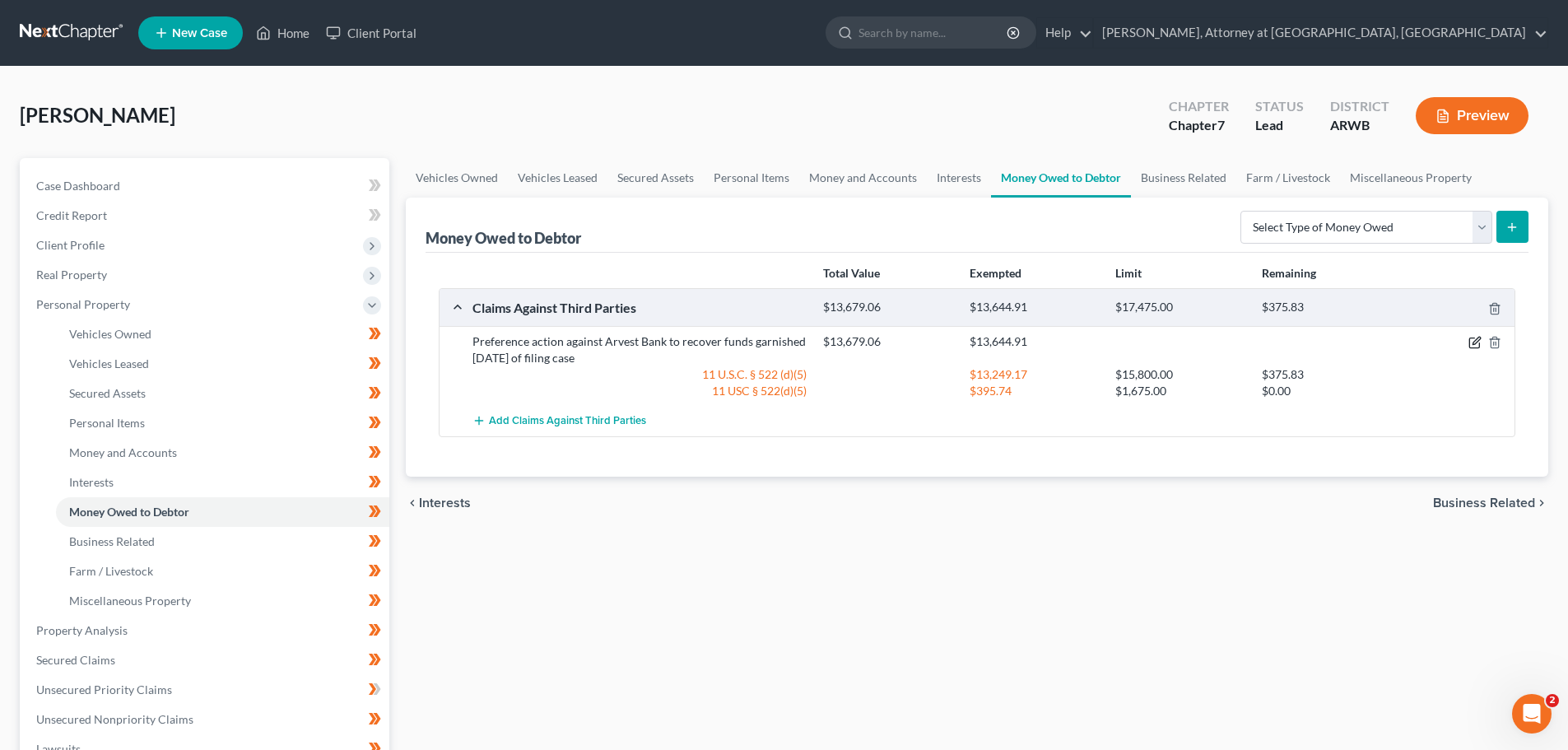
click at [1475, 340] on icon "button" at bounding box center [1475, 343] width 13 height 13
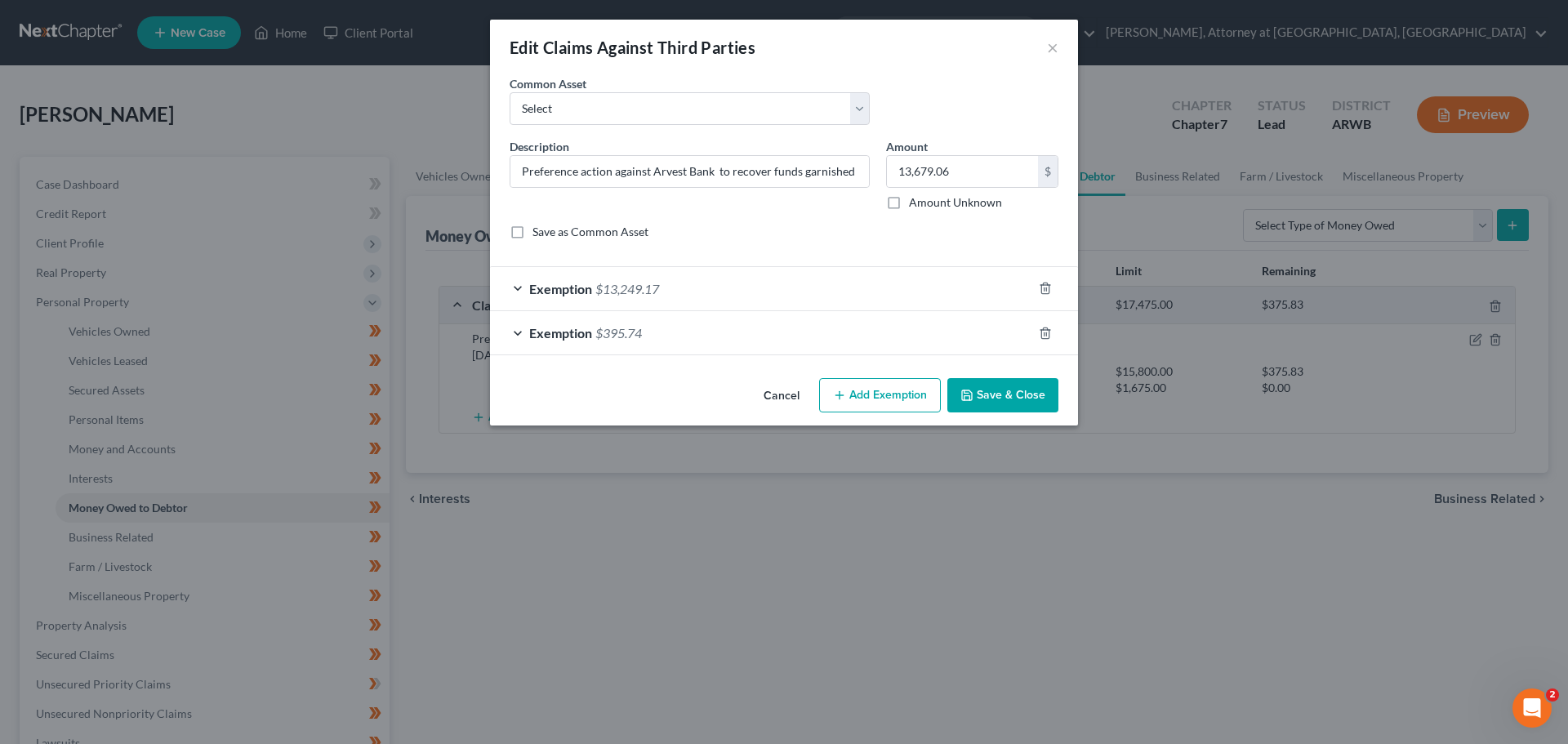
click at [517, 284] on div "Exemption $13,249.17" at bounding box center [761, 288] width 543 height 44
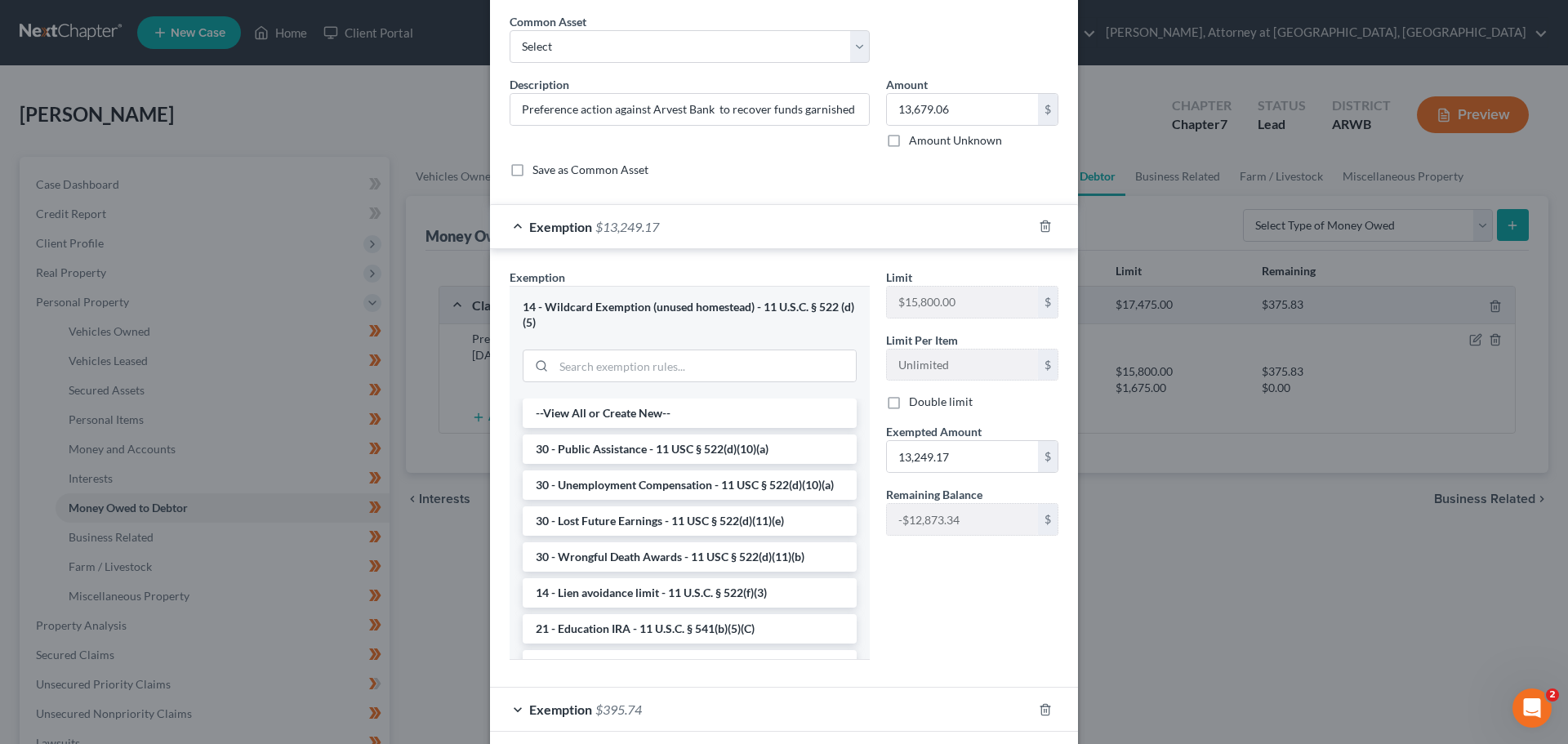
scroll to position [140, 0]
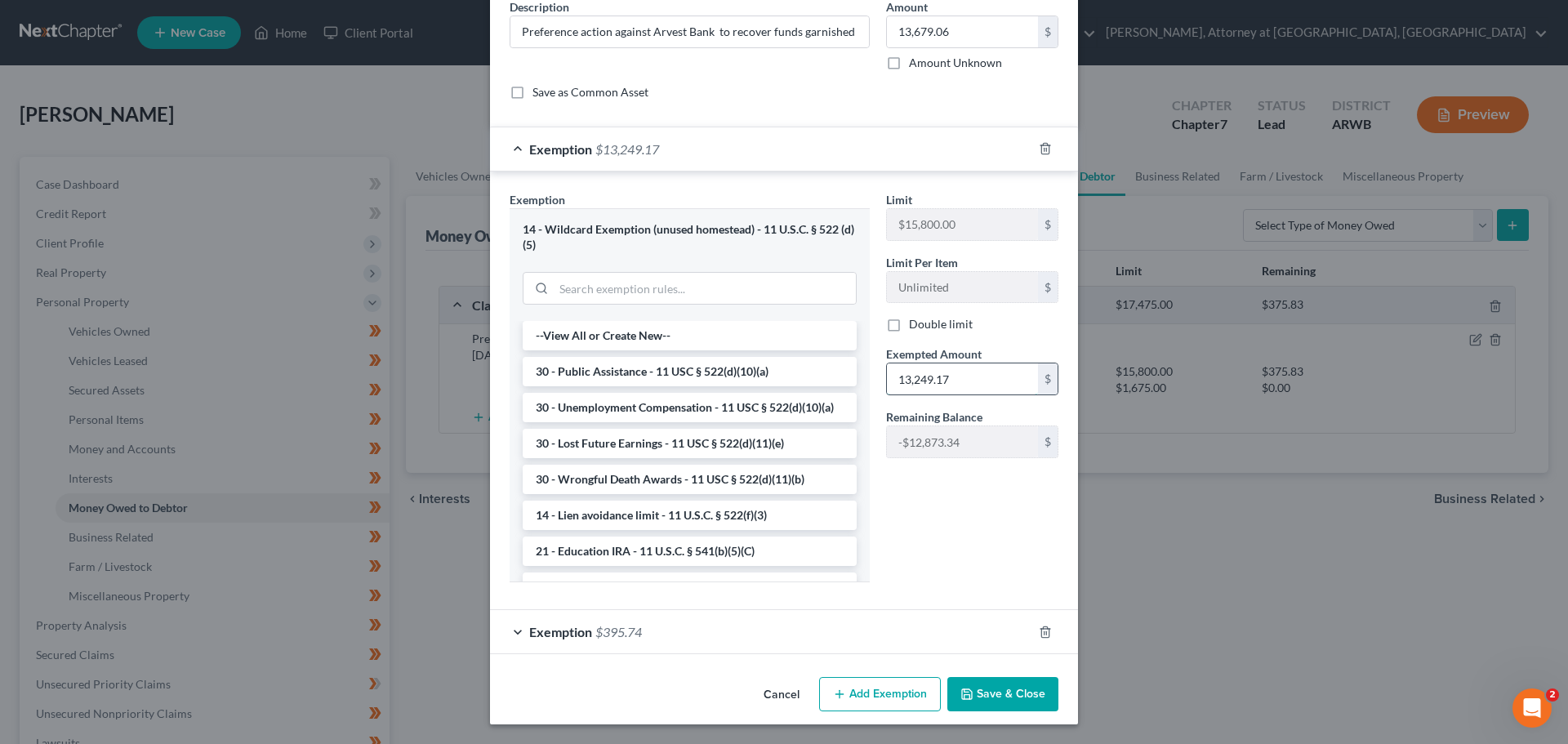
click at [968, 376] on input "13,249.17" at bounding box center [963, 379] width 152 height 31
type input "13,625.00"
drag, startPoint x: 982, startPoint y: 520, endPoint x: 982, endPoint y: 506, distance: 14.0
click at [982, 514] on div "Limit $15,800.00 $ Limit Per Item Unlimited $ Double limit Exempted Amount * 13…" at bounding box center [972, 393] width 189 height 404
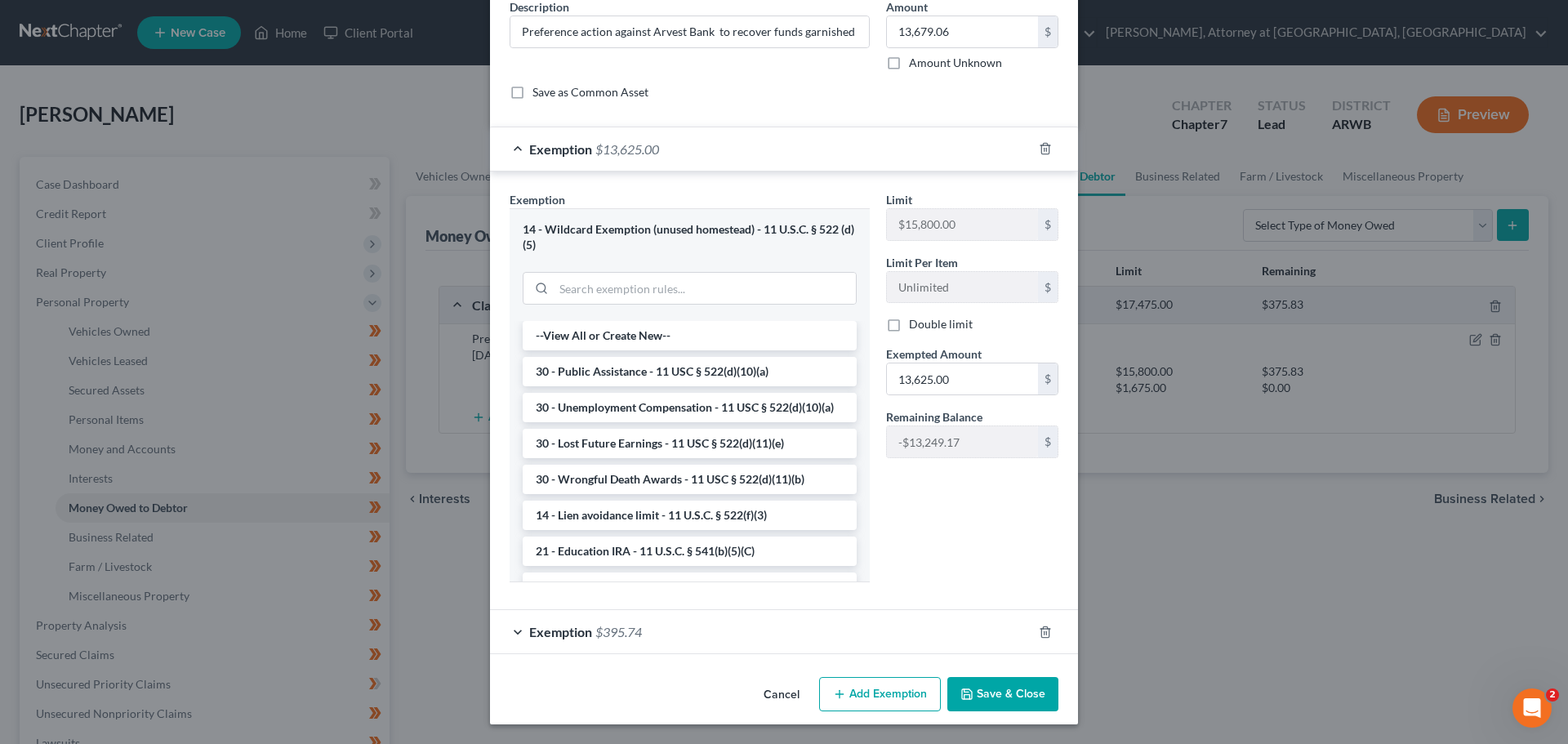
click at [1009, 690] on button "Save & Close" at bounding box center [1003, 694] width 111 height 35
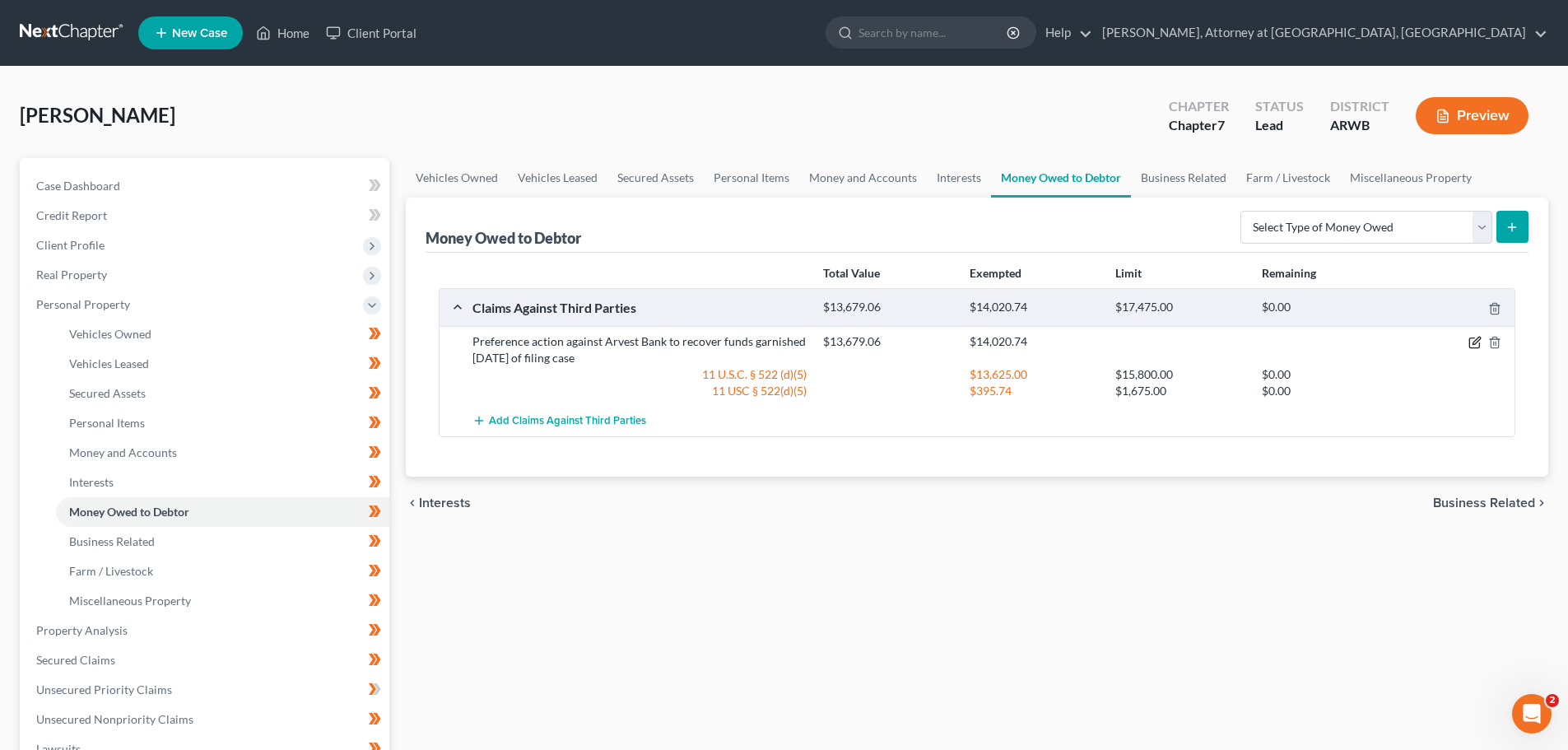
click at [1473, 336] on icon "button" at bounding box center [1475, 343] width 13 height 13
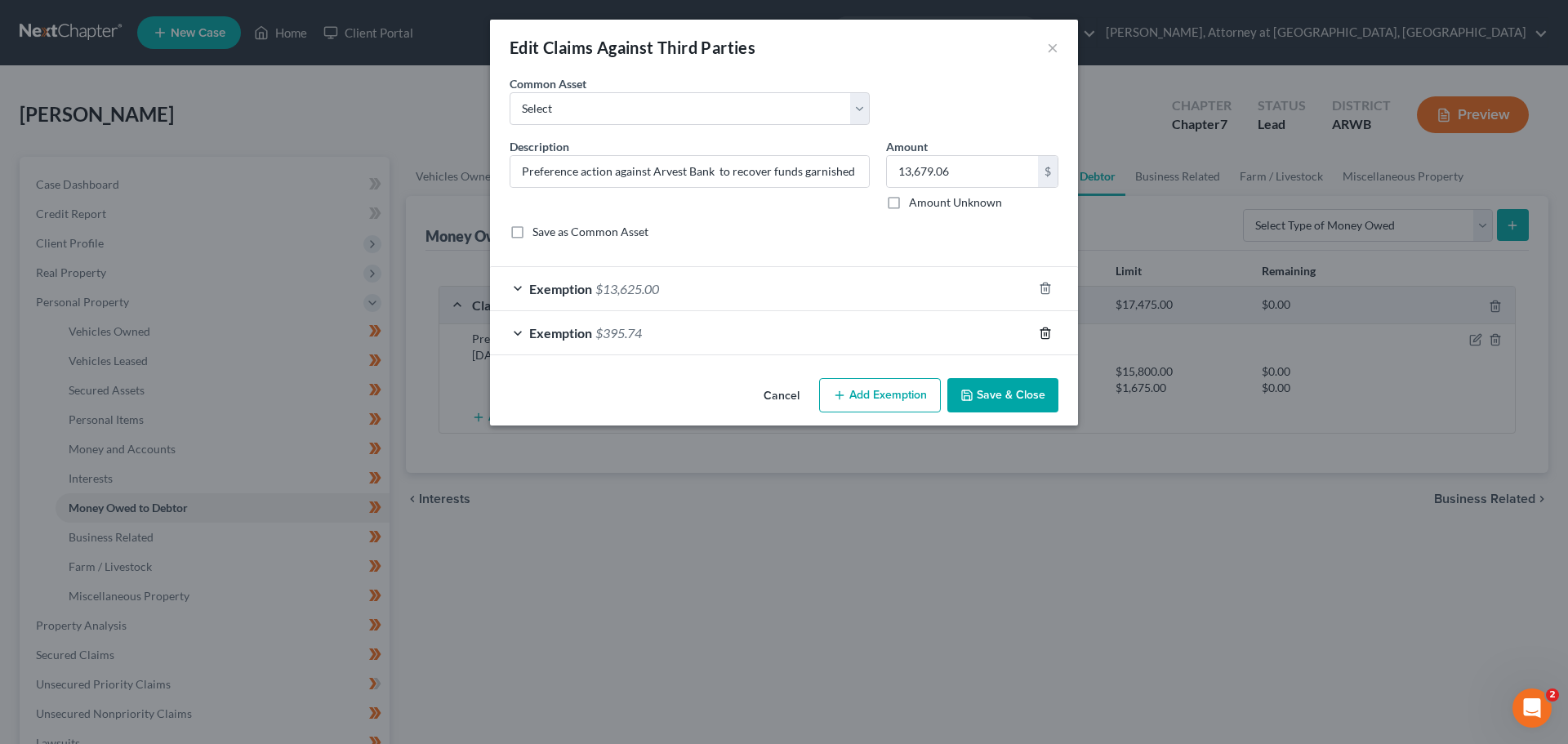
click at [1046, 331] on icon "button" at bounding box center [1046, 333] width 13 height 13
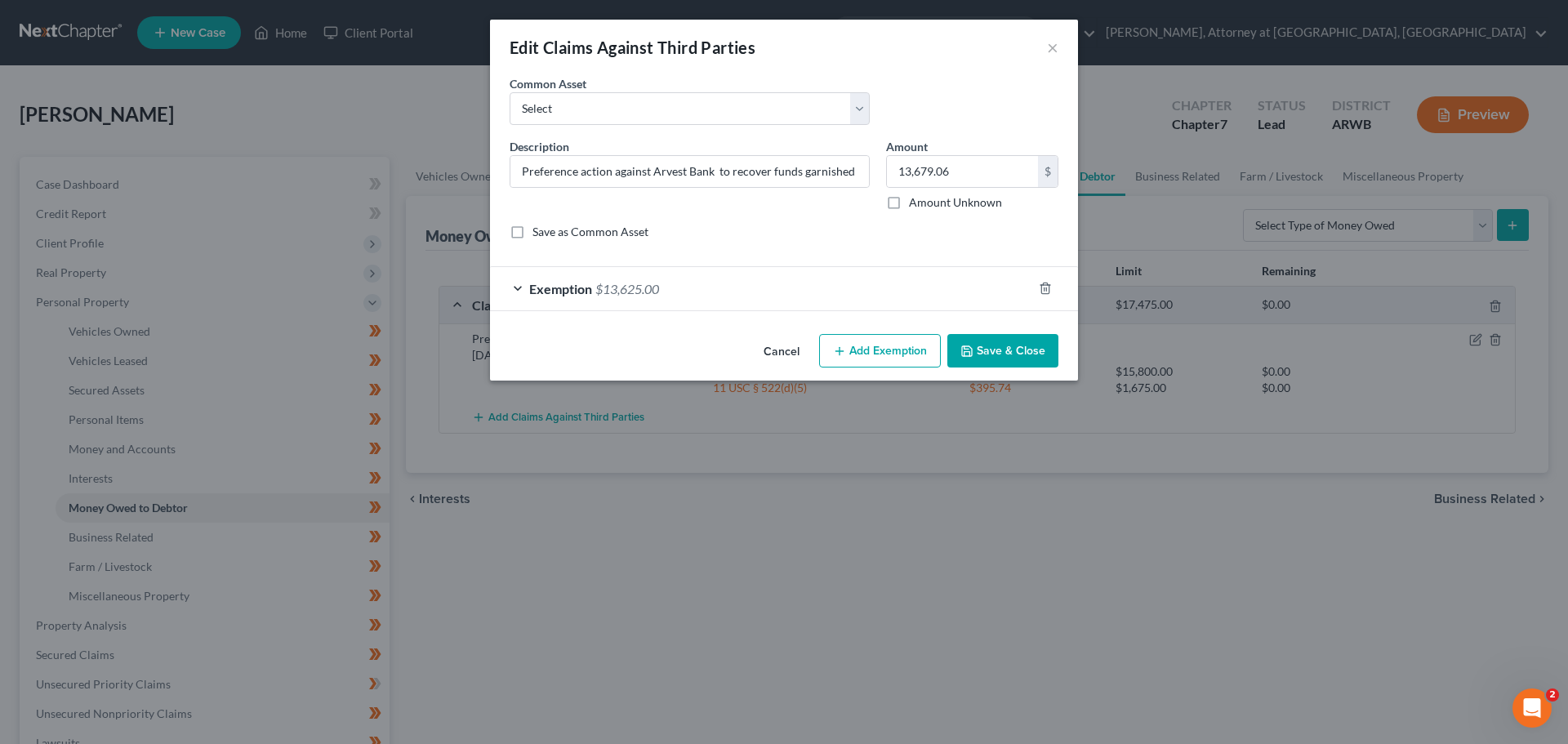
click at [521, 281] on div "Exemption $13,625.00" at bounding box center [761, 288] width 543 height 44
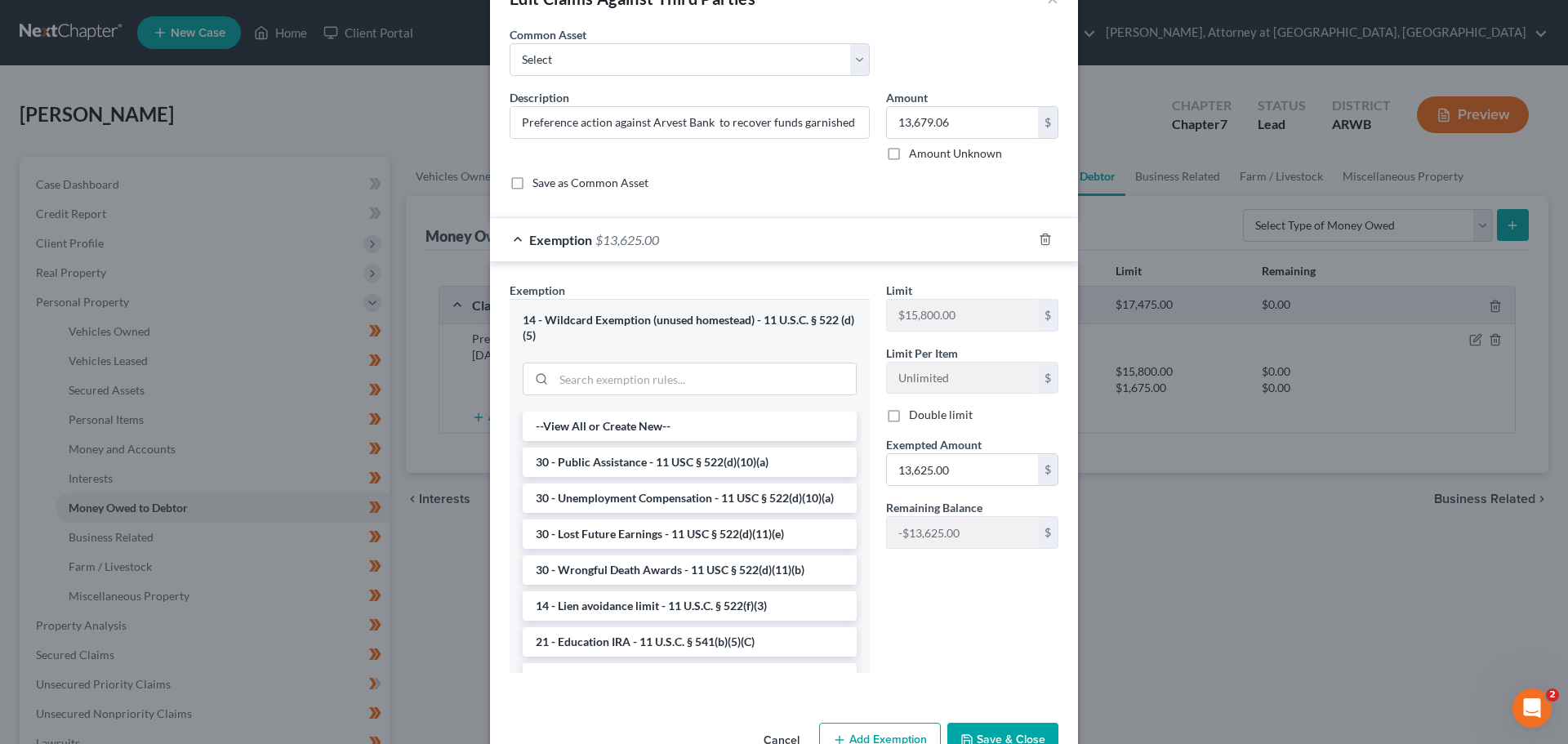
scroll to position [13, 0]
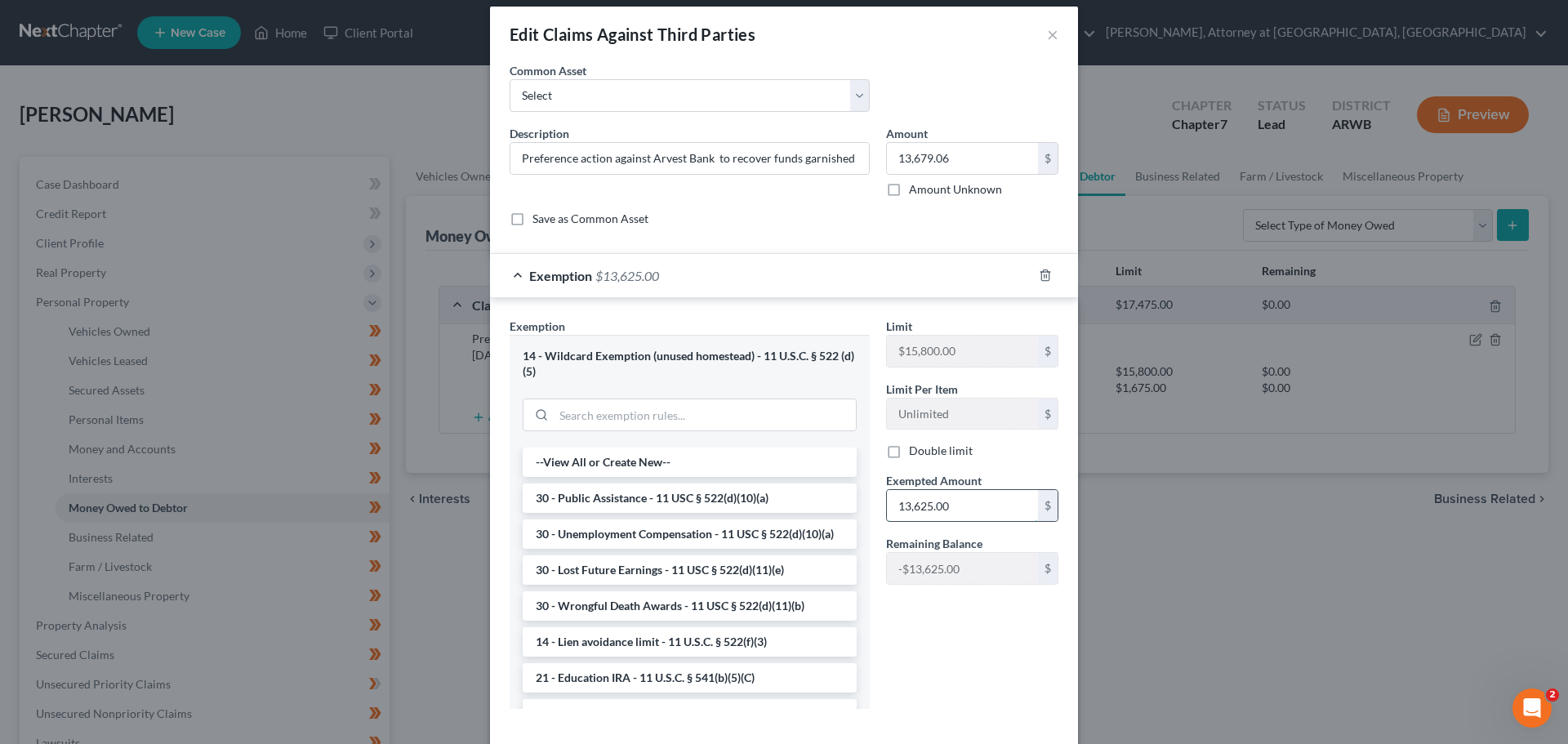
click at [972, 509] on input "13,625.00" at bounding box center [963, 505] width 152 height 31
click at [972, 509] on input "13,679.06" at bounding box center [963, 505] width 152 height 31
type input "13,679.06"
click at [922, 635] on div "Limit $15,800.00 $ Limit Per Item Unlimited $ Double limit Exempted Amount * 13…" at bounding box center [972, 519] width 189 height 404
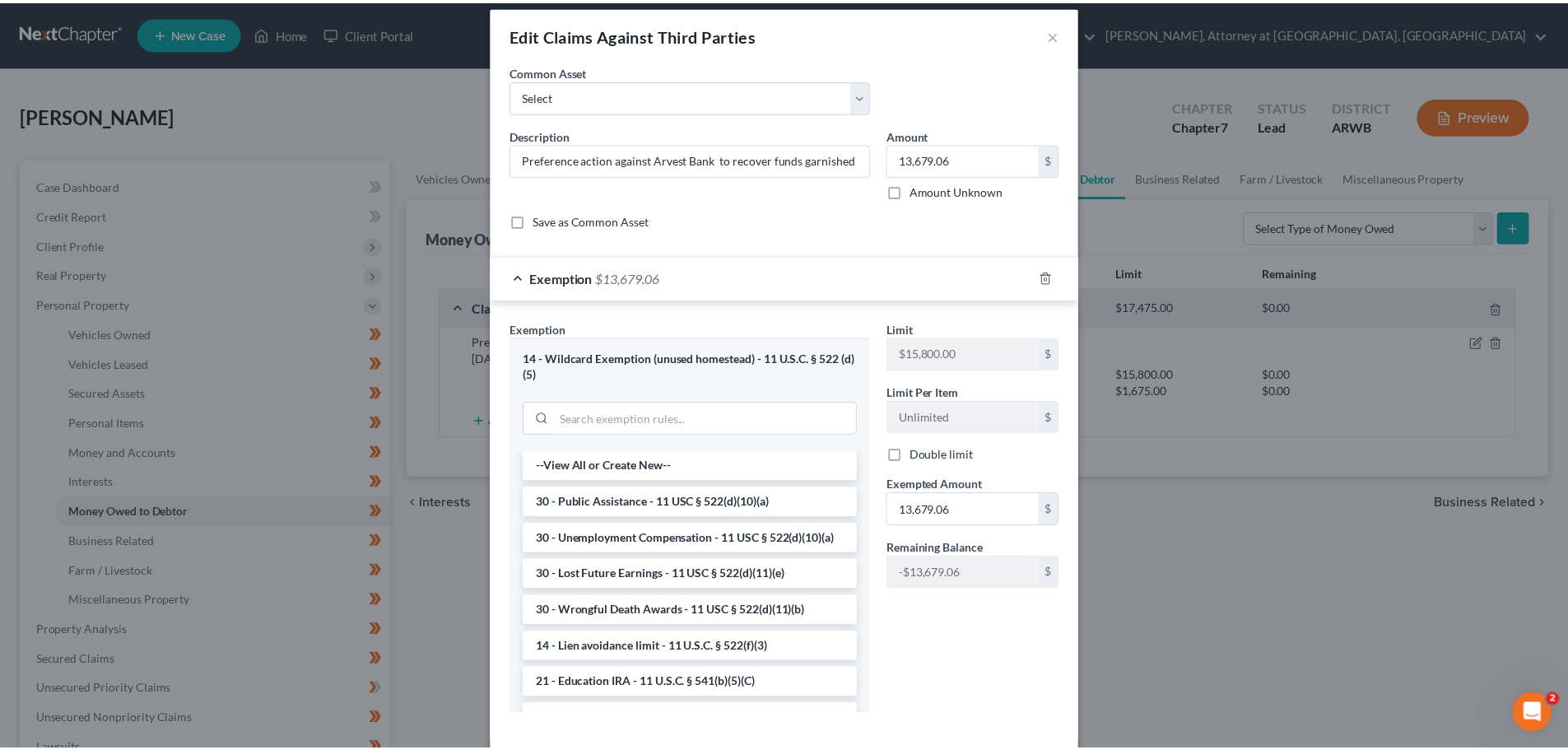
scroll to position [95, 0]
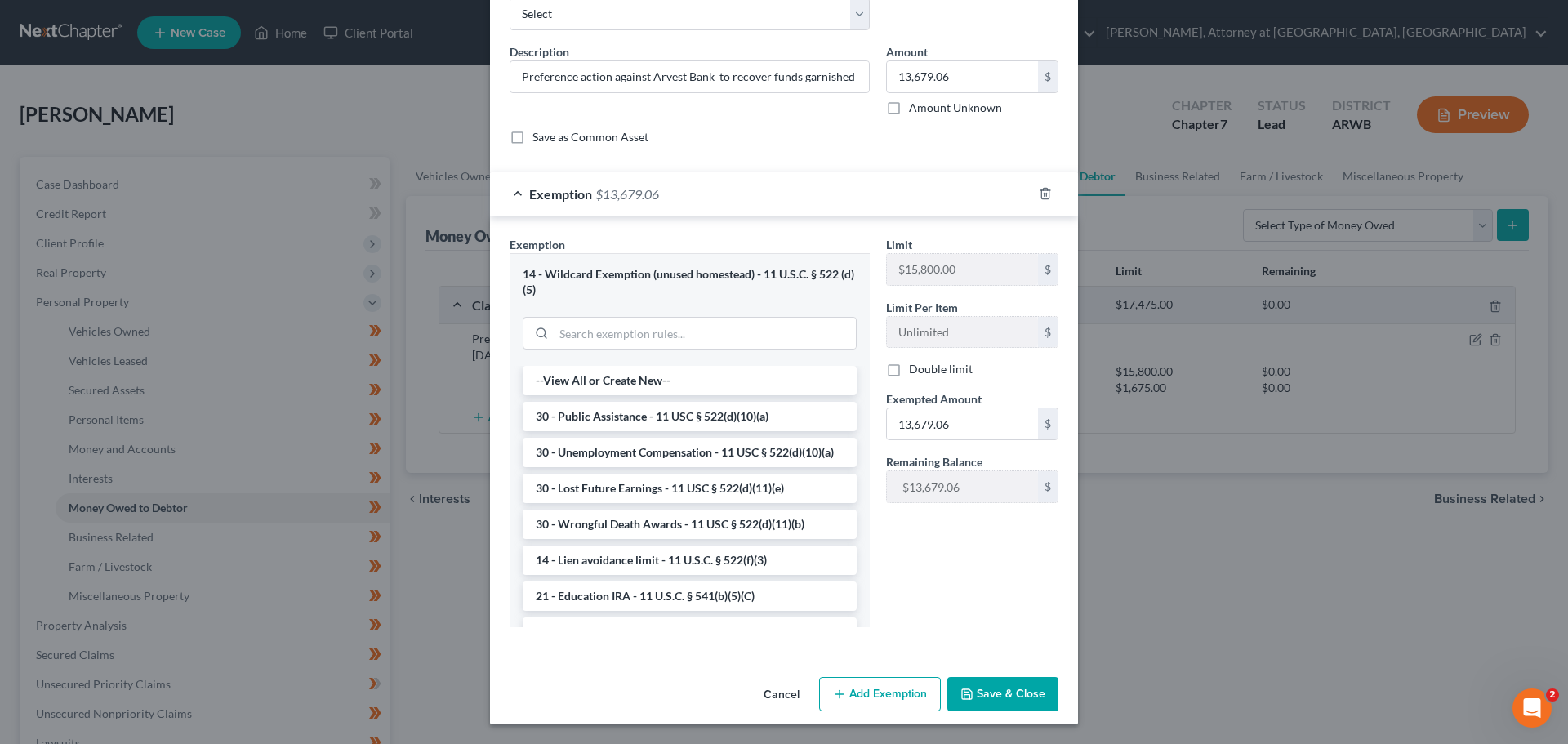
click at [995, 689] on button "Save & Close" at bounding box center [1003, 694] width 111 height 35
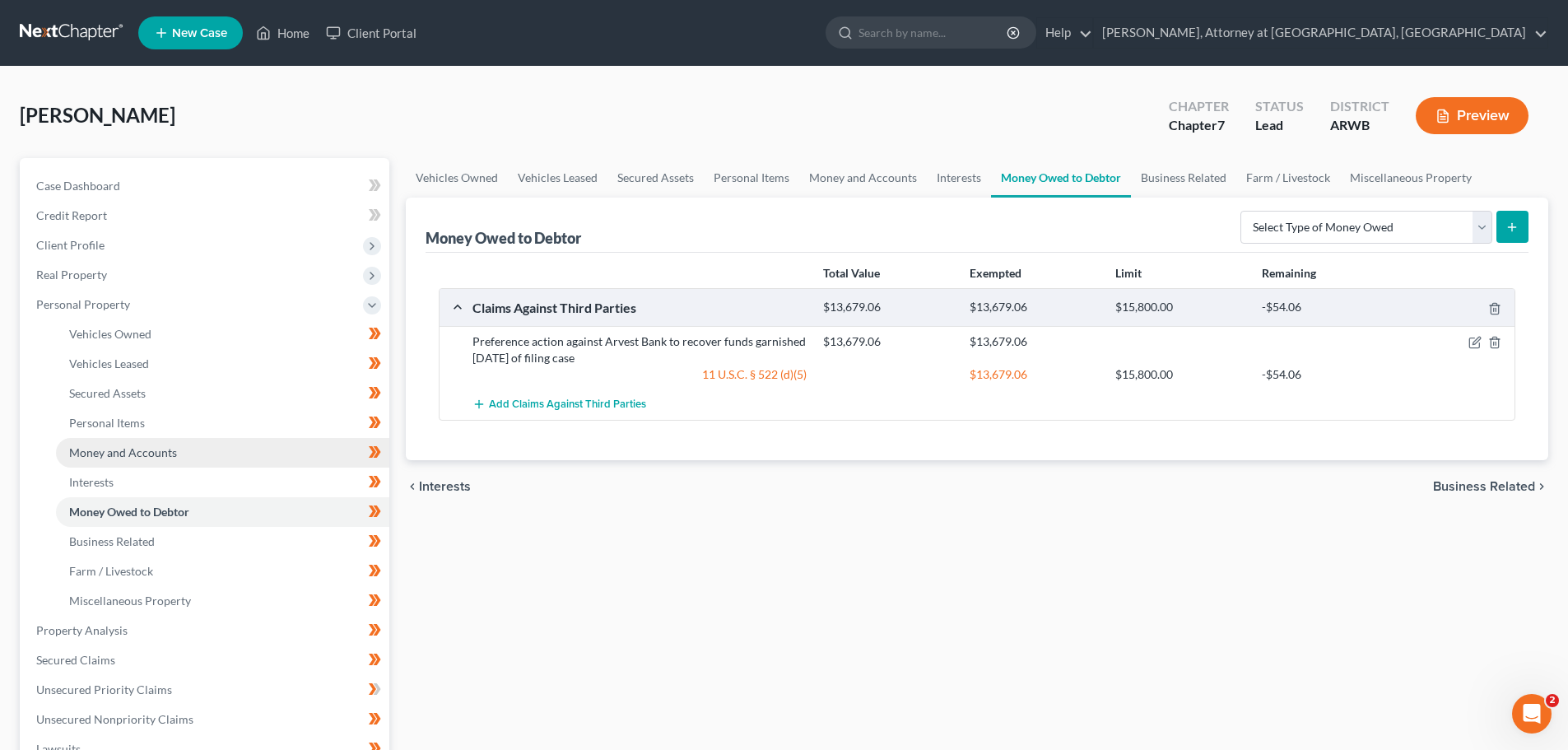
click at [95, 447] on span "Money and Accounts" at bounding box center [123, 452] width 108 height 14
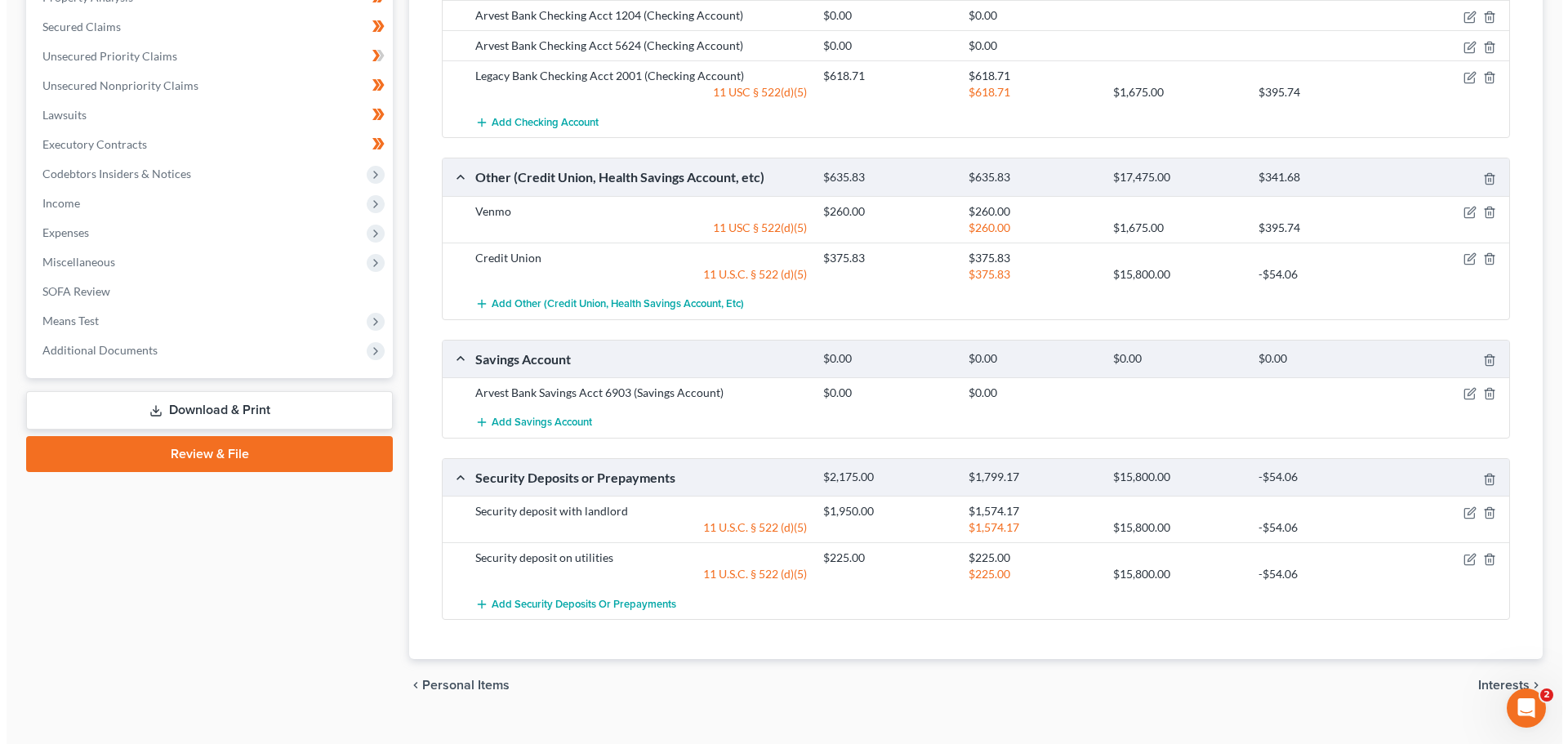
scroll to position [658, 0]
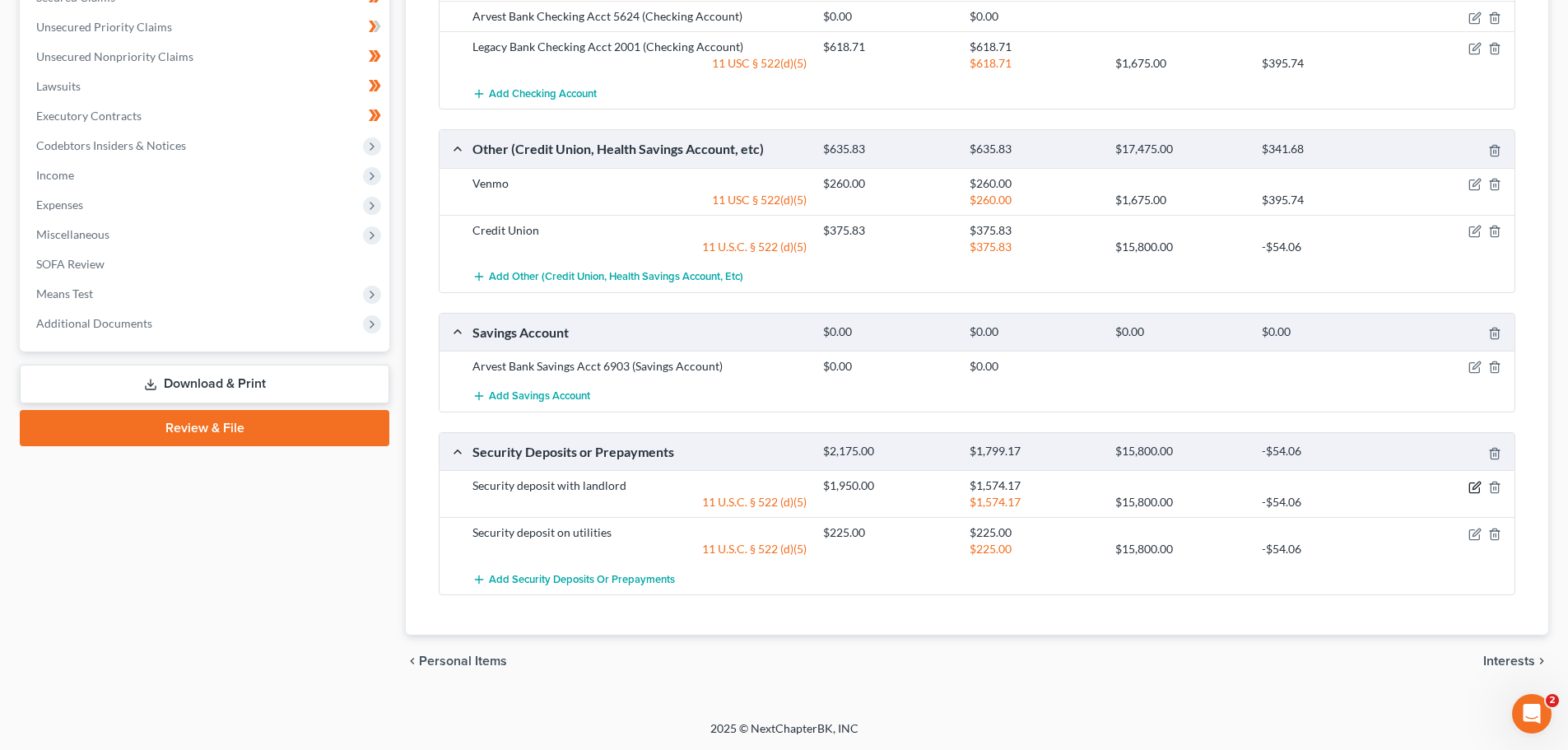
click at [1477, 485] on icon "button" at bounding box center [1475, 487] width 13 height 13
select select "3"
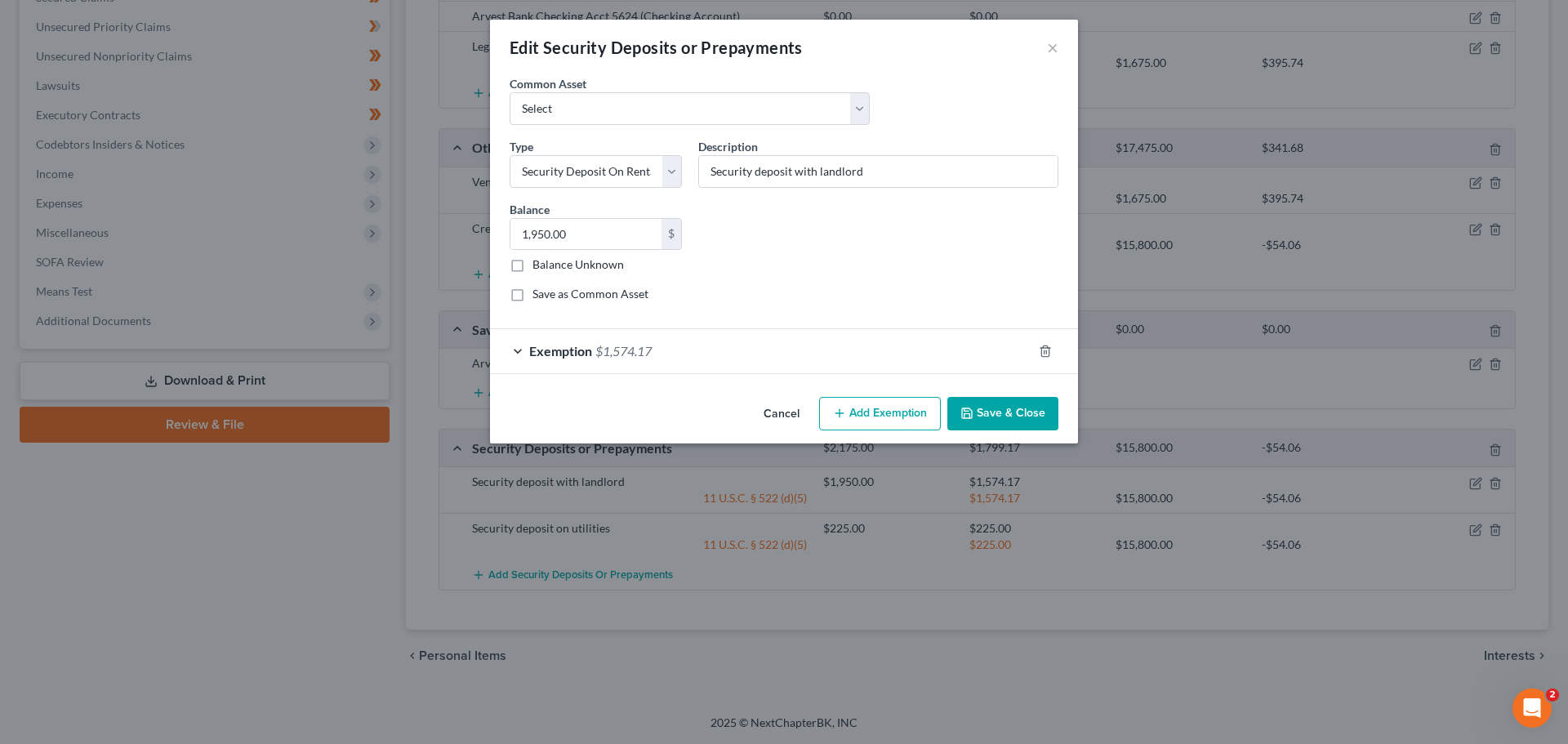
click at [516, 347] on div "Exemption $1,574.17" at bounding box center [761, 351] width 543 height 44
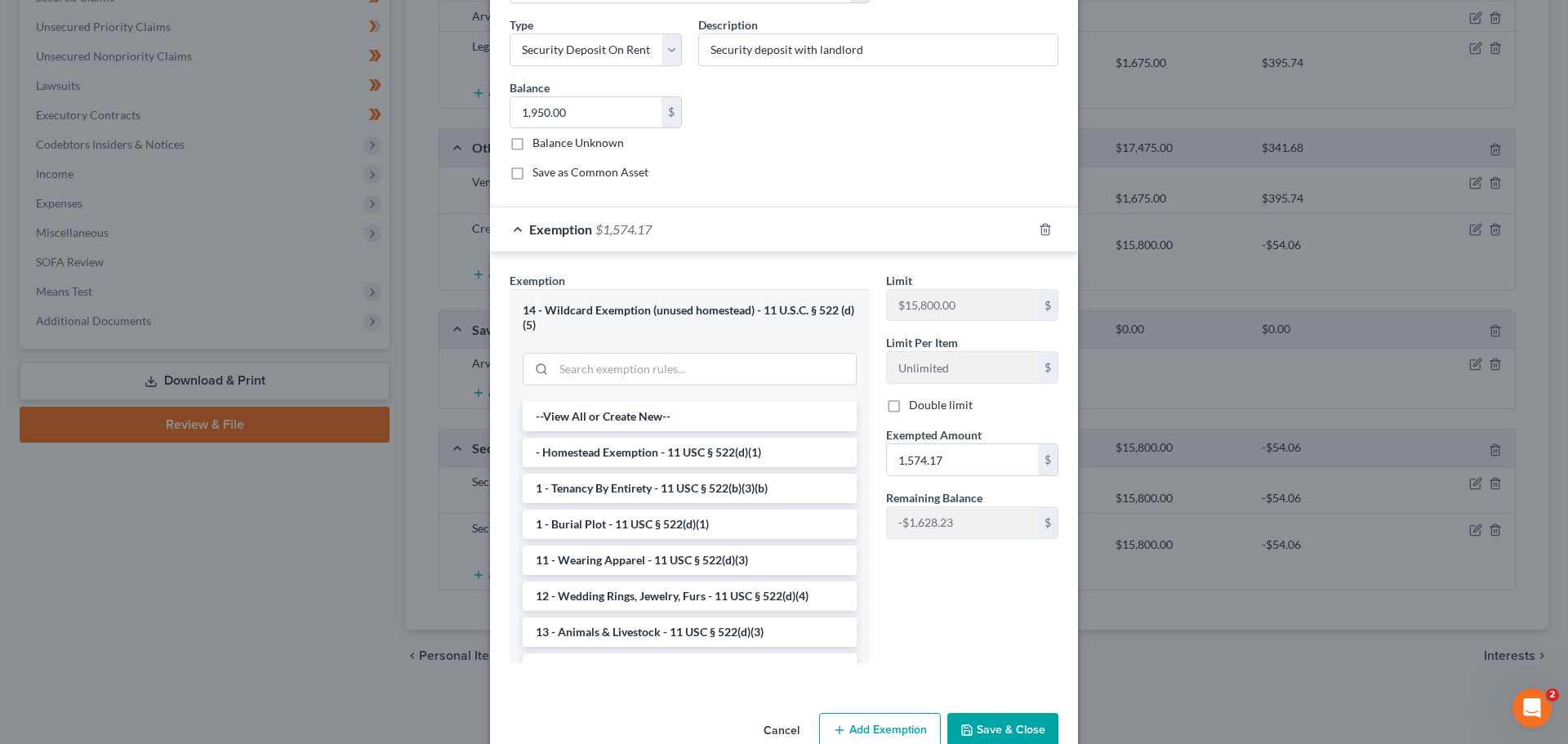
scroll to position [156, 0]
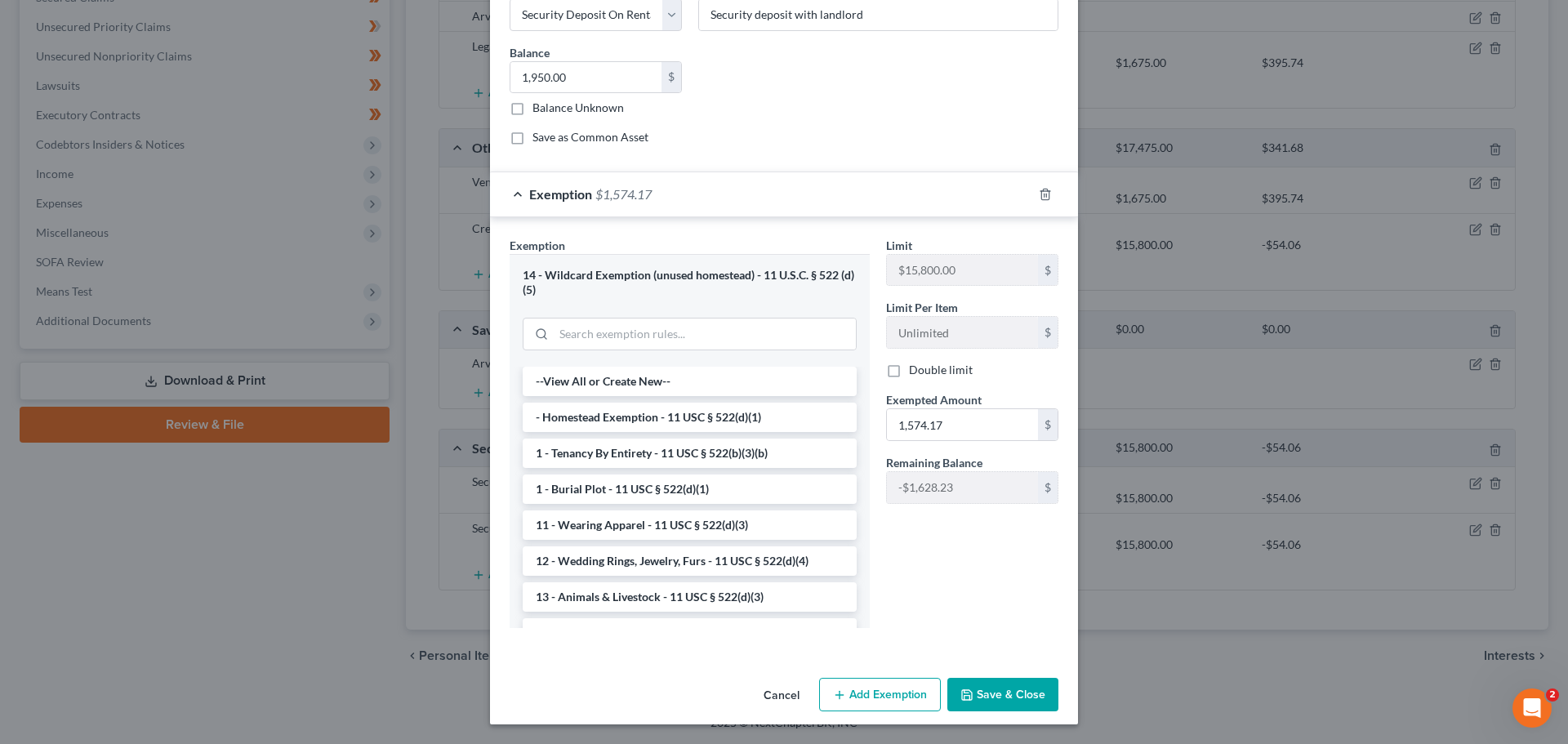
click at [861, 687] on button "Add Exemption" at bounding box center [880, 695] width 122 height 35
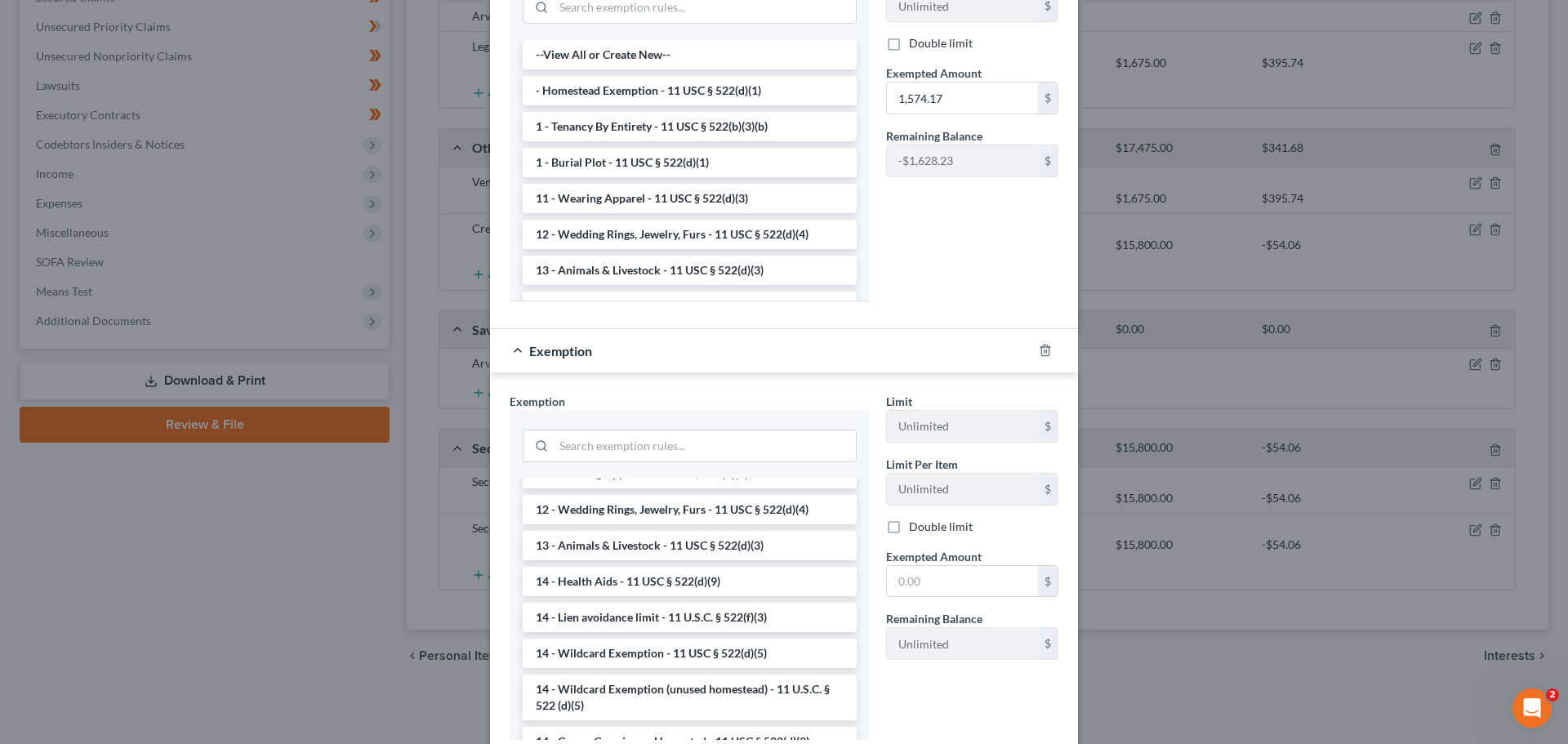
scroll to position [245, 0]
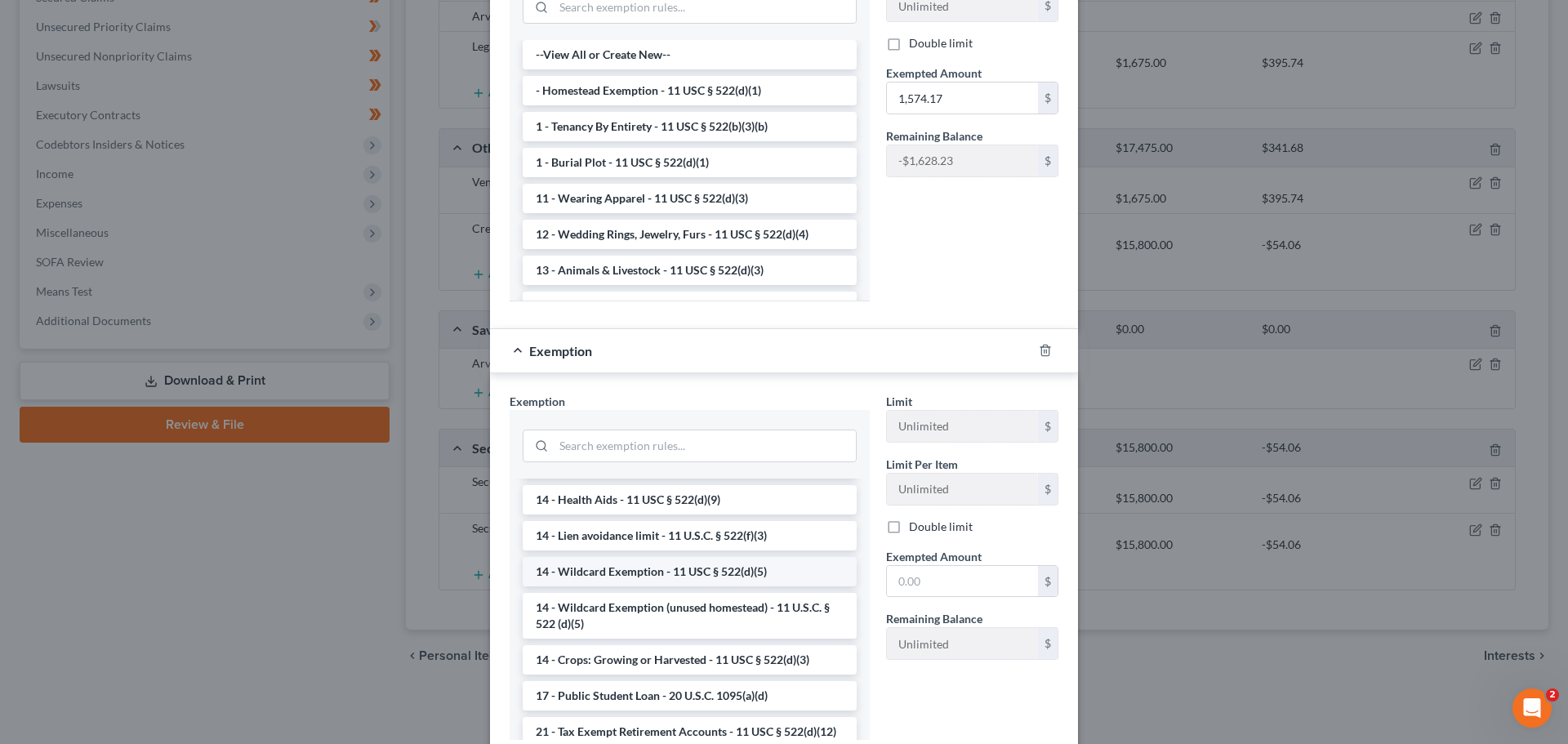
click at [637, 571] on li "14 - Wildcard Exemption - 11 USC § 522(d)(5)" at bounding box center [690, 571] width 334 height 30
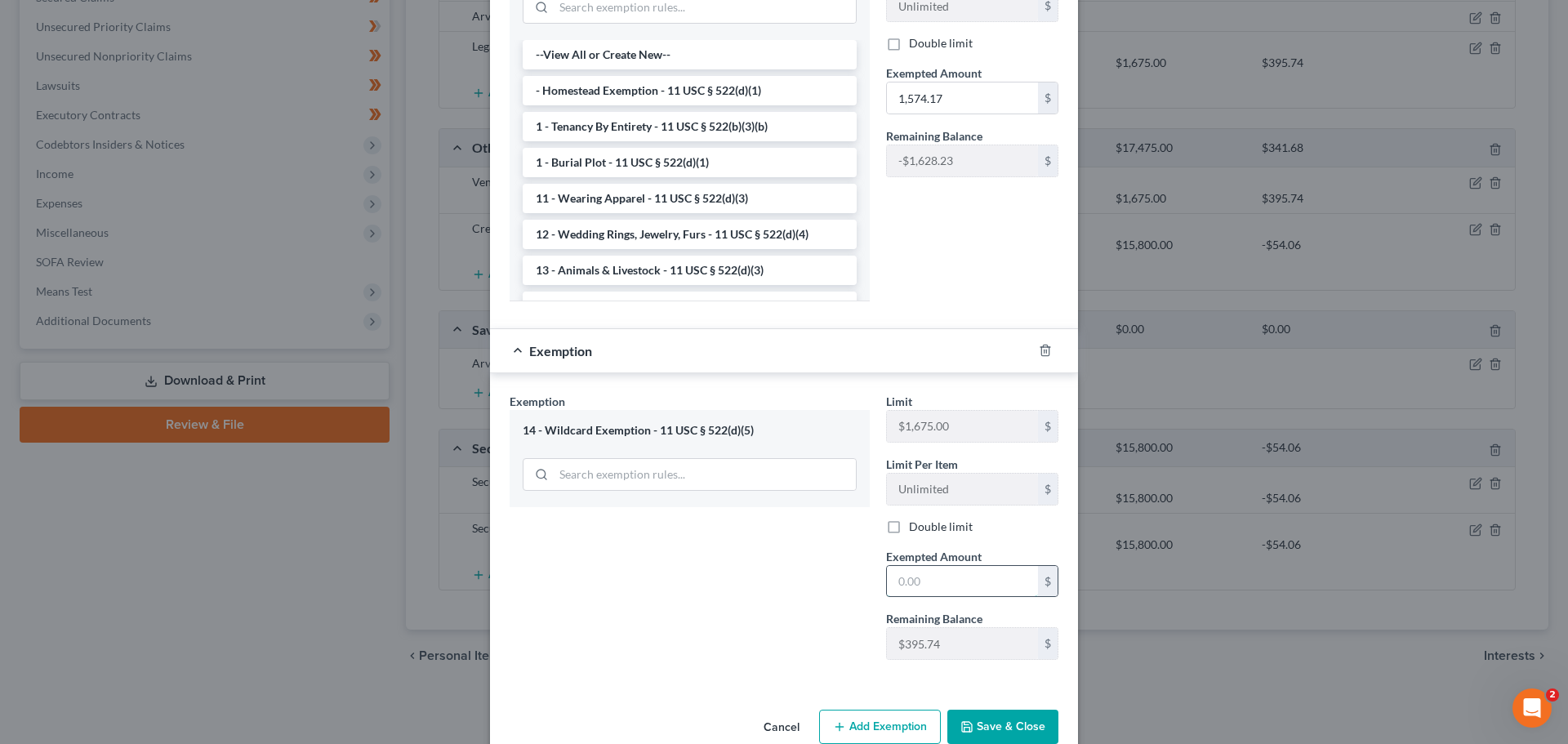
click at [957, 580] on input "text" at bounding box center [963, 581] width 152 height 31
type input "395.74"
drag, startPoint x: 744, startPoint y: 574, endPoint x: 768, endPoint y: 581, distance: 25.0
click at [744, 574] on div "Exemption Set must be selected for CA. Exemption * 14 - Wildcard Exemption - 11…" at bounding box center [689, 532] width 376 height 280
click at [1010, 718] on button "Save & Close" at bounding box center [1003, 727] width 111 height 35
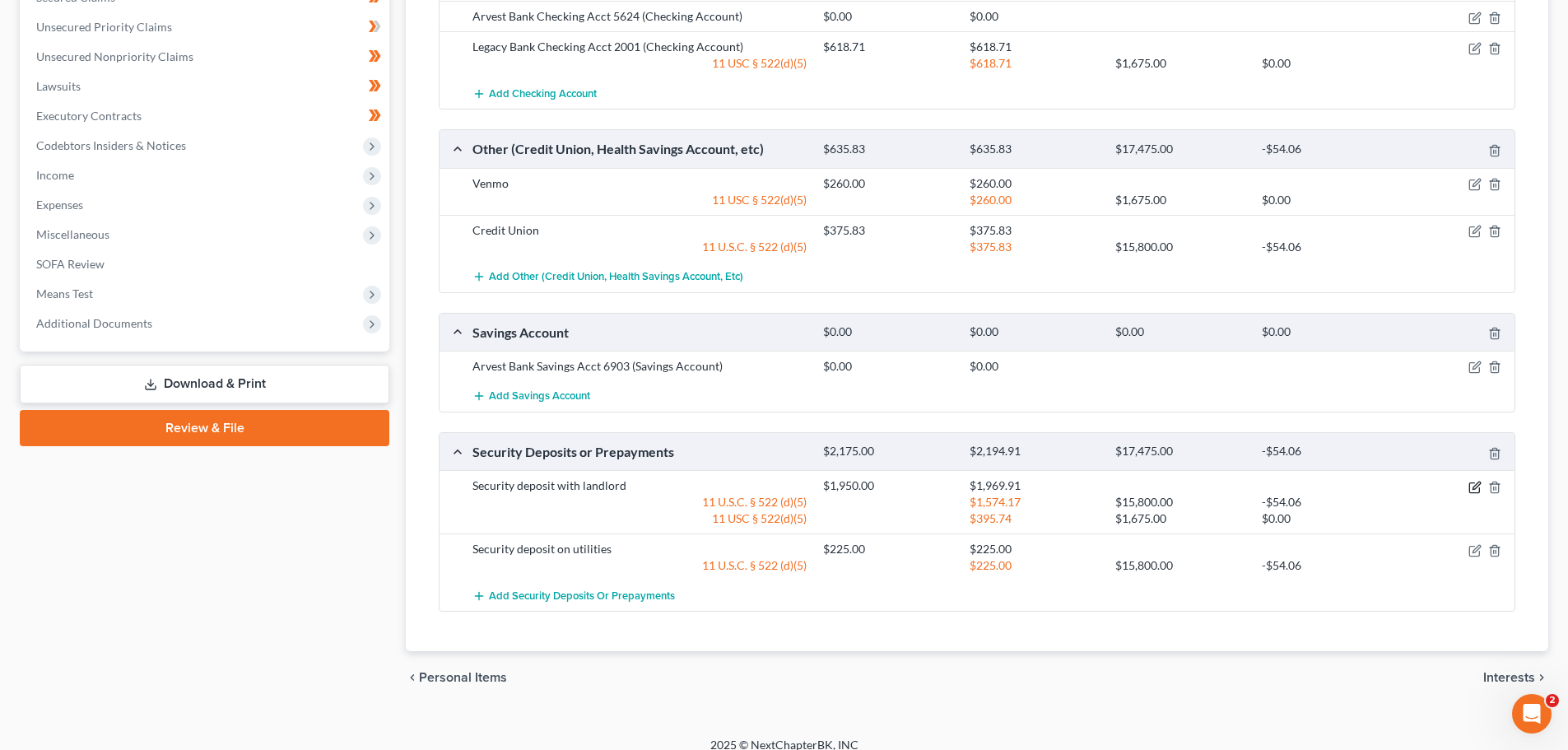
click at [1475, 482] on icon "button" at bounding box center [1475, 487] width 13 height 13
select select "3"
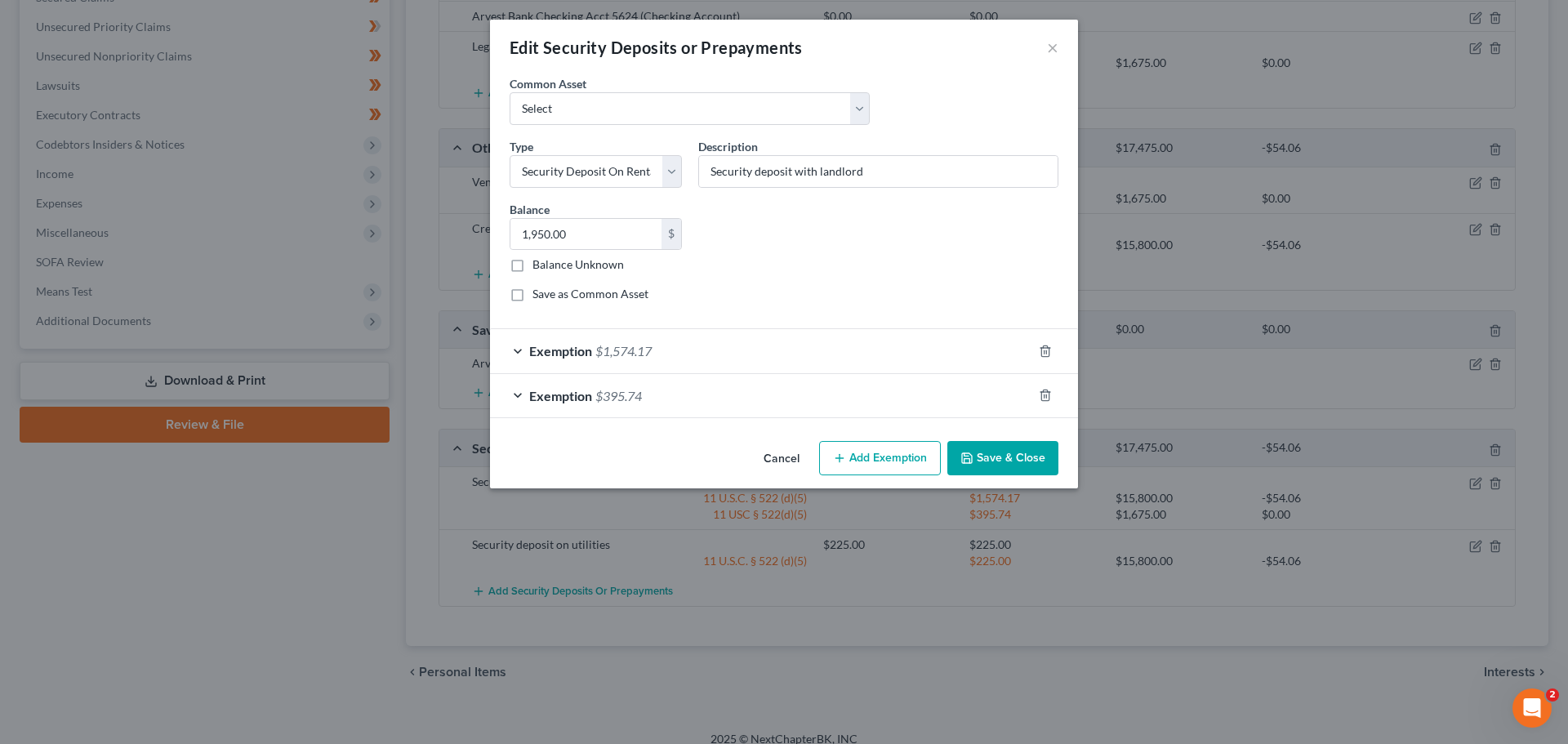
click at [516, 346] on div "Exemption $1,574.17" at bounding box center [761, 351] width 543 height 44
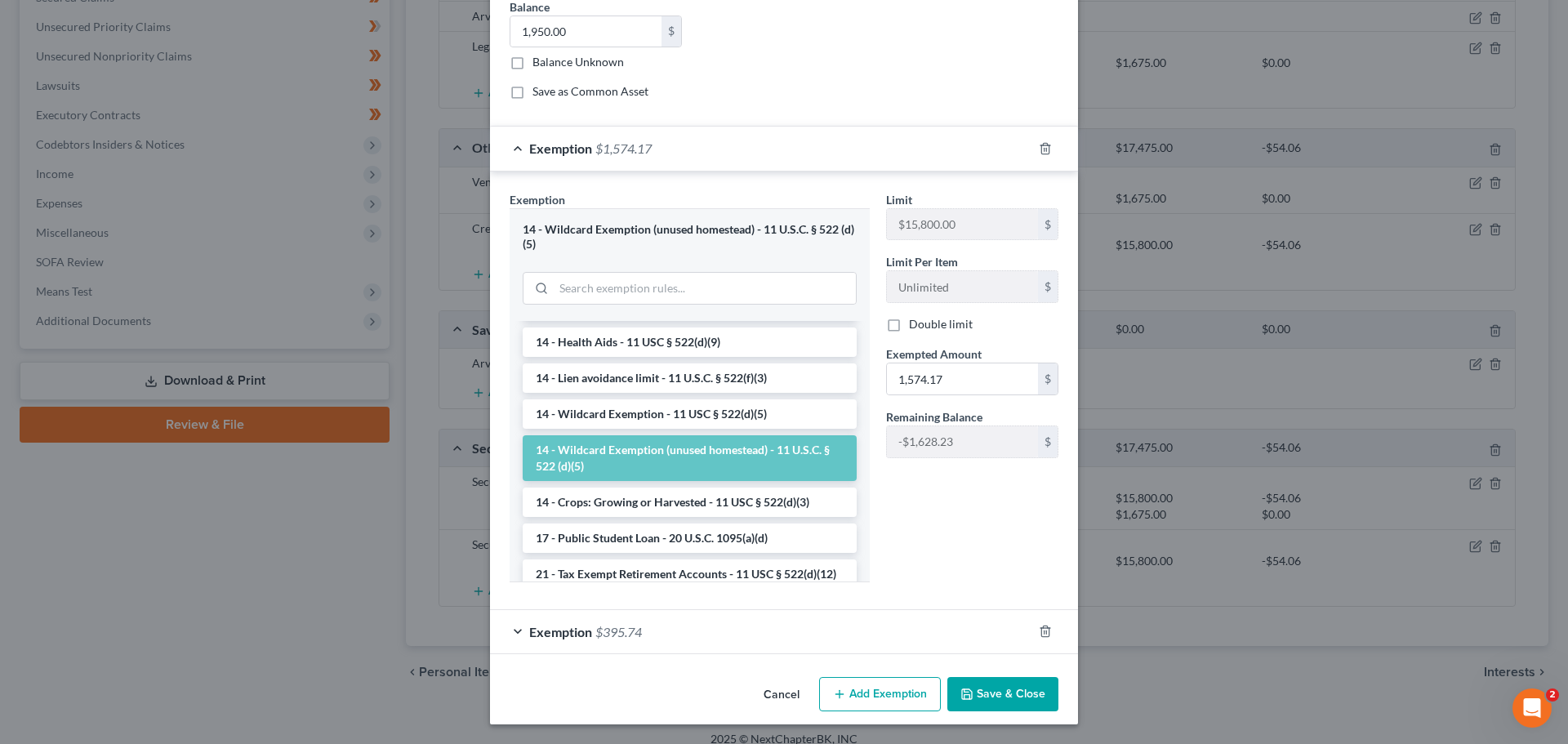
click at [512, 627] on div "Exemption $395.74" at bounding box center [761, 631] width 543 height 44
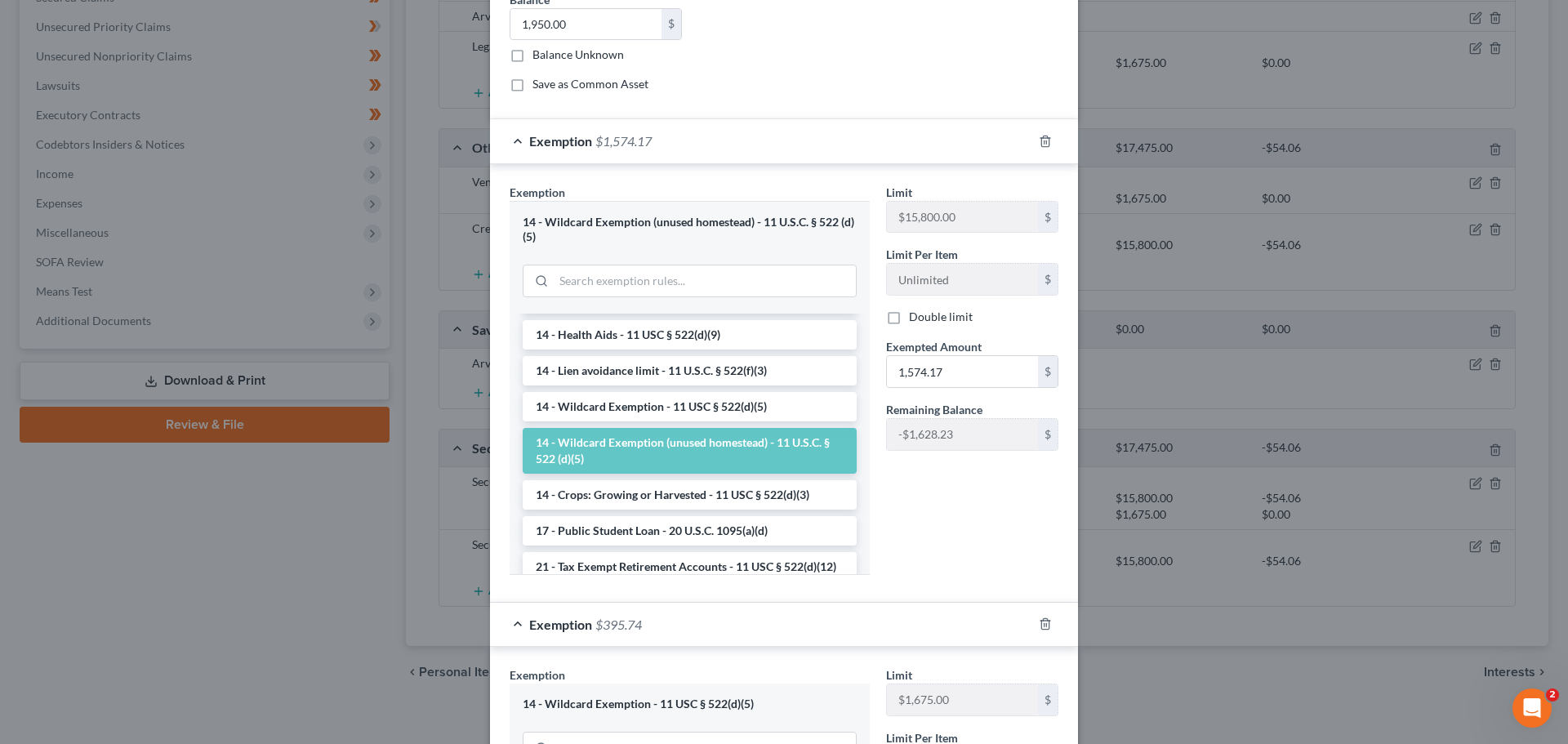
scroll to position [202, 0]
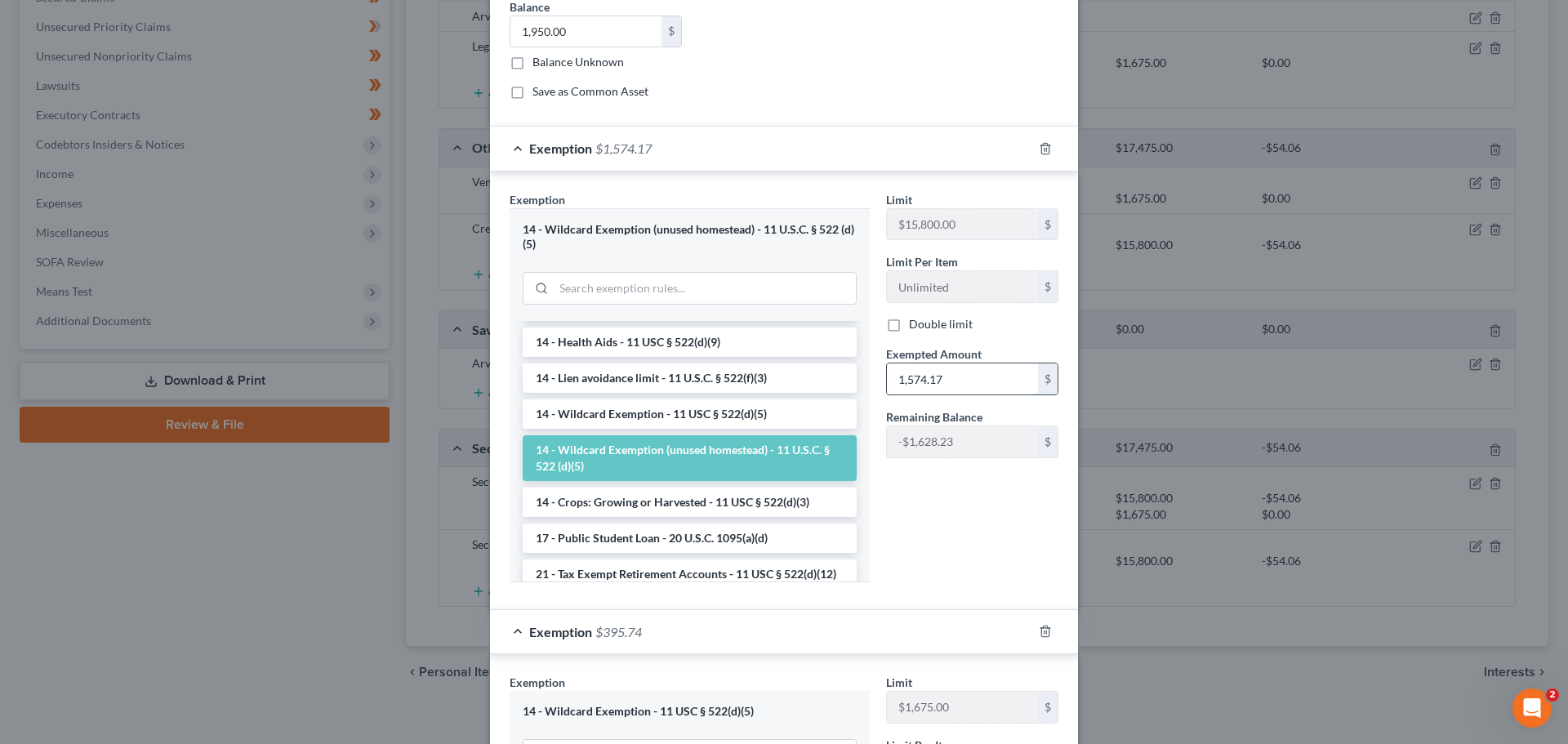
click at [961, 378] on input "1,574.17" at bounding box center [963, 379] width 152 height 31
type input "1,520.11"
click at [988, 496] on div "Limit $15,800.00 $ Limit Per Item Unlimited $ Double limit Exempted Amount * 1,…" at bounding box center [972, 393] width 189 height 404
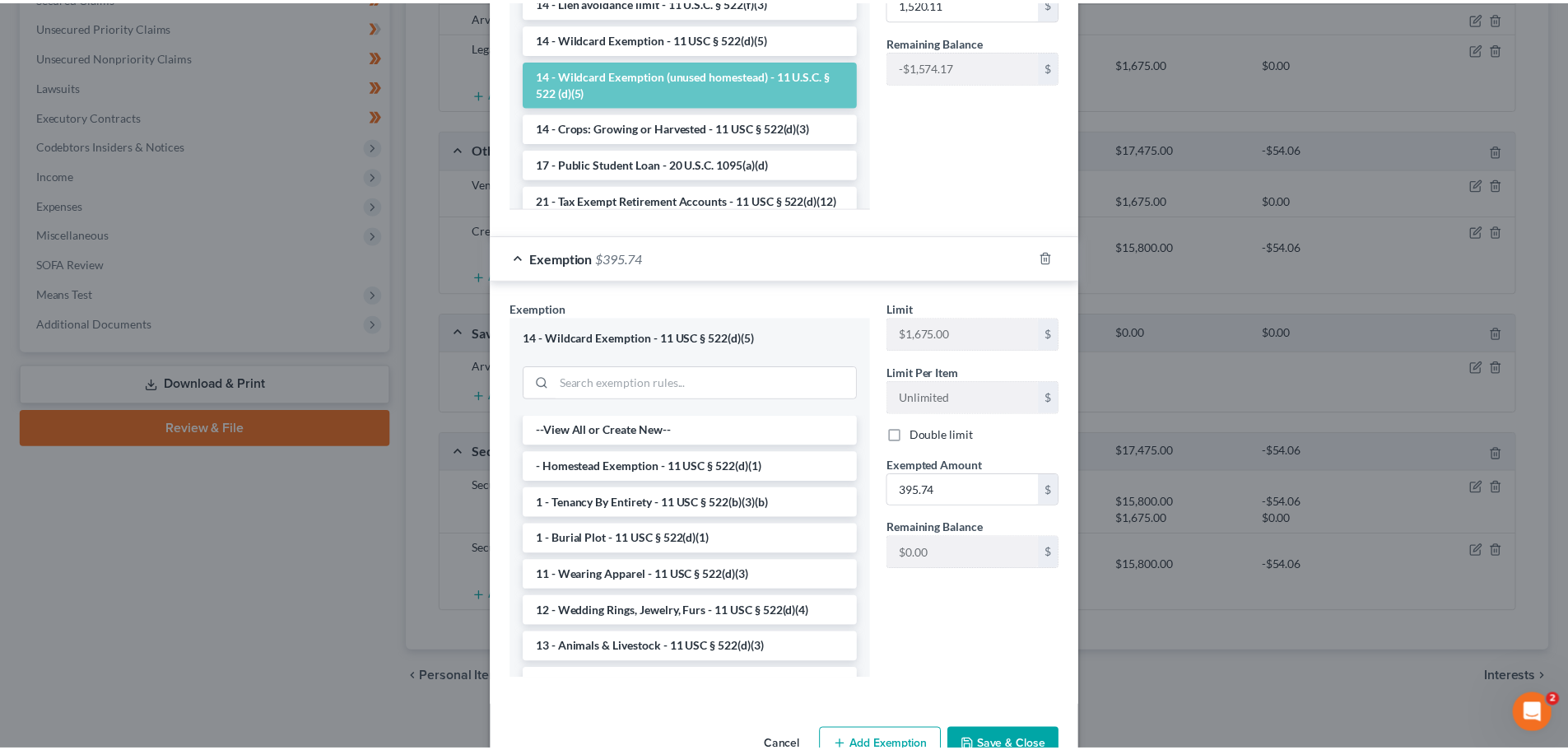
scroll to position [629, 0]
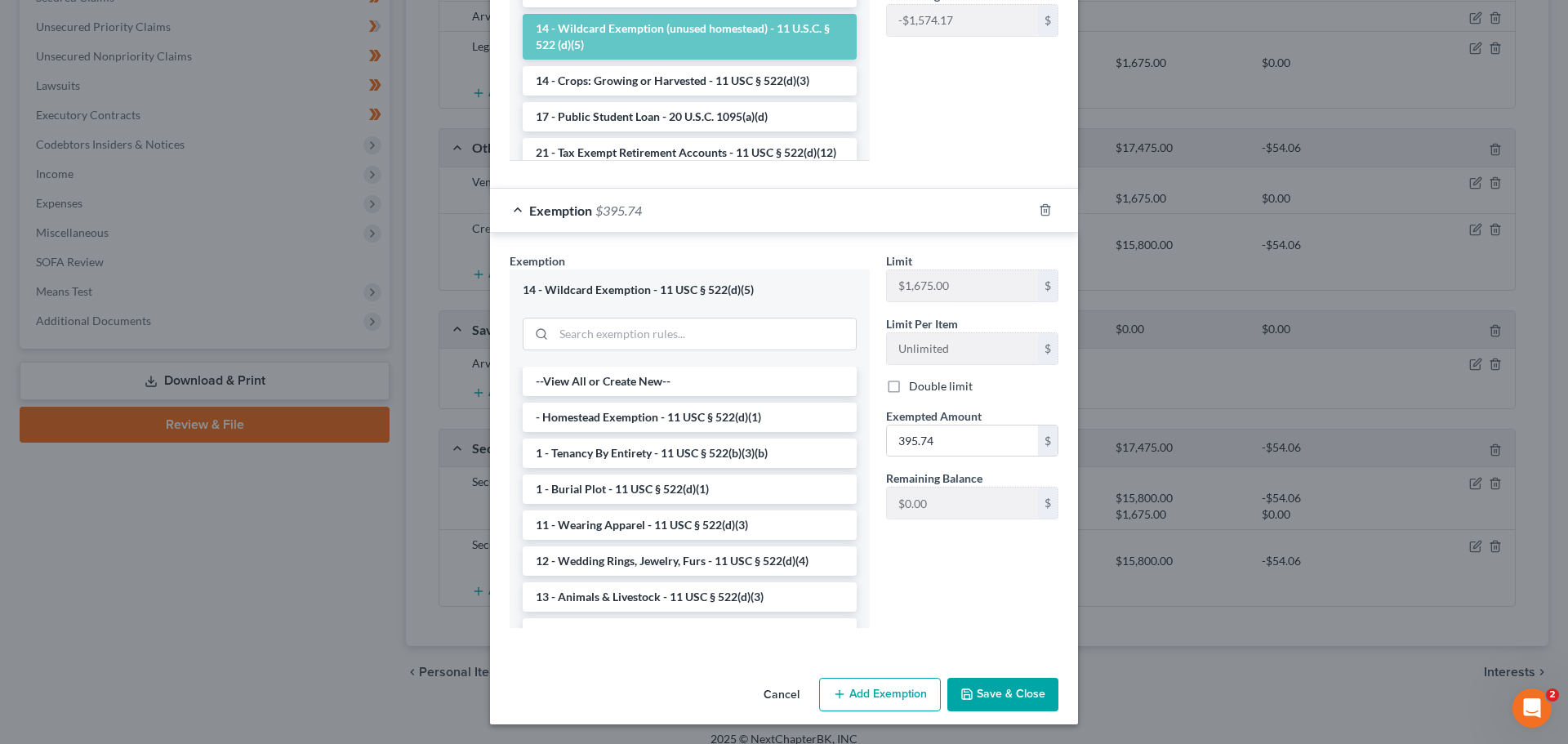
click at [991, 692] on button "Save & Close" at bounding box center [1003, 695] width 111 height 35
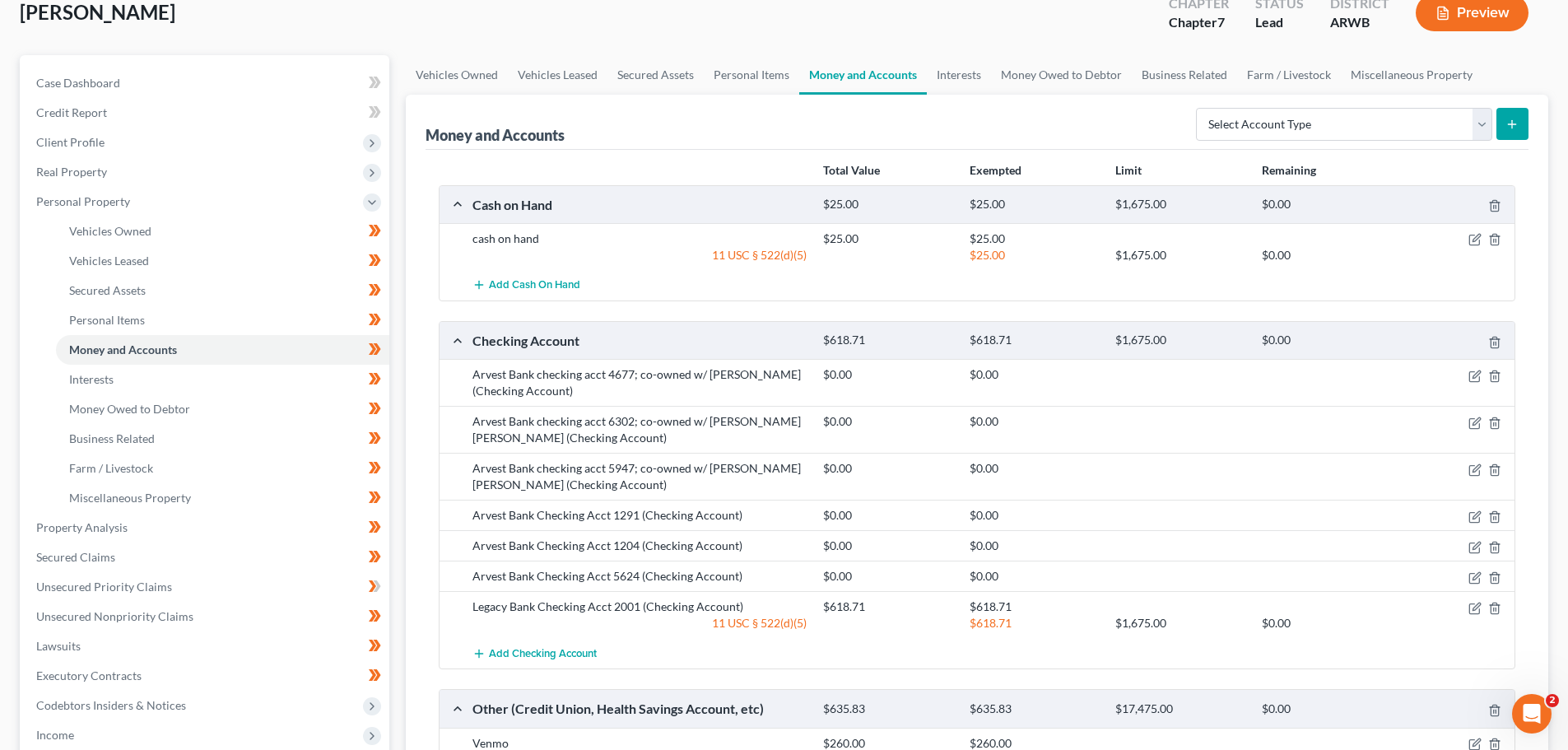
scroll to position [0, 0]
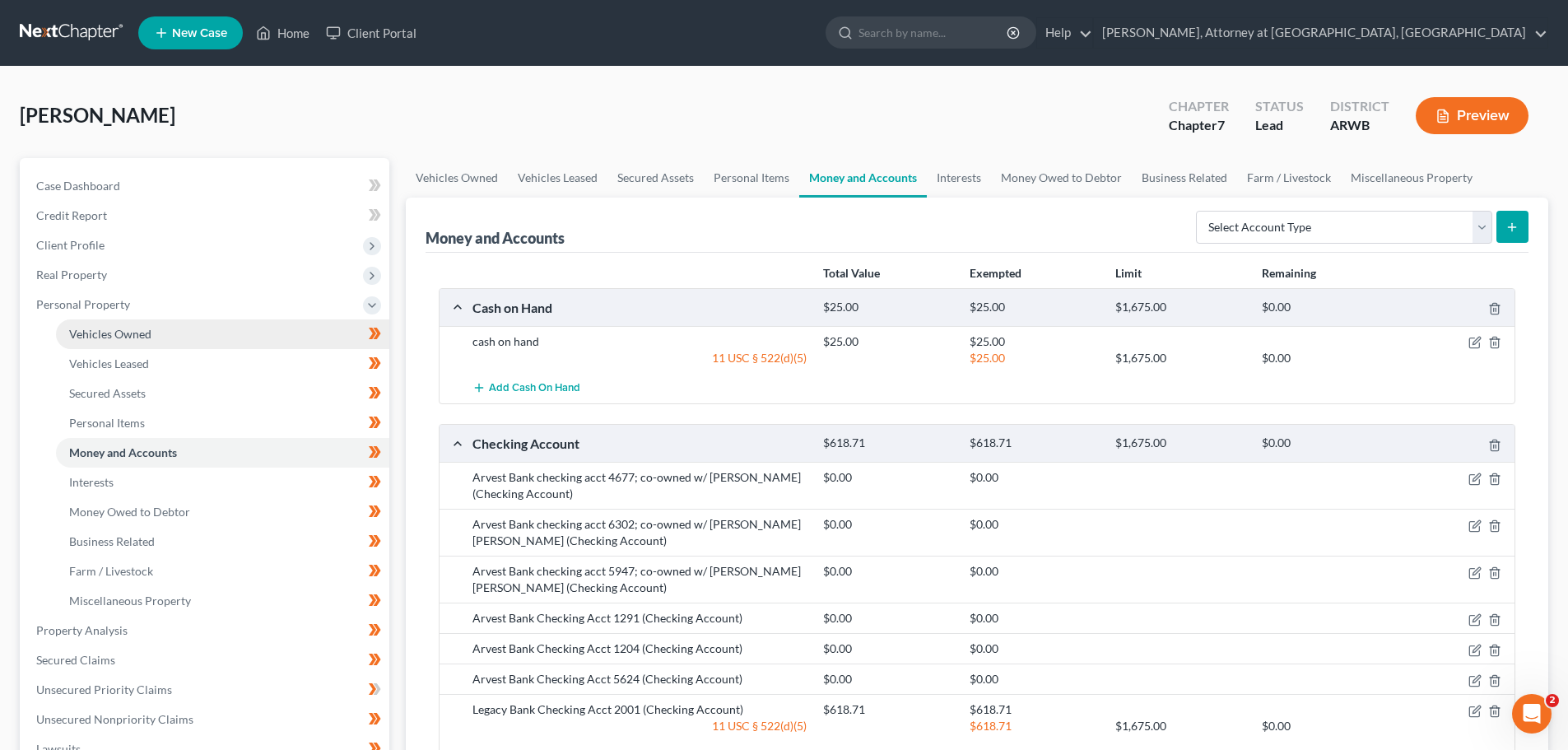
click at [95, 330] on span "Vehicles Owned" at bounding box center [110, 334] width 82 height 14
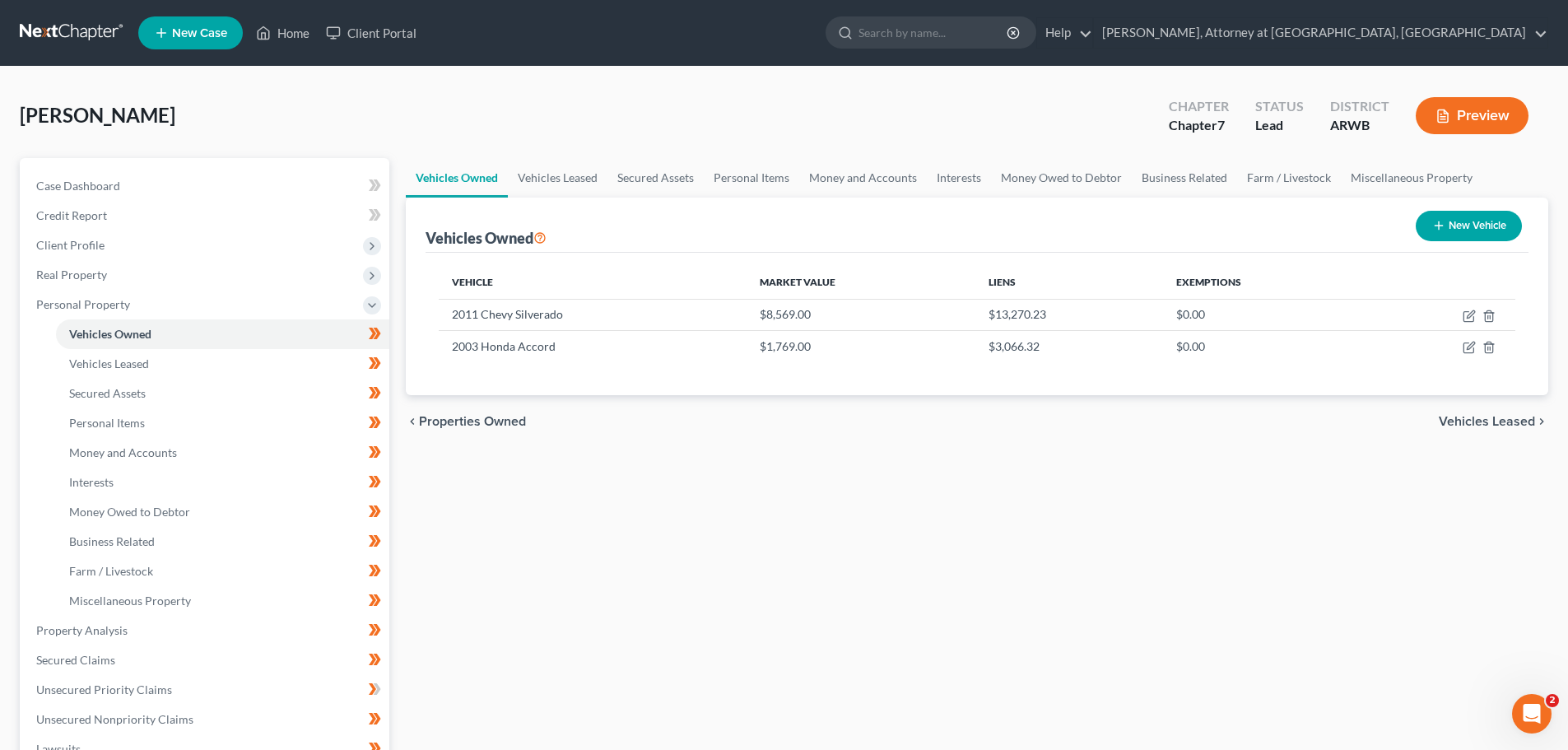
click at [1468, 112] on button "Preview" at bounding box center [1472, 115] width 113 height 37
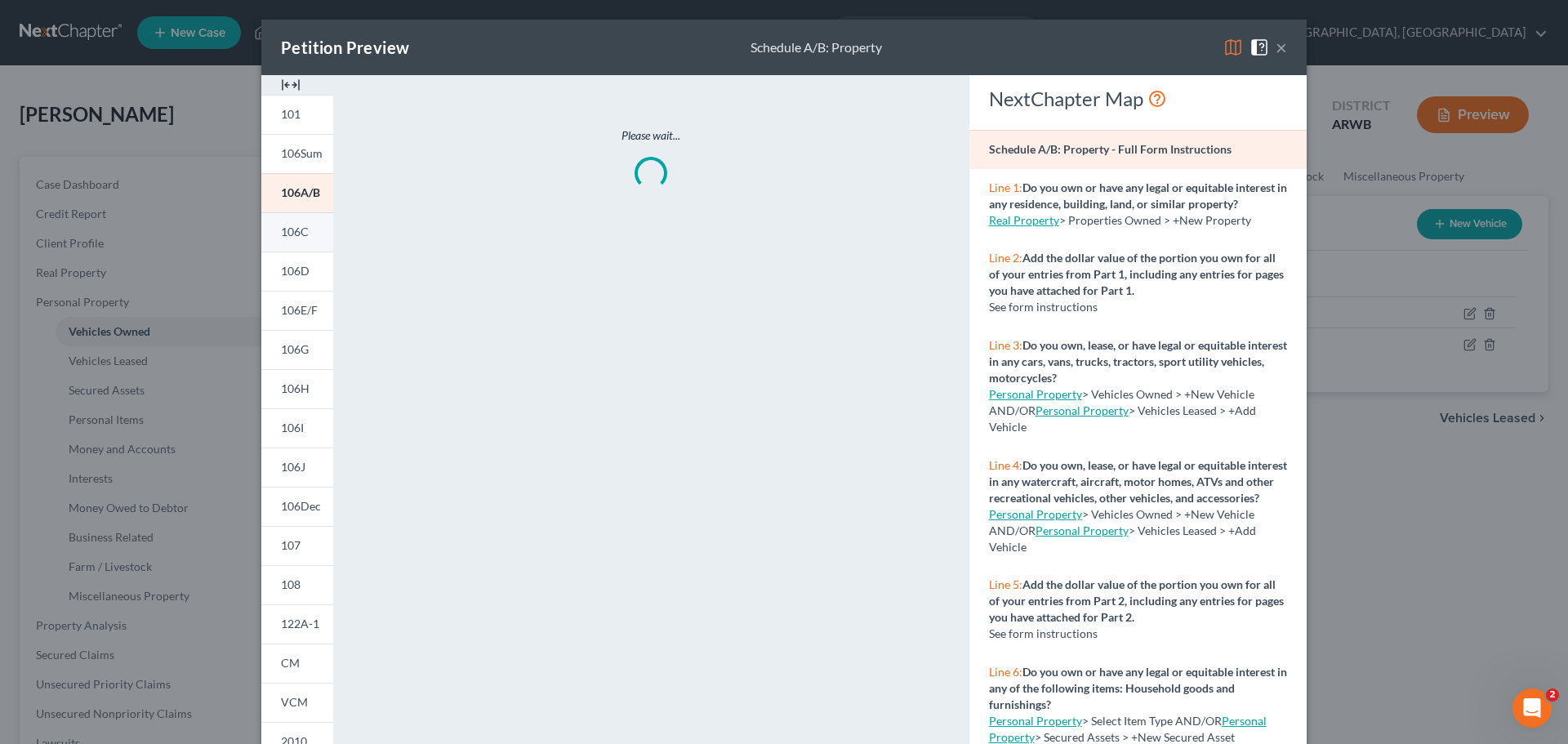
click at [295, 227] on span "106C" at bounding box center [295, 231] width 28 height 14
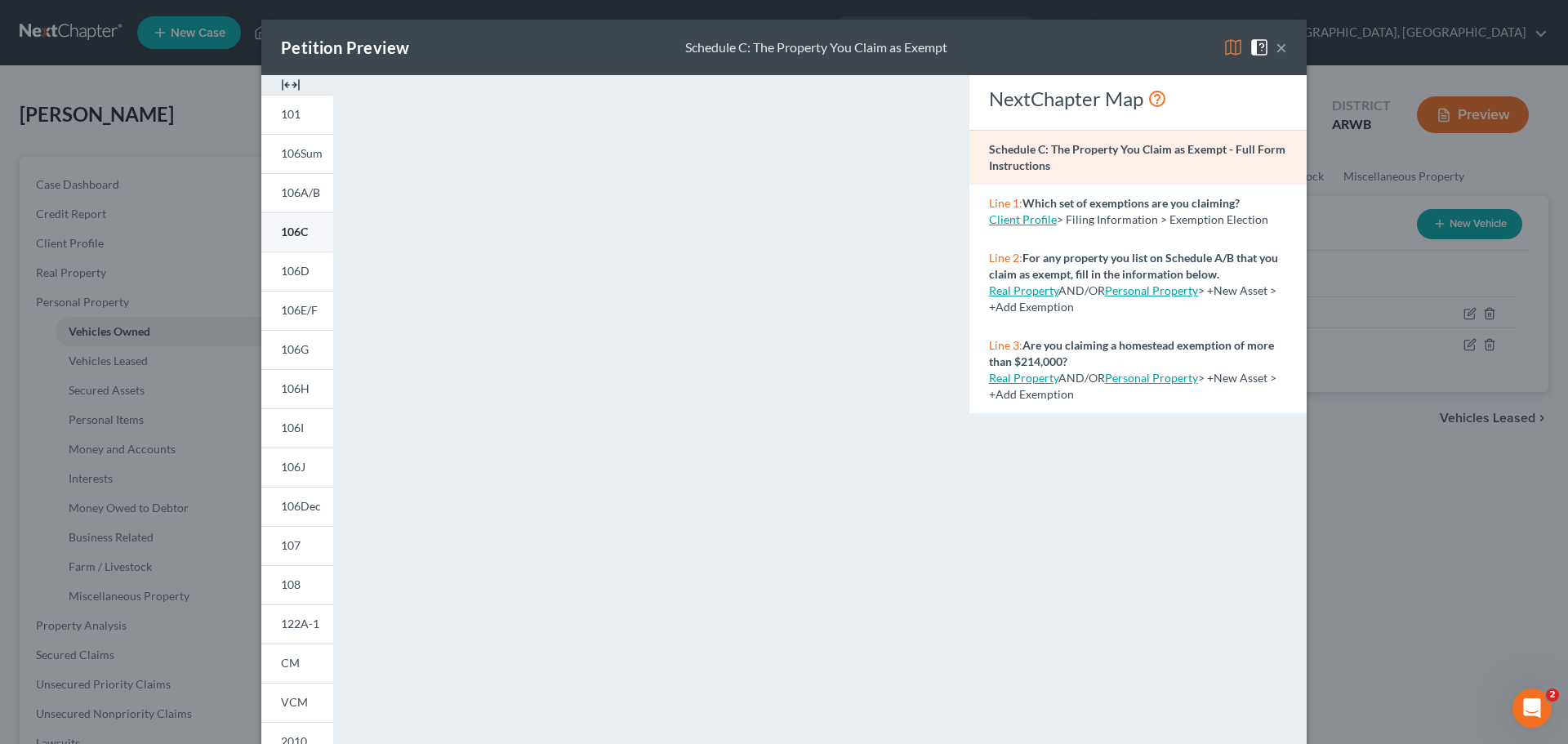
click at [284, 229] on span "106C" at bounding box center [294, 231] width 27 height 14
click at [1224, 49] on img at bounding box center [1234, 48] width 20 height 20
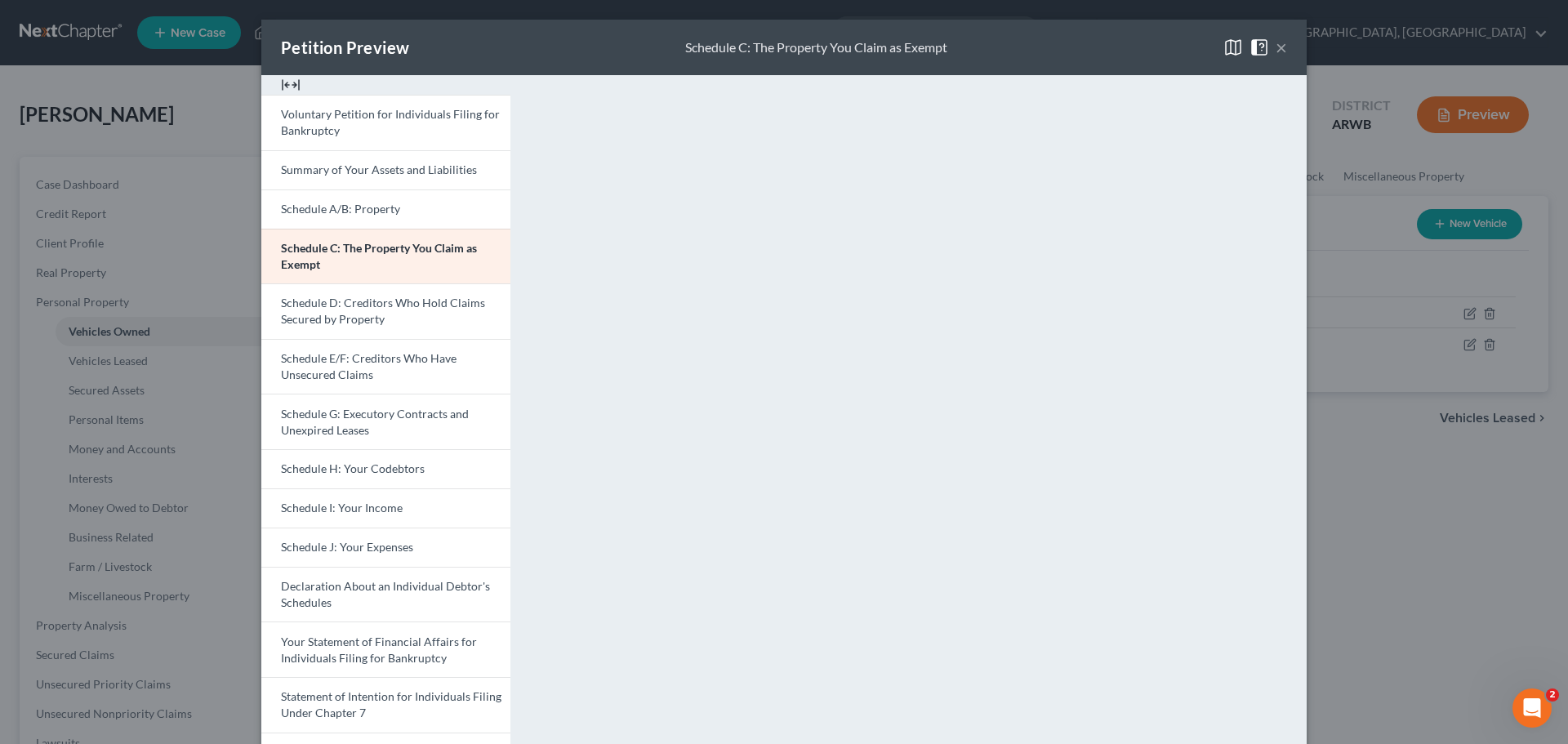
click at [1278, 46] on button "×" at bounding box center [1281, 48] width 12 height 20
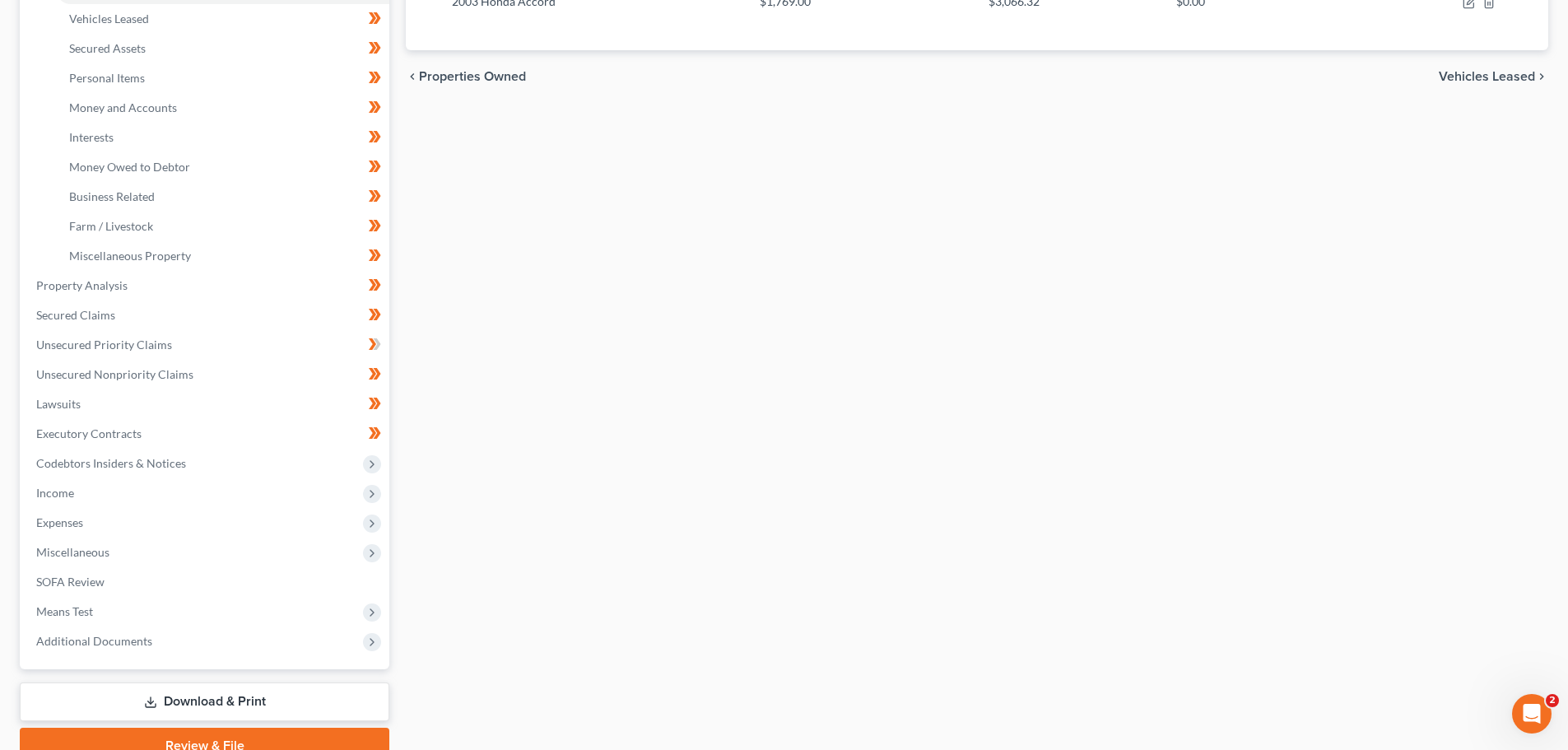
scroll to position [339, 0]
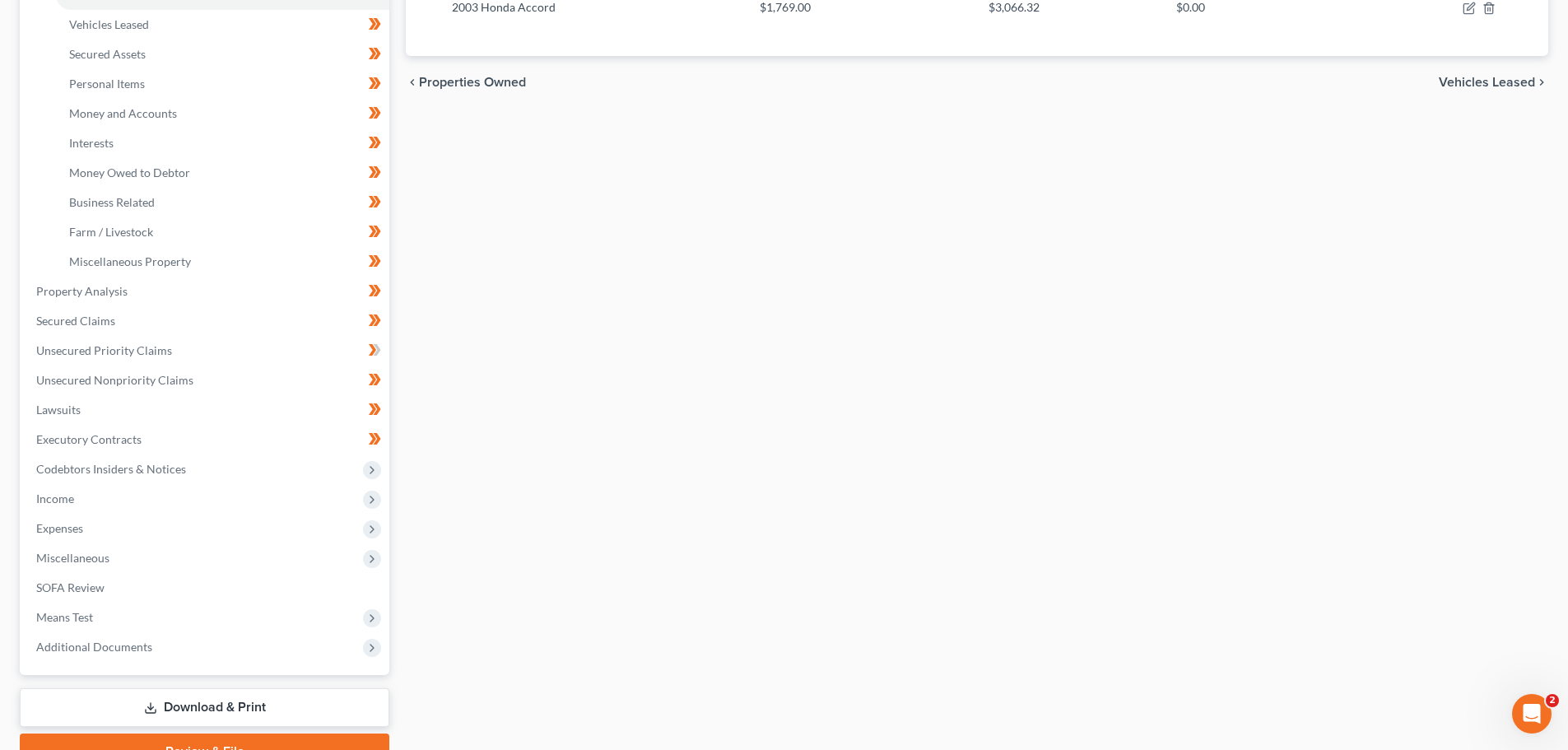
click at [191, 704] on link "Download & Print" at bounding box center [204, 707] width 369 height 39
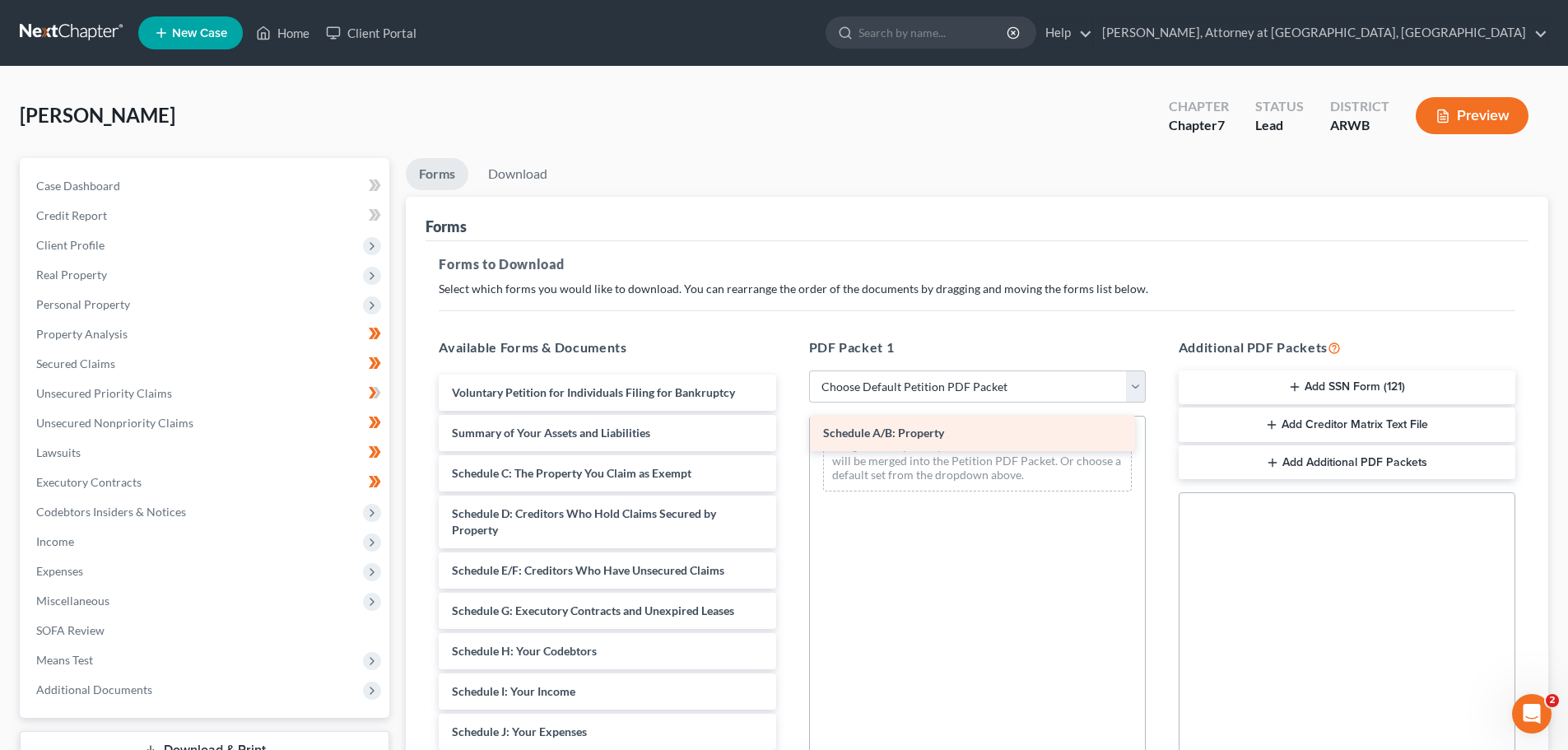
drag, startPoint x: 538, startPoint y: 461, endPoint x: 909, endPoint y: 421, distance: 373.2
click at [788, 421] on div "Schedule A/B: Property Voluntary Petition for Individuals Filing for Bankruptcy…" at bounding box center [606, 748] width 363 height 748
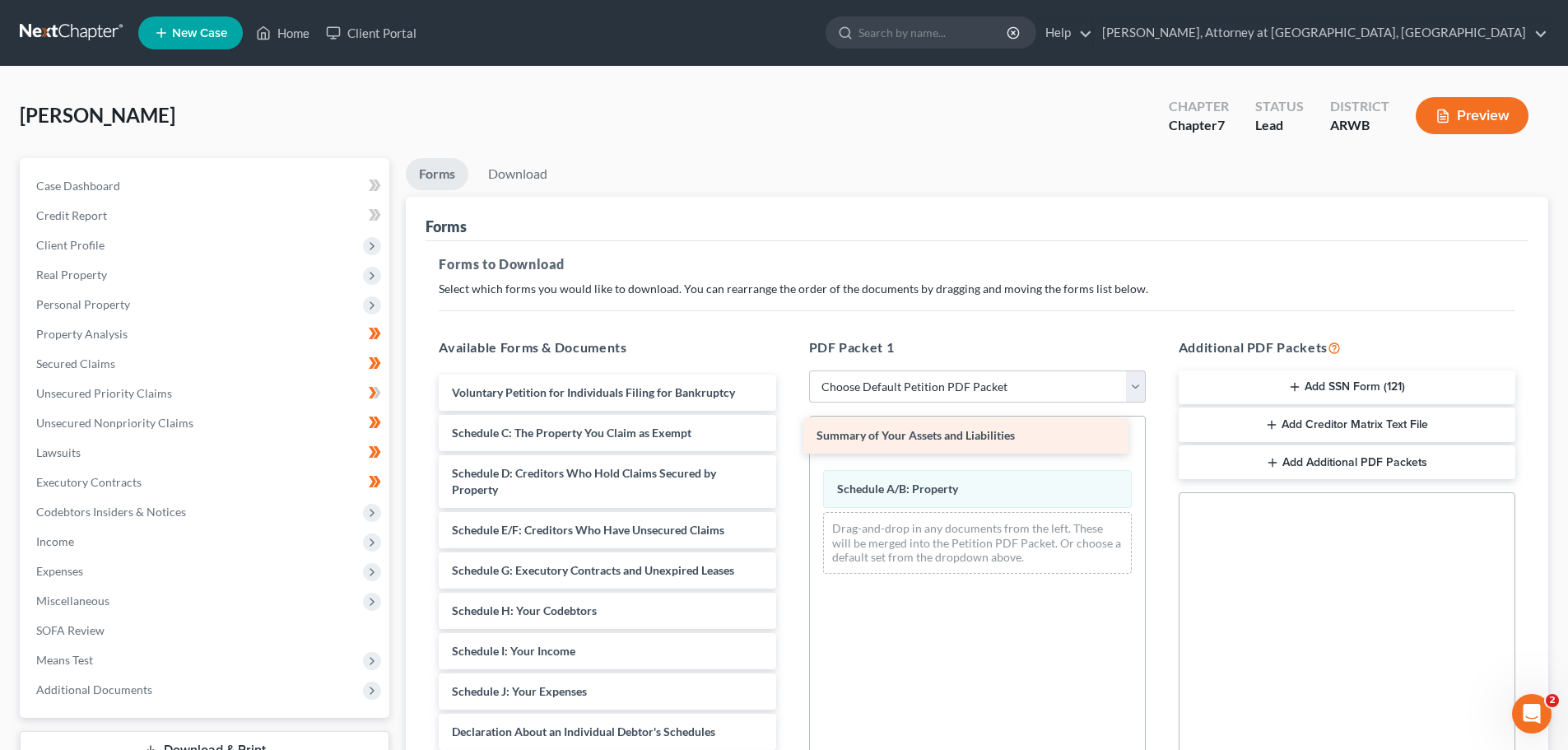
drag, startPoint x: 519, startPoint y: 424, endPoint x: 883, endPoint y: 426, distance: 364.0
click at [788, 426] on div "Summary of Your Assets and Liabilities Voluntary Petition for Individuals Filin…" at bounding box center [606, 728] width 363 height 707
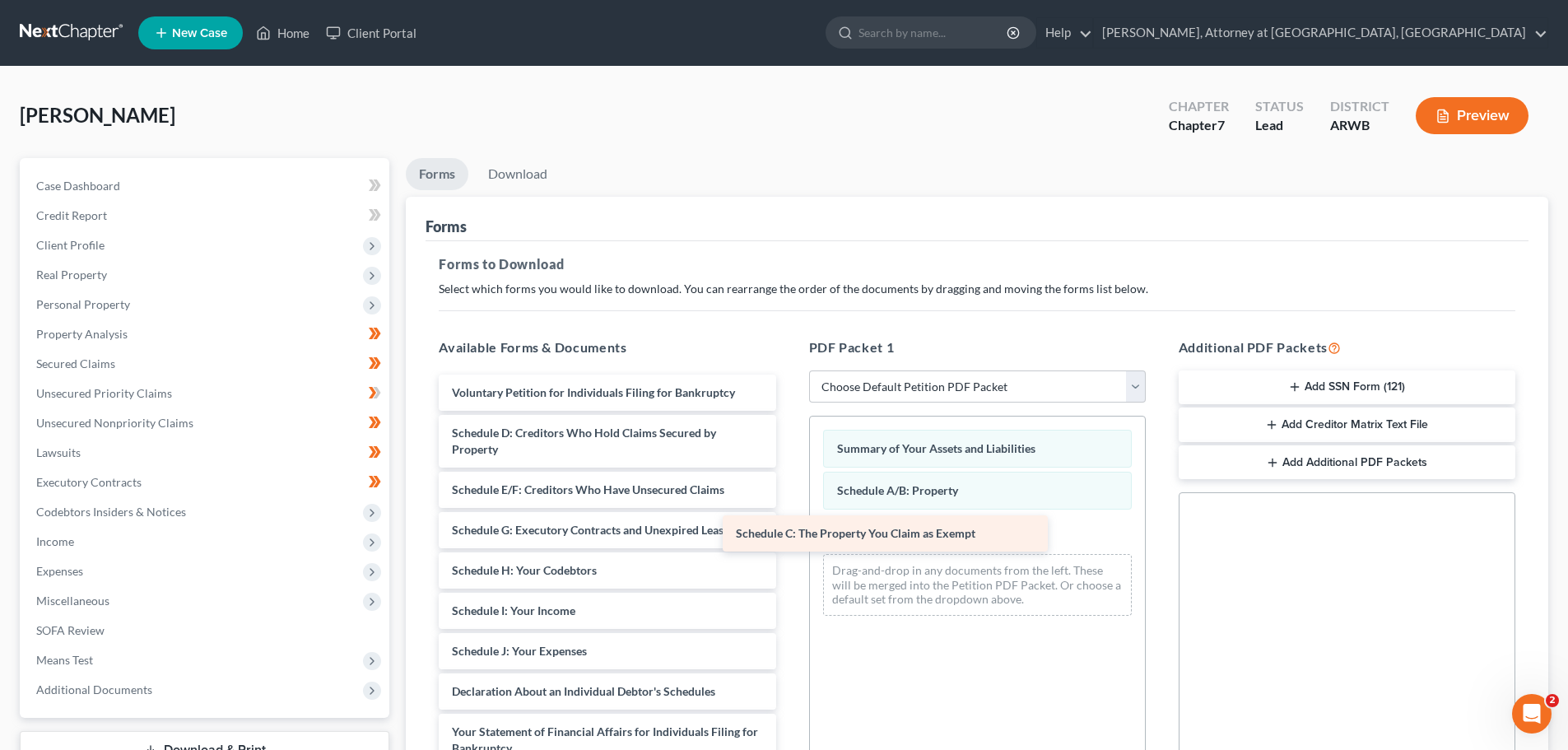
drag, startPoint x: 554, startPoint y: 432, endPoint x: 838, endPoint y: 533, distance: 301.4
click at [788, 533] on div "Schedule C: The Property You Claim as Exempt Voluntary Petition for Individuals…" at bounding box center [606, 707] width 363 height 666
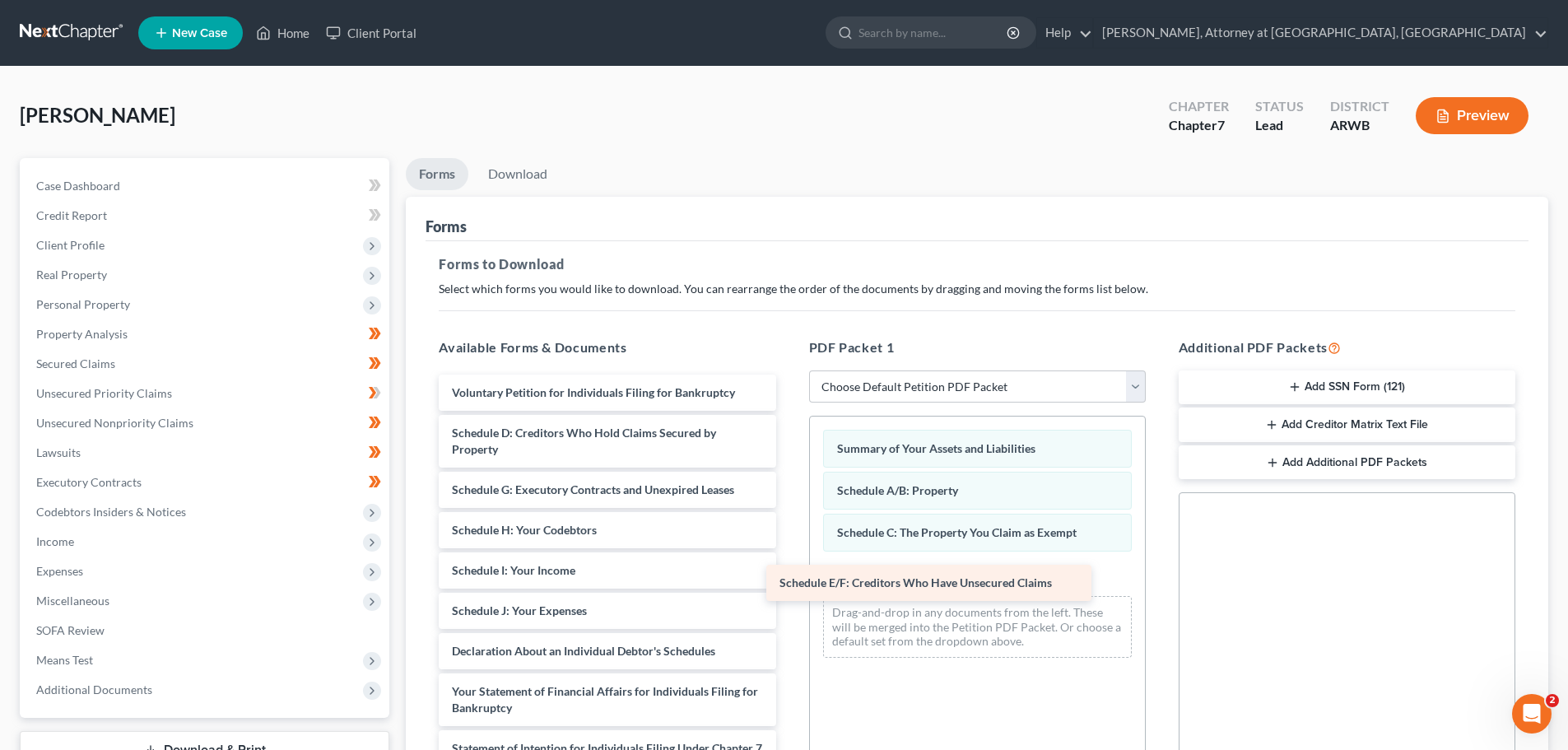
drag, startPoint x: 575, startPoint y: 482, endPoint x: 903, endPoint y: 575, distance: 340.9
click at [788, 575] on div "Schedule E/F: Creditors Who Have Unsecured Claims Voluntary Petition for Indivi…" at bounding box center [606, 687] width 363 height 626
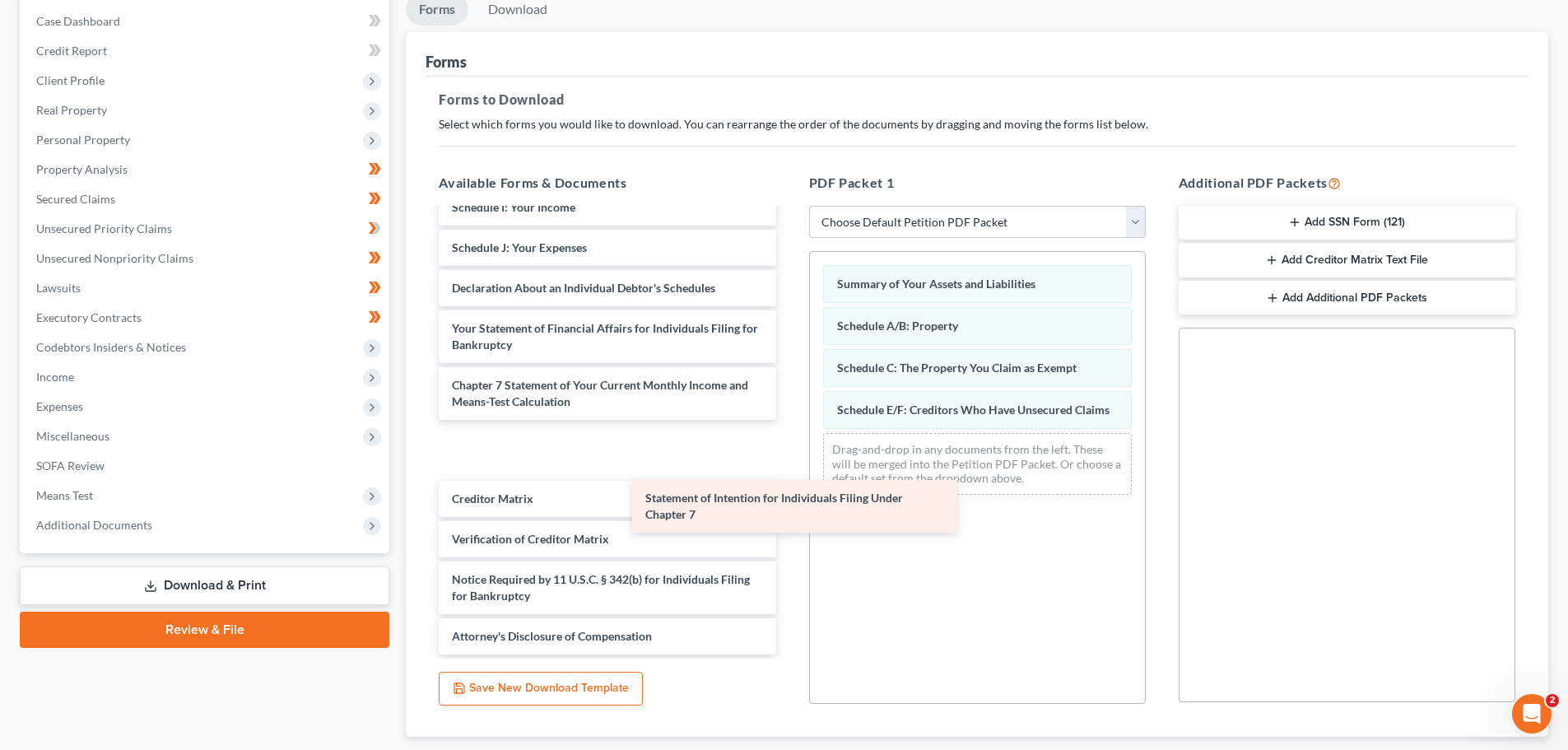
scroll to position [142, 0]
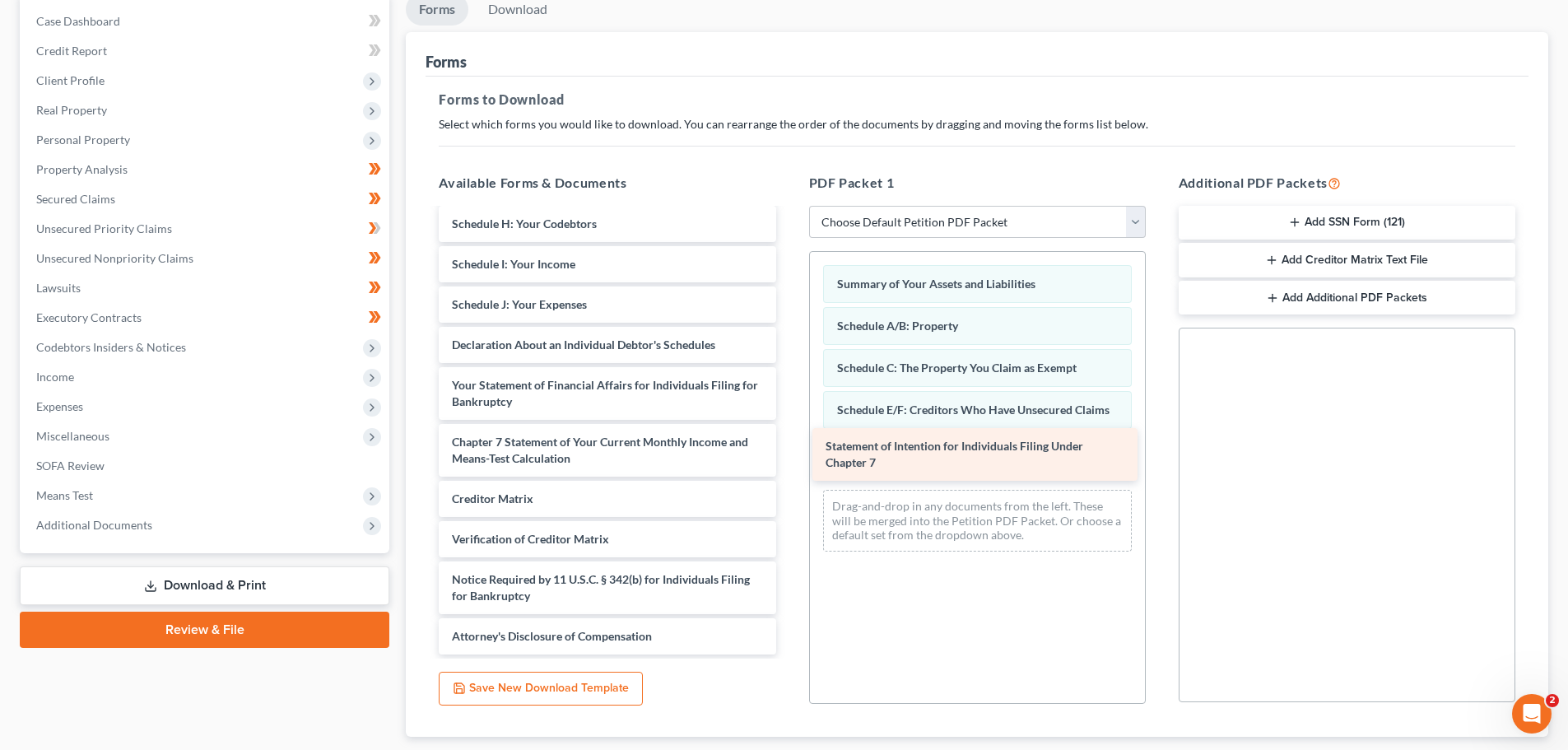
drag, startPoint x: 586, startPoint y: 379, endPoint x: 960, endPoint y: 441, distance: 379.1
click at [788, 441] on div "Statement of Intention for Individuals Filing Under Chapter 7 Voluntary Petitio…" at bounding box center [606, 361] width 363 height 586
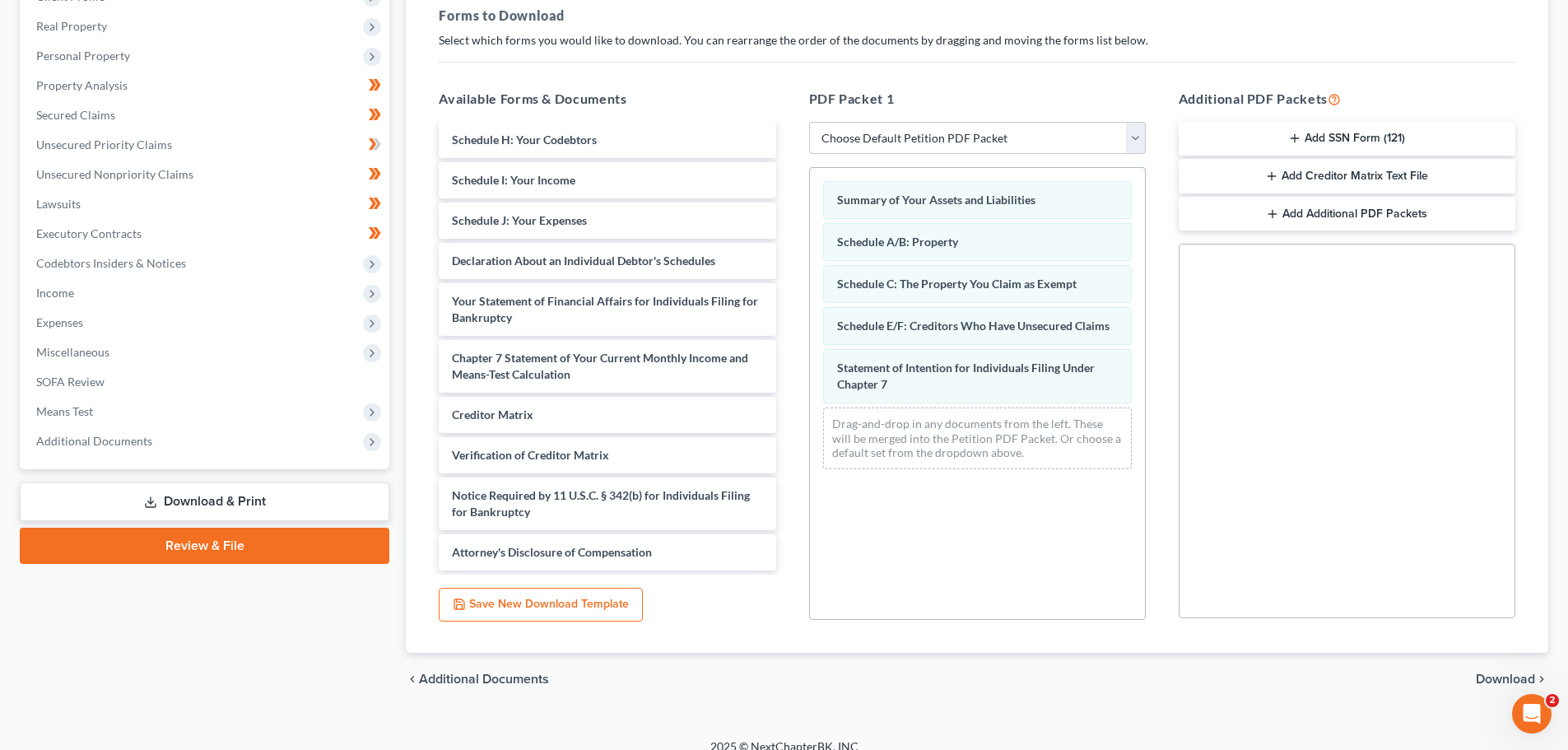
scroll to position [266, 0]
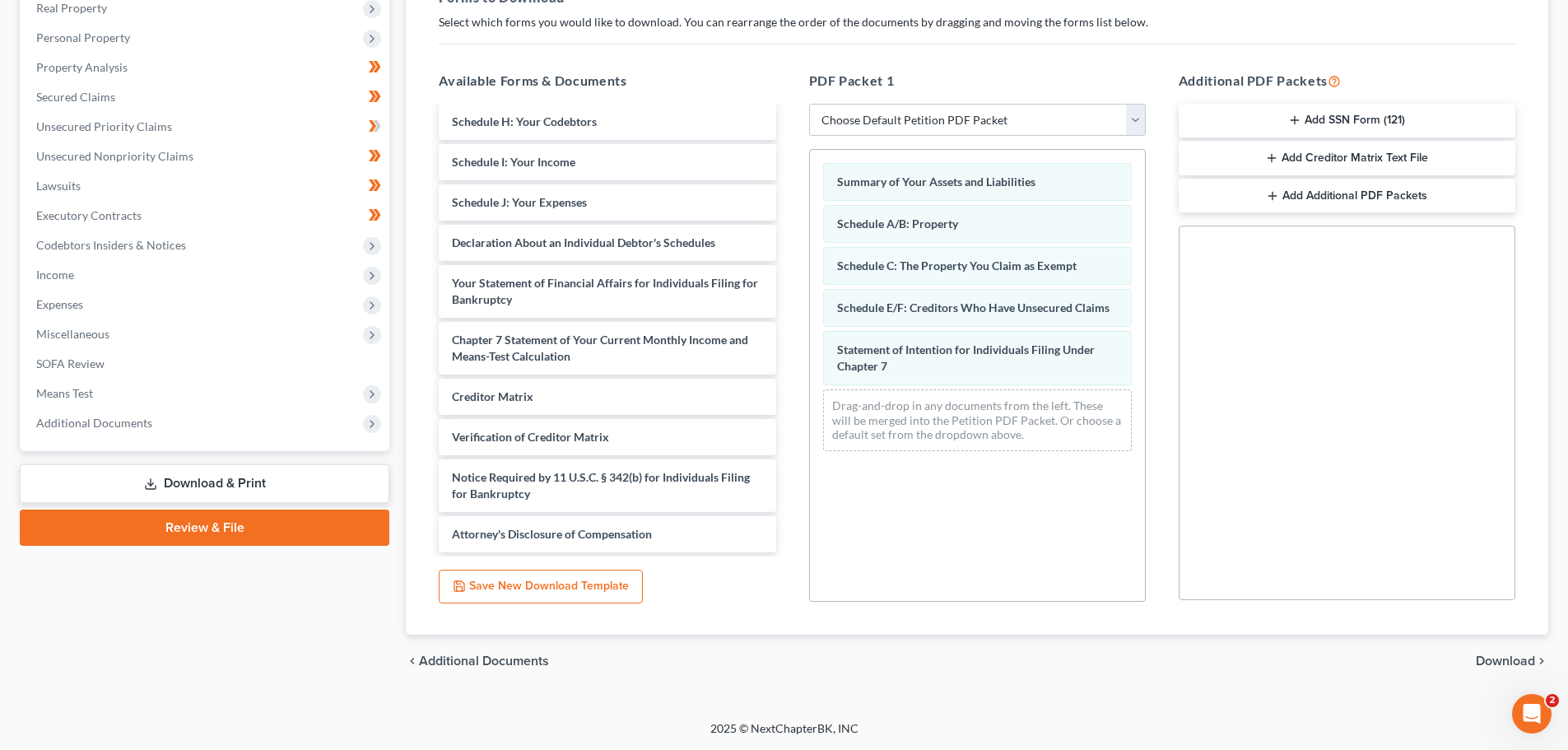
click at [1495, 655] on span "Download" at bounding box center [1505, 661] width 59 height 13
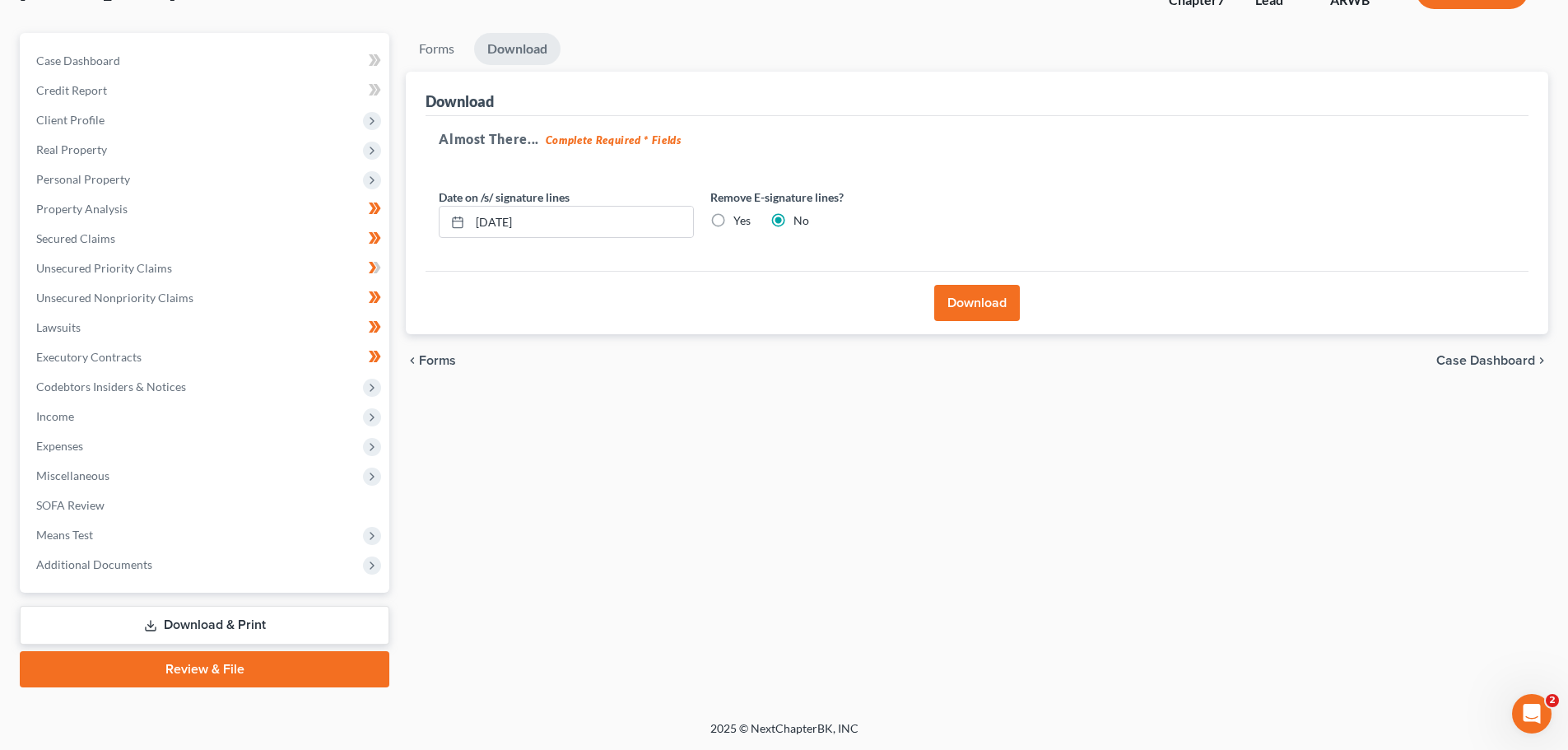
scroll to position [125, 0]
click at [733, 221] on label "Yes" at bounding box center [742, 221] width 17 height 17
click at [740, 221] on input "Yes" at bounding box center [745, 217] width 11 height 11
radio input "true"
radio input "false"
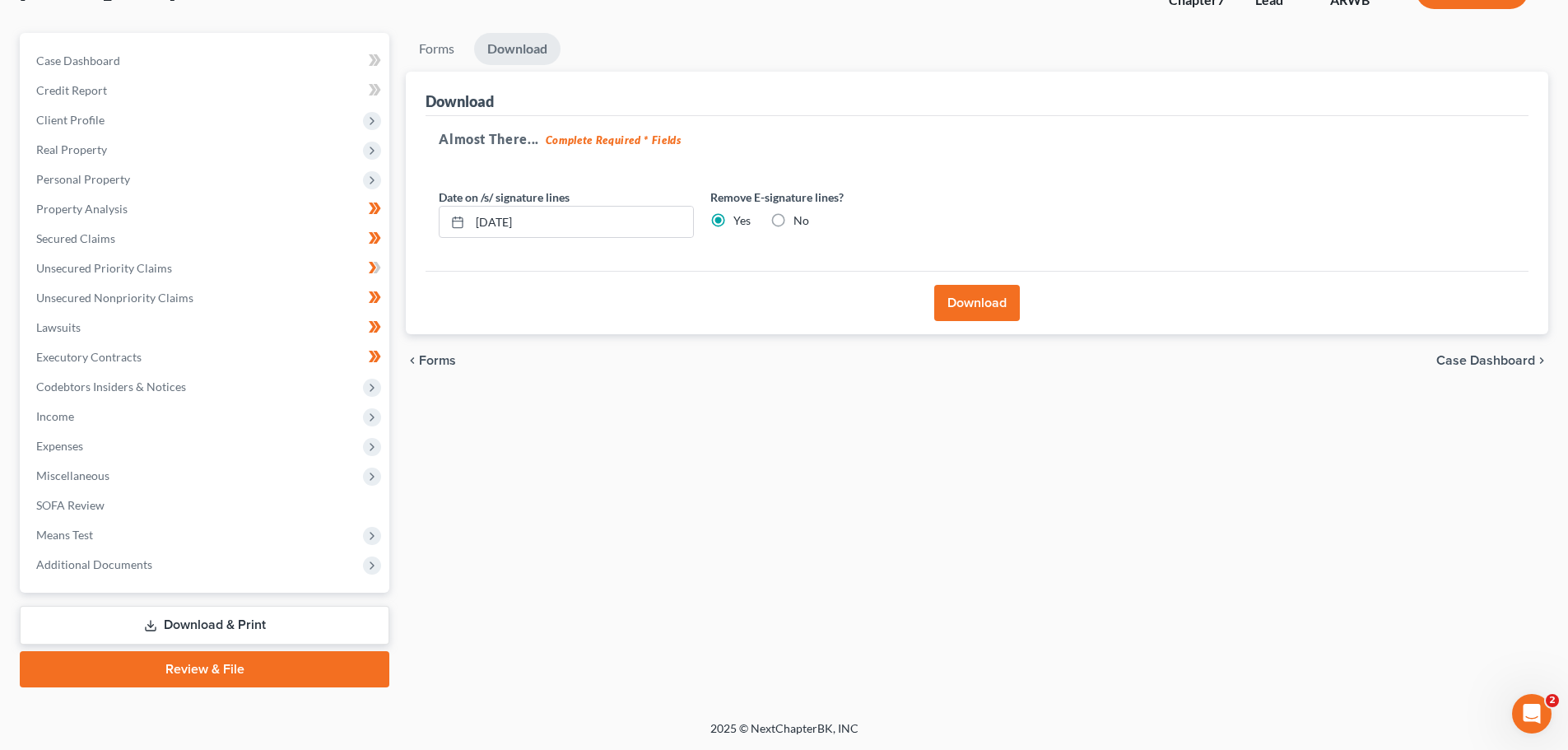
click at [979, 299] on button "Download" at bounding box center [976, 303] width 85 height 37
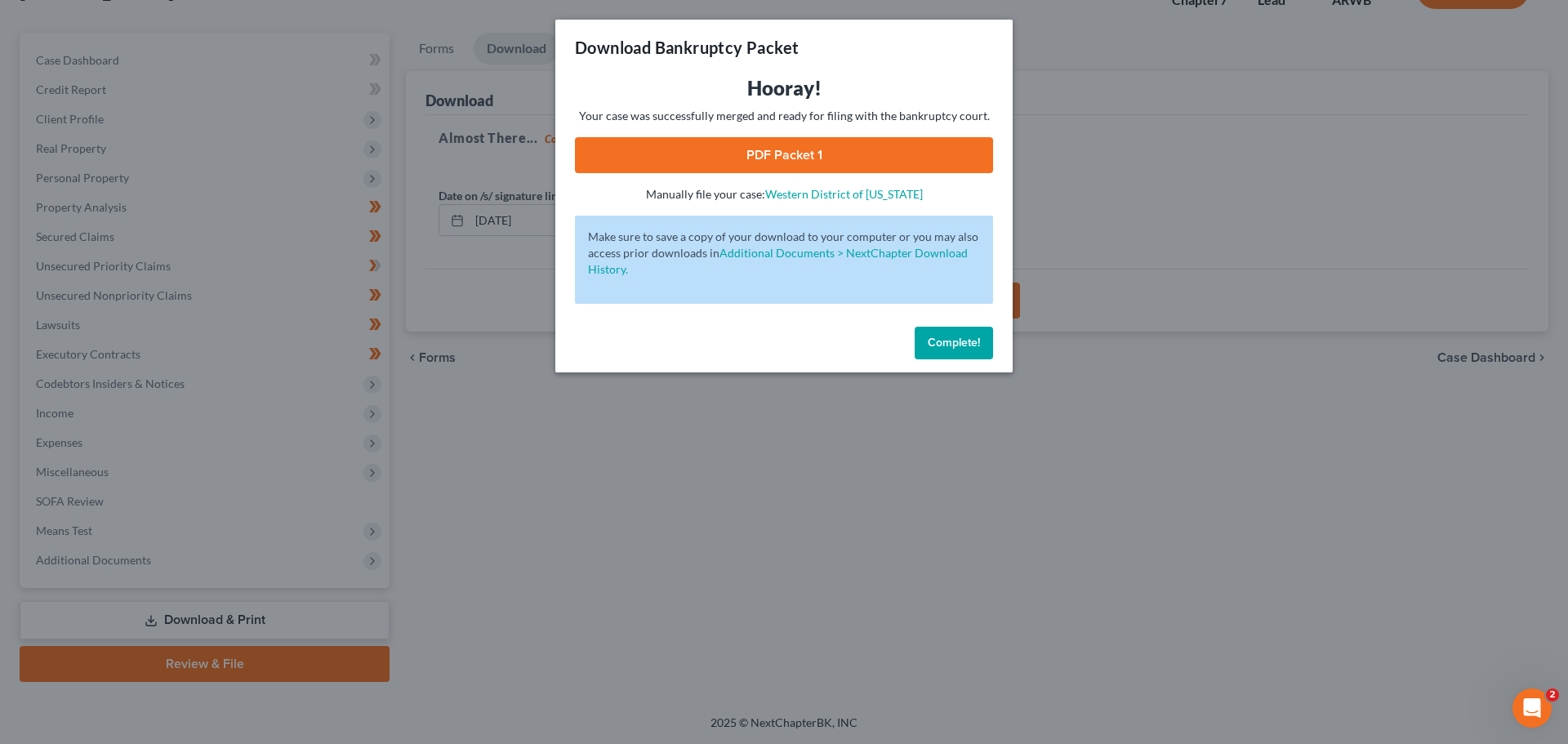
click at [770, 153] on link "PDF Packet 1" at bounding box center [784, 156] width 418 height 36
click at [942, 346] on span "Complete!" at bounding box center [954, 342] width 52 height 14
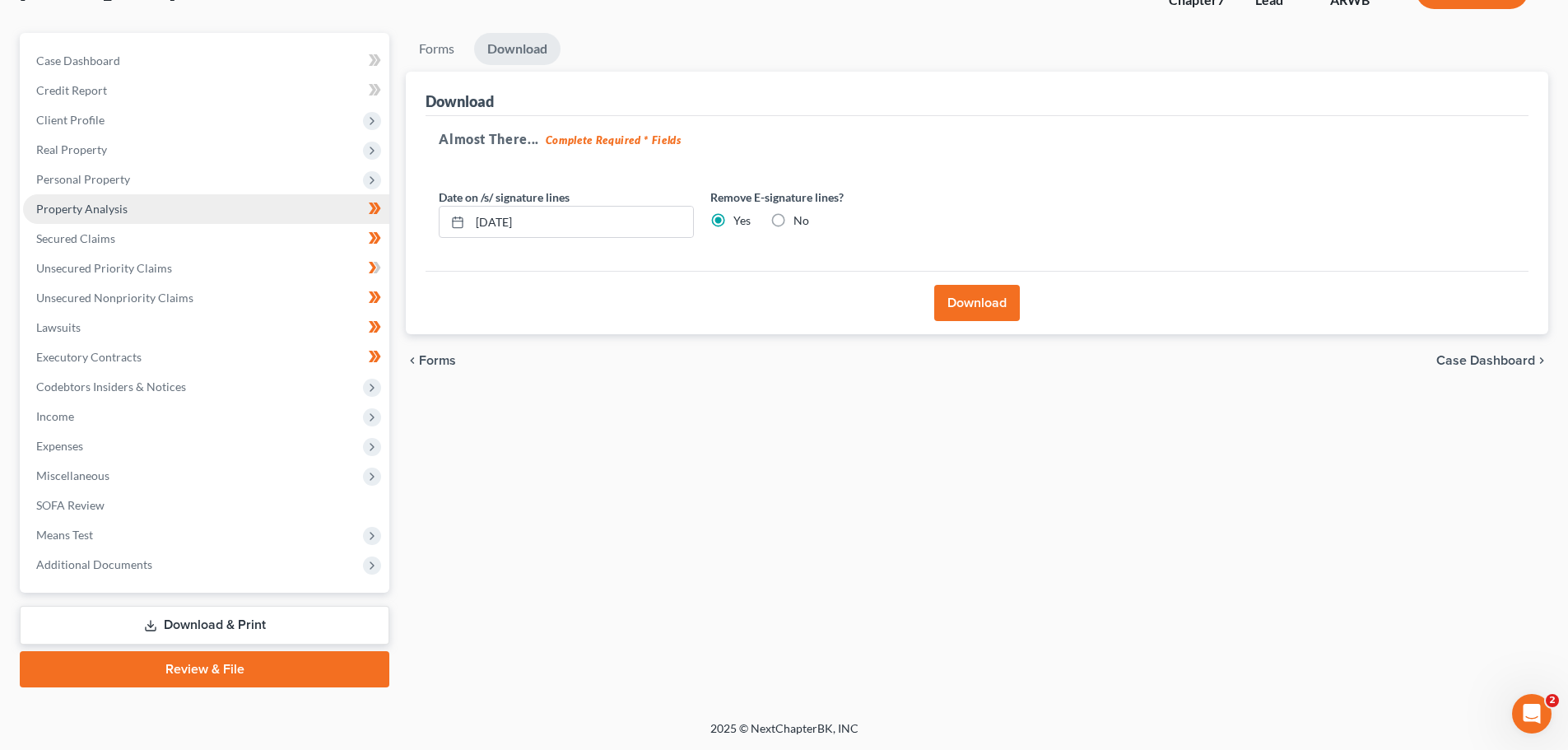
click at [41, 205] on span "Property Analysis" at bounding box center [82, 208] width 91 height 14
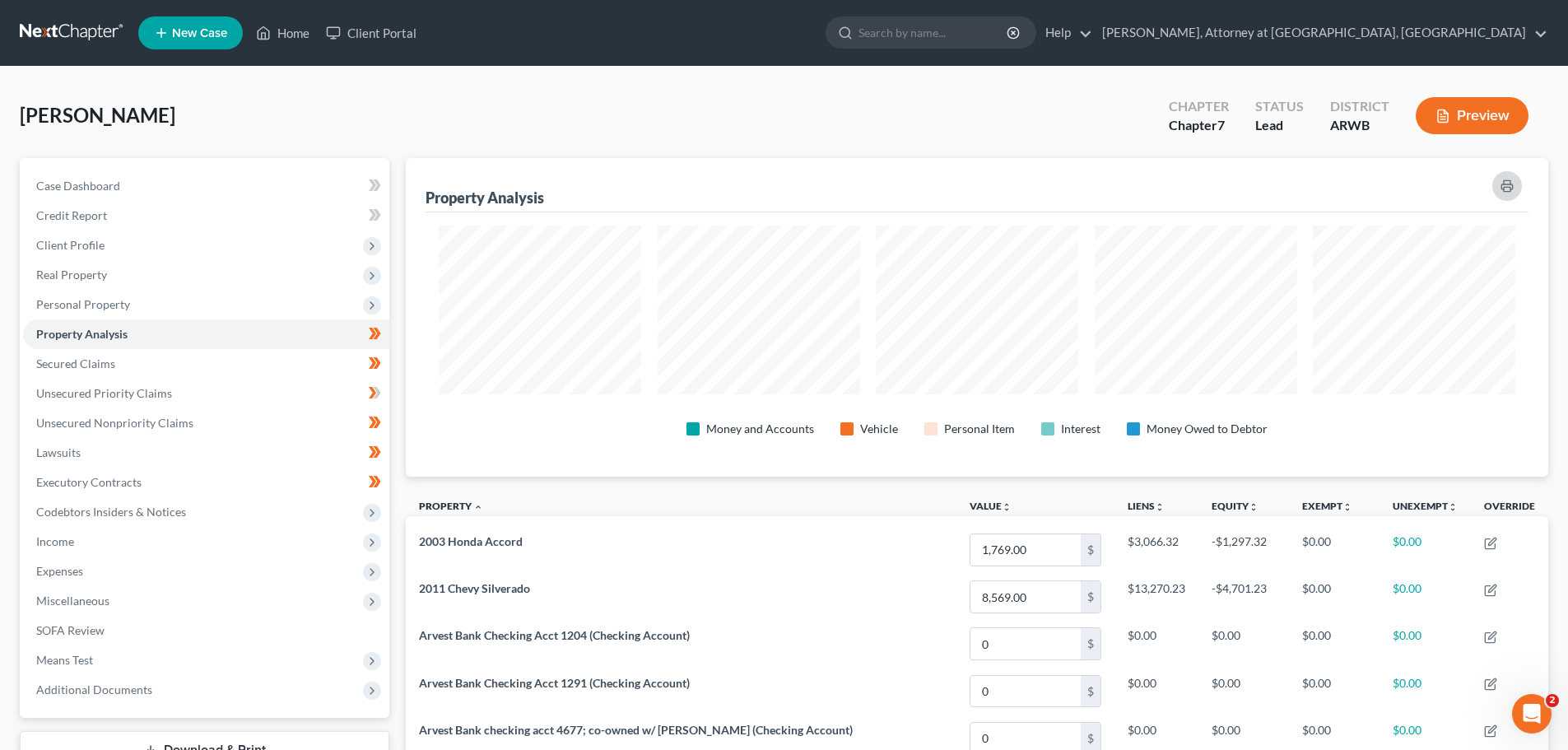
click at [1511, 184] on icon "button" at bounding box center [1506, 187] width 11 height 5
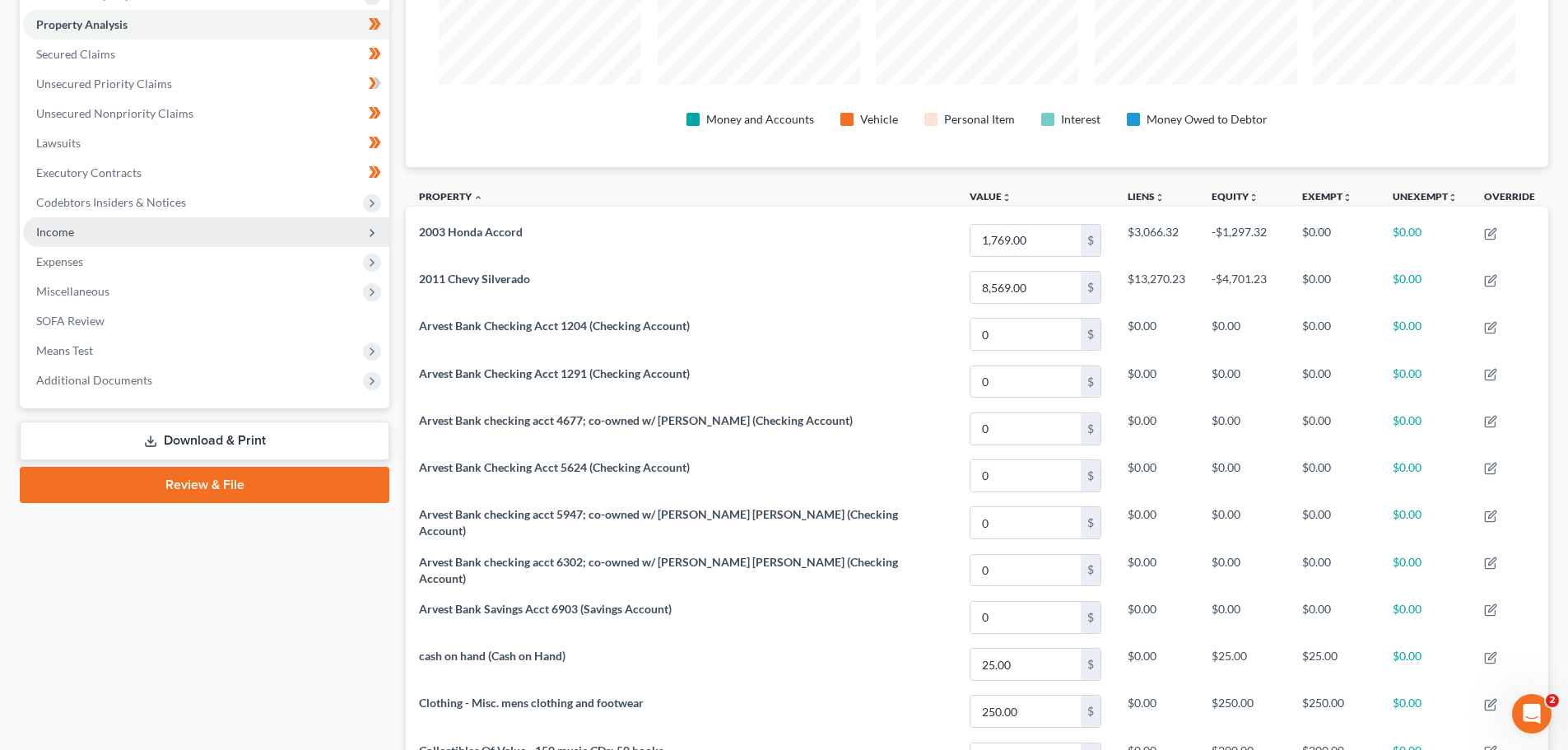
scroll to position [329, 0]
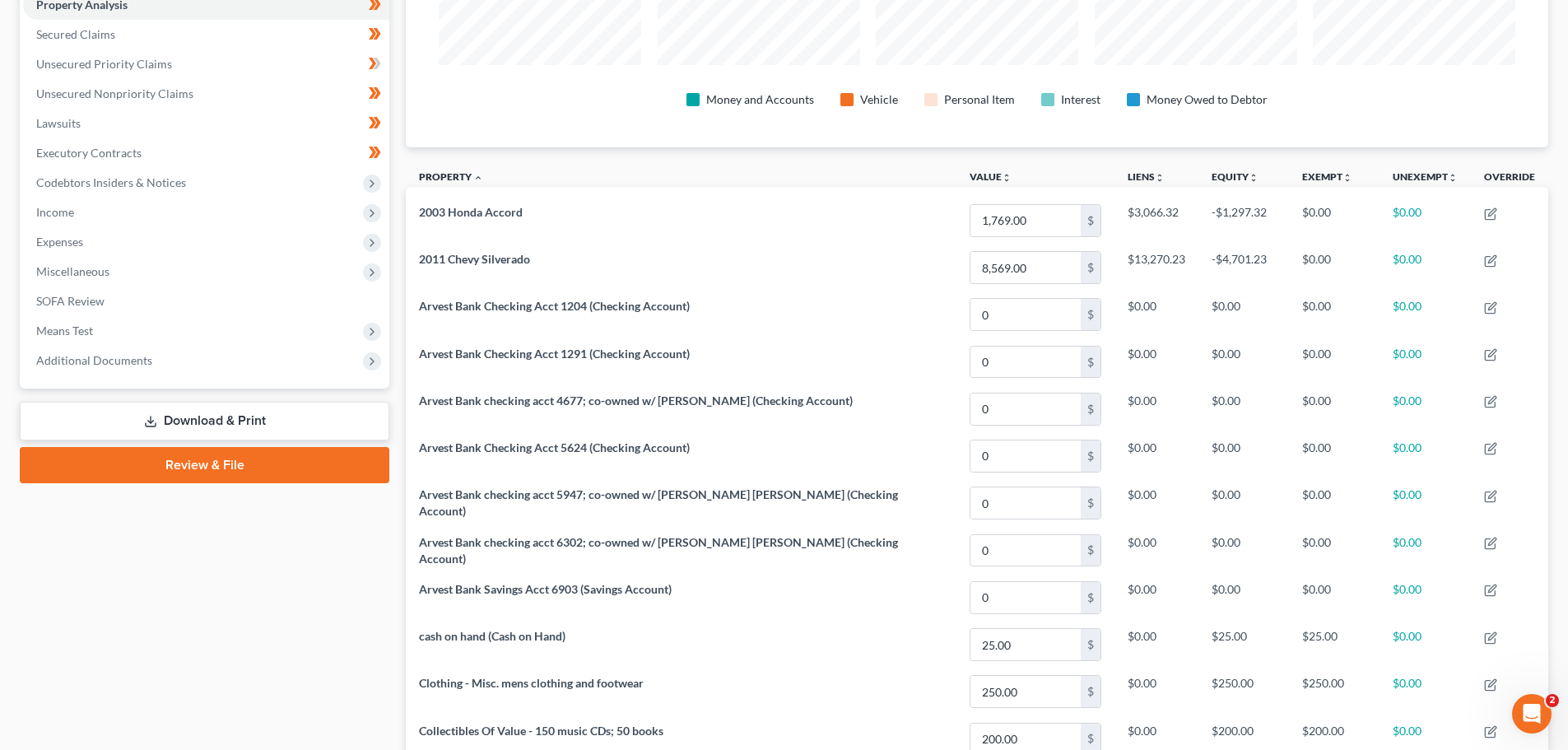
click at [189, 412] on link "Download & Print" at bounding box center [204, 421] width 369 height 39
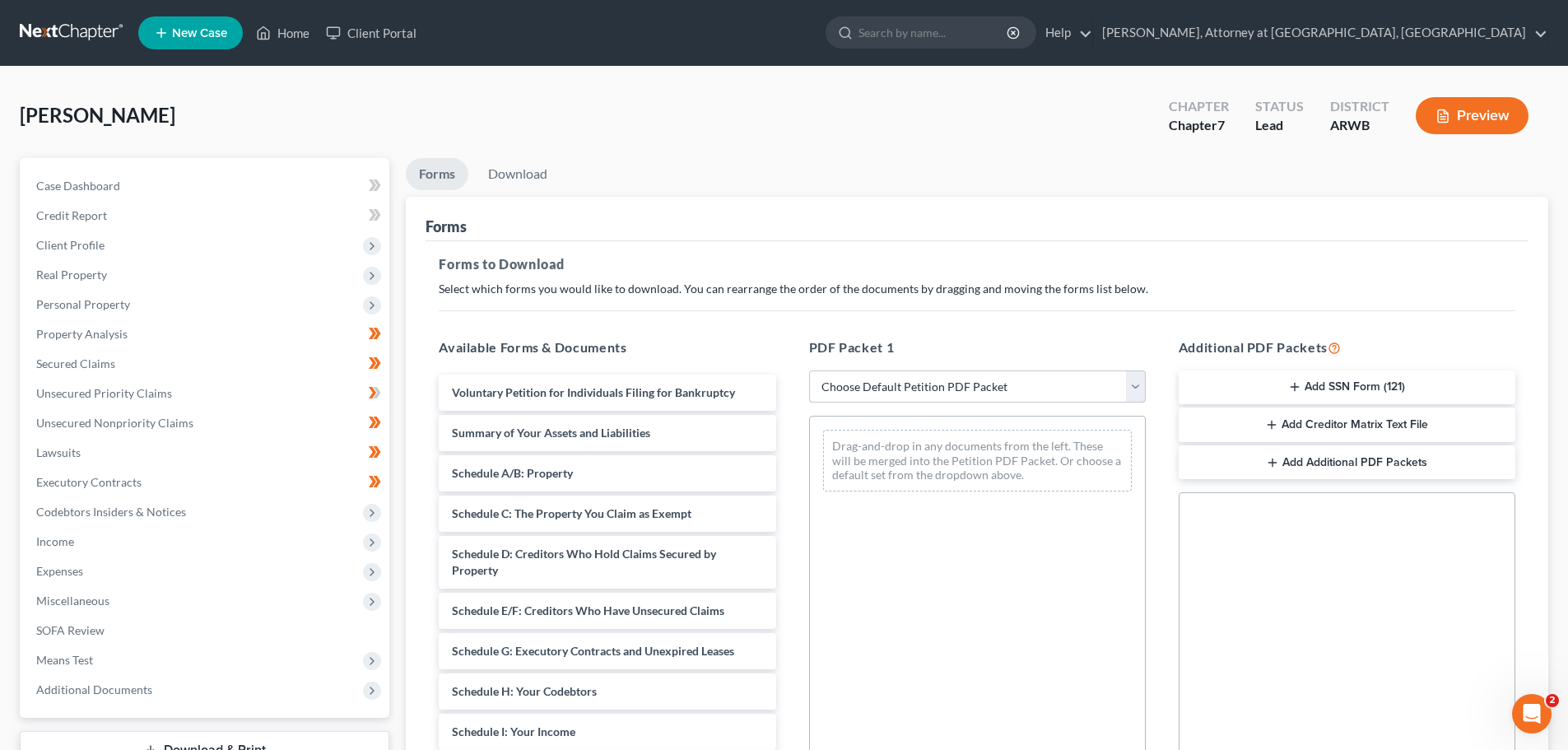
click at [1138, 382] on select "Choose Default Petition PDF Packet Complete Bankruptcy Petition (all forms and …" at bounding box center [977, 387] width 337 height 33
select select "0"
click at [809, 370] on select "Choose Default Petition PDF Packet Complete Bankruptcy Petition (all forms and …" at bounding box center [977, 387] width 337 height 33
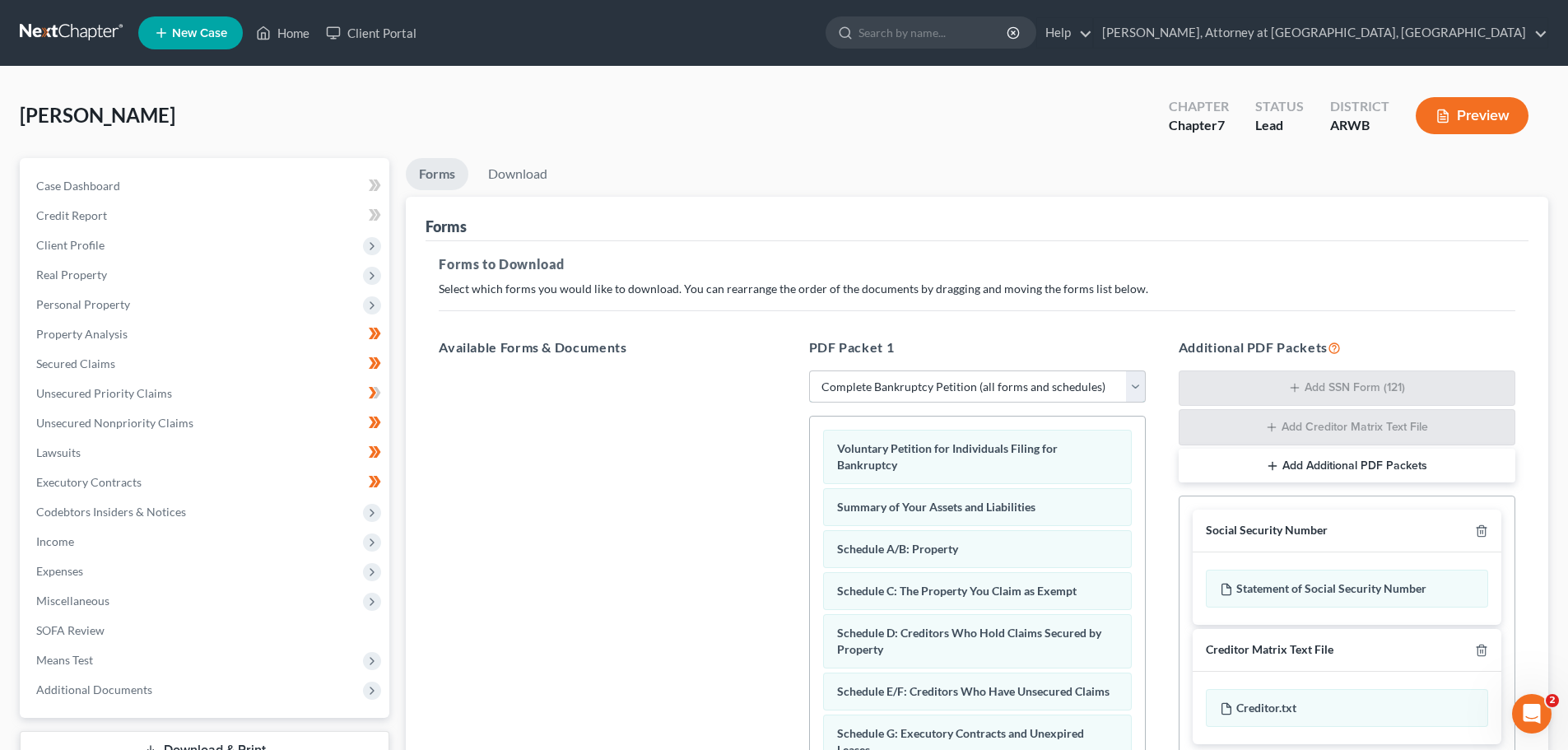
scroll to position [247, 0]
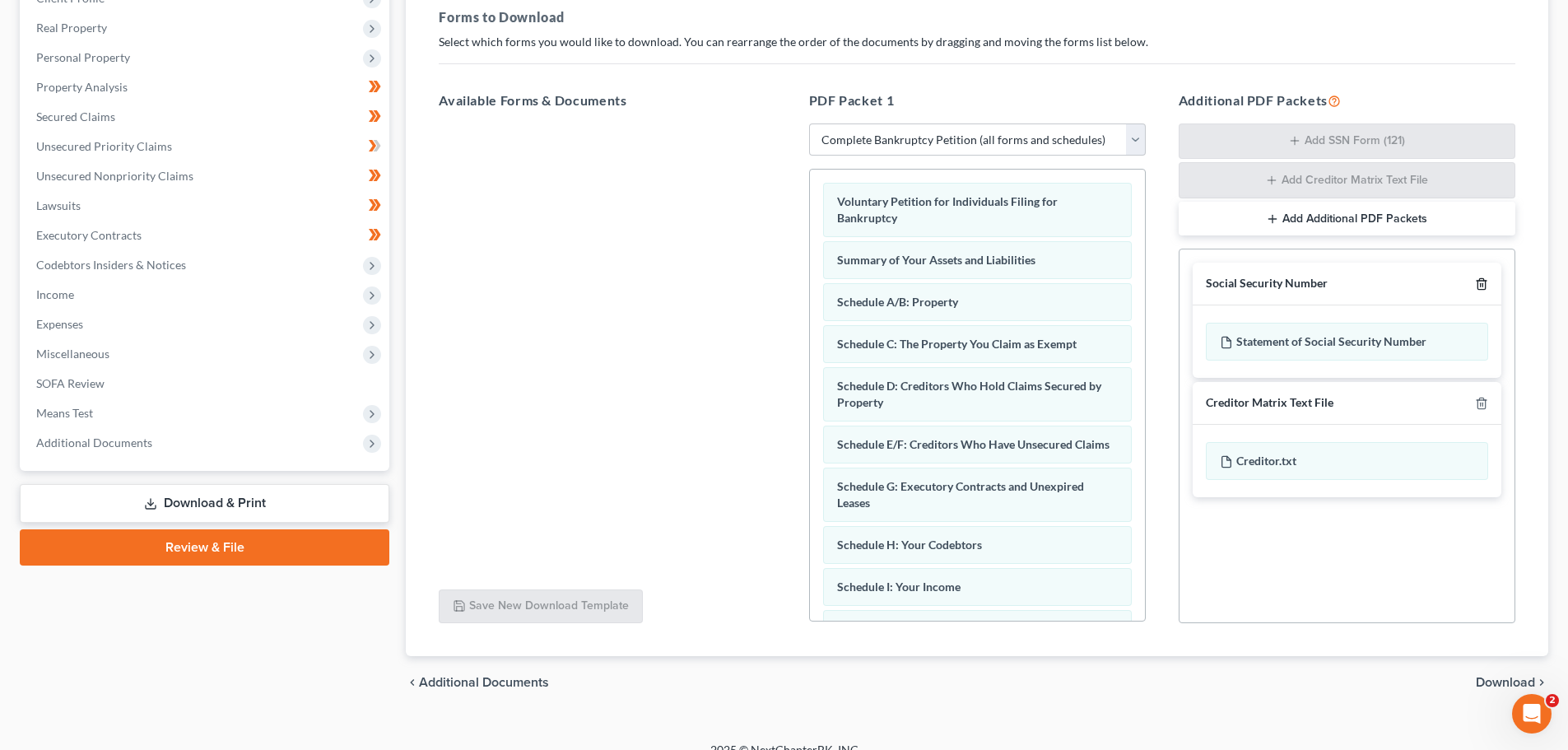
click at [1487, 281] on icon "button" at bounding box center [1482, 284] width 13 height 13
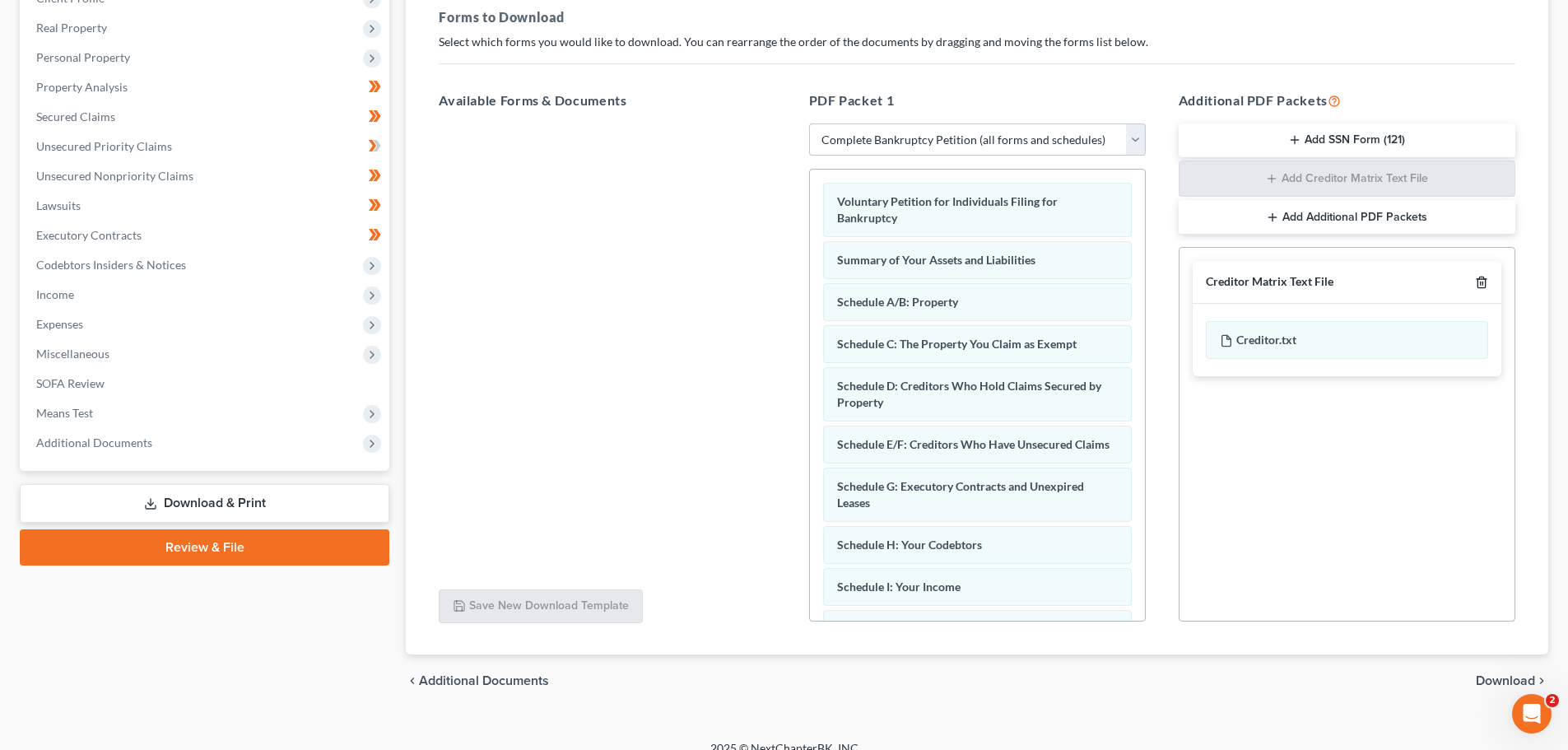
click at [1479, 278] on icon "button" at bounding box center [1481, 282] width 7 height 11
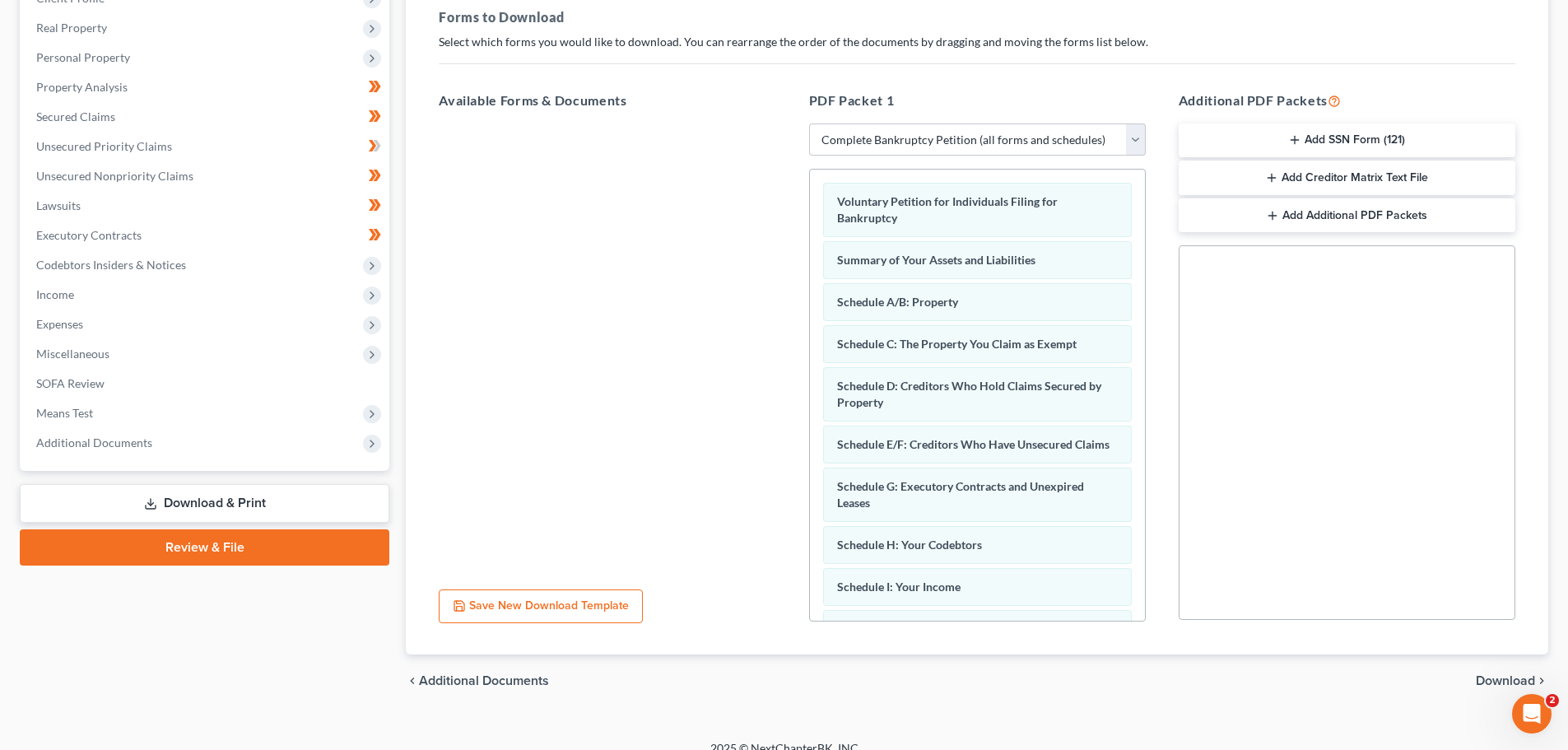
click at [1496, 679] on span "Download" at bounding box center [1505, 680] width 59 height 13
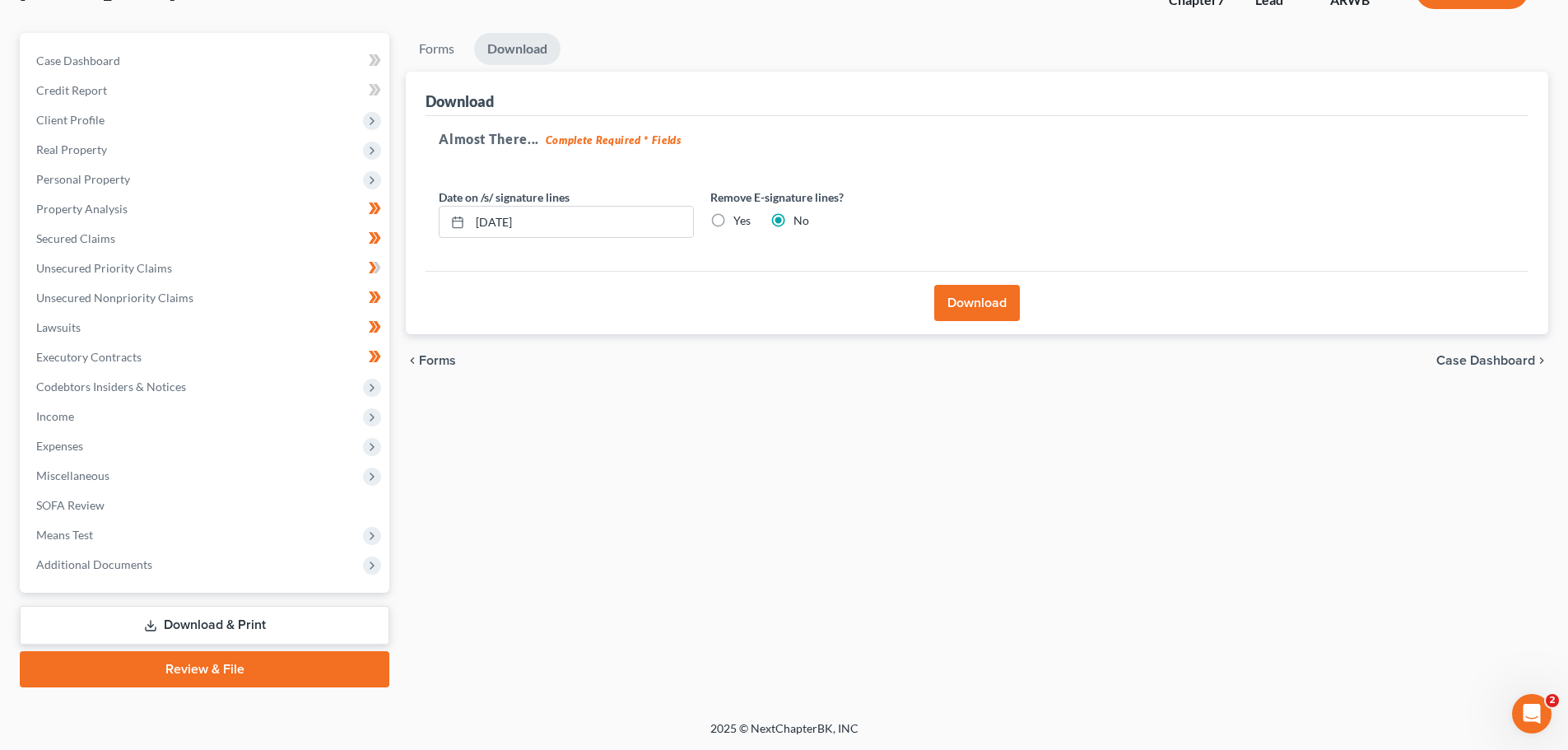
click at [968, 295] on button "Download" at bounding box center [976, 303] width 85 height 37
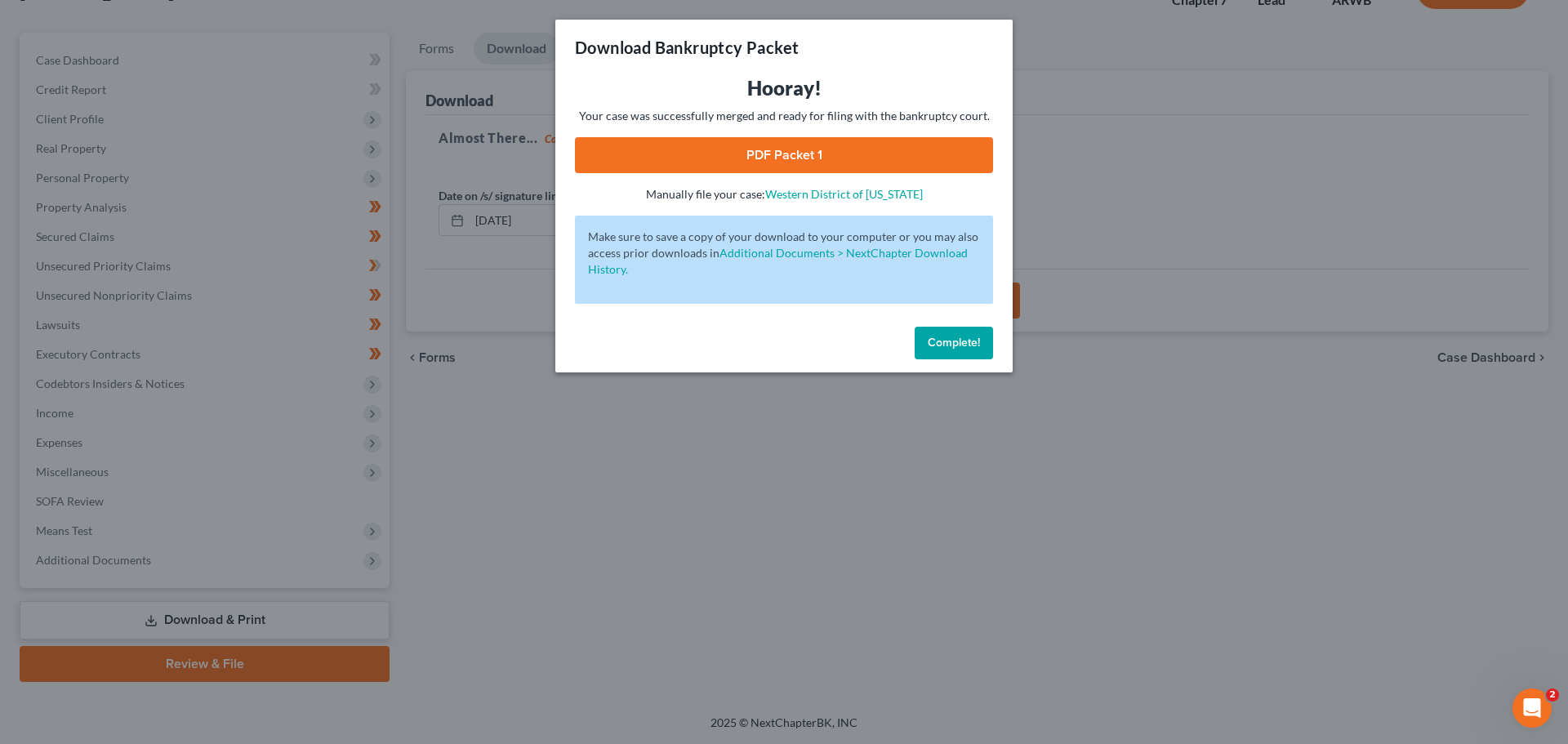
click at [783, 150] on link "PDF Packet 1" at bounding box center [784, 156] width 418 height 36
click at [945, 336] on span "Complete!" at bounding box center [954, 342] width 52 height 14
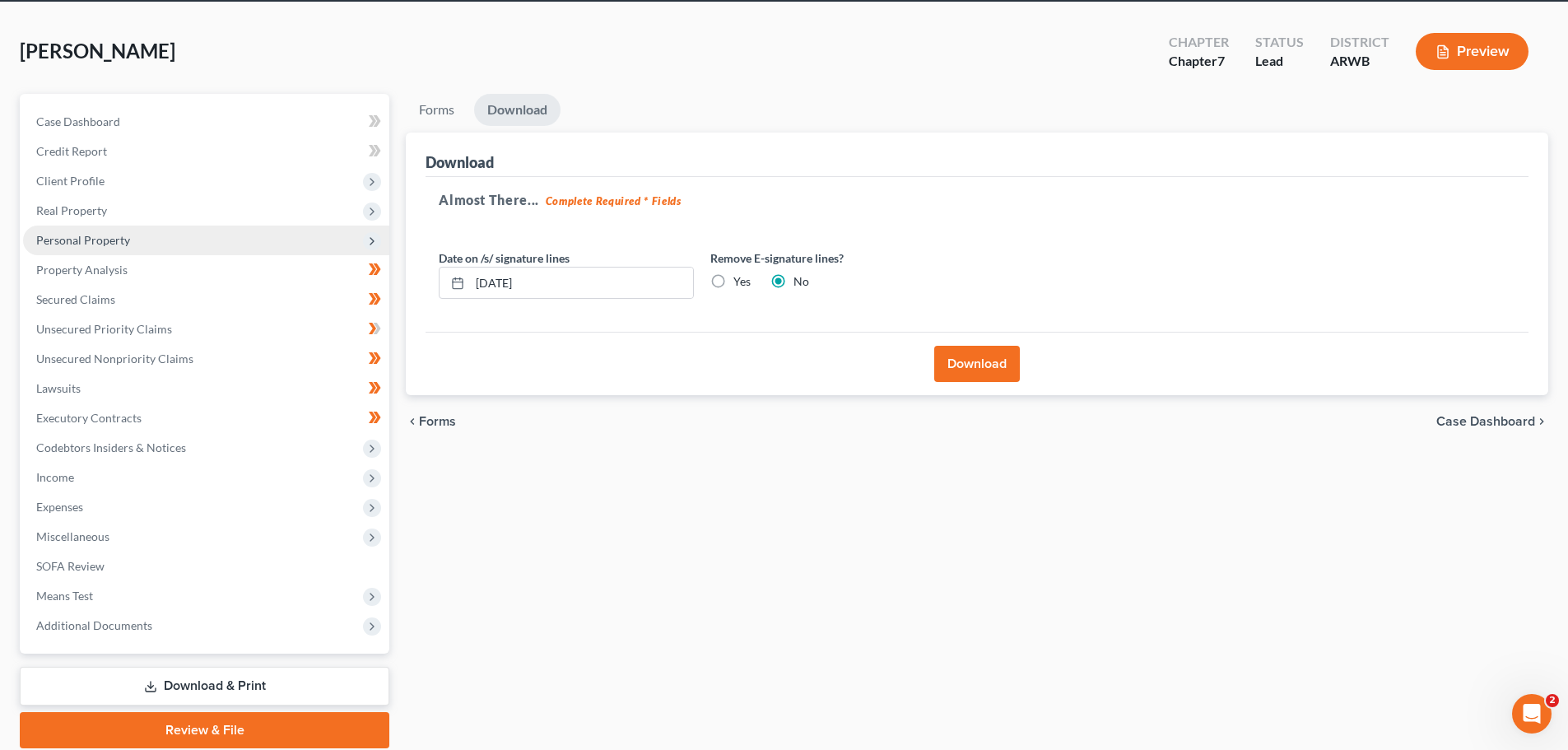
scroll to position [0, 0]
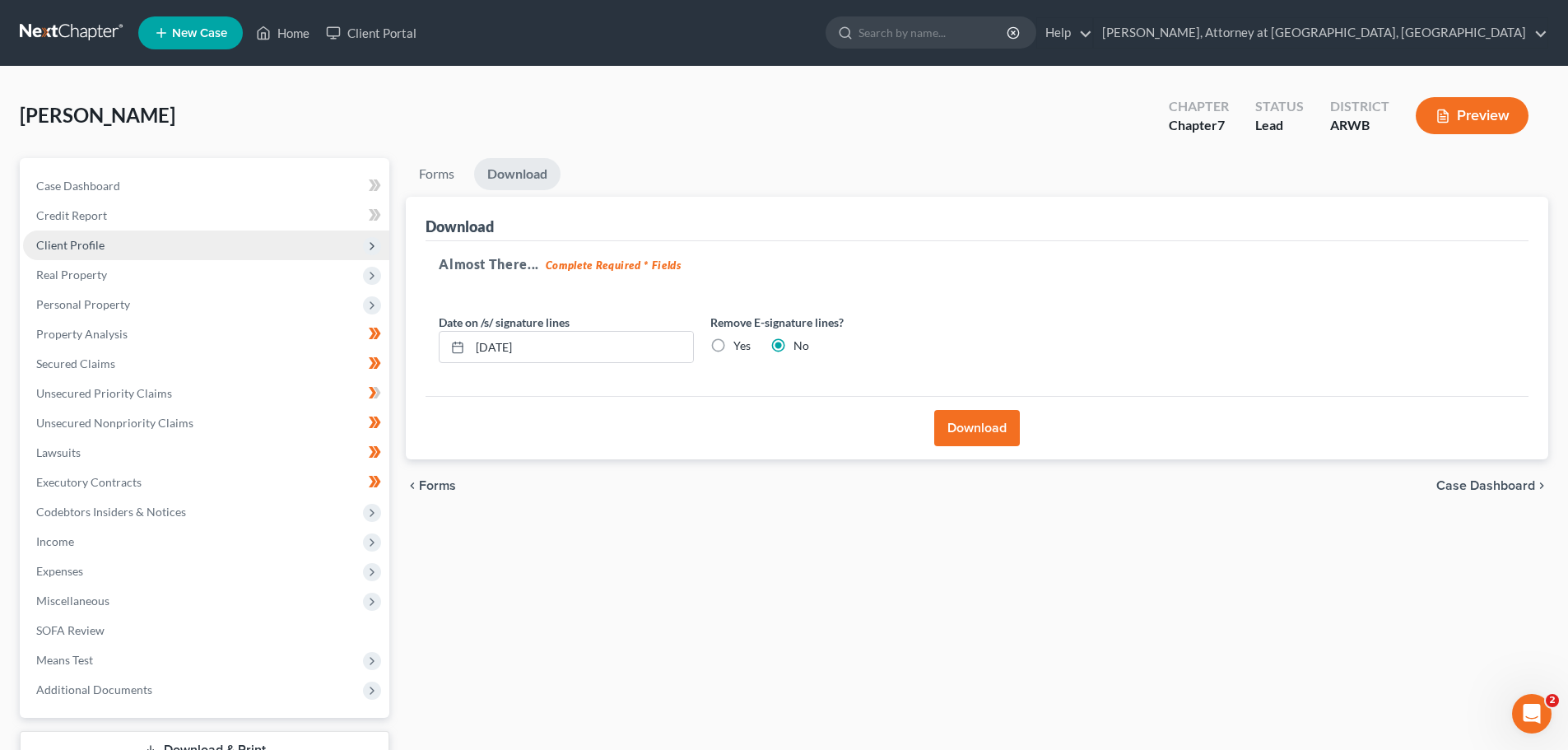
click at [69, 241] on span "Client Profile" at bounding box center [71, 245] width 68 height 14
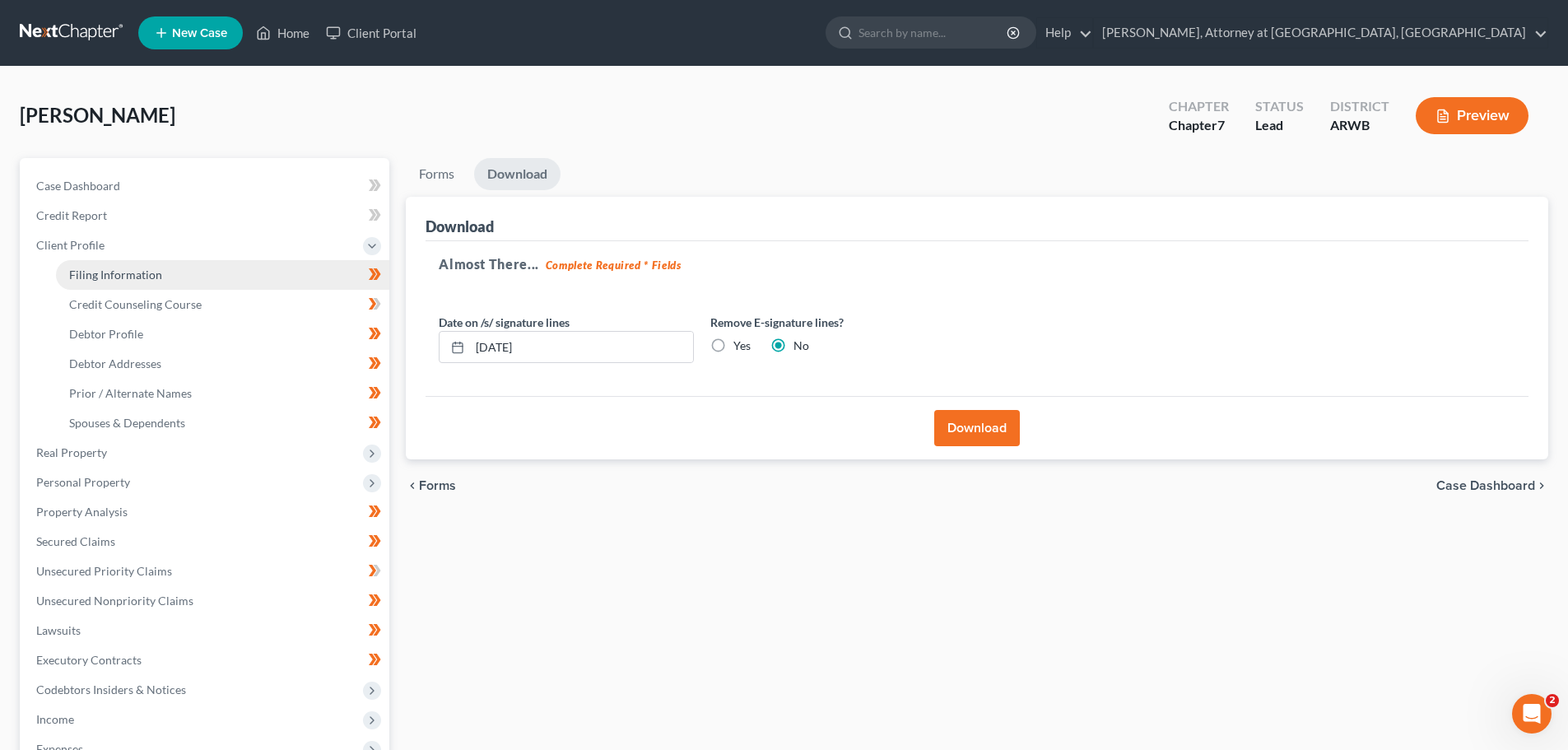
click at [100, 273] on span "Filing Information" at bounding box center [115, 274] width 93 height 14
select select "1"
select select "0"
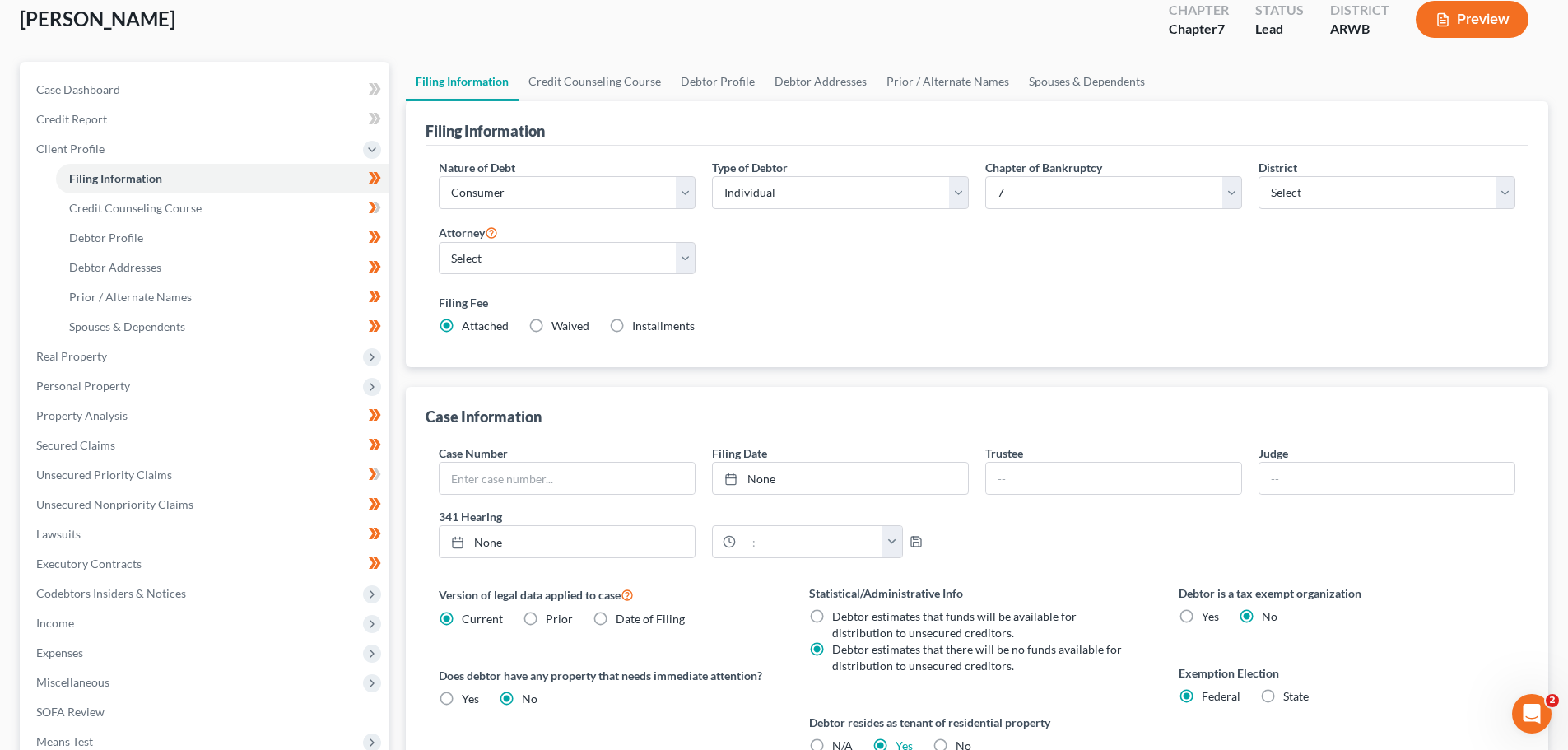
scroll to position [247, 0]
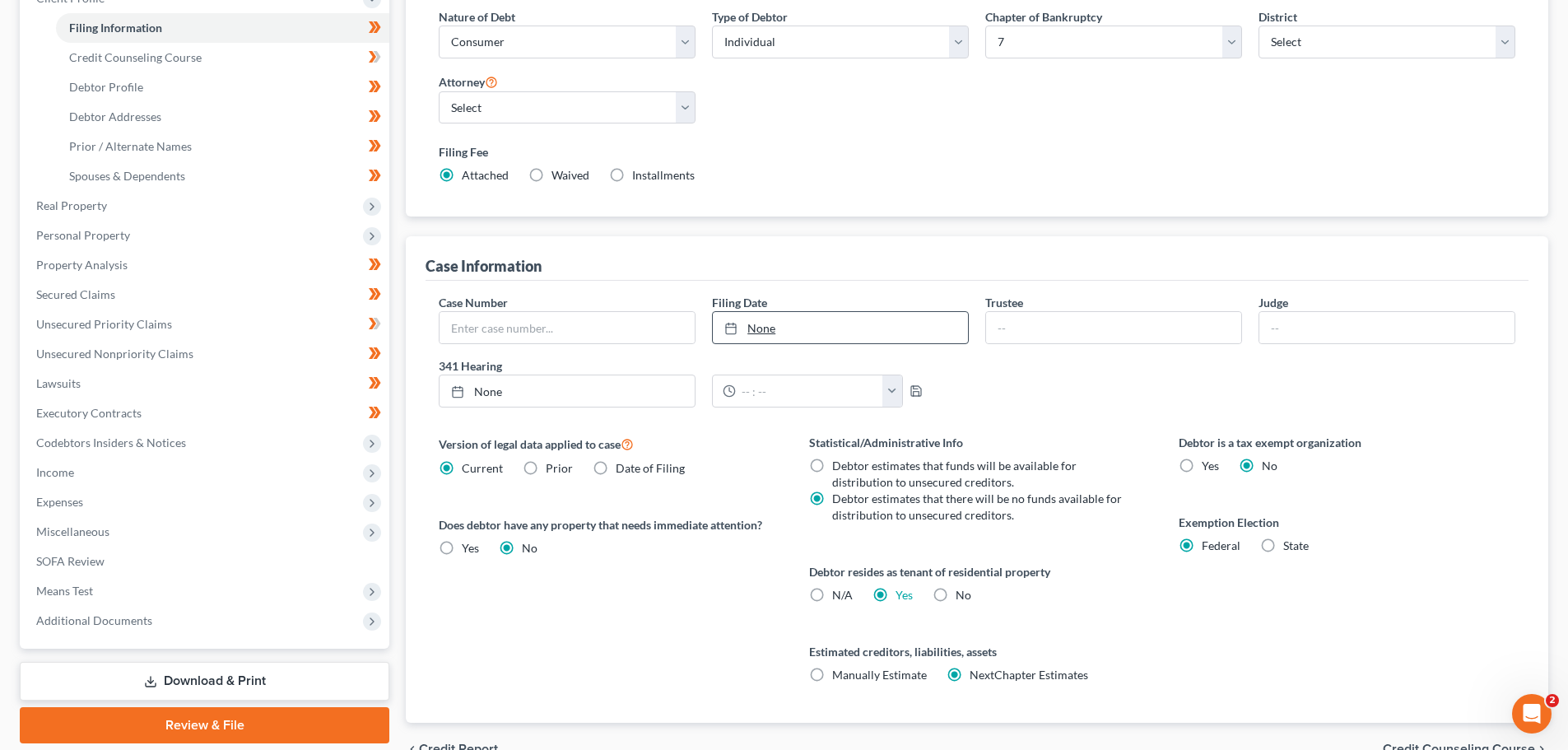
type input "[DATE]"
click at [762, 329] on link "[DATE]" at bounding box center [840, 328] width 255 height 32
click at [455, 326] on input "text" at bounding box center [567, 328] width 255 height 32
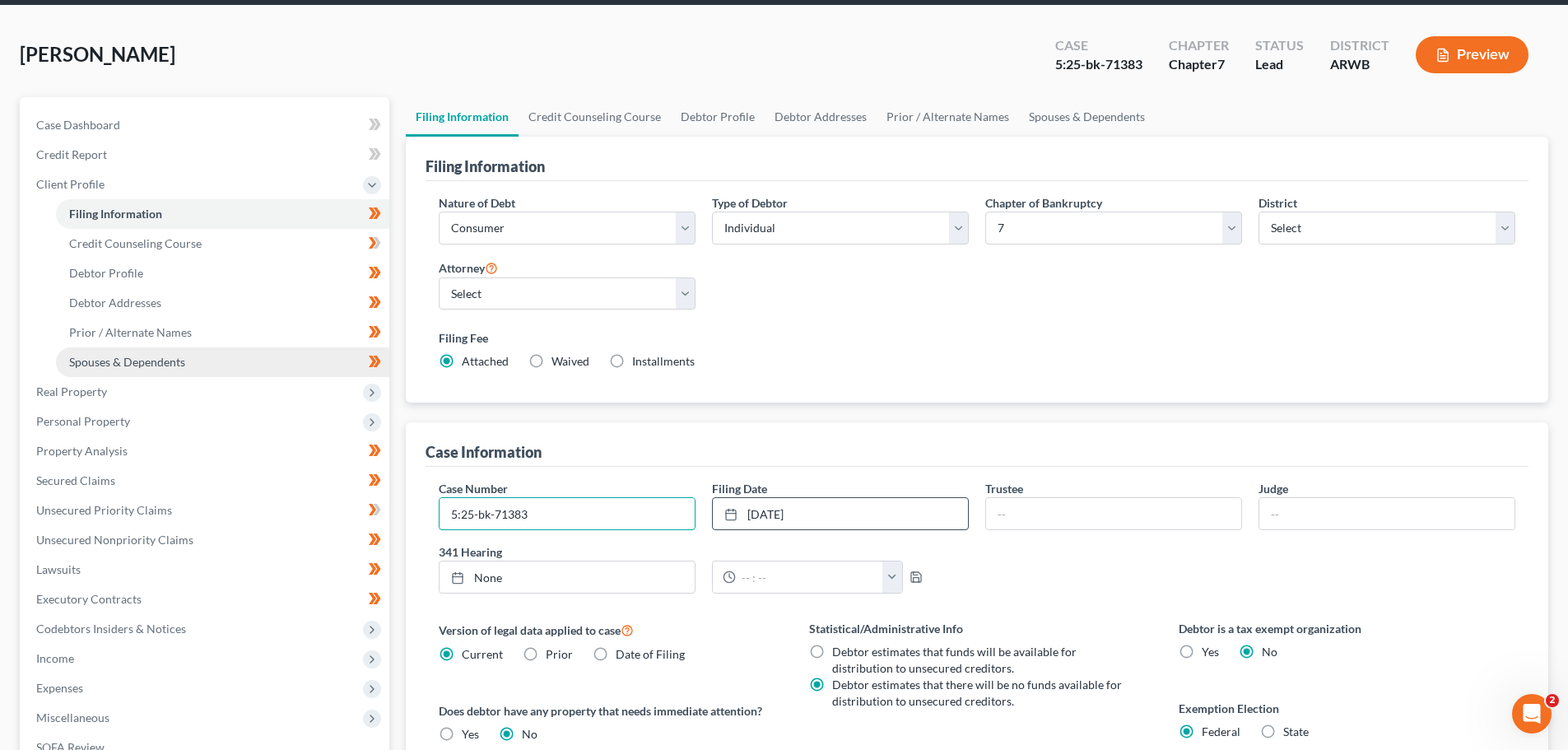
scroll to position [0, 0]
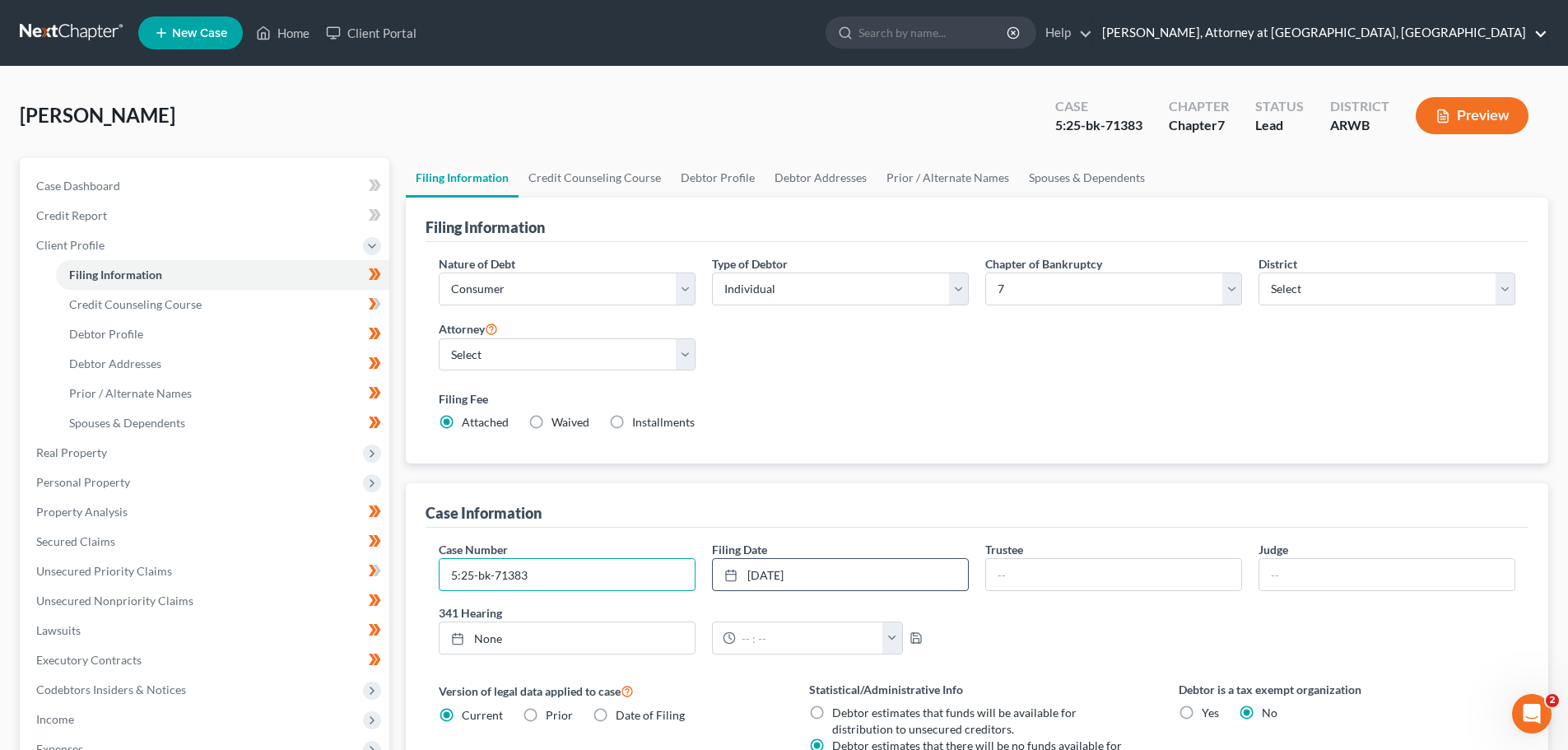
type input "5:25-bk-71383"
click at [1536, 21] on link "[PERSON_NAME], Attorney at [GEOGRAPHIC_DATA], [GEOGRAPHIC_DATA]" at bounding box center [1320, 33] width 454 height 30
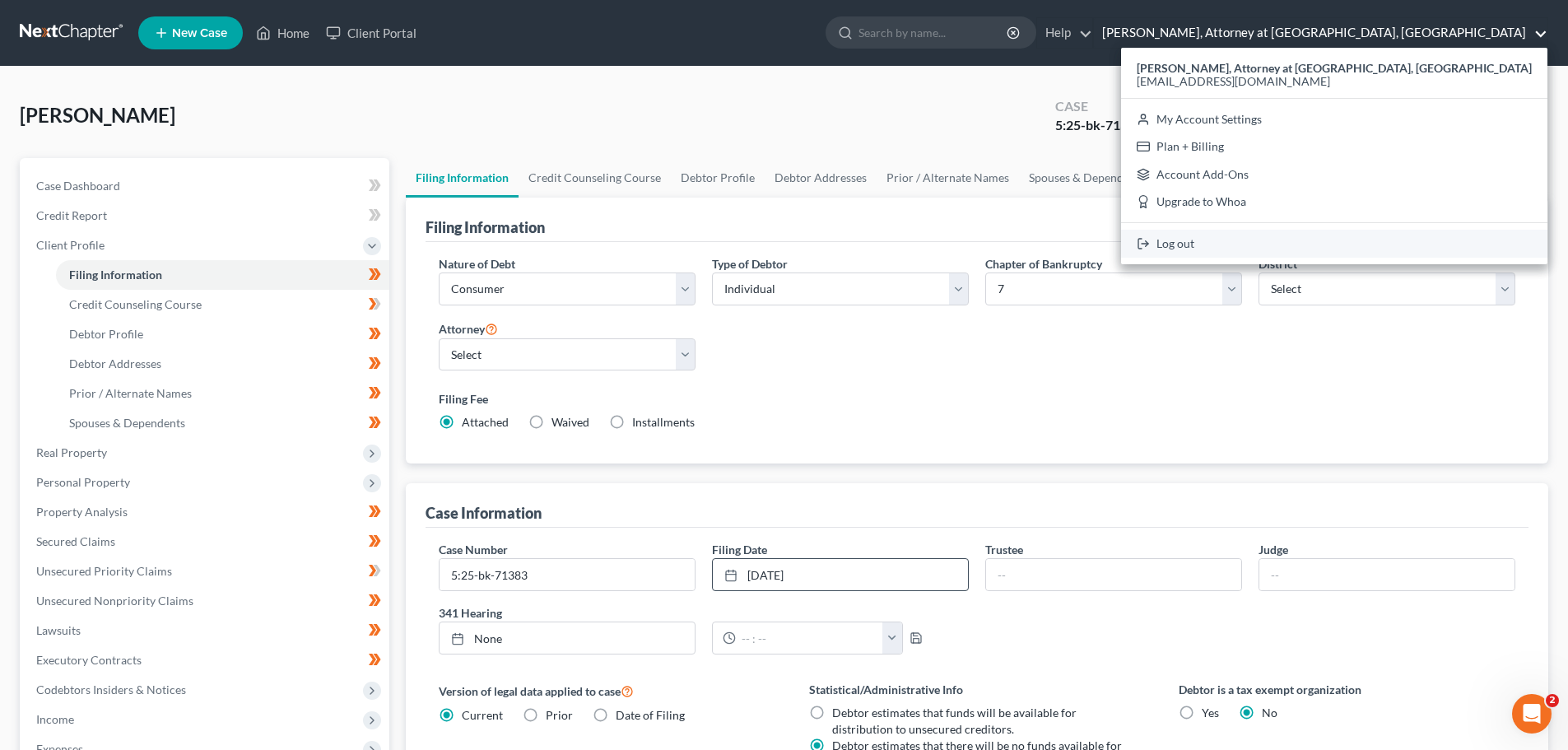
click at [1385, 240] on link "Log out" at bounding box center [1334, 244] width 426 height 28
